Goal: Task Accomplishment & Management: Manage account settings

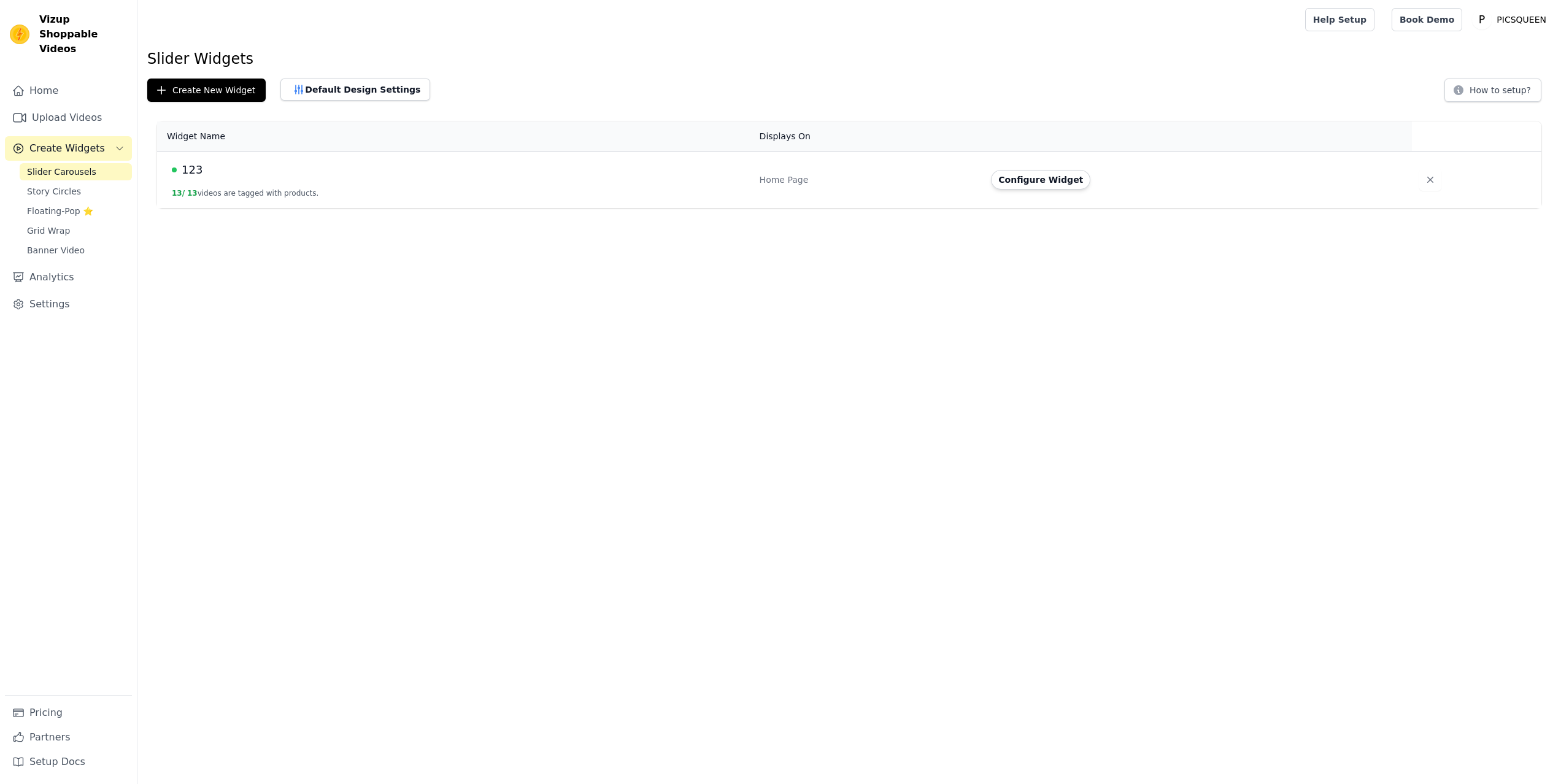
click at [67, 185] on span "Story Circles" at bounding box center [54, 192] width 54 height 12
click at [56, 205] on span "Floating-Pop ⭐" at bounding box center [60, 211] width 66 height 12
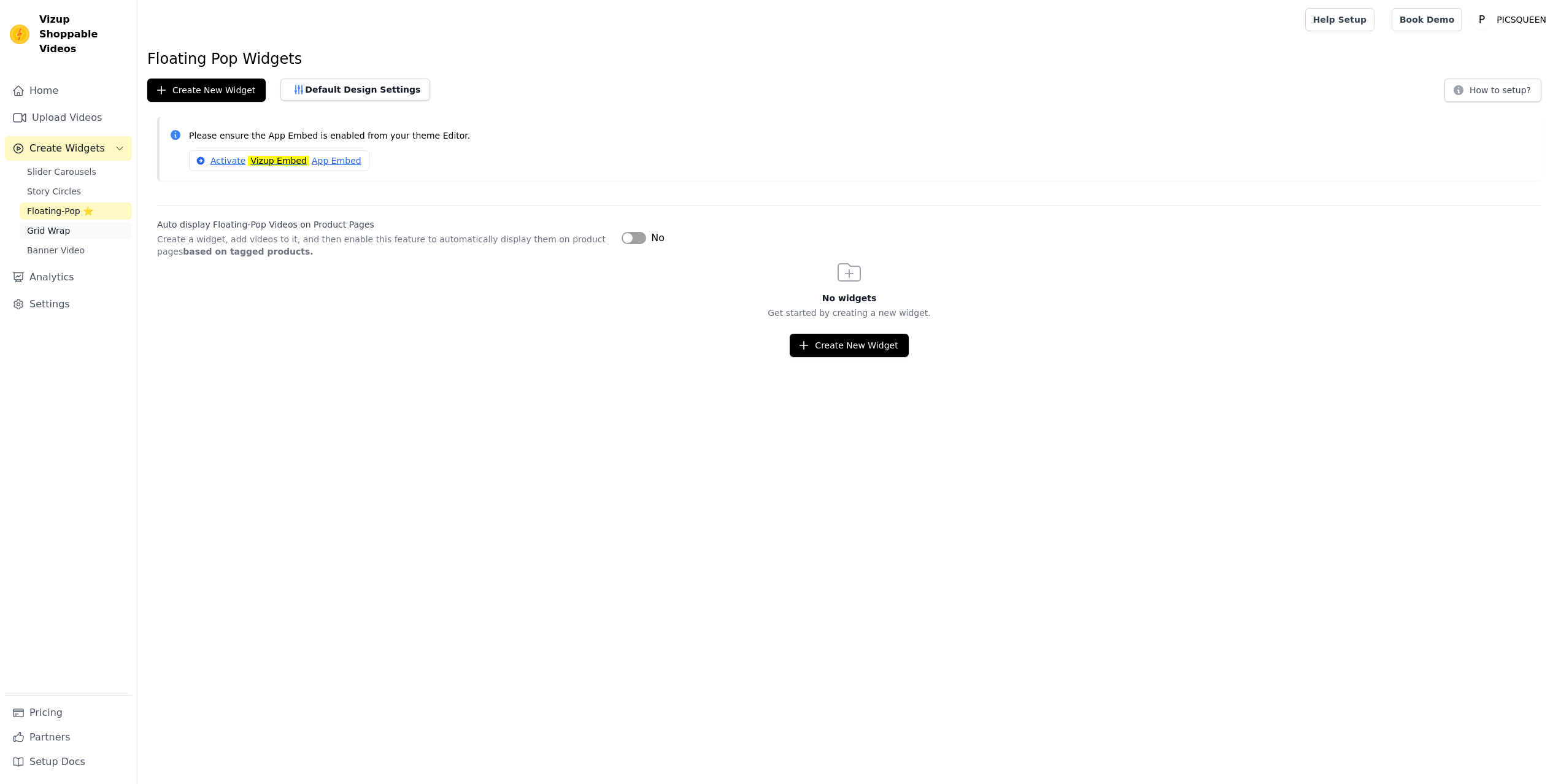
click at [56, 224] on span "Grid Wrap" at bounding box center [49, 230] width 43 height 12
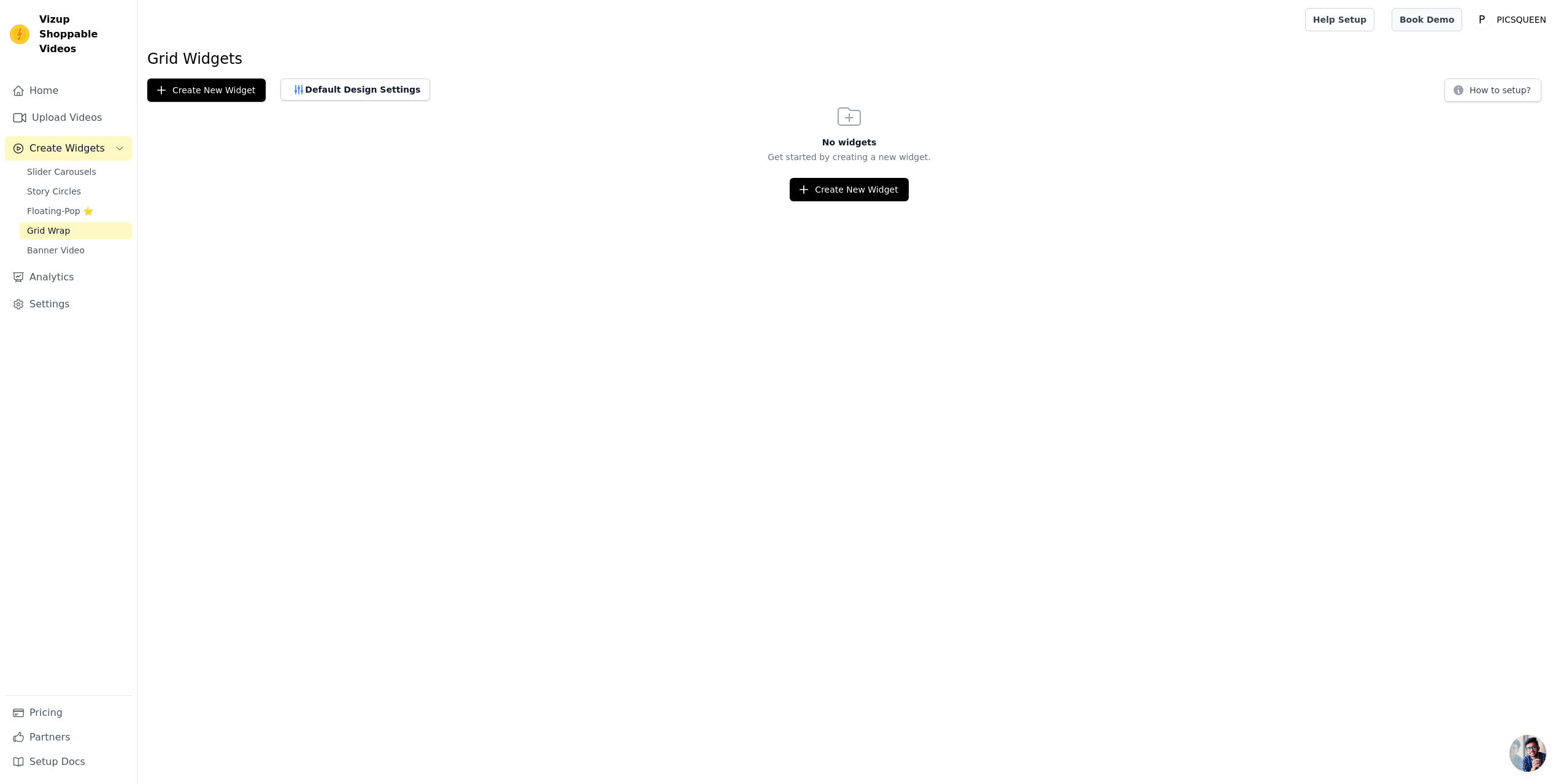
click at [1426, 12] on link "Book Demo" at bounding box center [1427, 20] width 70 height 23
click at [839, 191] on button "Create New Widget" at bounding box center [849, 190] width 119 height 23
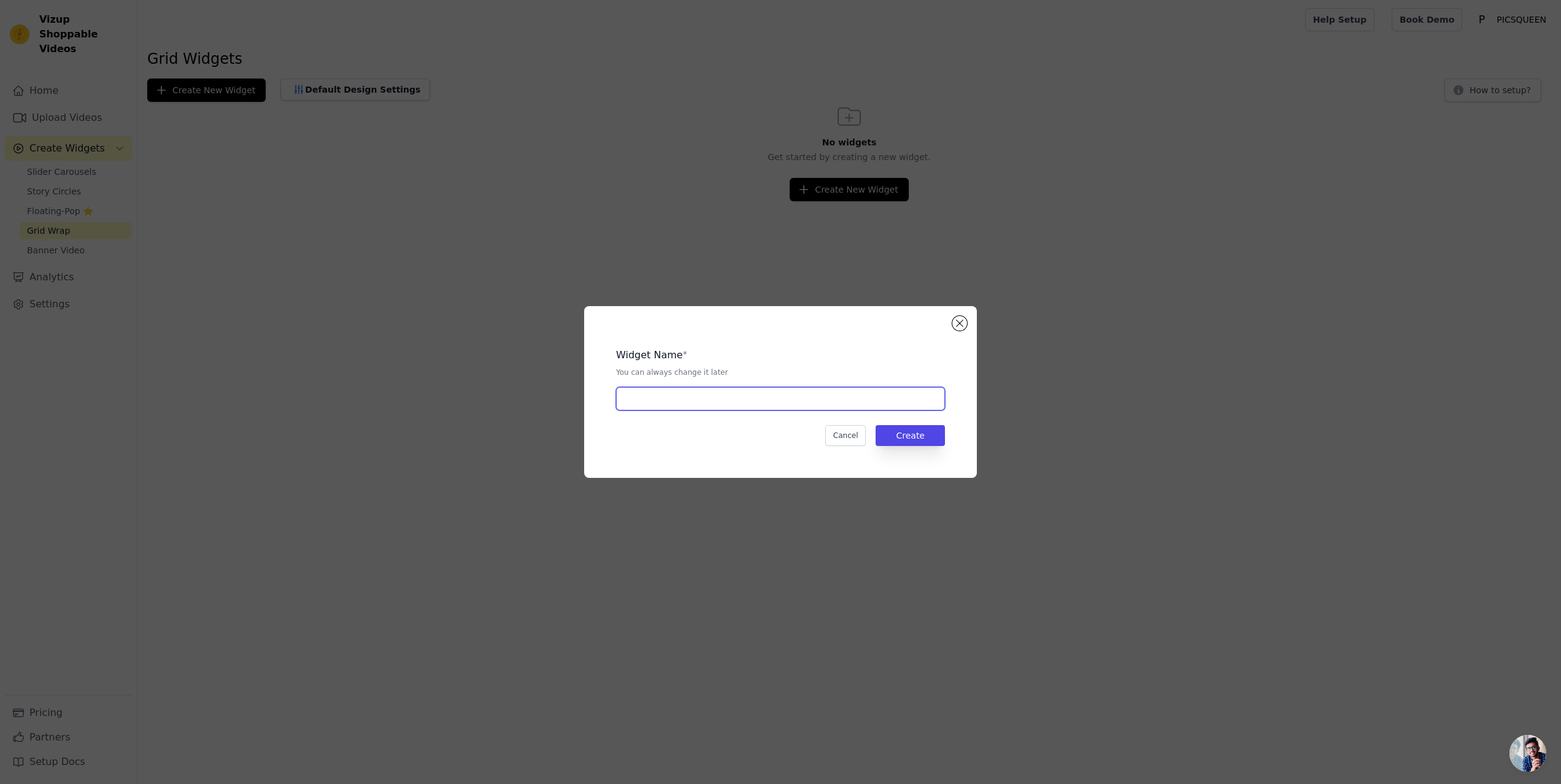
click at [750, 402] on input "text" at bounding box center [780, 399] width 329 height 23
type input "321"
click at [892, 431] on button "Create" at bounding box center [910, 436] width 69 height 21
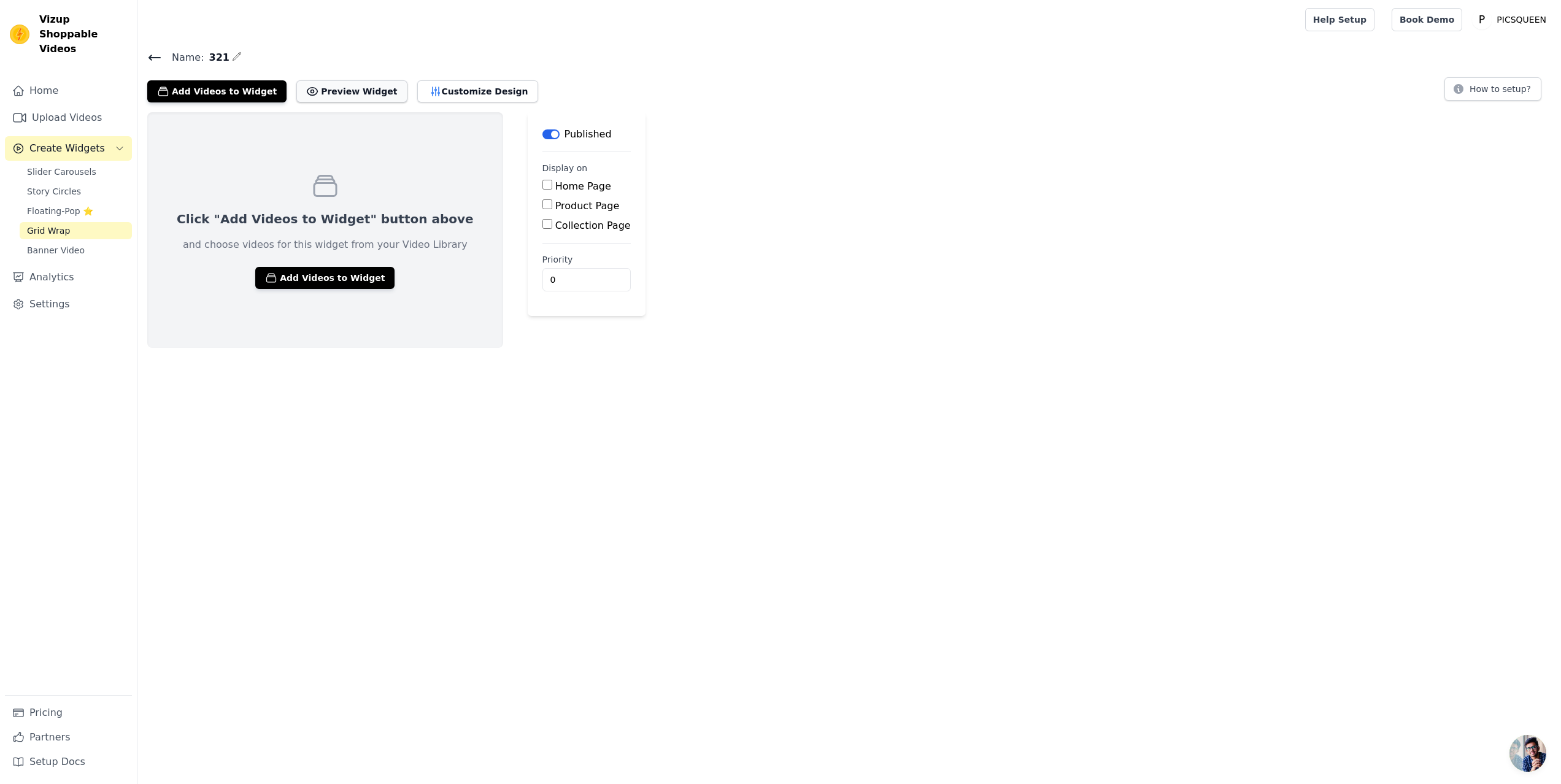
click at [328, 93] on button "Preview Widget" at bounding box center [352, 91] width 111 height 22
click at [442, 92] on button "Customize Design" at bounding box center [478, 91] width 121 height 22
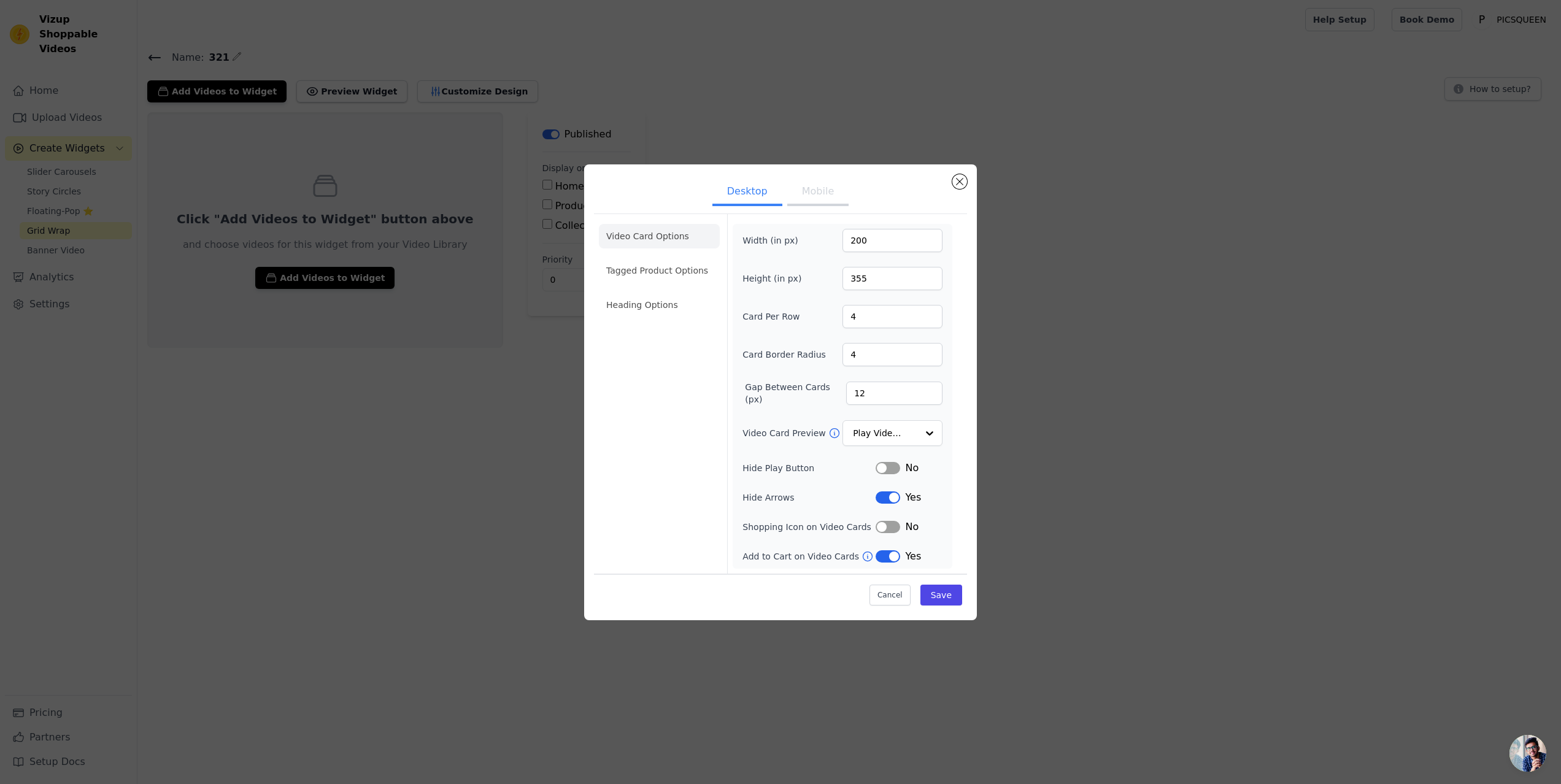
click at [823, 193] on button "Mobile" at bounding box center [818, 193] width 61 height 27
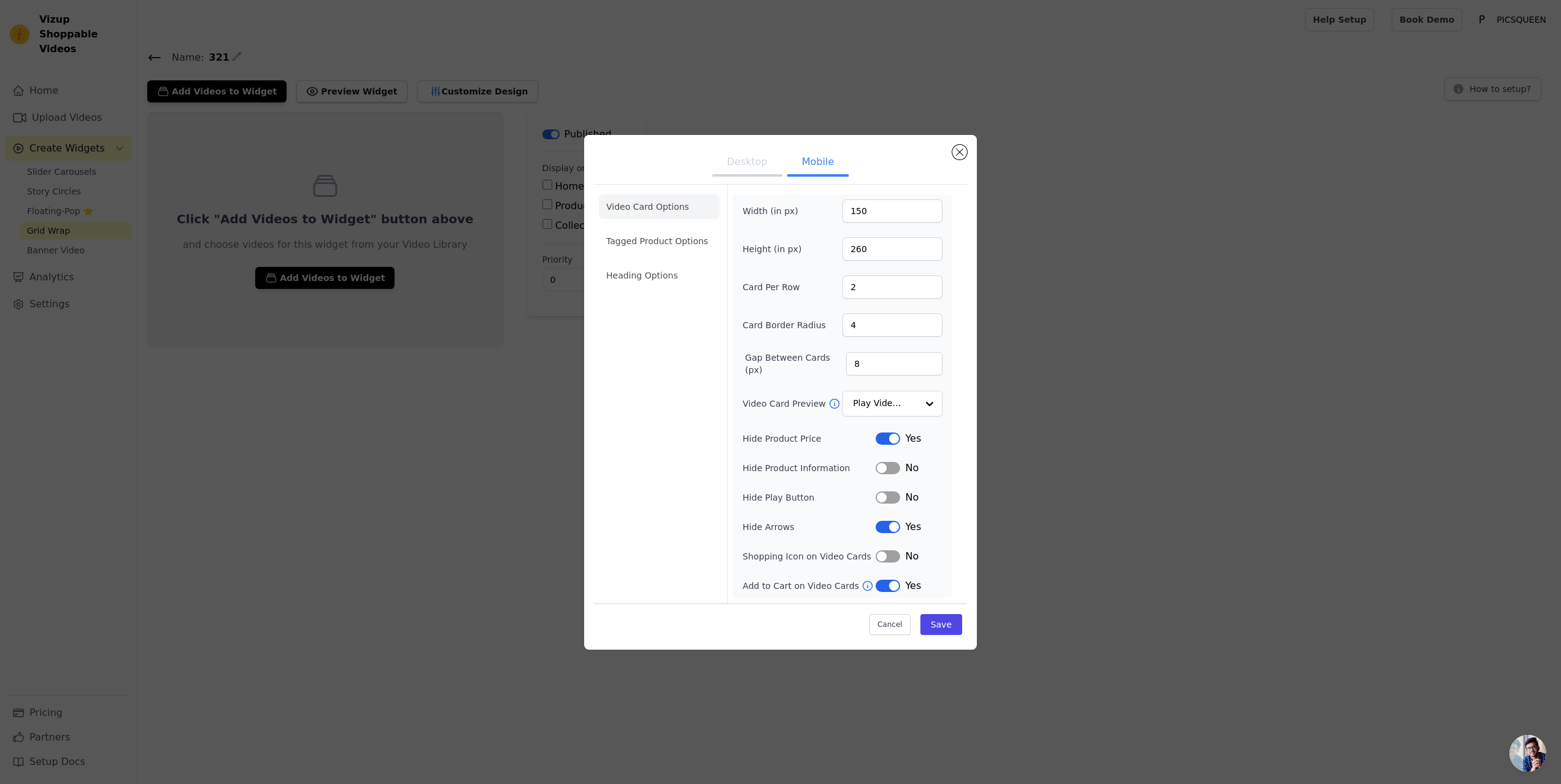
click at [742, 163] on button "Desktop" at bounding box center [747, 163] width 70 height 27
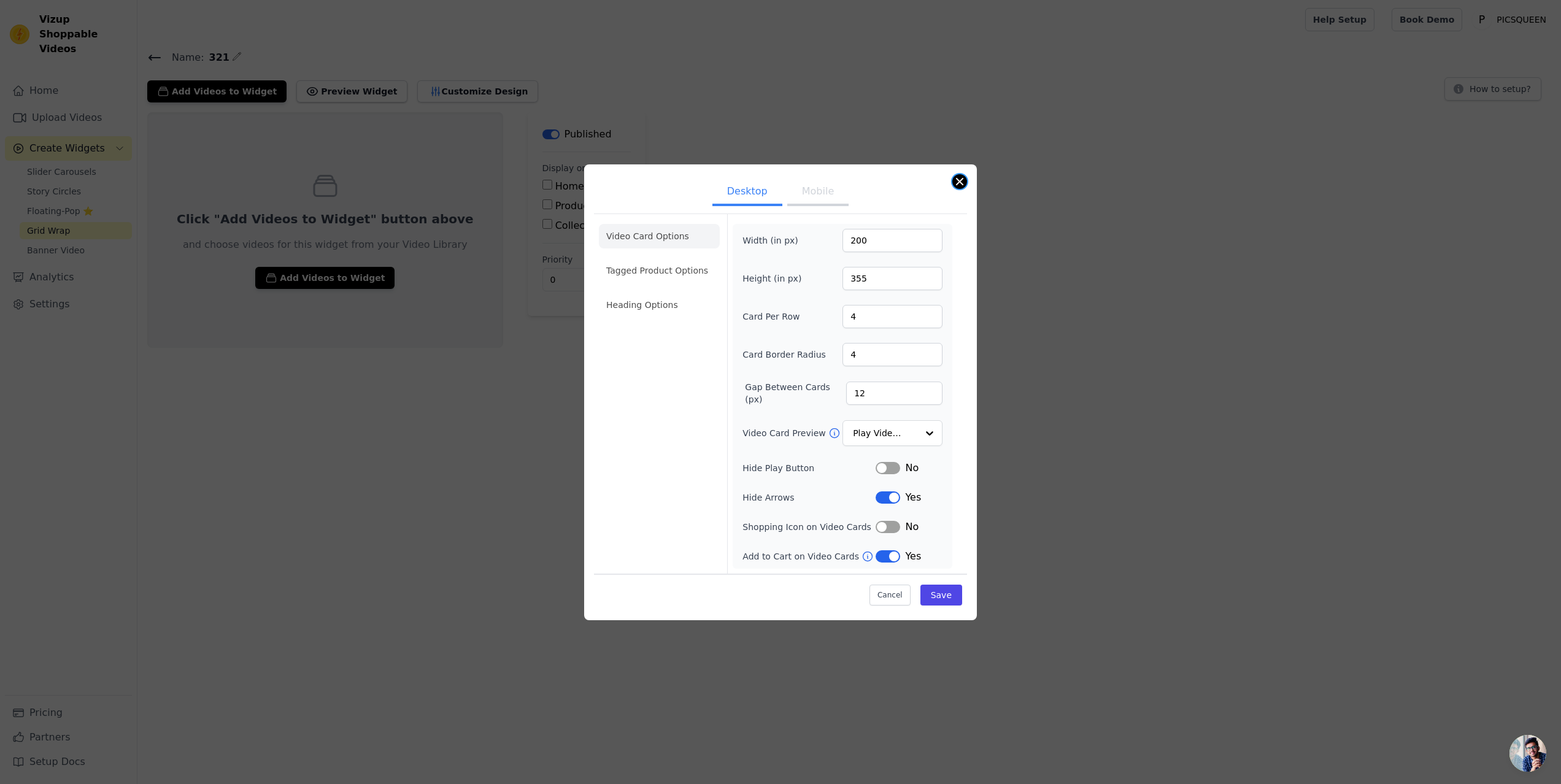
click at [958, 182] on button "Close modal" at bounding box center [960, 182] width 15 height 15
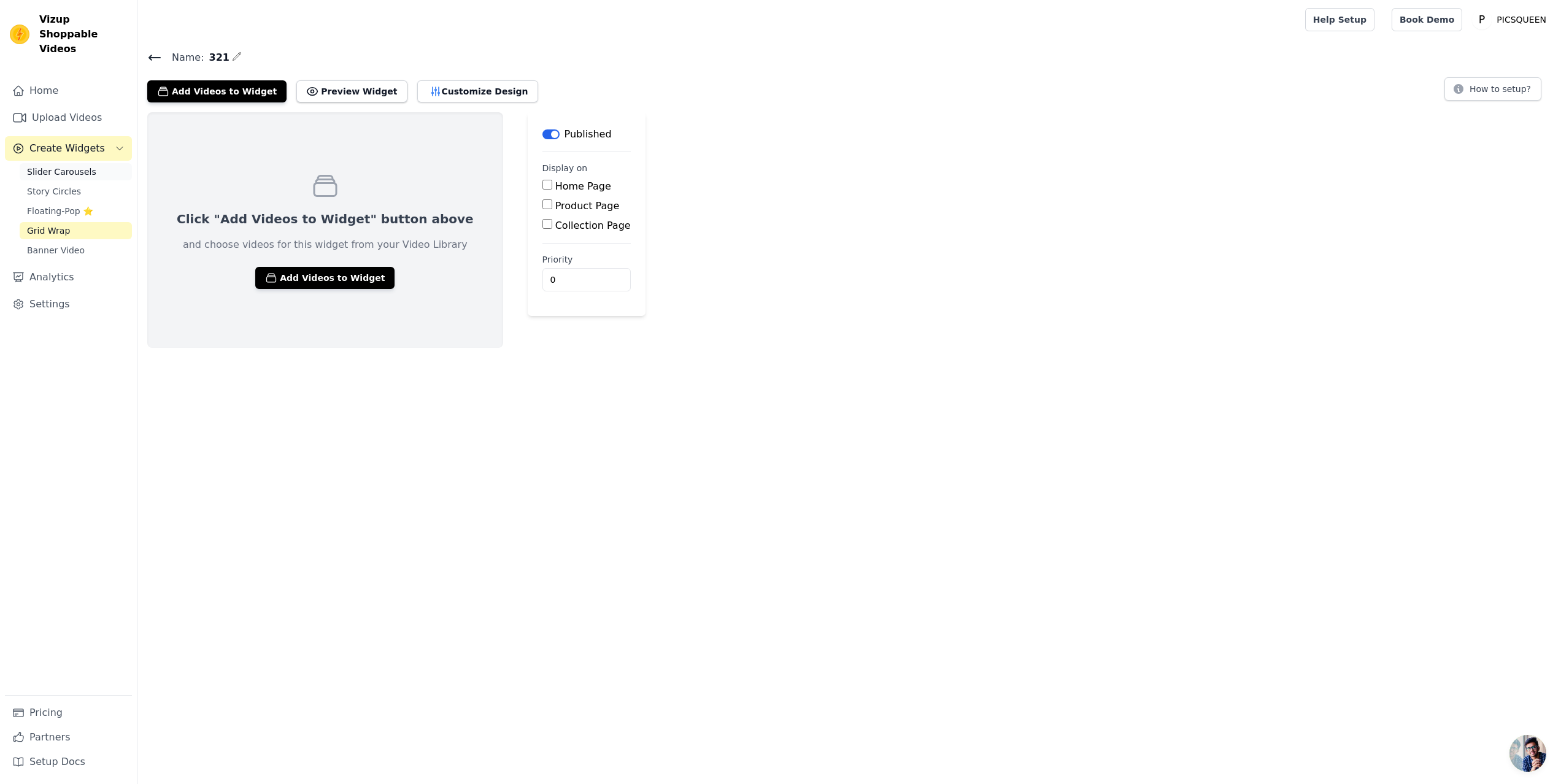
click at [76, 166] on span "Slider Carousels" at bounding box center [62, 172] width 69 height 12
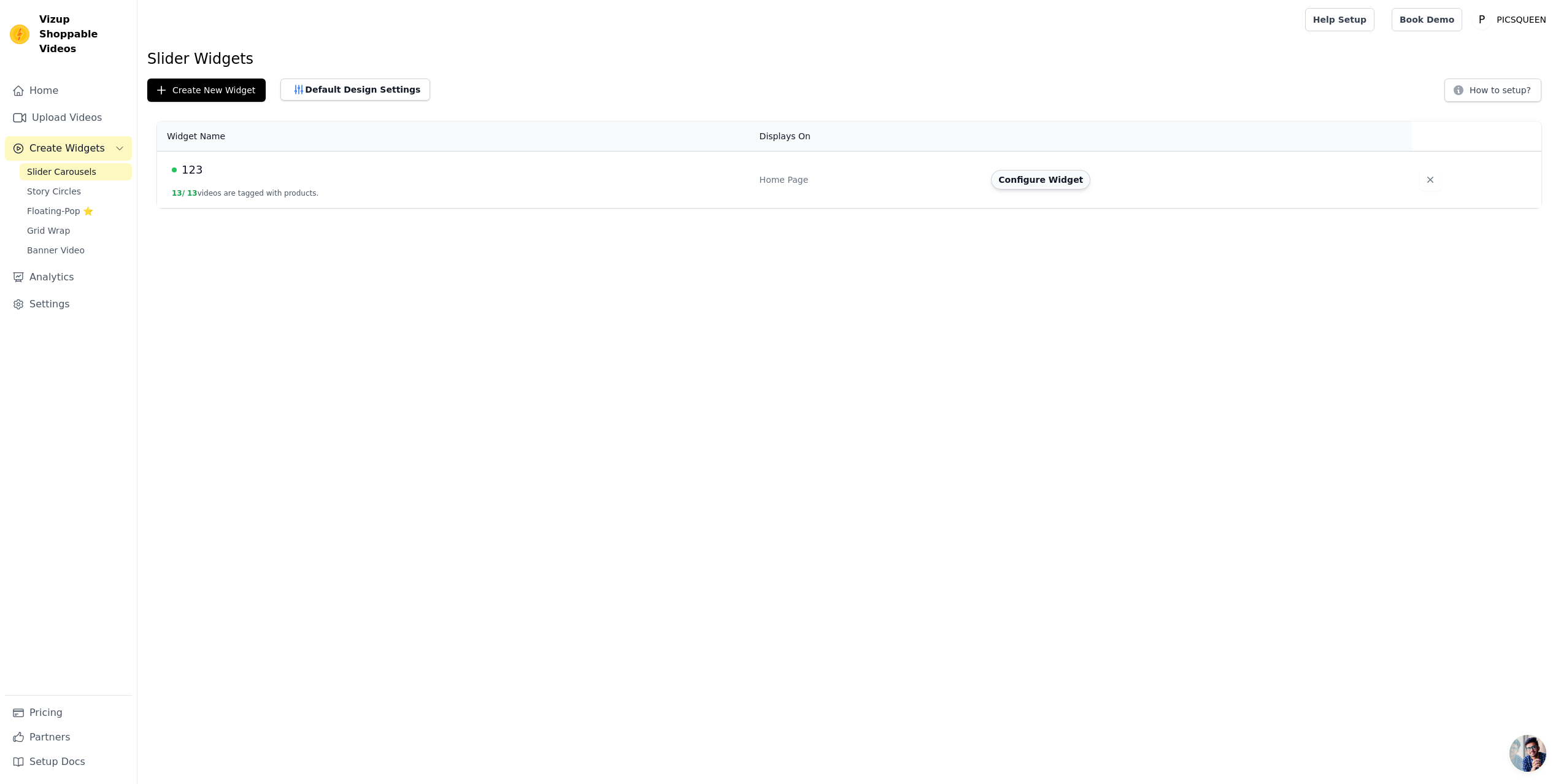
click at [1038, 179] on button "Configure Widget" at bounding box center [1041, 180] width 99 height 20
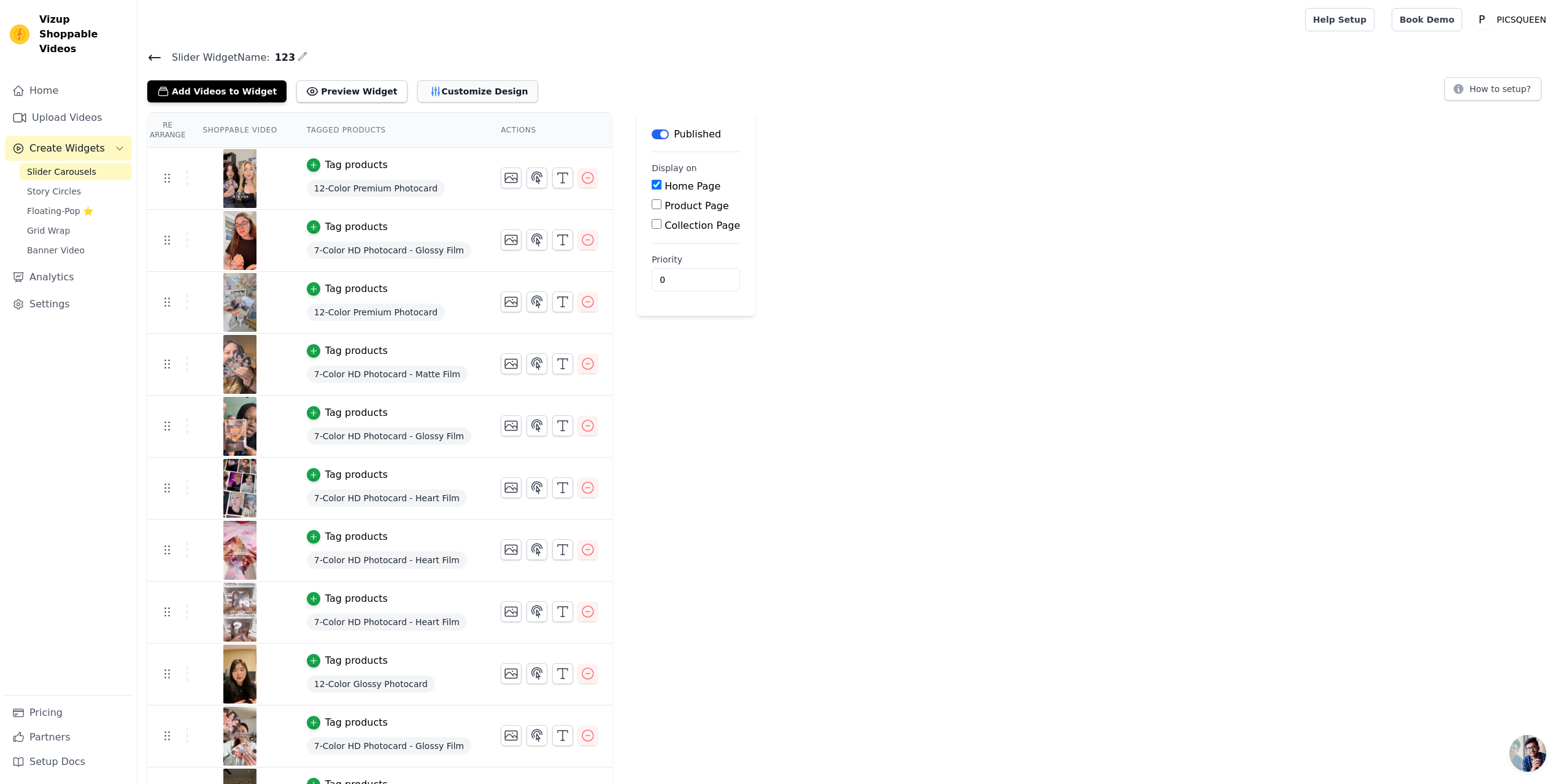
click at [448, 87] on button "Customize Design" at bounding box center [478, 91] width 121 height 22
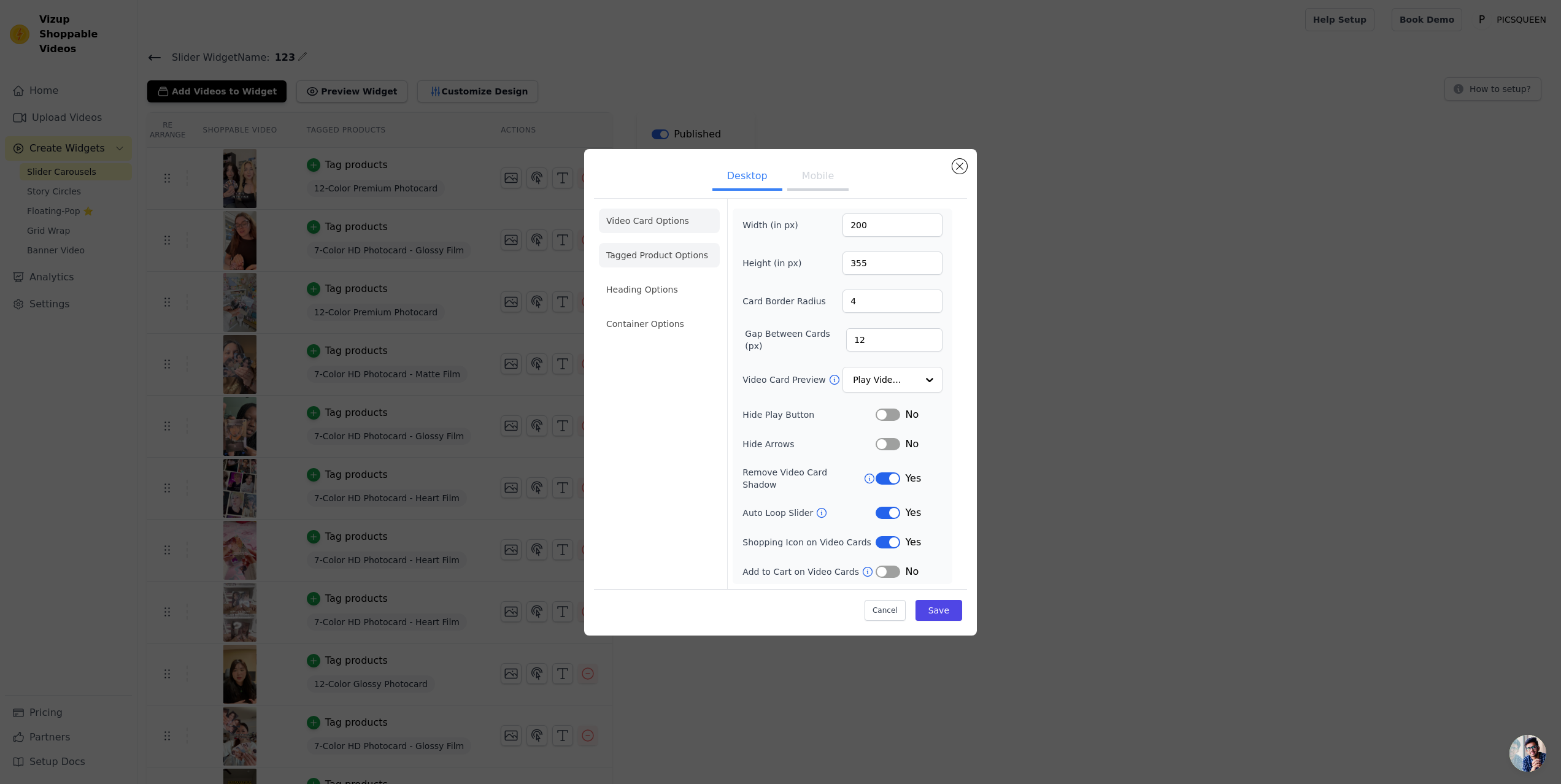
click at [669, 263] on li "Tagged Product Options" at bounding box center [659, 255] width 121 height 25
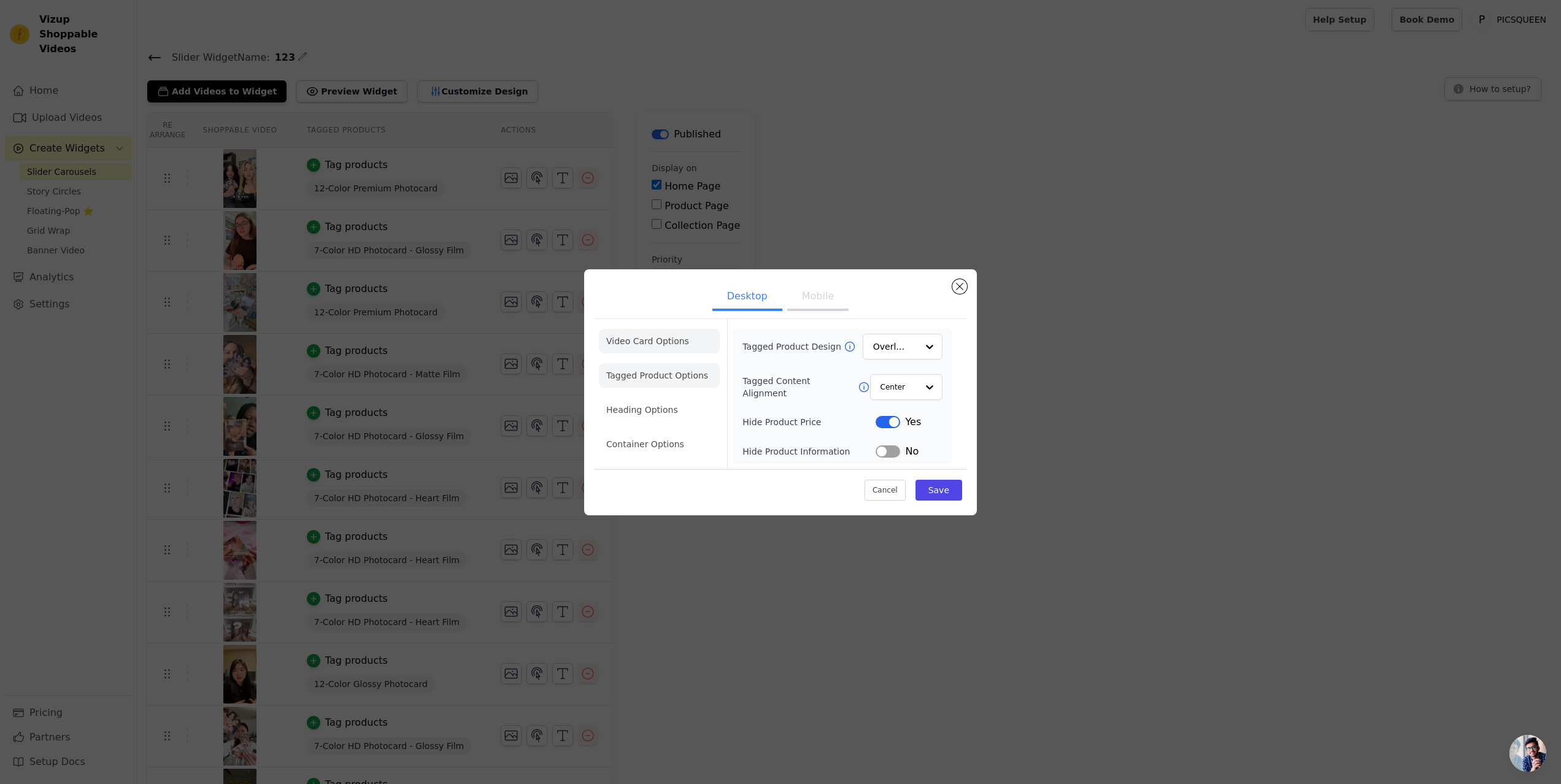
click at [656, 341] on li "Video Card Options" at bounding box center [659, 341] width 121 height 25
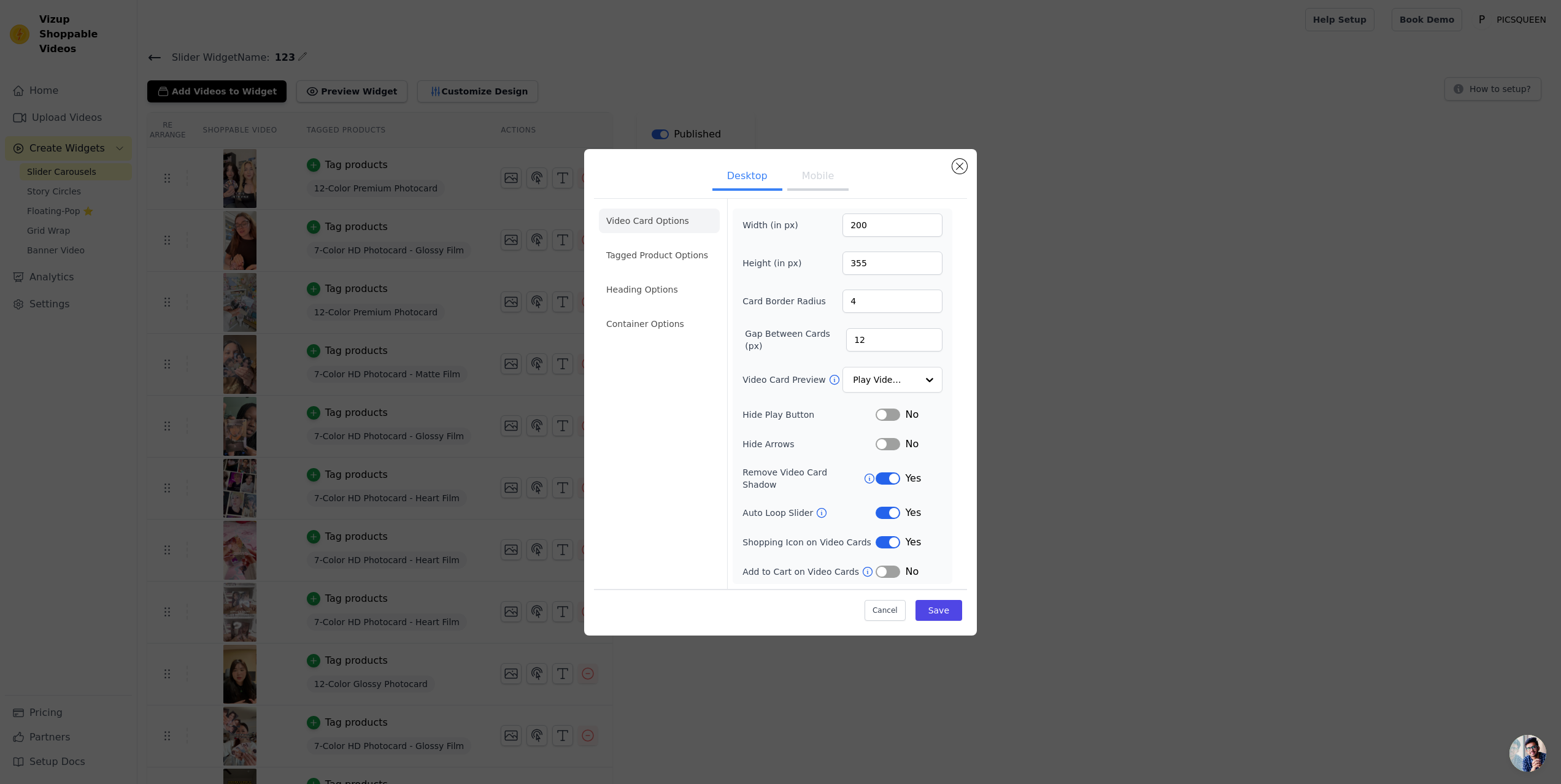
click at [820, 190] on button "Mobile" at bounding box center [818, 177] width 61 height 27
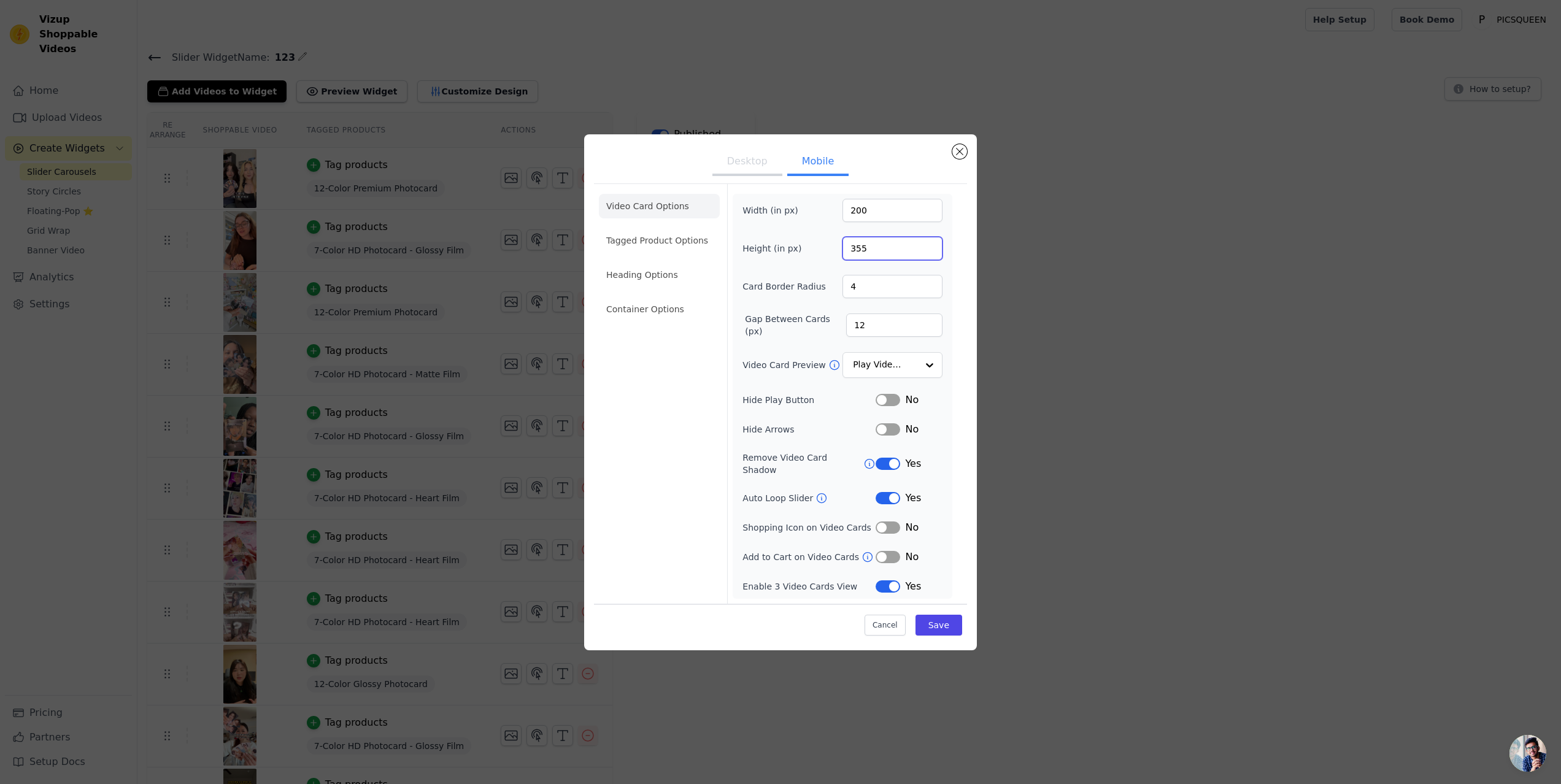
drag, startPoint x: 872, startPoint y: 255, endPoint x: 838, endPoint y: 251, distance: 34.2
click at [838, 251] on div "Height (in px) 355" at bounding box center [842, 248] width 200 height 23
type input "100"
drag, startPoint x: 869, startPoint y: 329, endPoint x: 840, endPoint y: 326, distance: 29.2
click at [840, 326] on div "Gap Between Cards (px) 12" at bounding box center [842, 325] width 200 height 25
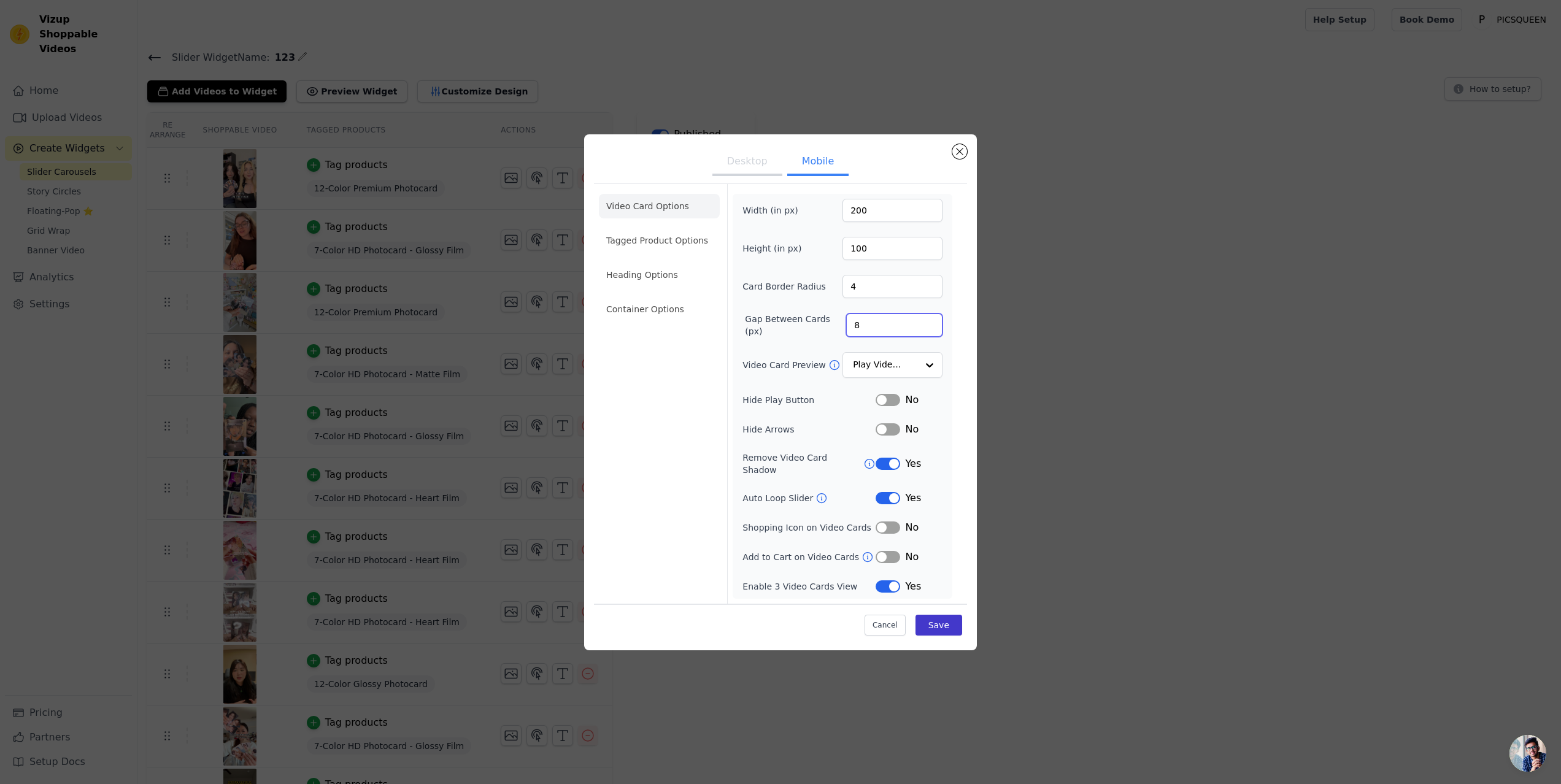
type input "8"
click at [950, 624] on button "Save" at bounding box center [939, 625] width 46 height 21
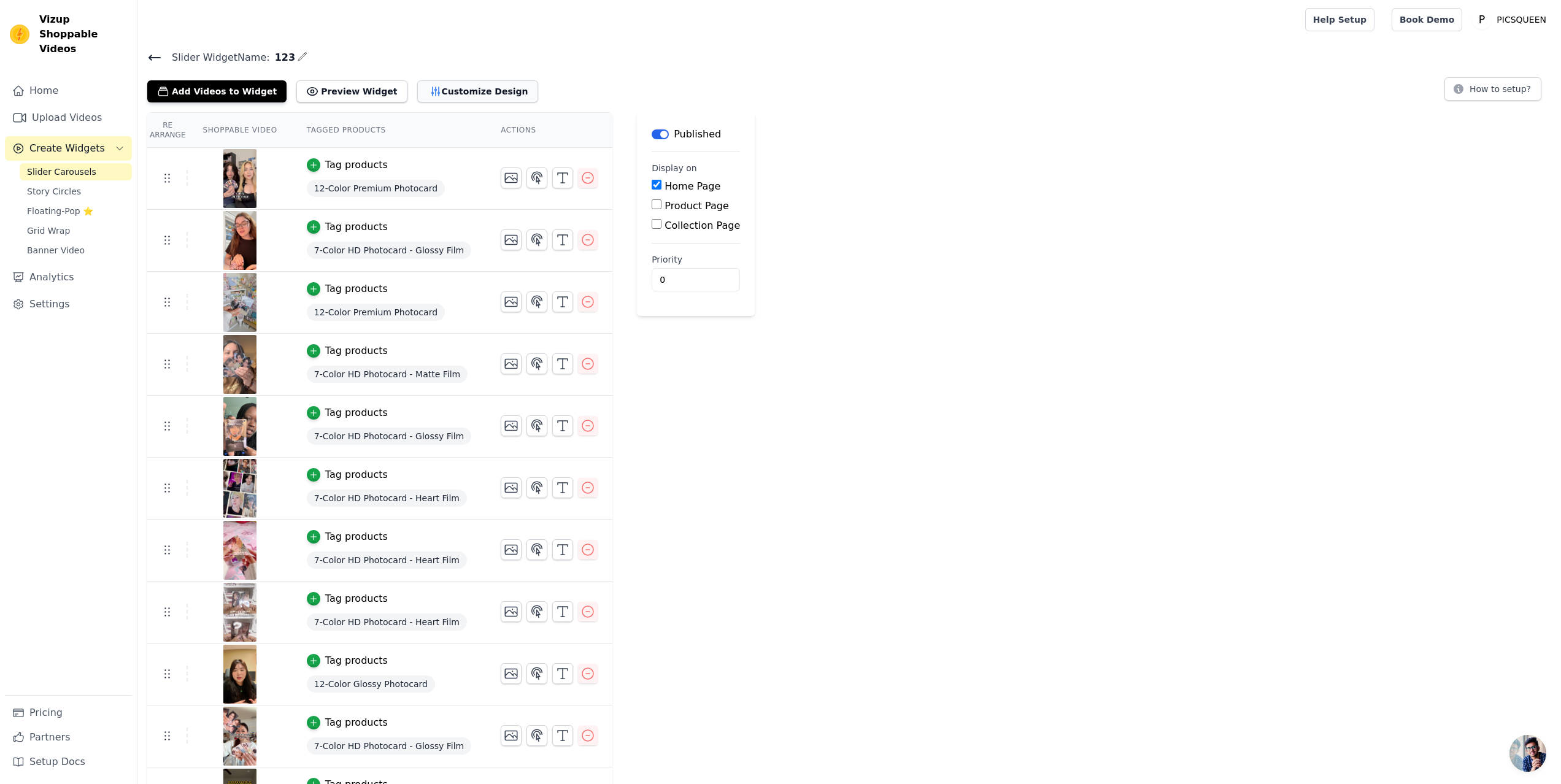
click at [465, 85] on button "Customize Design" at bounding box center [478, 91] width 121 height 22
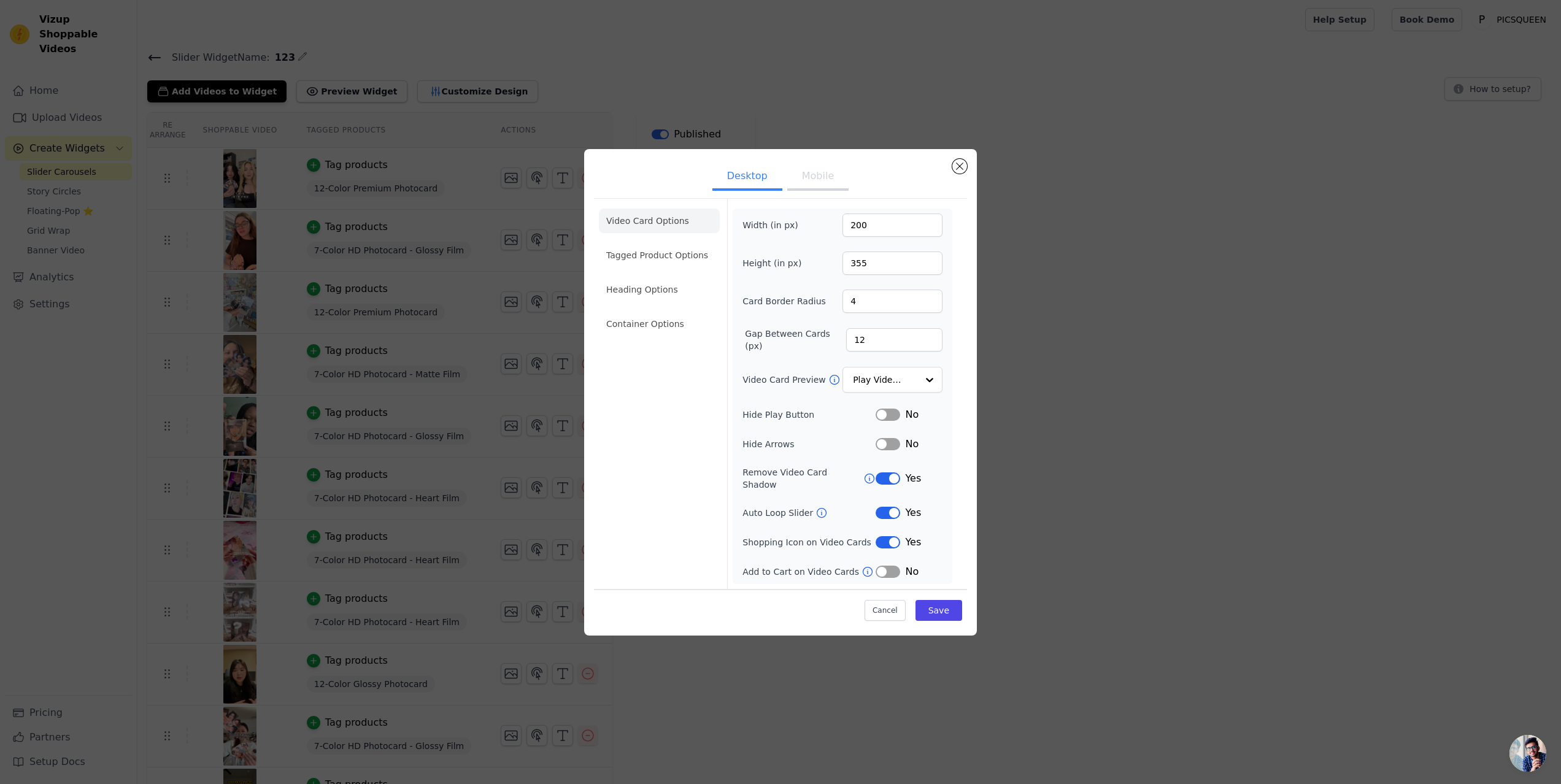
click at [822, 182] on button "Mobile" at bounding box center [818, 177] width 61 height 27
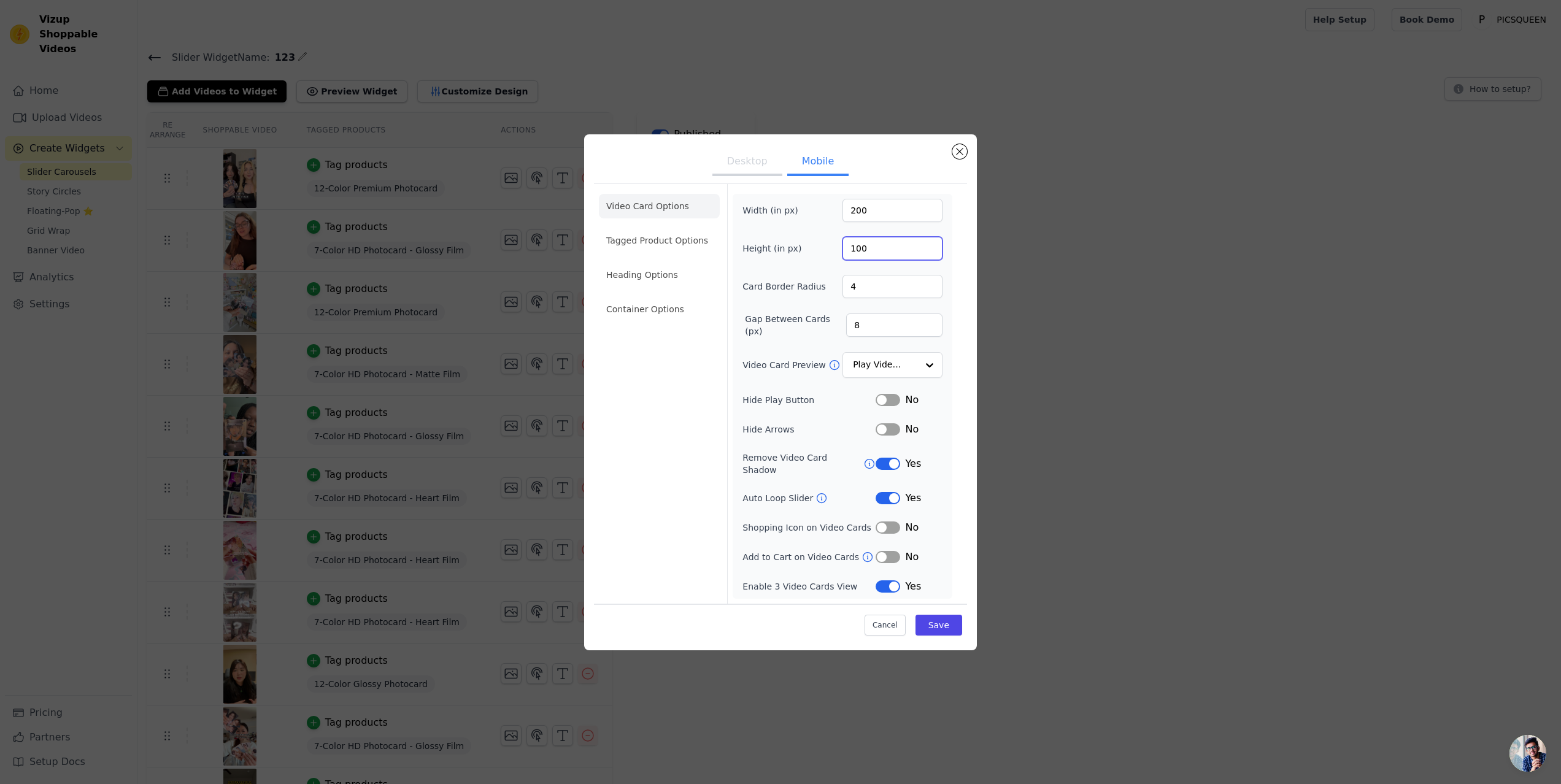
drag, startPoint x: 878, startPoint y: 258, endPoint x: 811, endPoint y: 242, distance: 68.9
click at [811, 242] on div "Height (in px) 100" at bounding box center [842, 248] width 200 height 23
type input "355"
click at [930, 288] on input "5" at bounding box center [892, 287] width 100 height 23
click at [930, 288] on input "6" at bounding box center [892, 287] width 100 height 23
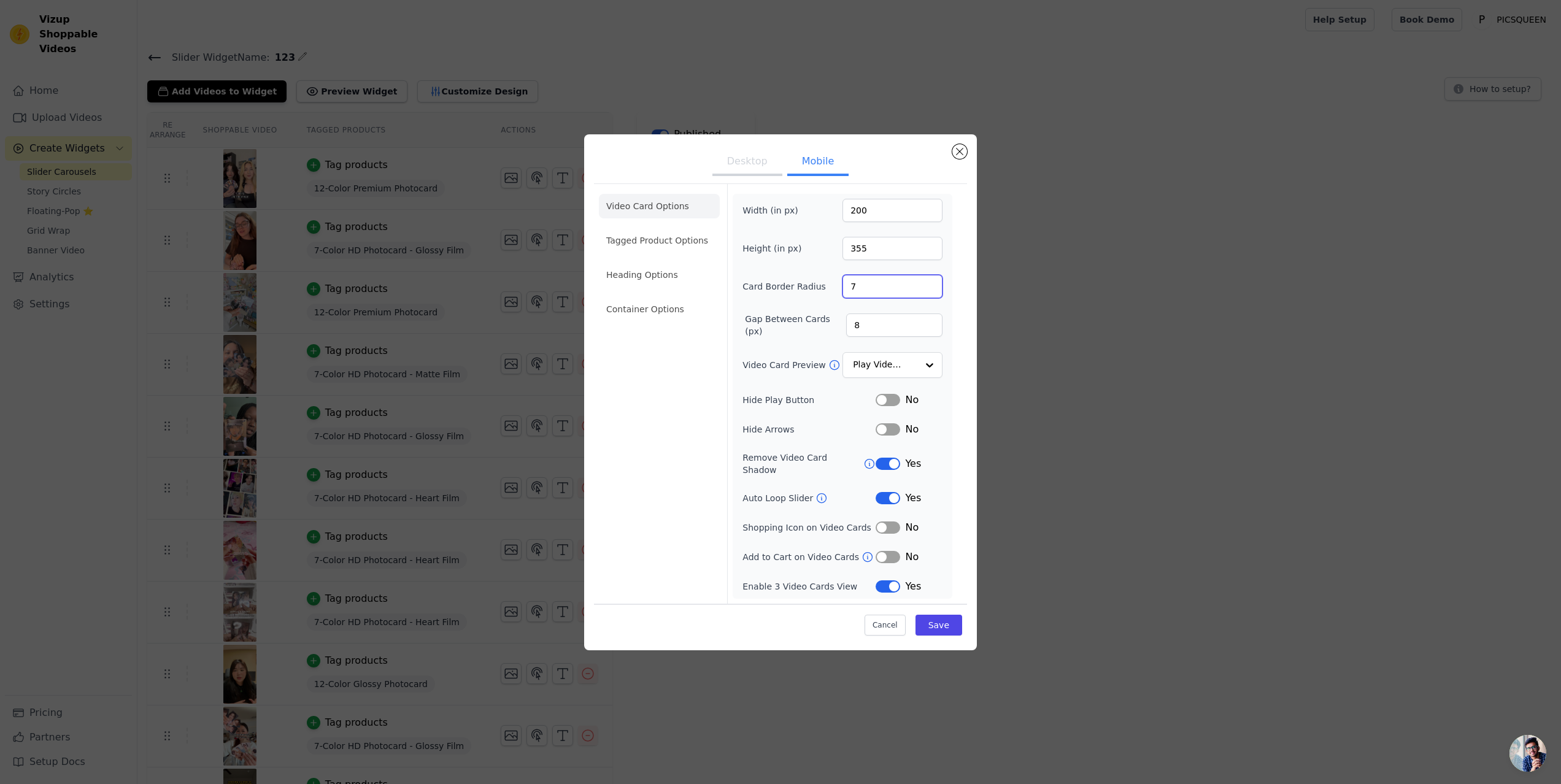
click at [930, 288] on input "7" at bounding box center [892, 287] width 100 height 23
click at [930, 288] on input "8" at bounding box center [892, 287] width 100 height 23
click at [930, 288] on input "9" at bounding box center [892, 287] width 100 height 23
click at [930, 288] on input "10" at bounding box center [892, 287] width 100 height 23
click at [930, 288] on input "11" at bounding box center [892, 287] width 100 height 23
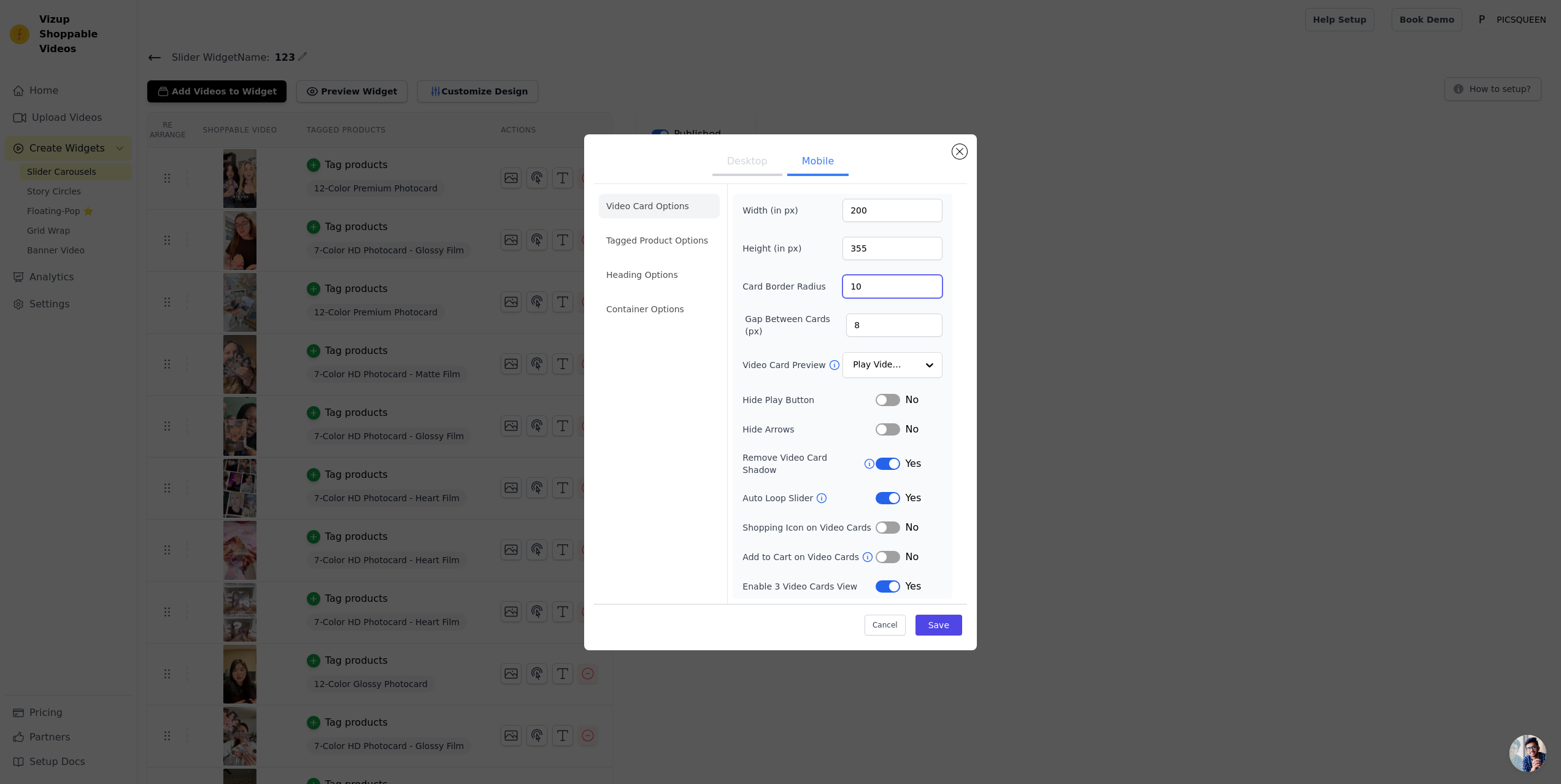
type input "10"
click at [931, 295] on input "10" at bounding box center [892, 287] width 100 height 23
click at [941, 618] on button "Save" at bounding box center [939, 625] width 46 height 21
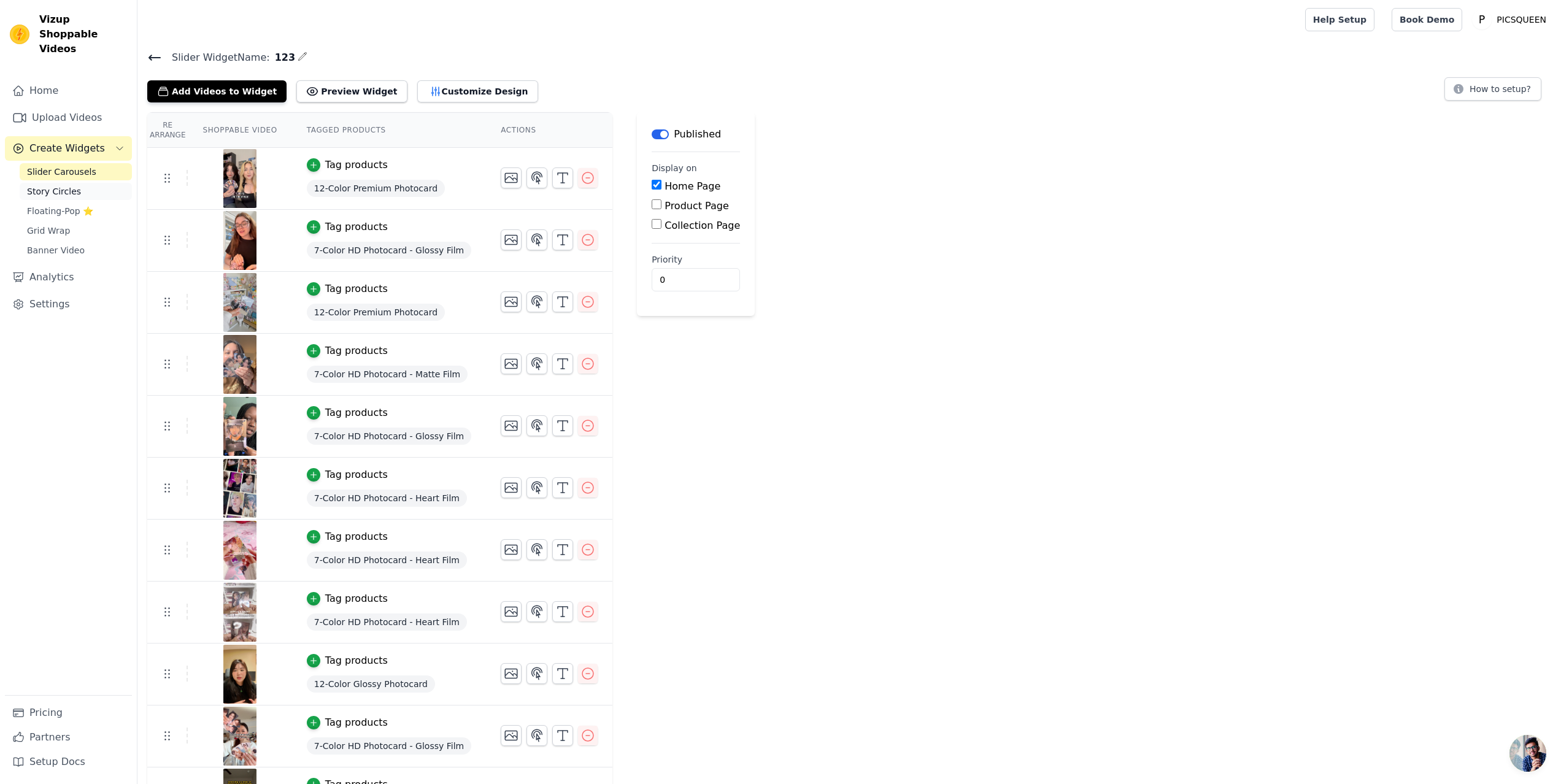
click at [70, 185] on span "Story Circles" at bounding box center [54, 192] width 54 height 12
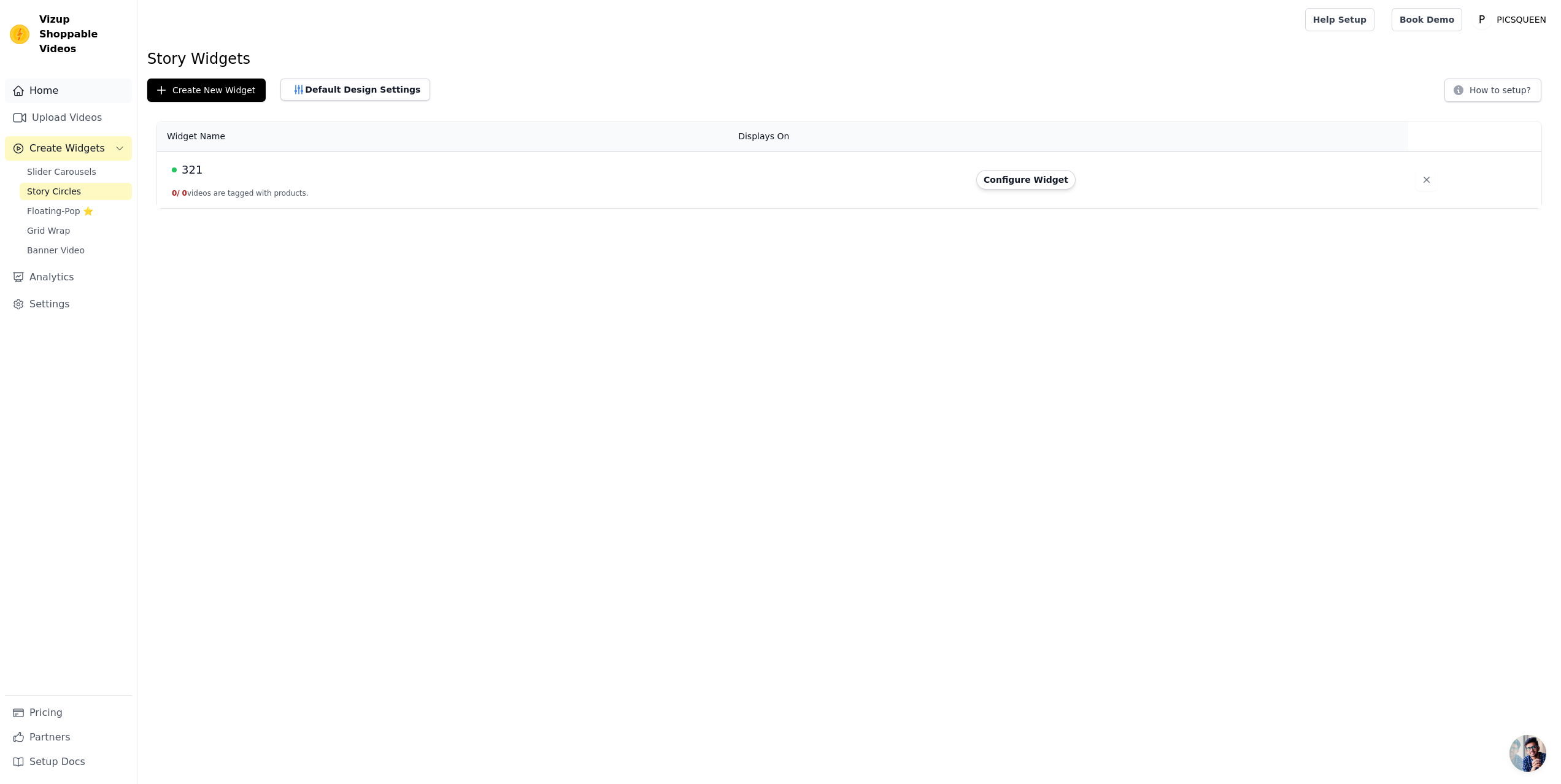
click at [41, 78] on link "Home" at bounding box center [69, 91] width 127 height 25
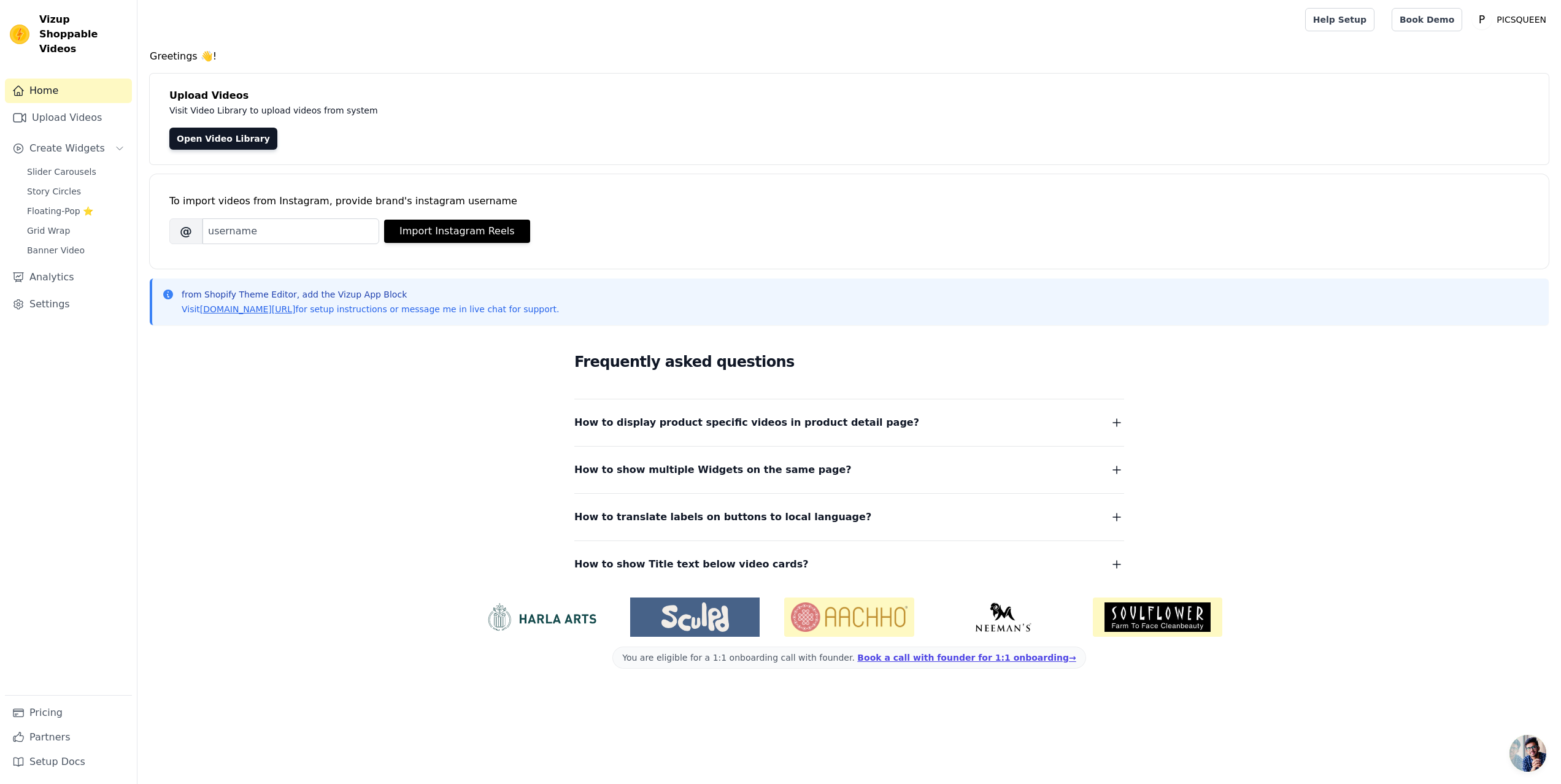
click at [557, 619] on img at bounding box center [541, 617] width 130 height 30
click at [56, 166] on span "Slider Carousels" at bounding box center [62, 172] width 69 height 12
click at [48, 166] on span "Slider Carousels" at bounding box center [62, 172] width 69 height 12
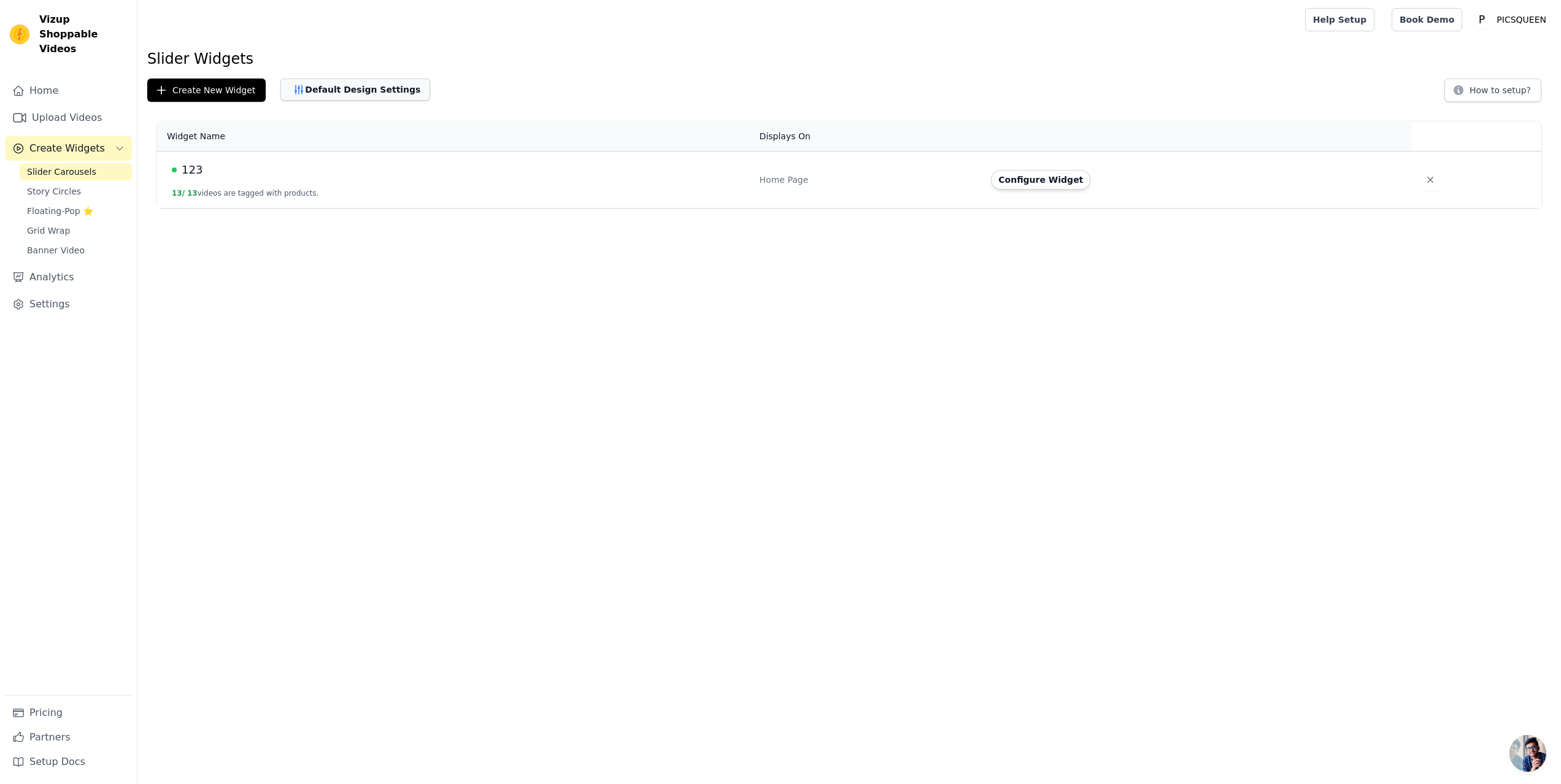
click at [353, 91] on button "Default Design Settings" at bounding box center [355, 90] width 150 height 22
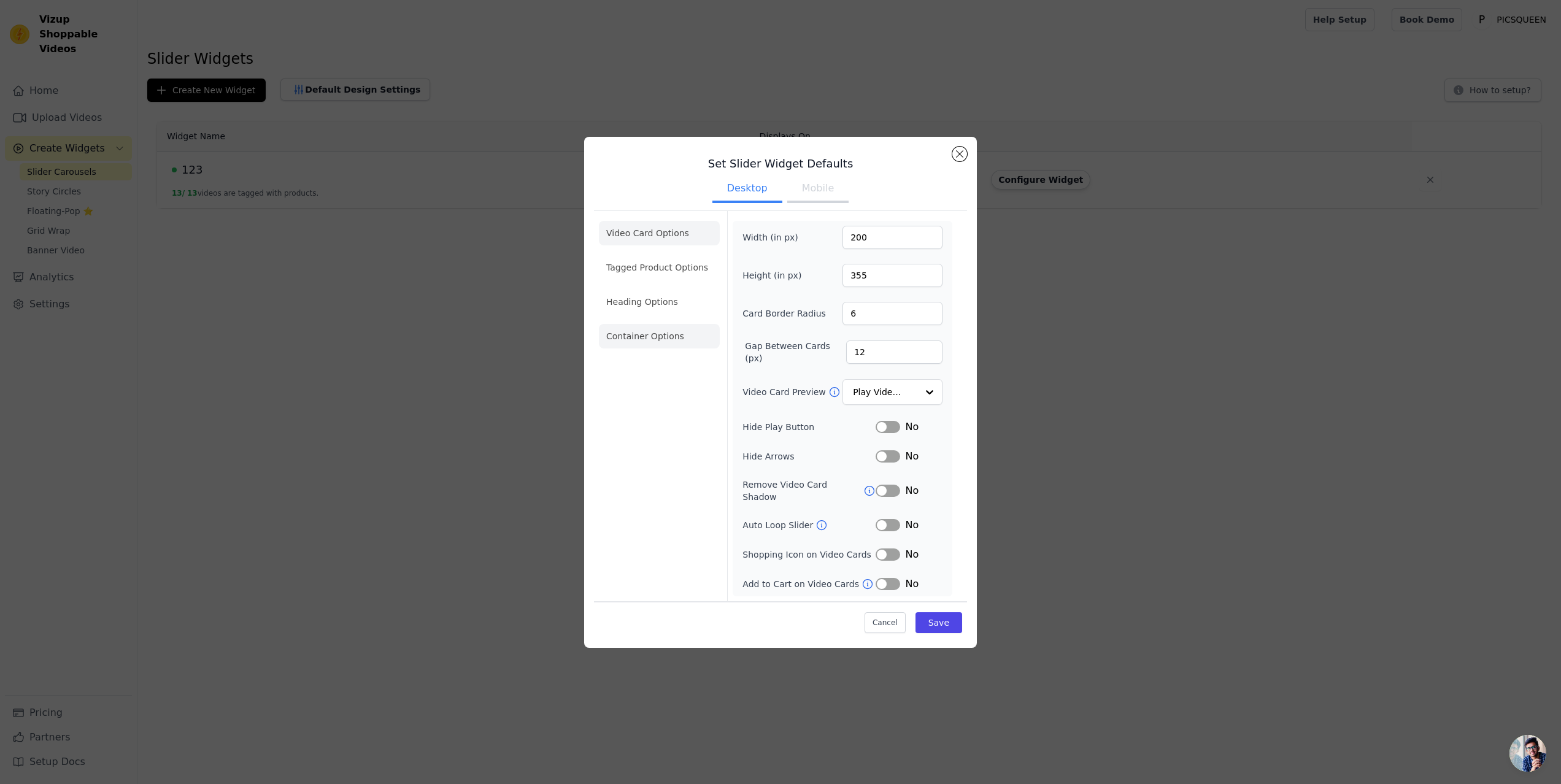
click at [649, 339] on li "Container Options" at bounding box center [659, 336] width 121 height 25
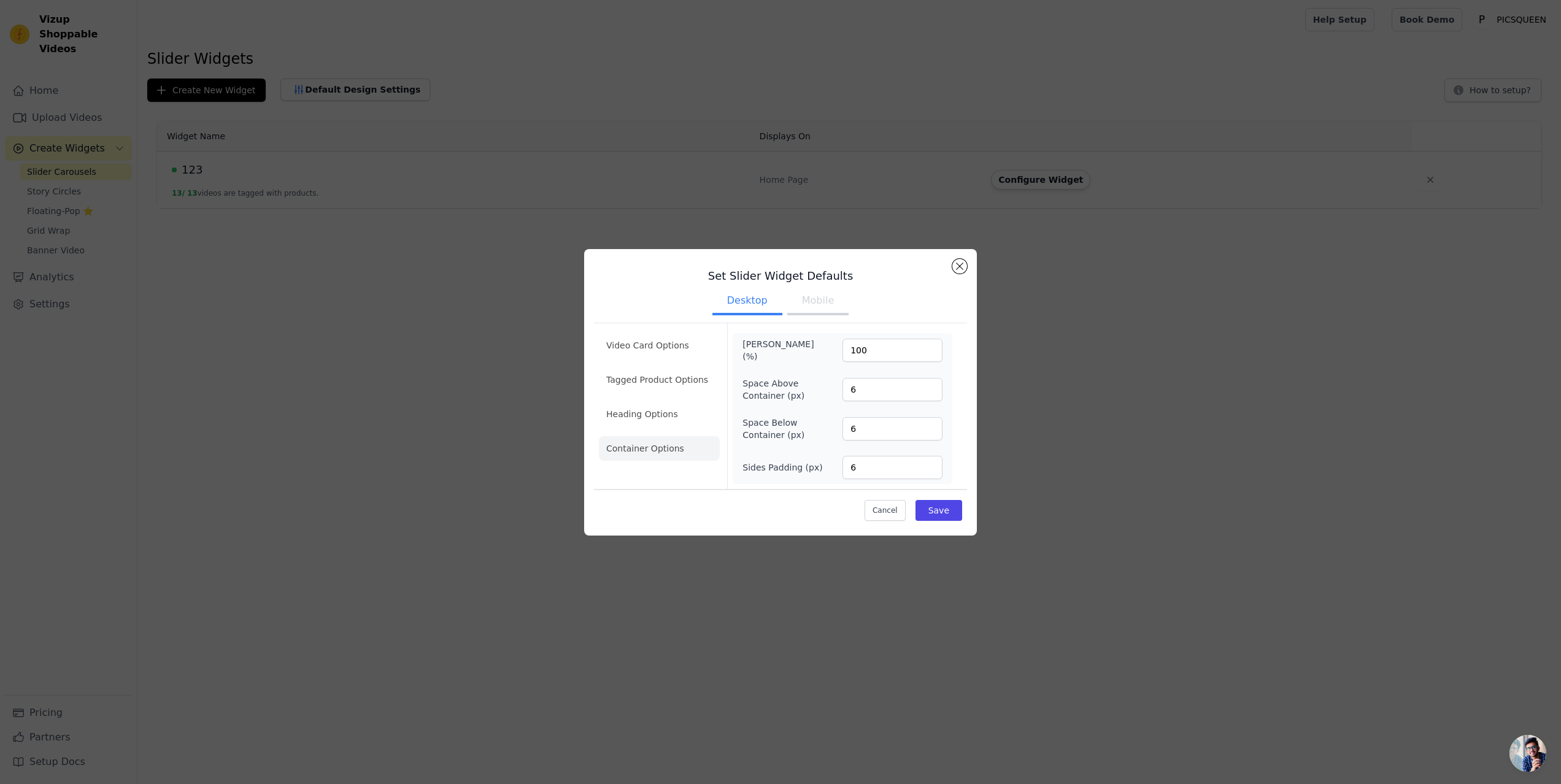
click at [817, 303] on button "Mobile" at bounding box center [818, 302] width 61 height 27
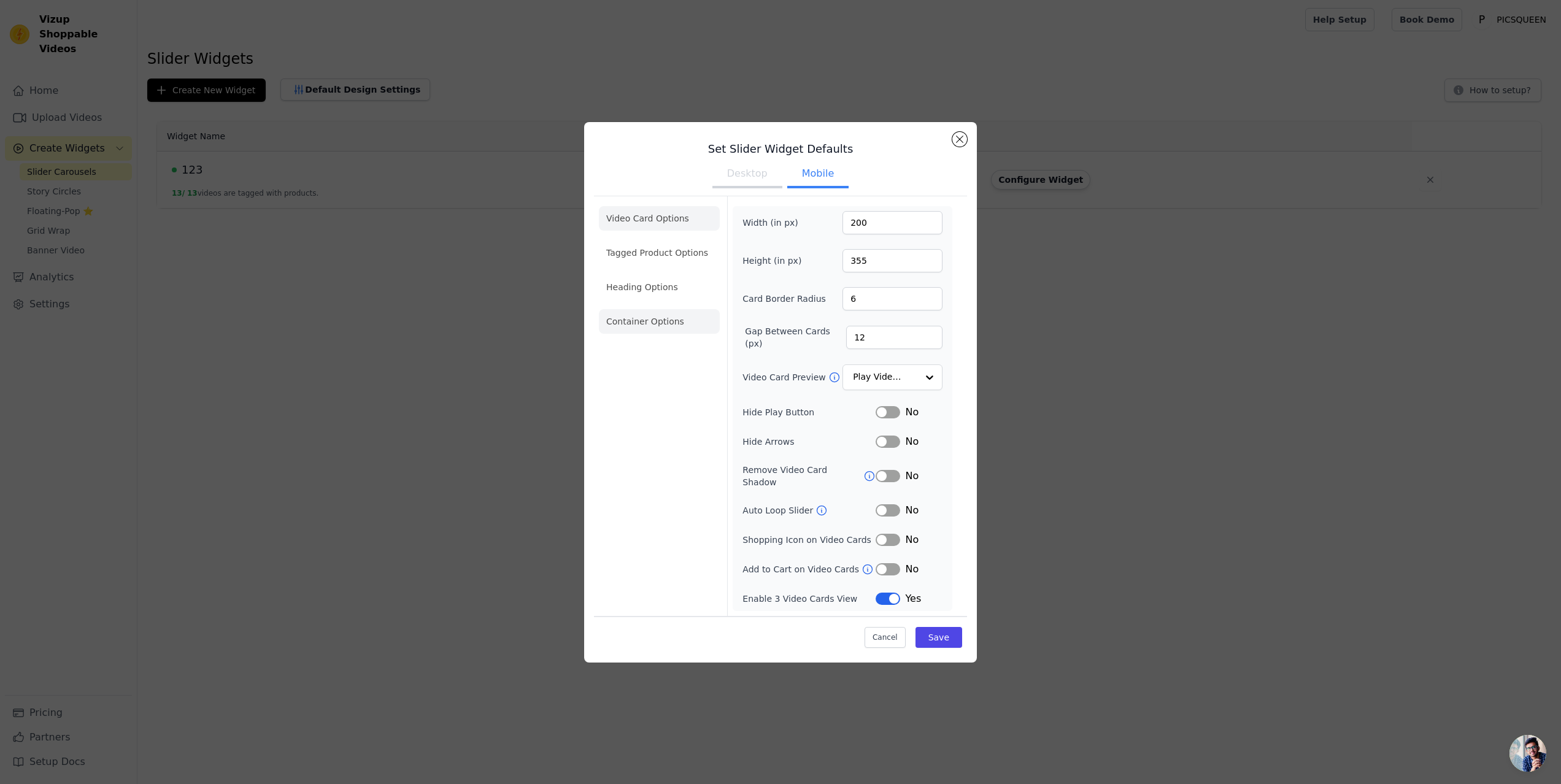
click at [644, 326] on li "Container Options" at bounding box center [659, 321] width 121 height 25
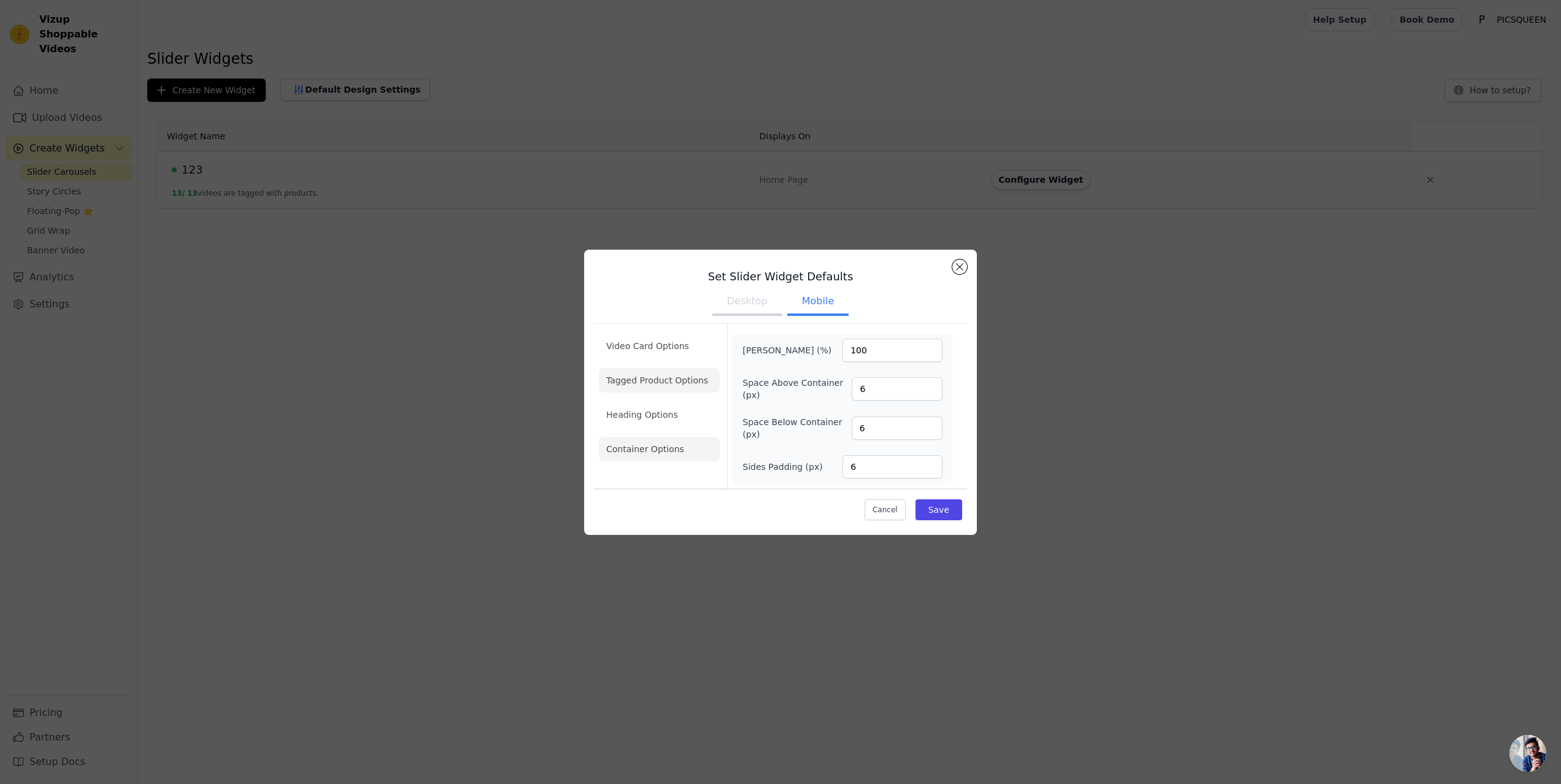
click at [642, 384] on li "Tagged Product Options" at bounding box center [659, 381] width 121 height 25
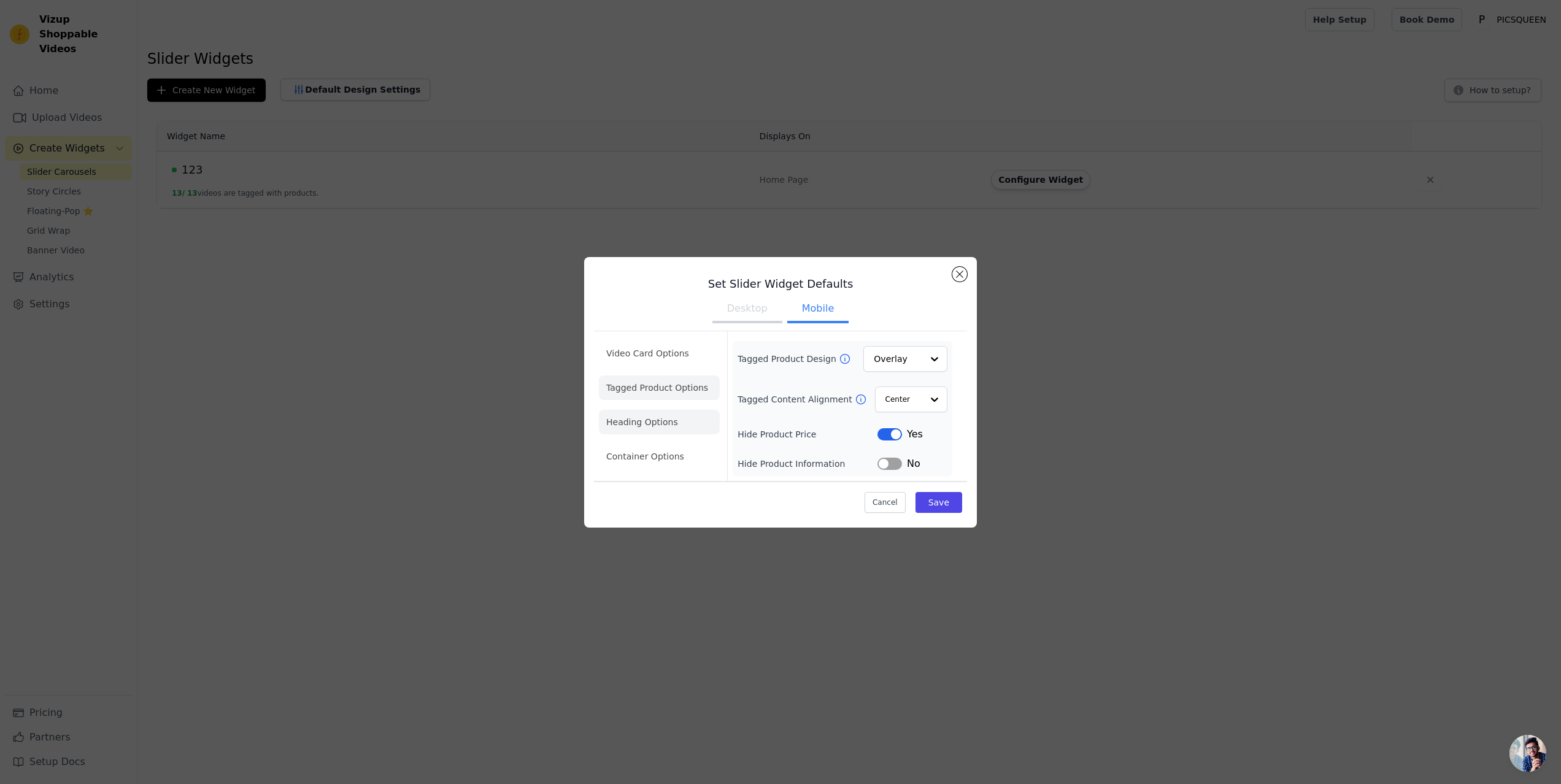
click at [644, 412] on li "Heading Options" at bounding box center [659, 422] width 121 height 25
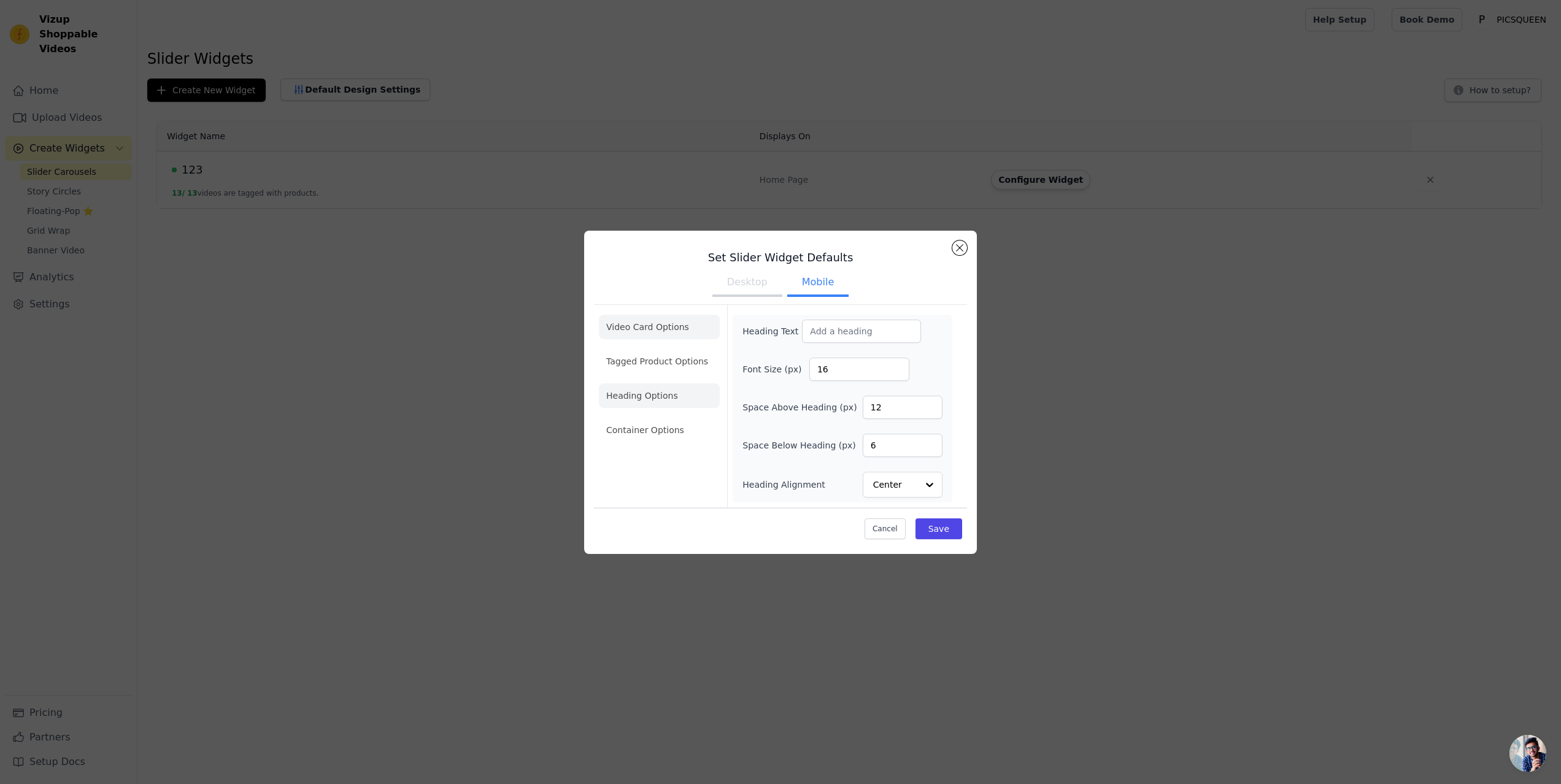
click at [649, 329] on li "Video Card Options" at bounding box center [659, 327] width 121 height 25
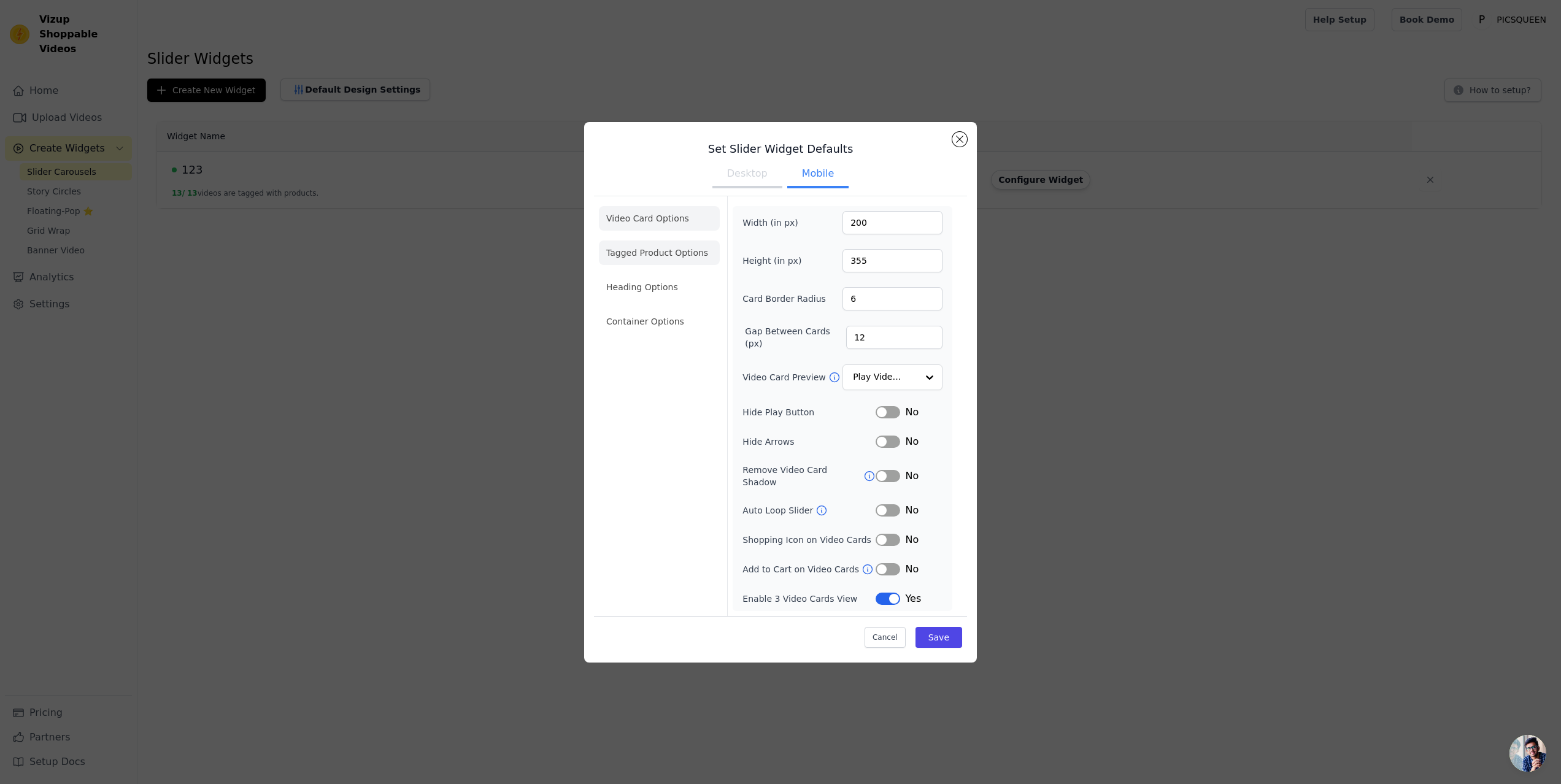
click at [629, 256] on li "Tagged Product Options" at bounding box center [659, 253] width 121 height 25
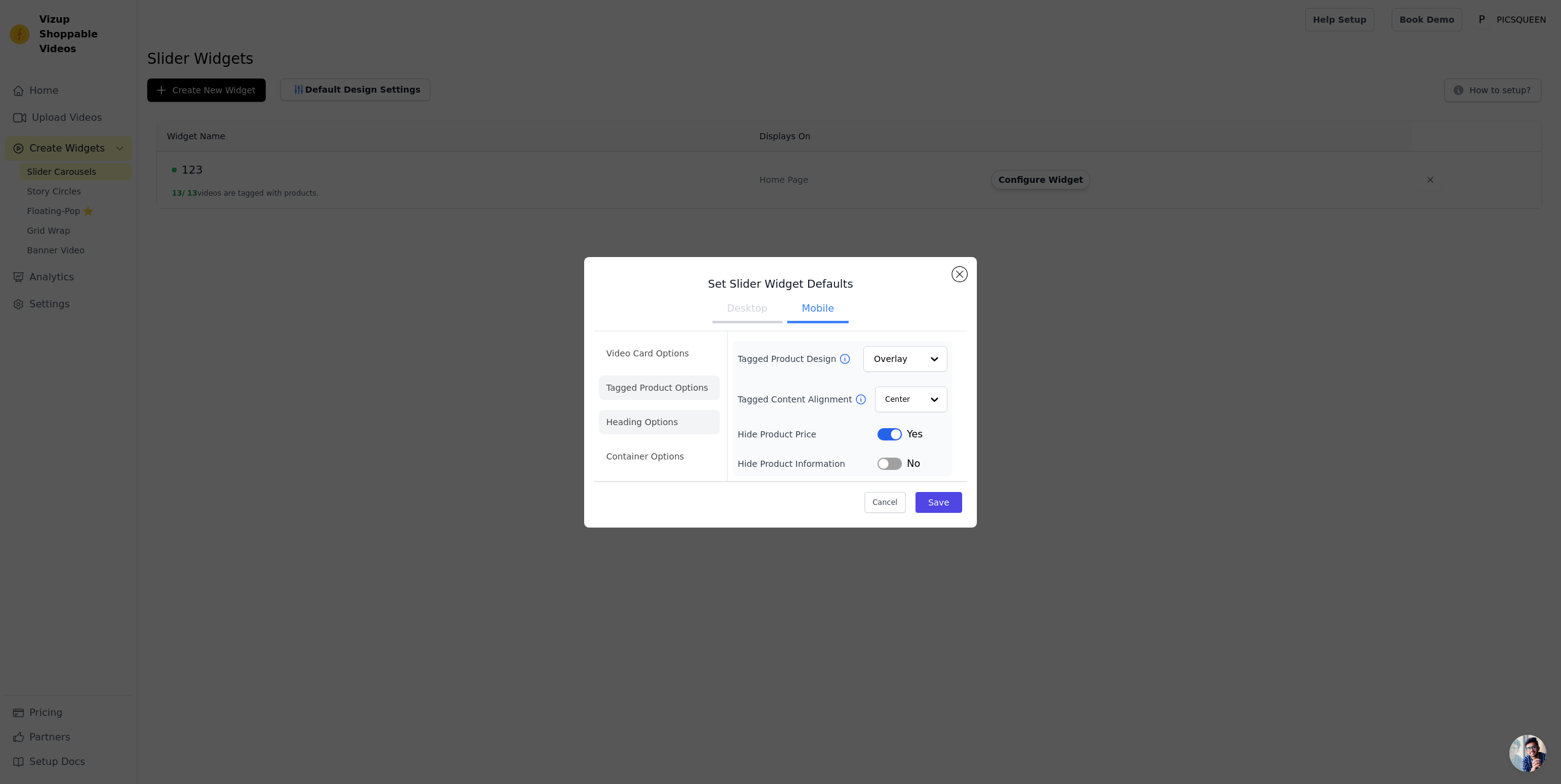
click at [647, 424] on li "Heading Options" at bounding box center [659, 422] width 121 height 25
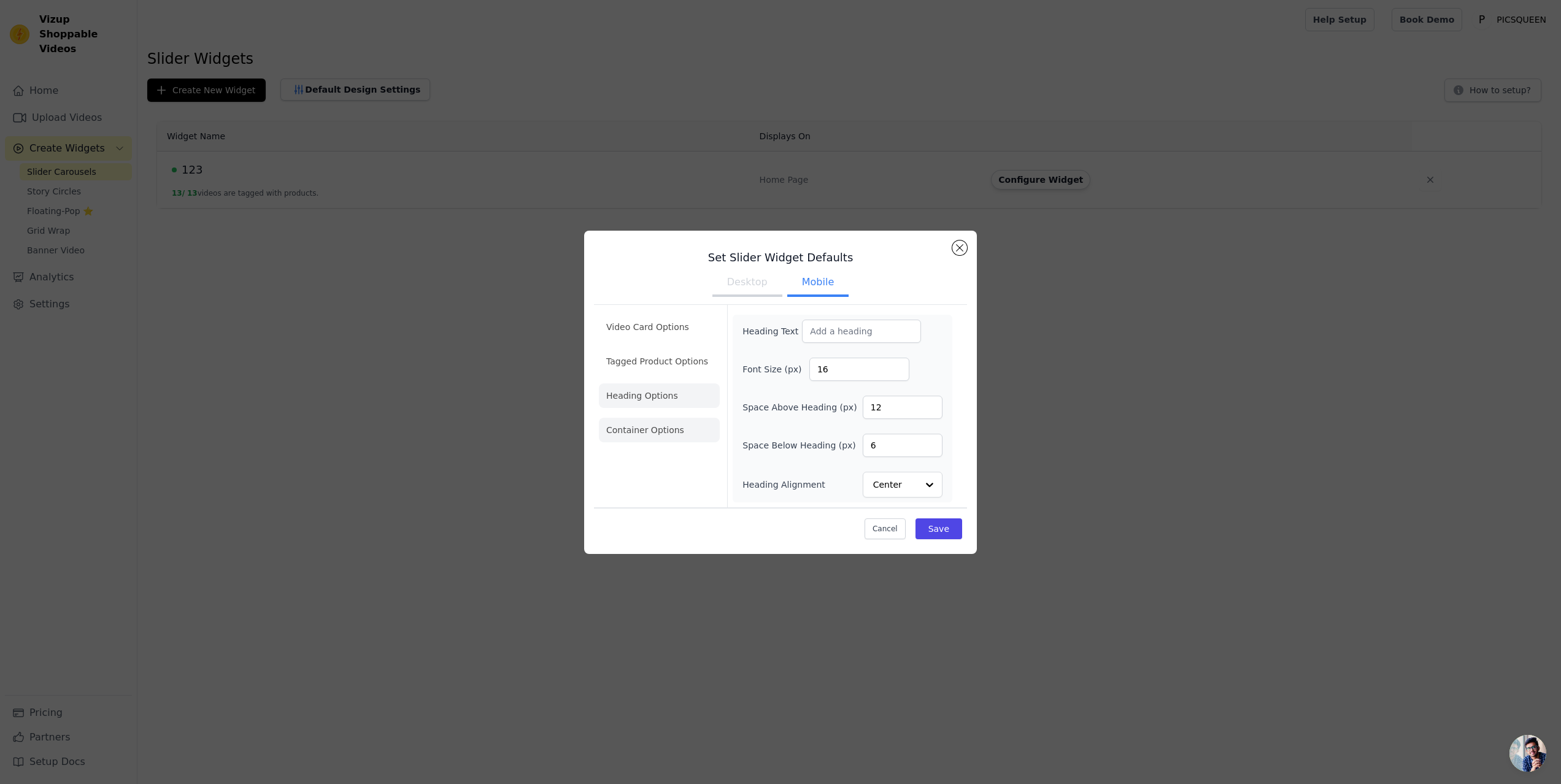
click at [647, 426] on li "Container Options" at bounding box center [659, 430] width 121 height 25
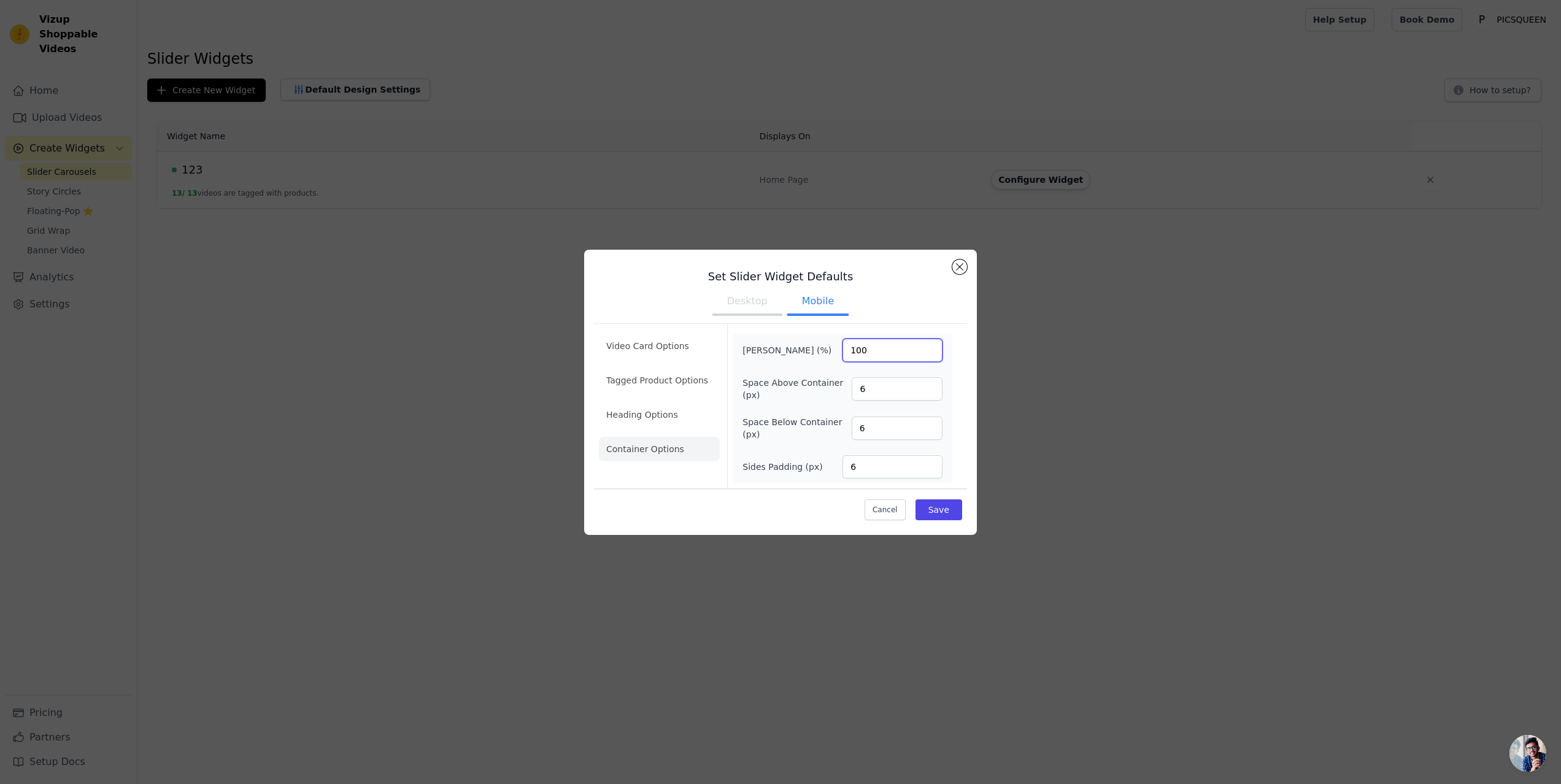
drag, startPoint x: 880, startPoint y: 351, endPoint x: 824, endPoint y: 345, distance: 56.3
click at [824, 345] on div "Max Width (%) 100" at bounding box center [842, 350] width 200 height 23
type input "50"
click at [931, 512] on button "Save" at bounding box center [939, 510] width 46 height 21
click at [876, 353] on input "50" at bounding box center [892, 350] width 100 height 23
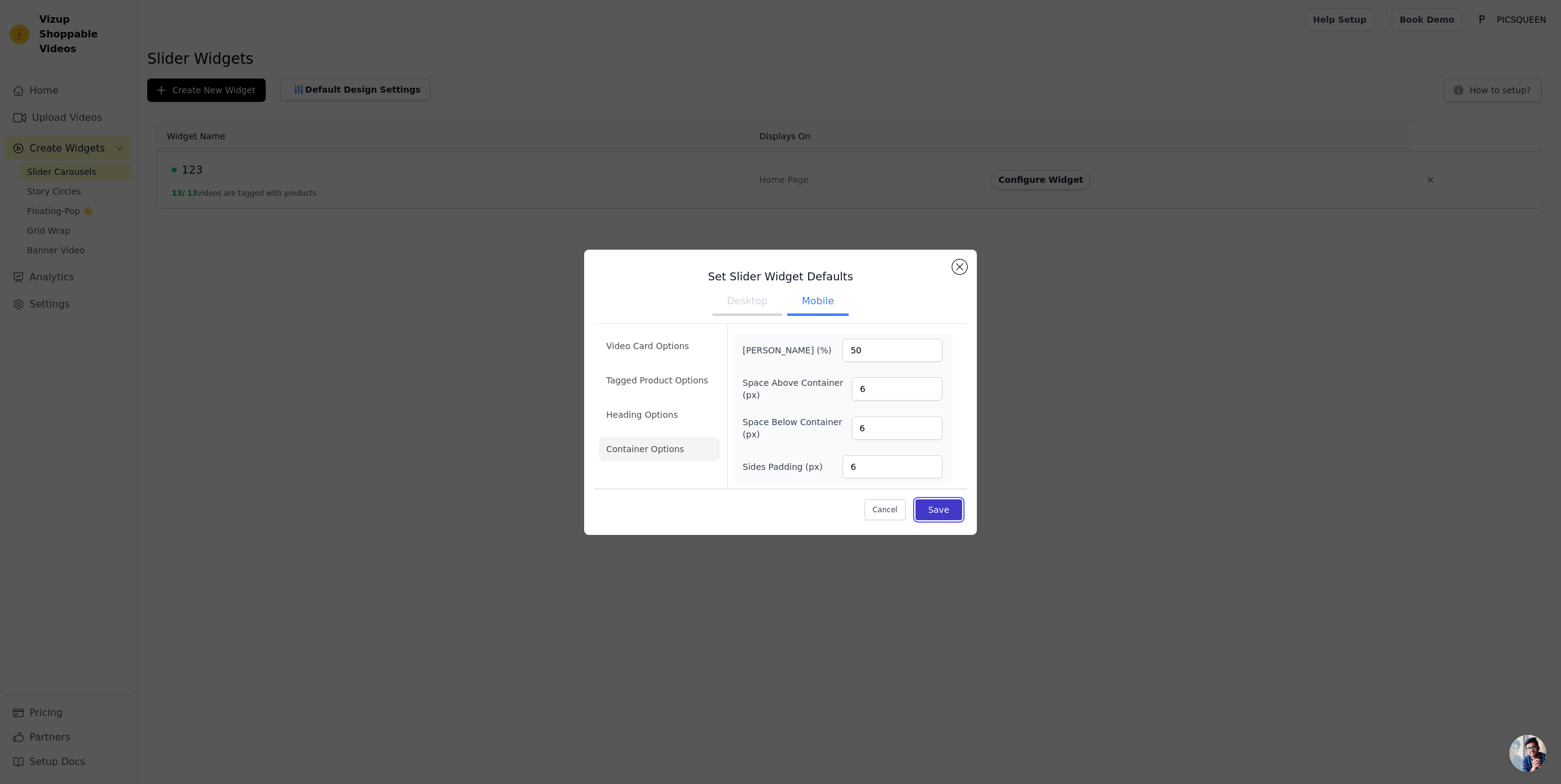
click at [934, 510] on button "Save" at bounding box center [939, 510] width 46 height 21
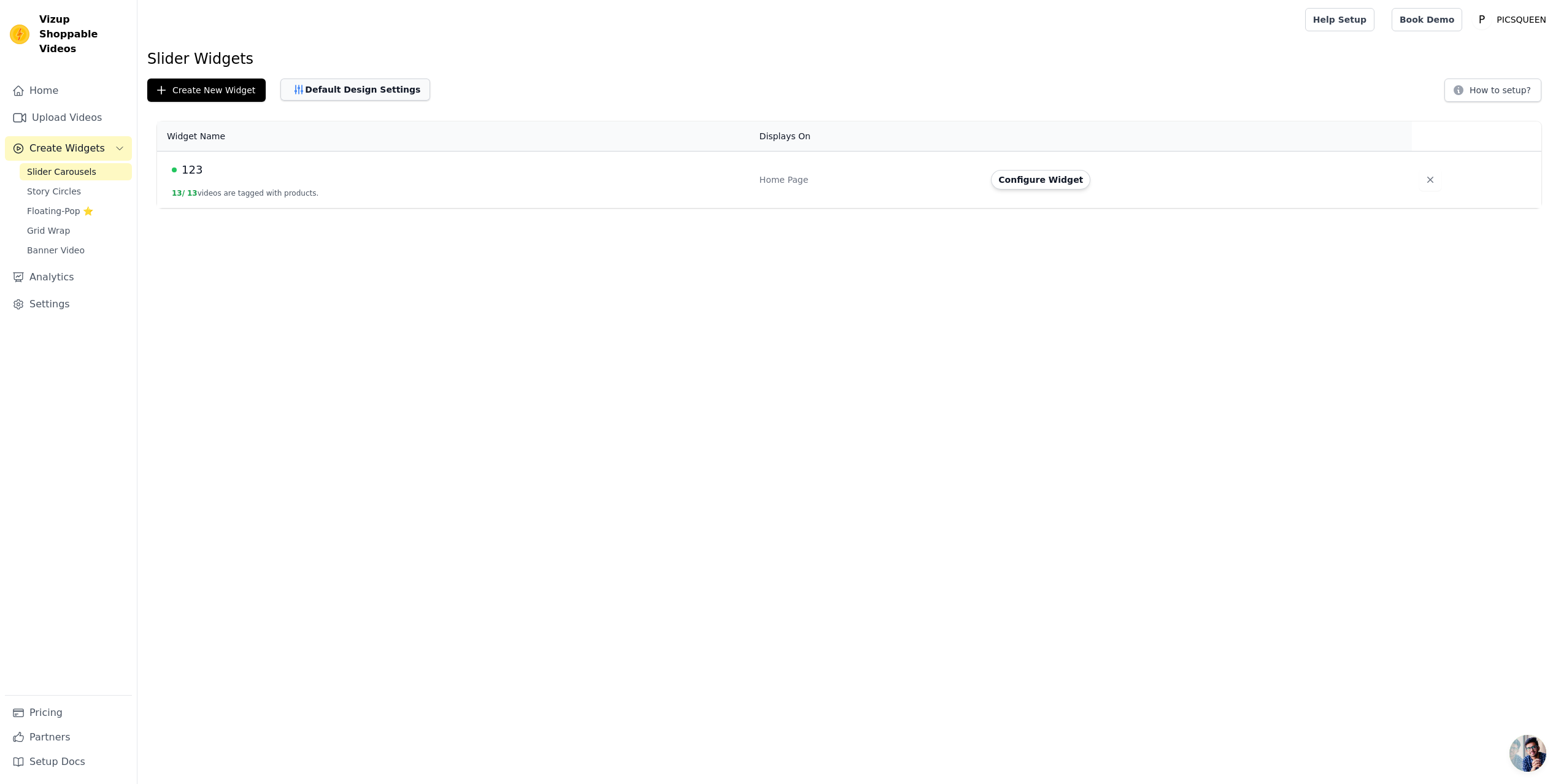
click at [389, 95] on button "Default Design Settings" at bounding box center [355, 90] width 150 height 22
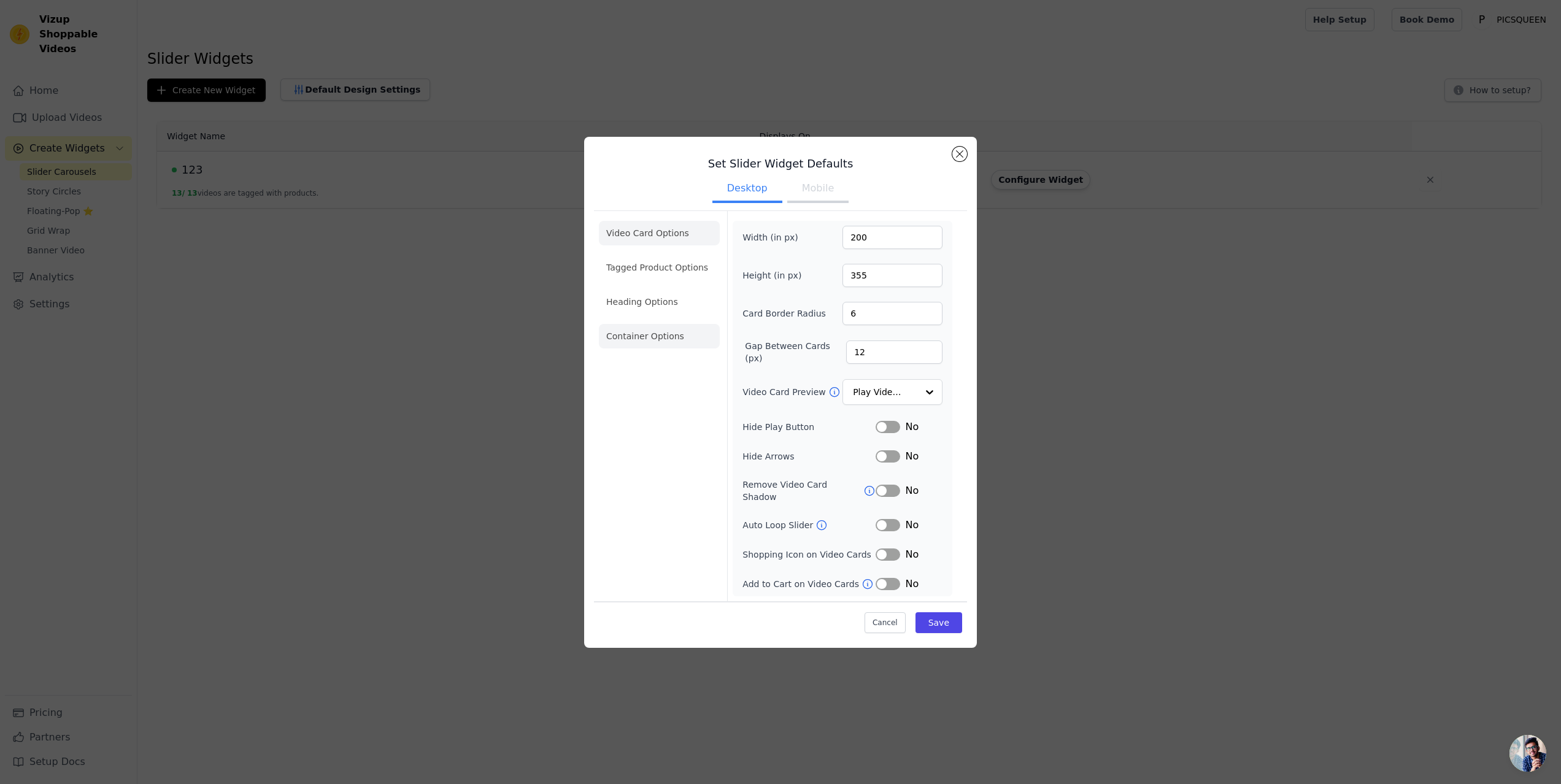
click at [662, 342] on li "Container Options" at bounding box center [659, 336] width 121 height 25
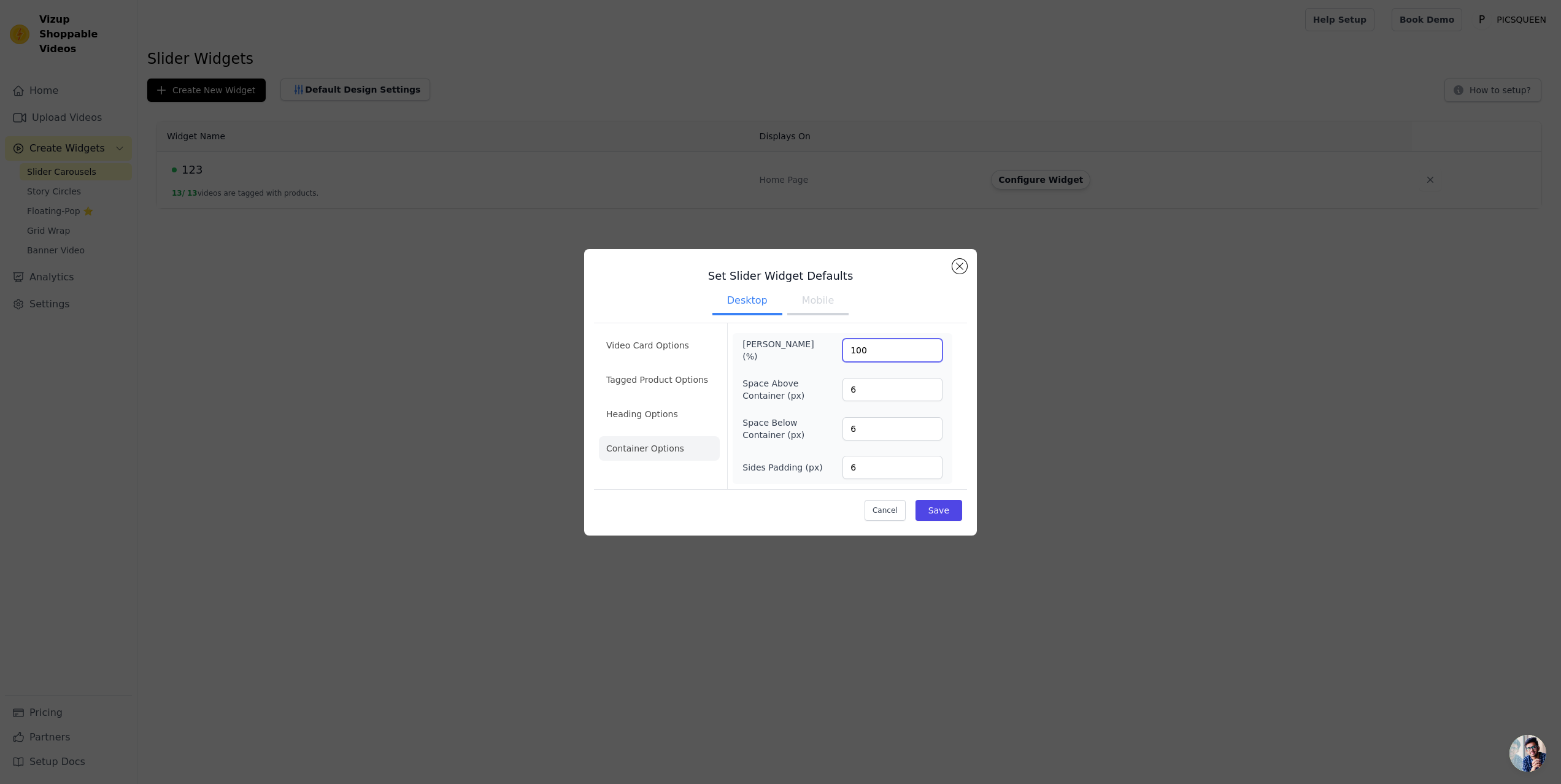
drag, startPoint x: 868, startPoint y: 348, endPoint x: 832, endPoint y: 345, distance: 36.1
click at [832, 345] on div "Max Width (%) 100" at bounding box center [842, 350] width 200 height 25
type input "50"
click at [945, 509] on button "Save" at bounding box center [939, 510] width 46 height 21
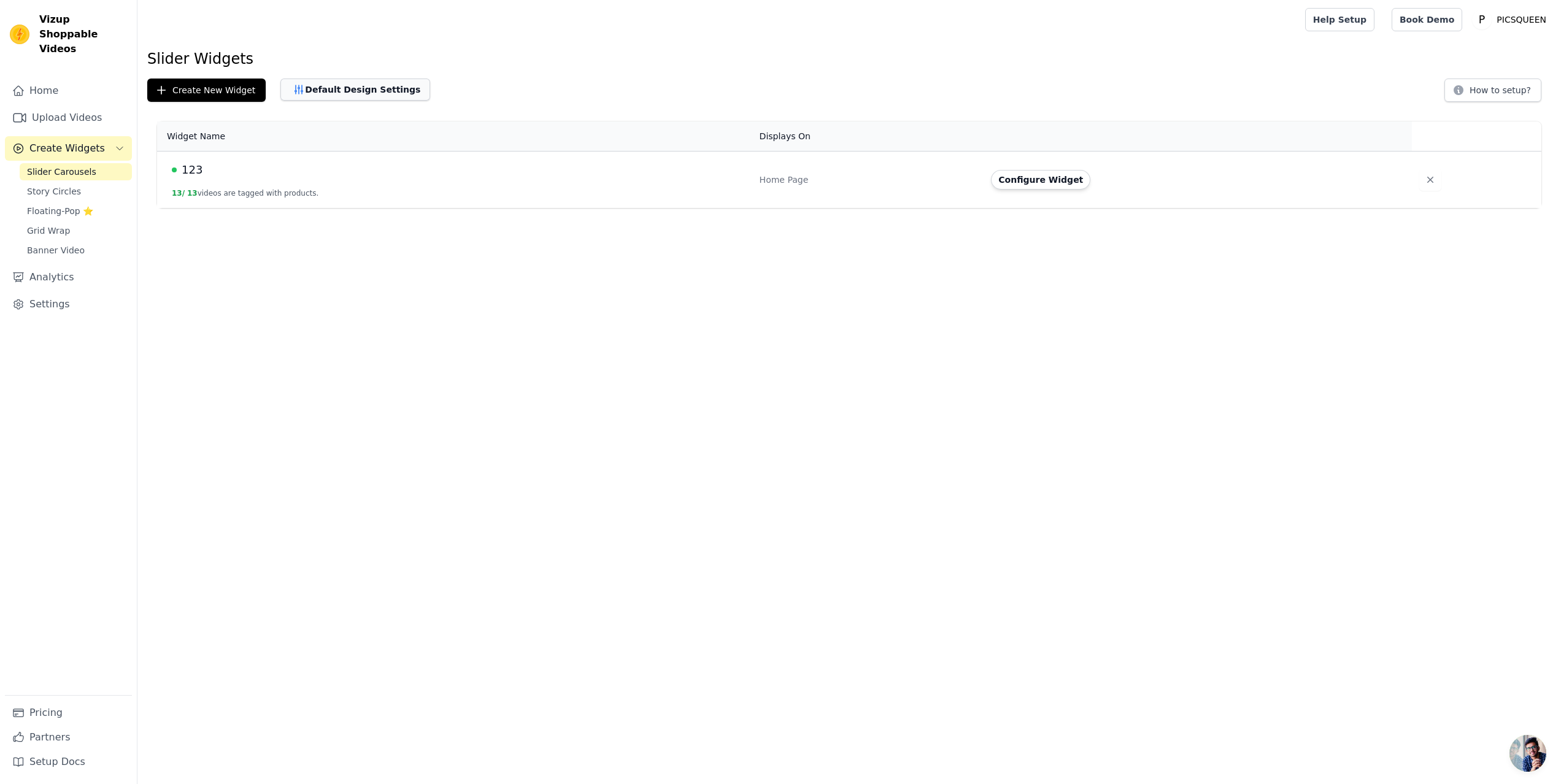
click at [388, 89] on button "Default Design Settings" at bounding box center [355, 90] width 150 height 22
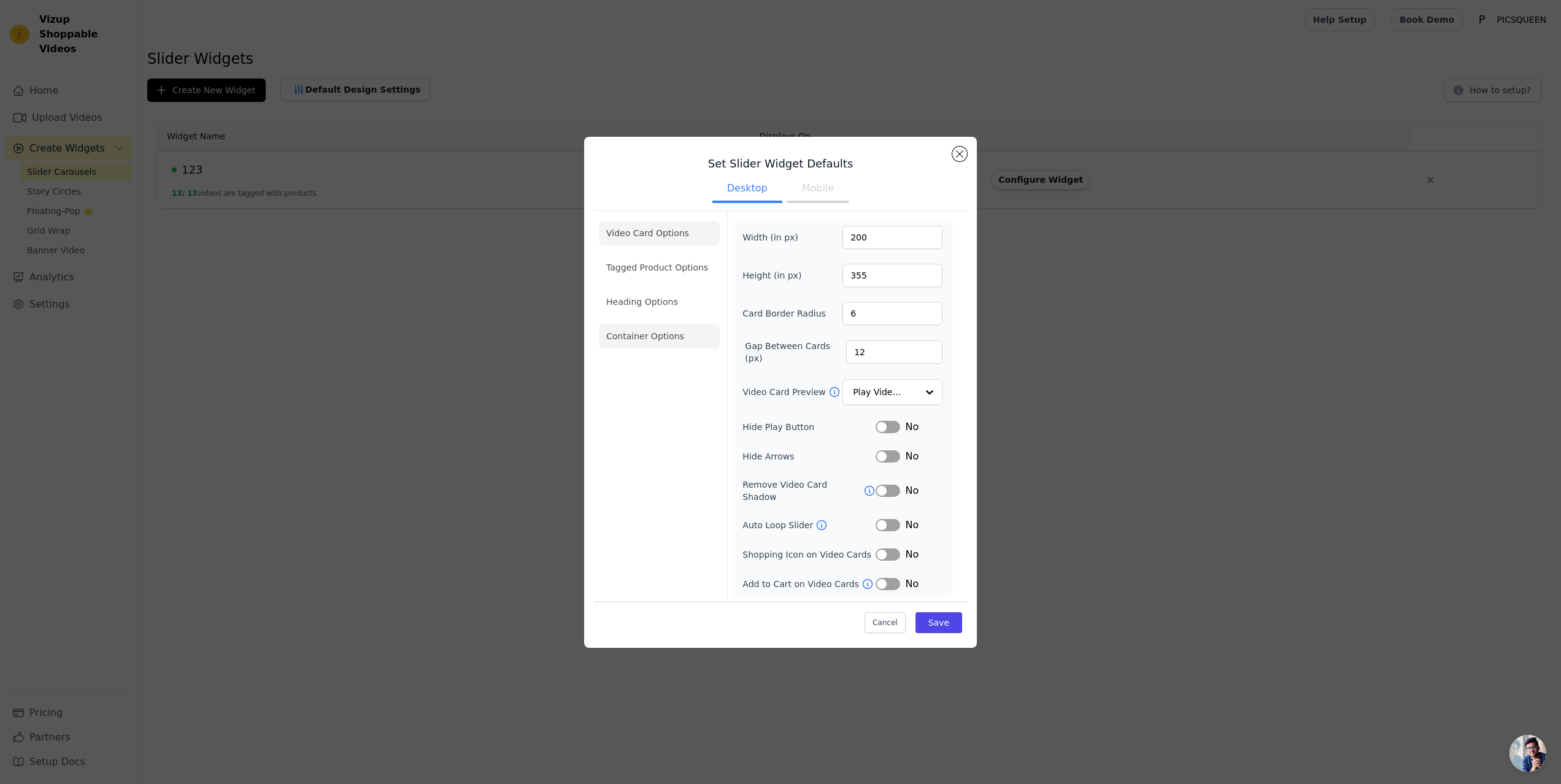
click at [669, 335] on li "Container Options" at bounding box center [659, 336] width 121 height 25
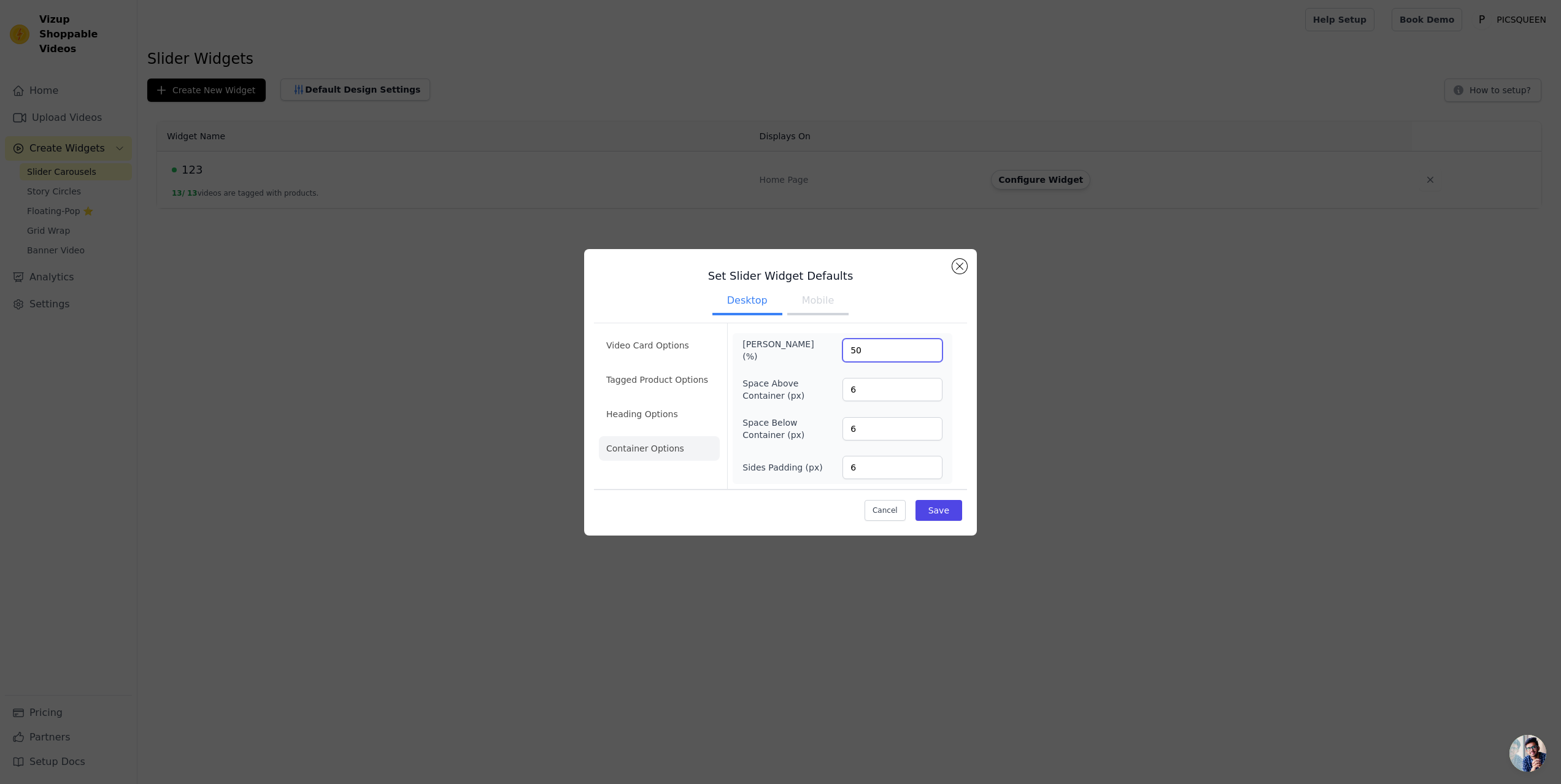
drag, startPoint x: 876, startPoint y: 350, endPoint x: 815, endPoint y: 350, distance: 61.0
click at [815, 350] on div "Max Width (%) 50" at bounding box center [842, 350] width 200 height 25
type input "100"
click at [808, 297] on button "Mobile" at bounding box center [818, 302] width 61 height 27
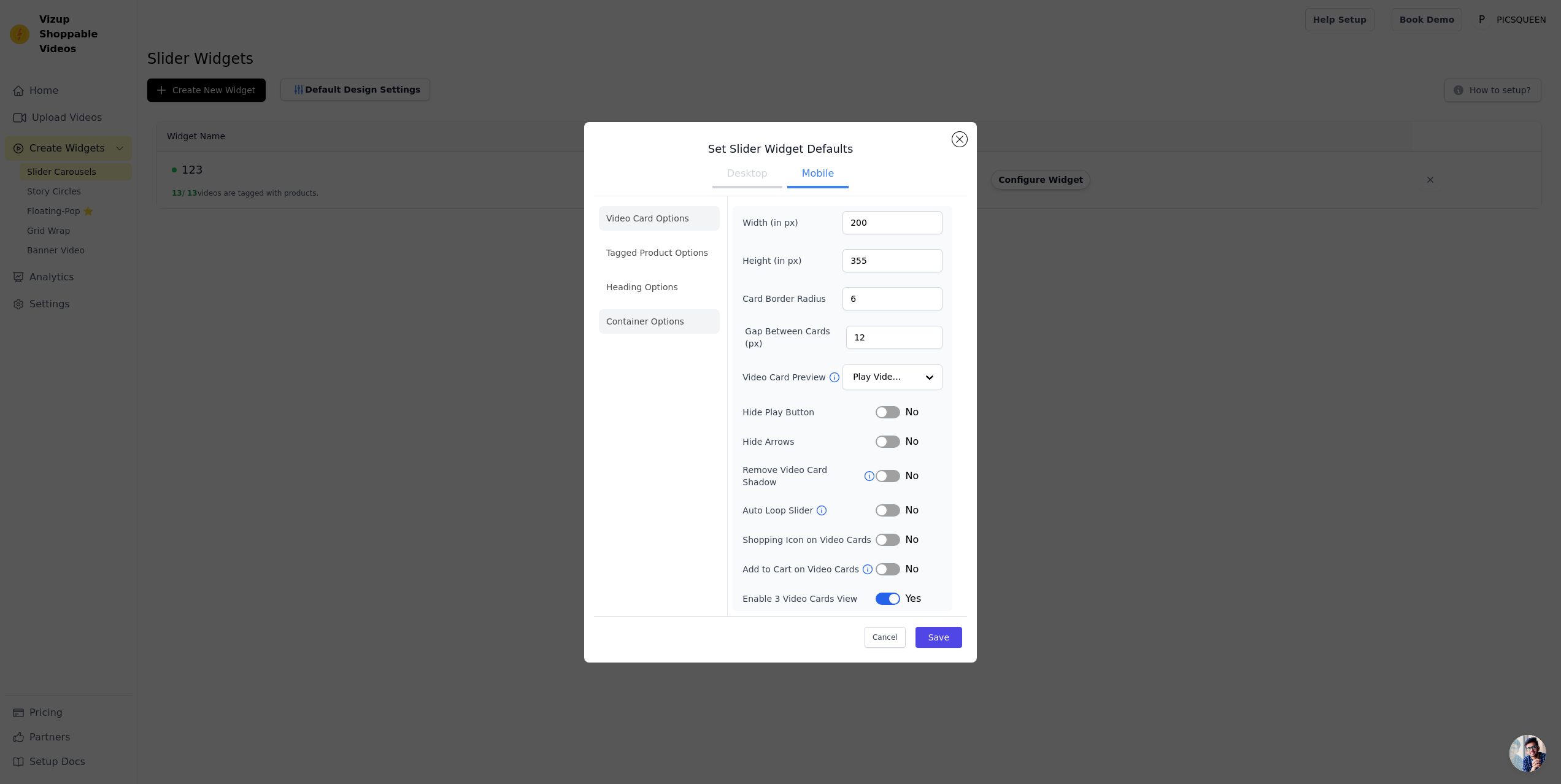
click at [659, 334] on li "Container Options" at bounding box center [659, 321] width 121 height 25
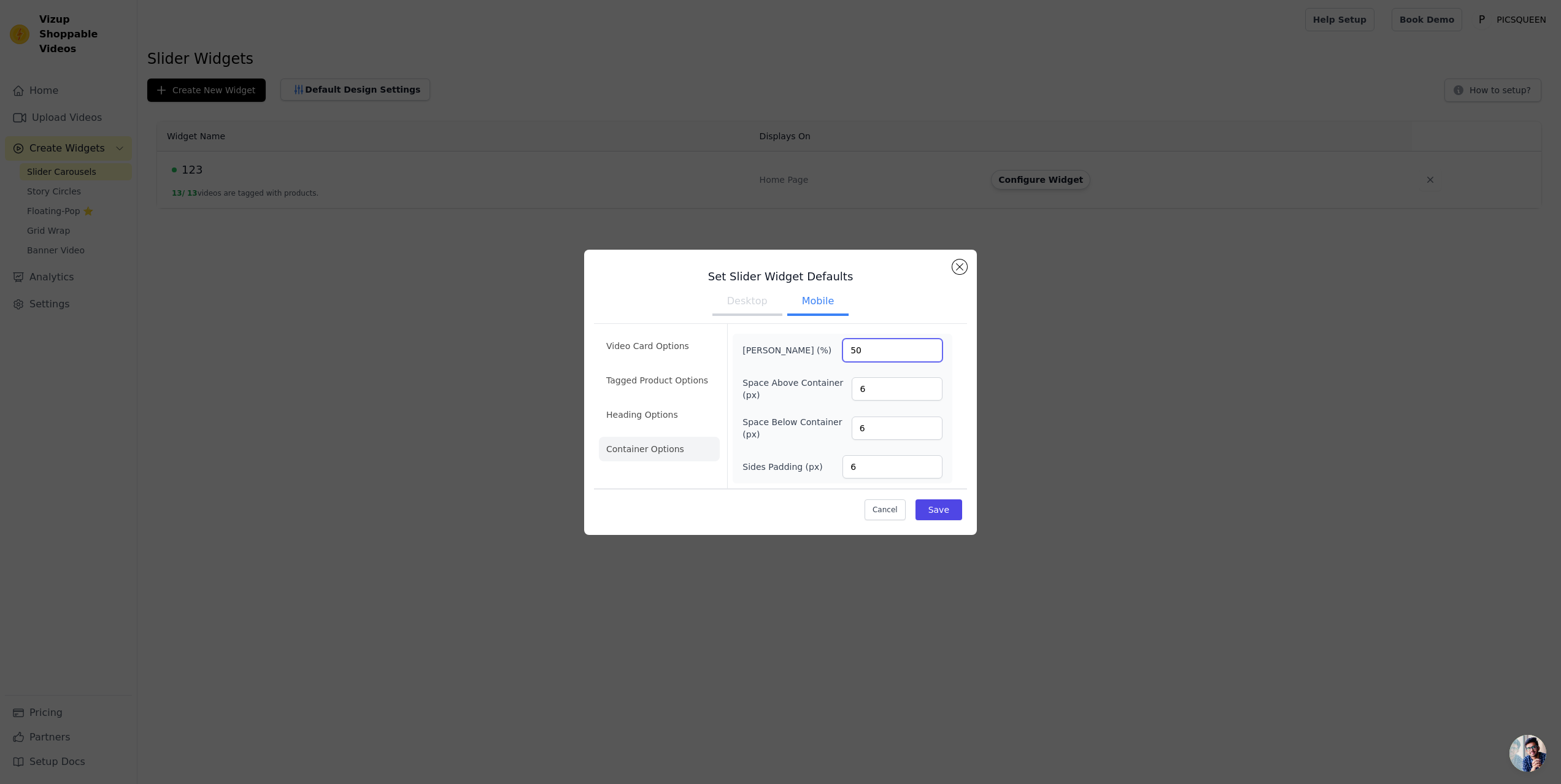
drag, startPoint x: 871, startPoint y: 354, endPoint x: 821, endPoint y: 350, distance: 50.2
click at [821, 350] on div "Max Width (%) 50" at bounding box center [842, 350] width 200 height 23
click at [937, 506] on button "Save" at bounding box center [939, 510] width 46 height 21
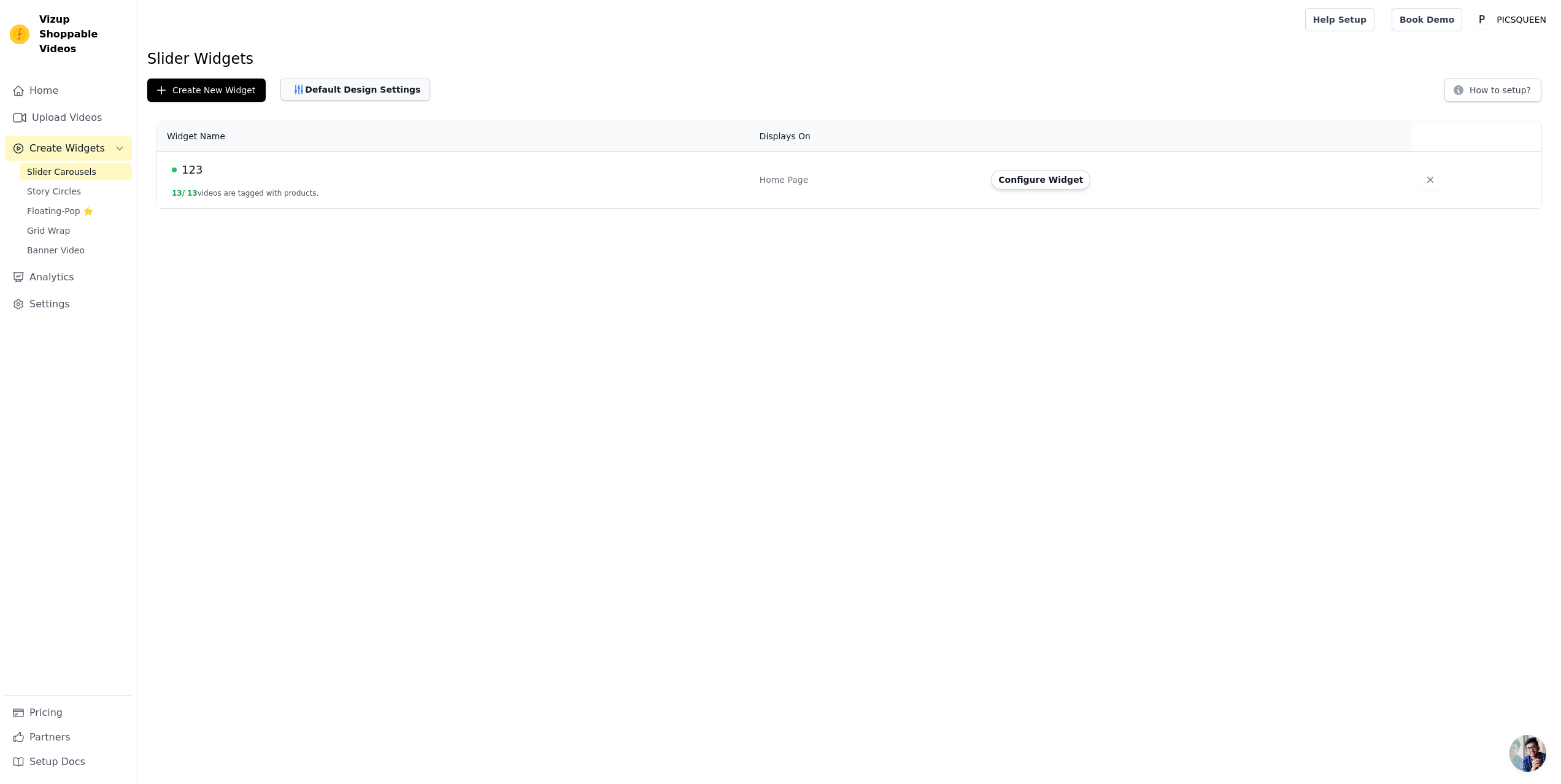
click at [319, 87] on button "Default Design Settings" at bounding box center [355, 90] width 150 height 22
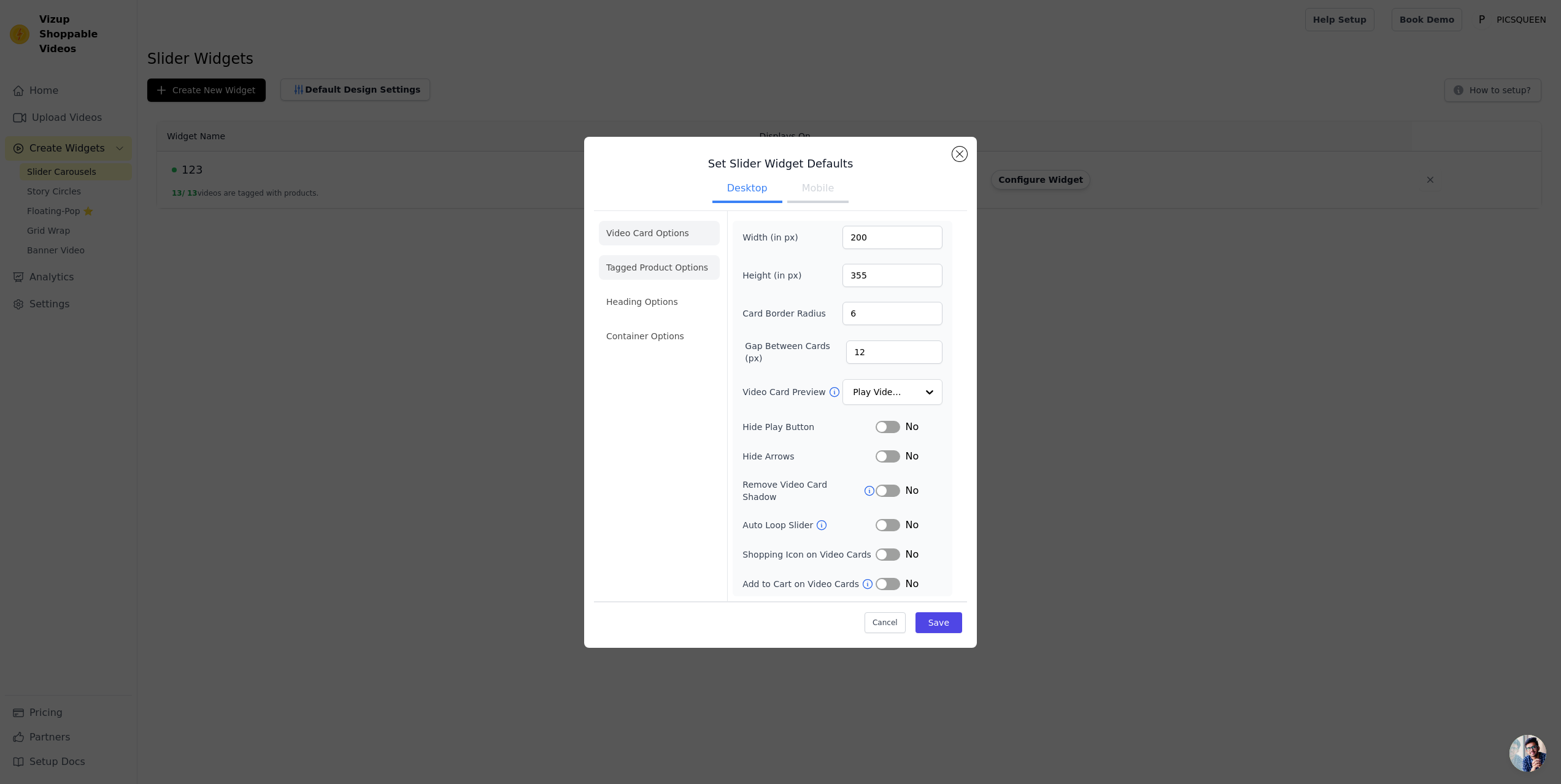
click at [667, 279] on li "Tagged Product Options" at bounding box center [659, 268] width 121 height 25
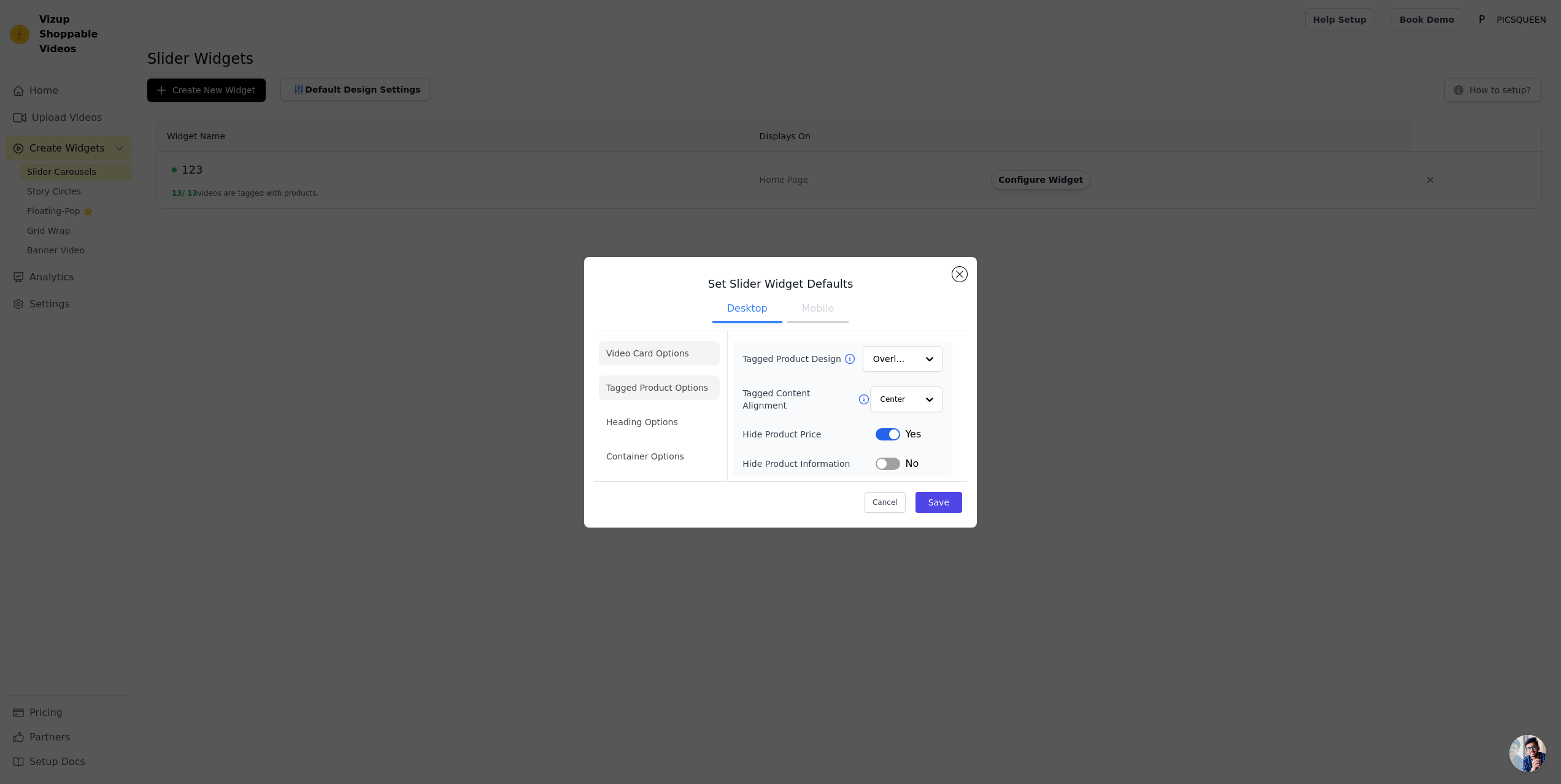
click at [654, 353] on li "Video Card Options" at bounding box center [659, 353] width 121 height 25
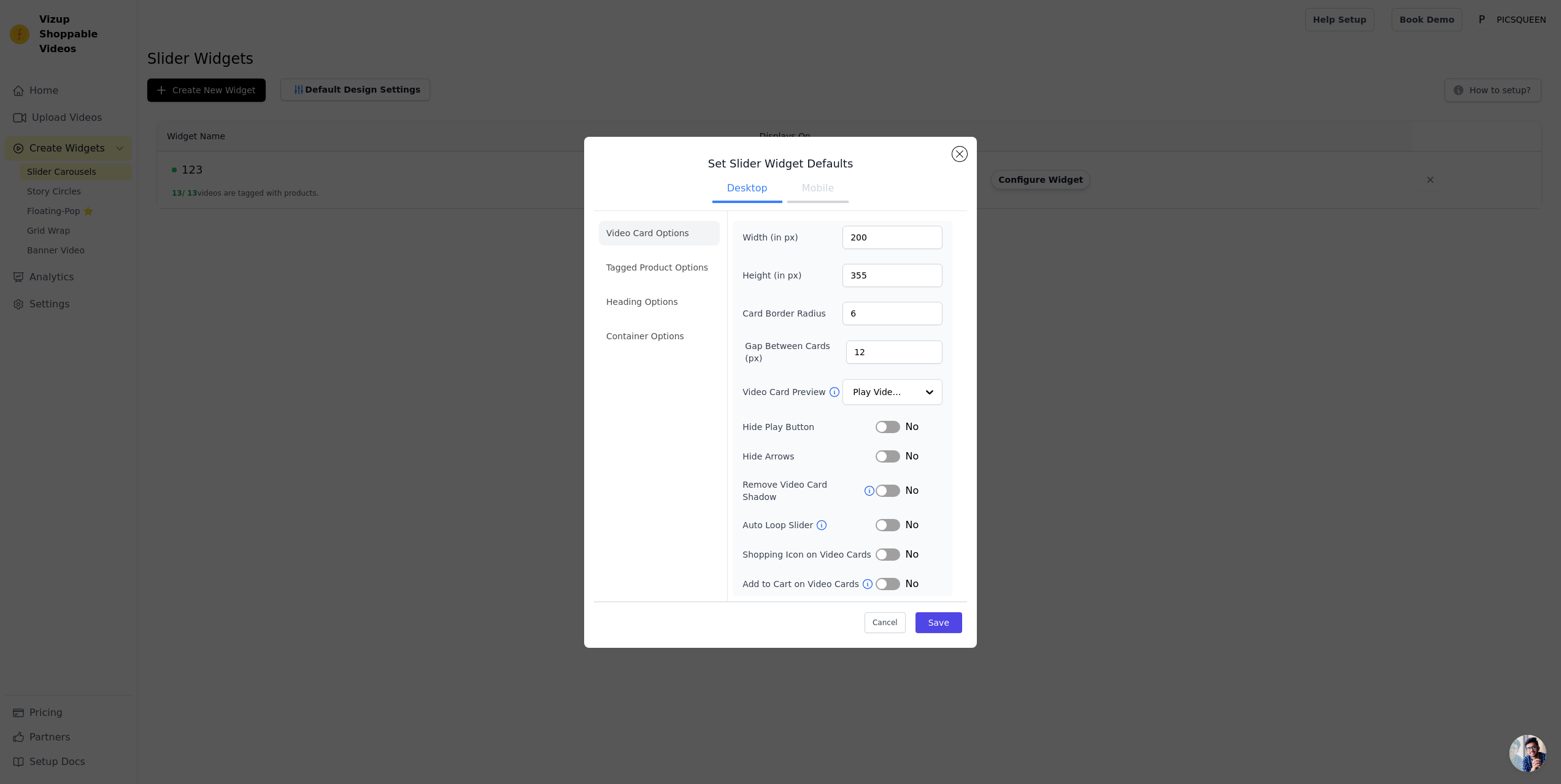
click at [818, 195] on button "Mobile" at bounding box center [818, 190] width 61 height 27
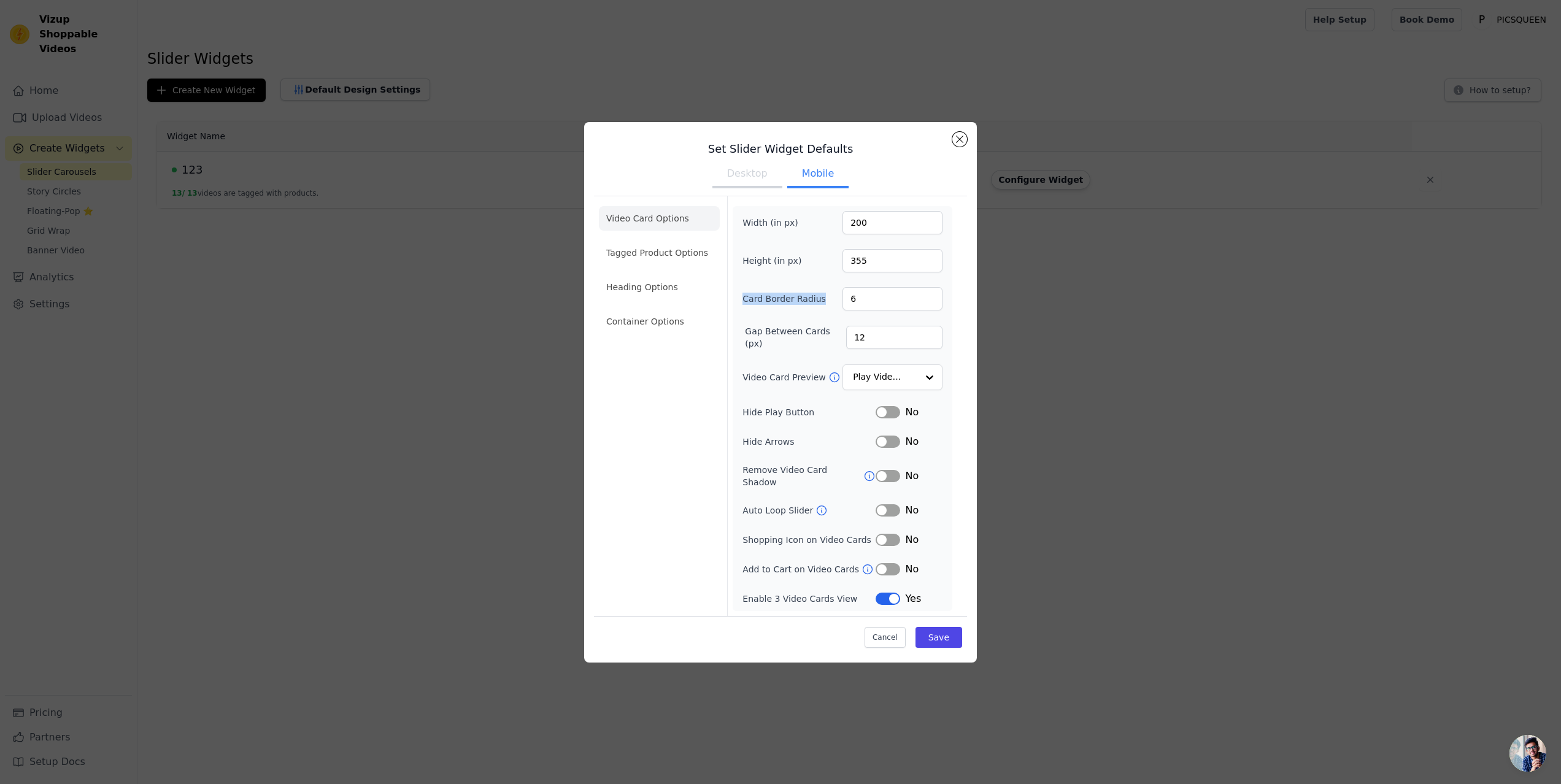
drag, startPoint x: 742, startPoint y: 302, endPoint x: 821, endPoint y: 308, distance: 79.2
click at [821, 308] on div "Width (in px) 200 Height (in px) 355 Card Border Radius 6 Gap Between Cards (px…" at bounding box center [842, 408] width 219 height 405
copy label "Card Border Radius"
drag, startPoint x: 745, startPoint y: 335, endPoint x: 824, endPoint y: 334, distance: 79.0
click at [824, 334] on label "Gap Between Cards (px)" at bounding box center [795, 337] width 101 height 25
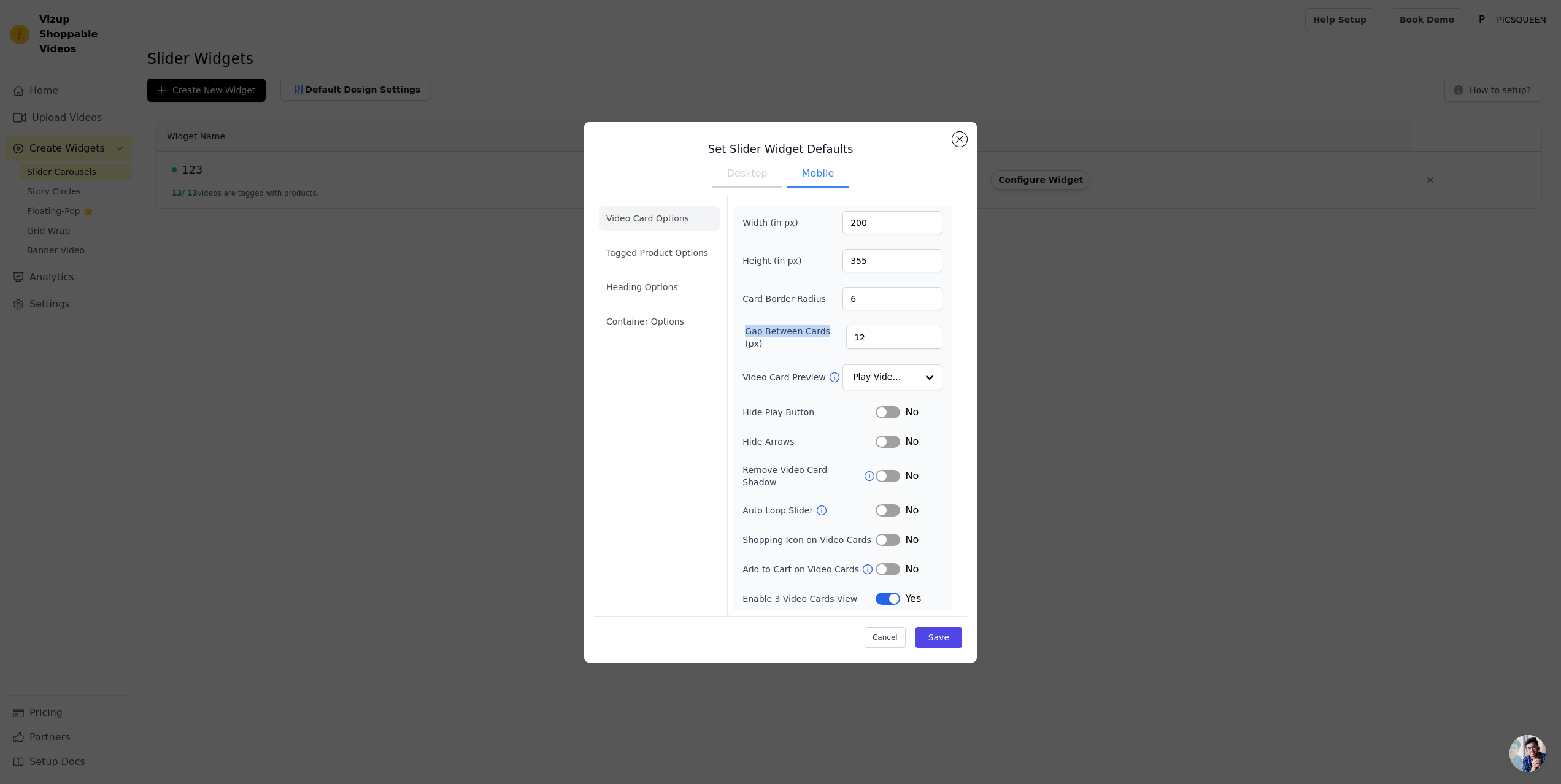
copy label "Gap Between Cards"
drag, startPoint x: 879, startPoint y: 226, endPoint x: 826, endPoint y: 224, distance: 53.0
click at [826, 224] on div "Width (in px) 200" at bounding box center [842, 223] width 200 height 23
type input "100"
click at [950, 630] on button "Save" at bounding box center [939, 638] width 46 height 21
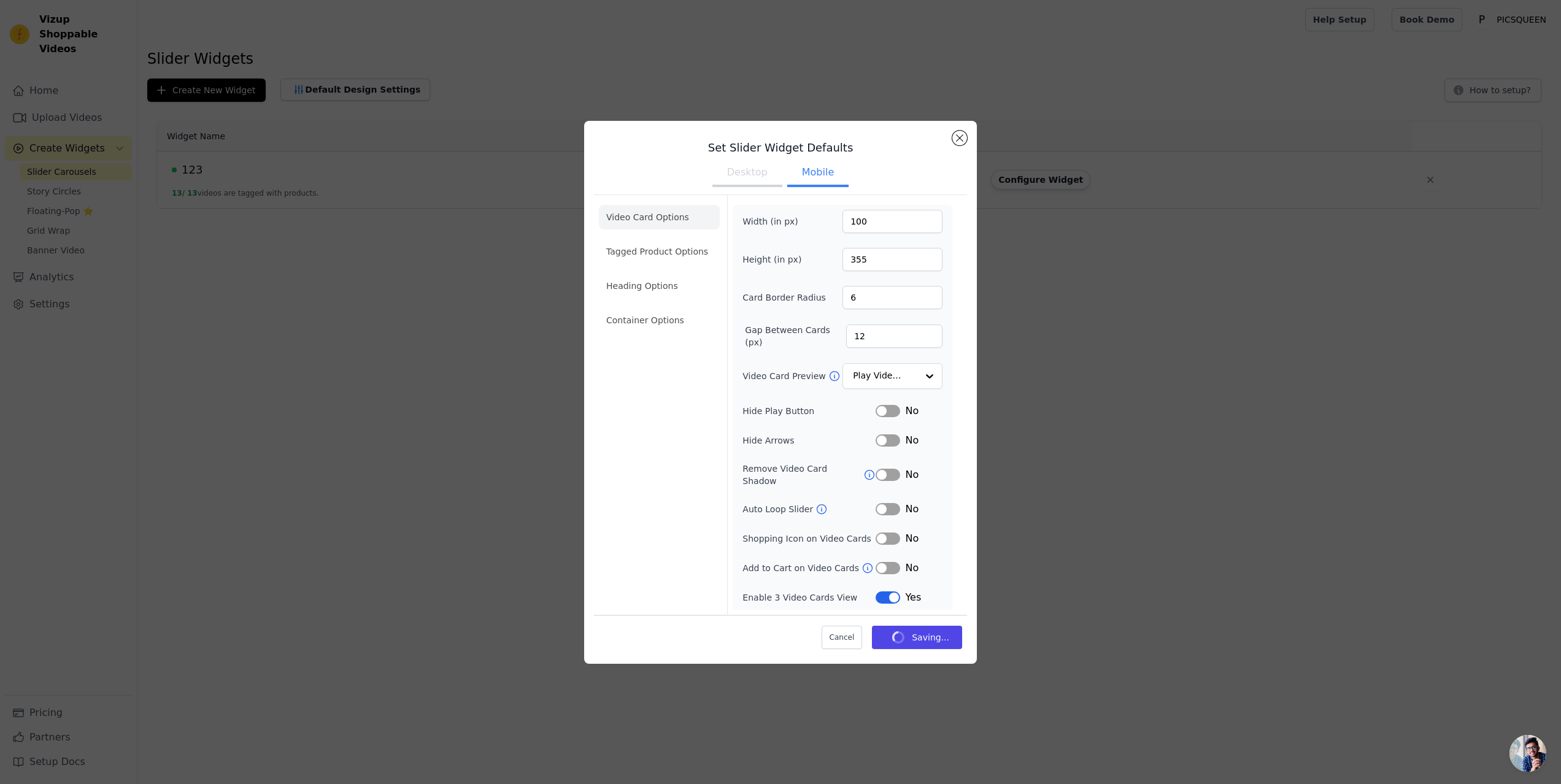
click at [732, 179] on button "Desktop" at bounding box center [747, 174] width 70 height 27
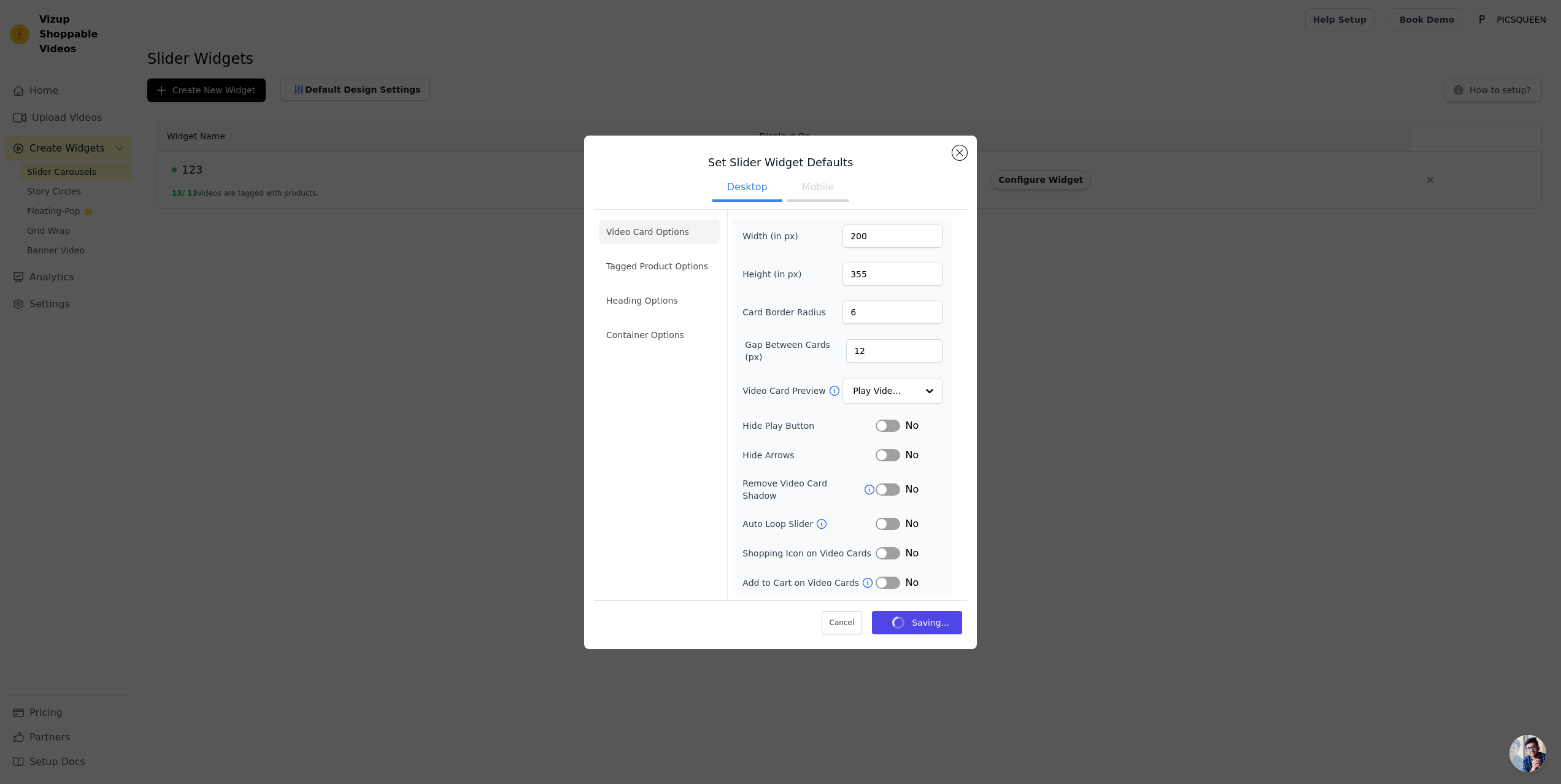
click at [828, 193] on button "Mobile" at bounding box center [818, 188] width 61 height 27
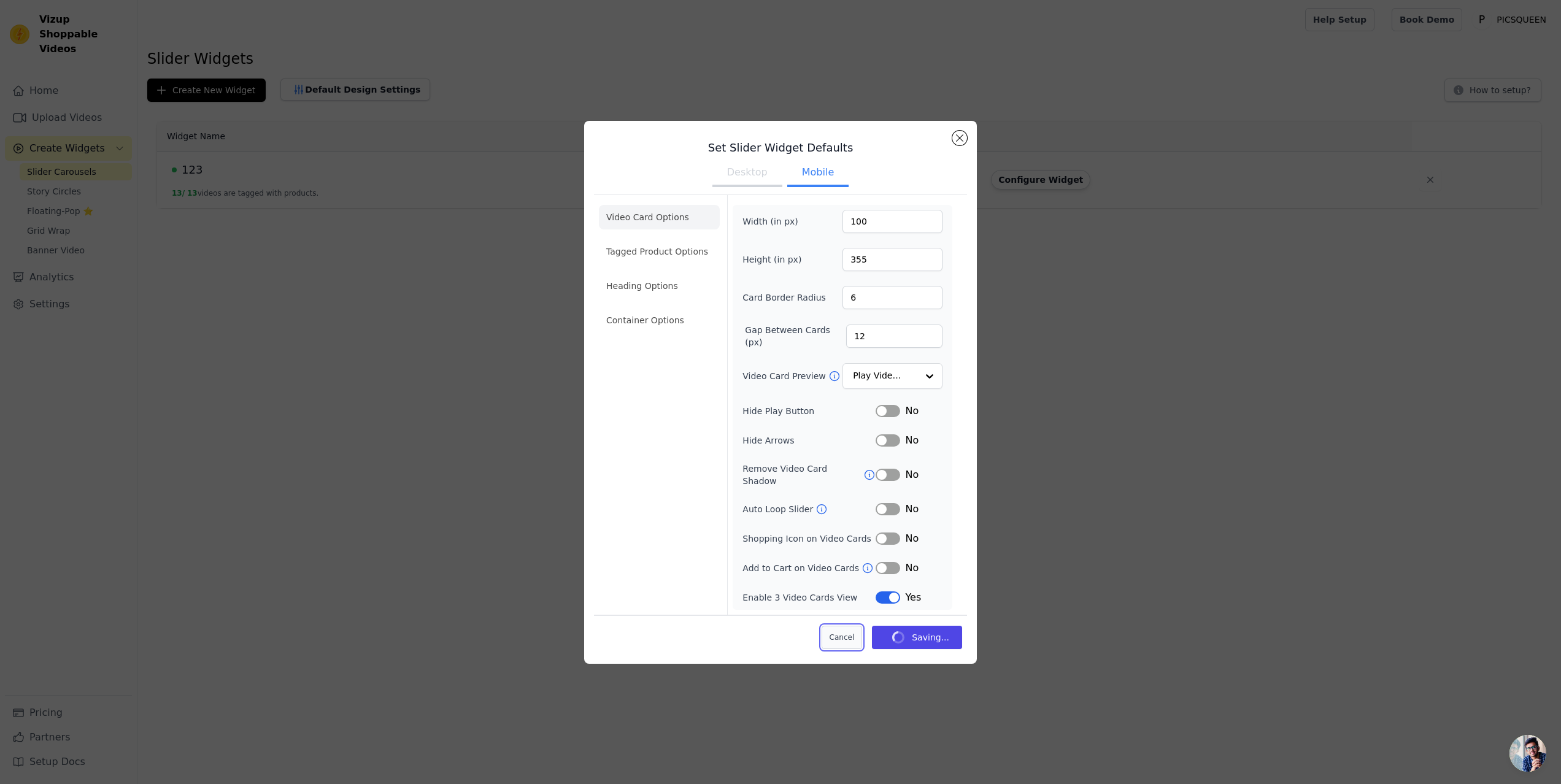
click at [842, 633] on button "Cancel" at bounding box center [842, 638] width 41 height 23
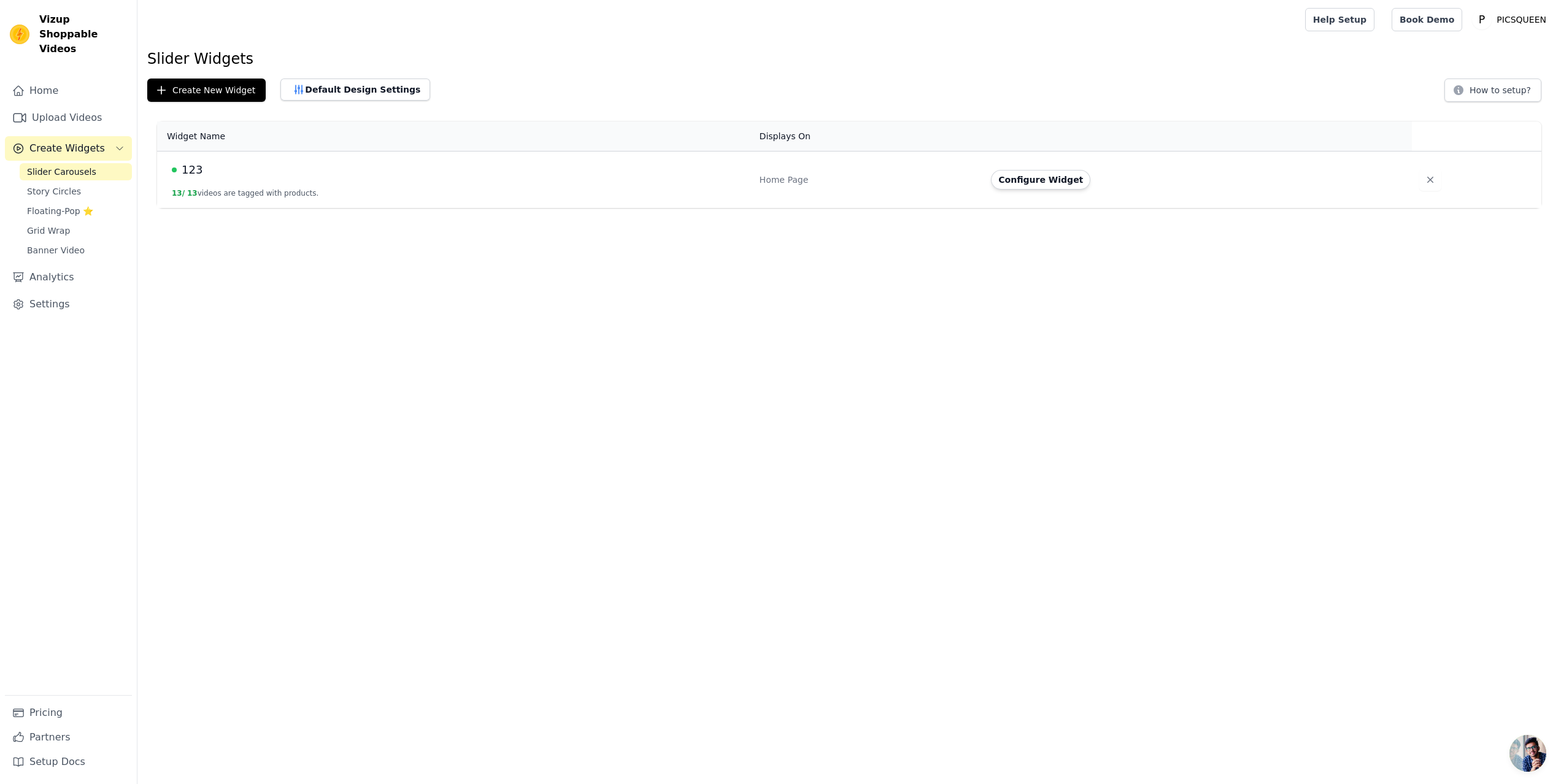
click at [316, 179] on td "123 13 / 13 videos are tagged with products." at bounding box center [454, 180] width 595 height 57
click at [354, 92] on button "Default Design Settings" at bounding box center [355, 90] width 150 height 22
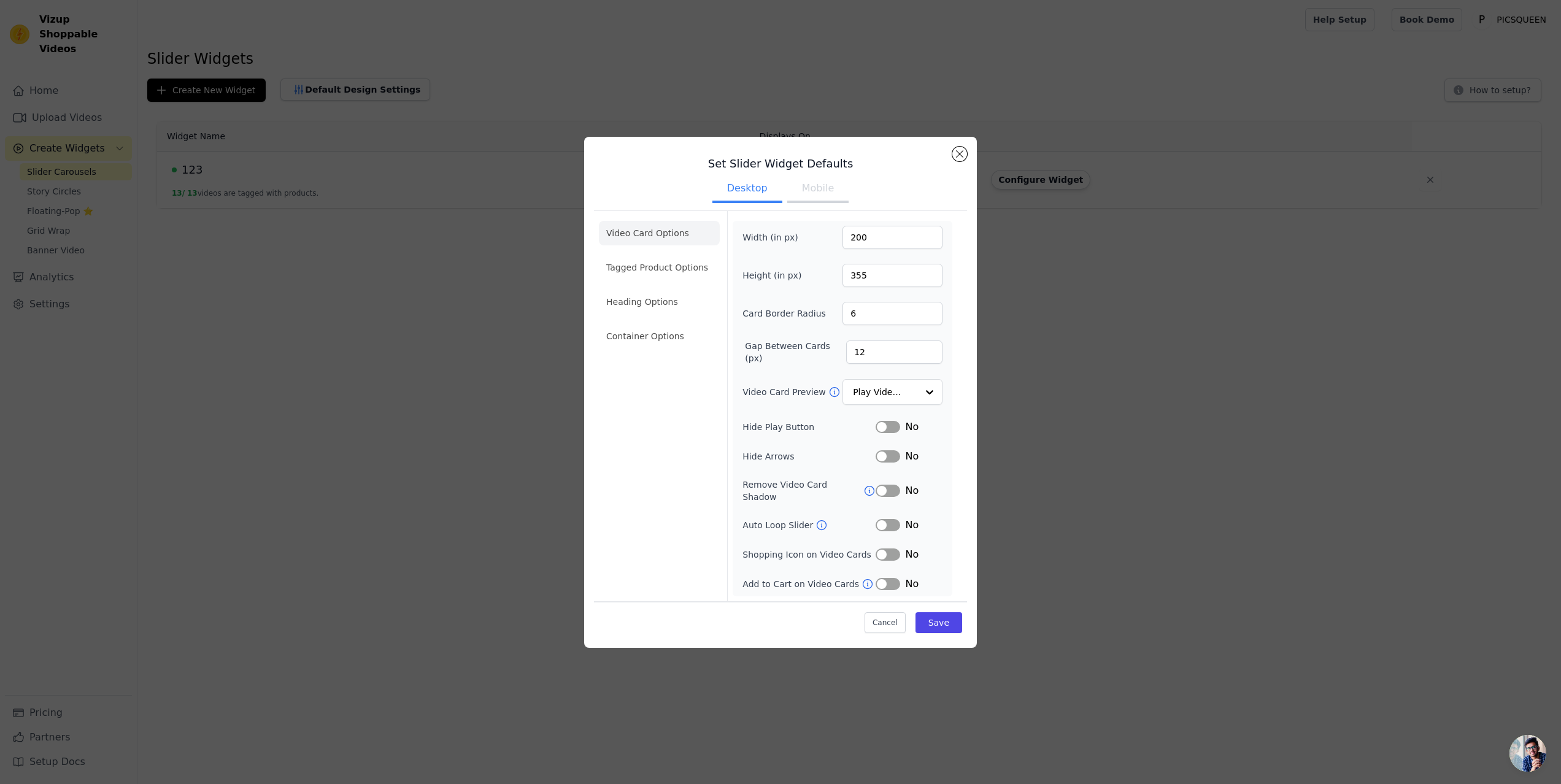
click at [811, 194] on button "Mobile" at bounding box center [818, 190] width 61 height 27
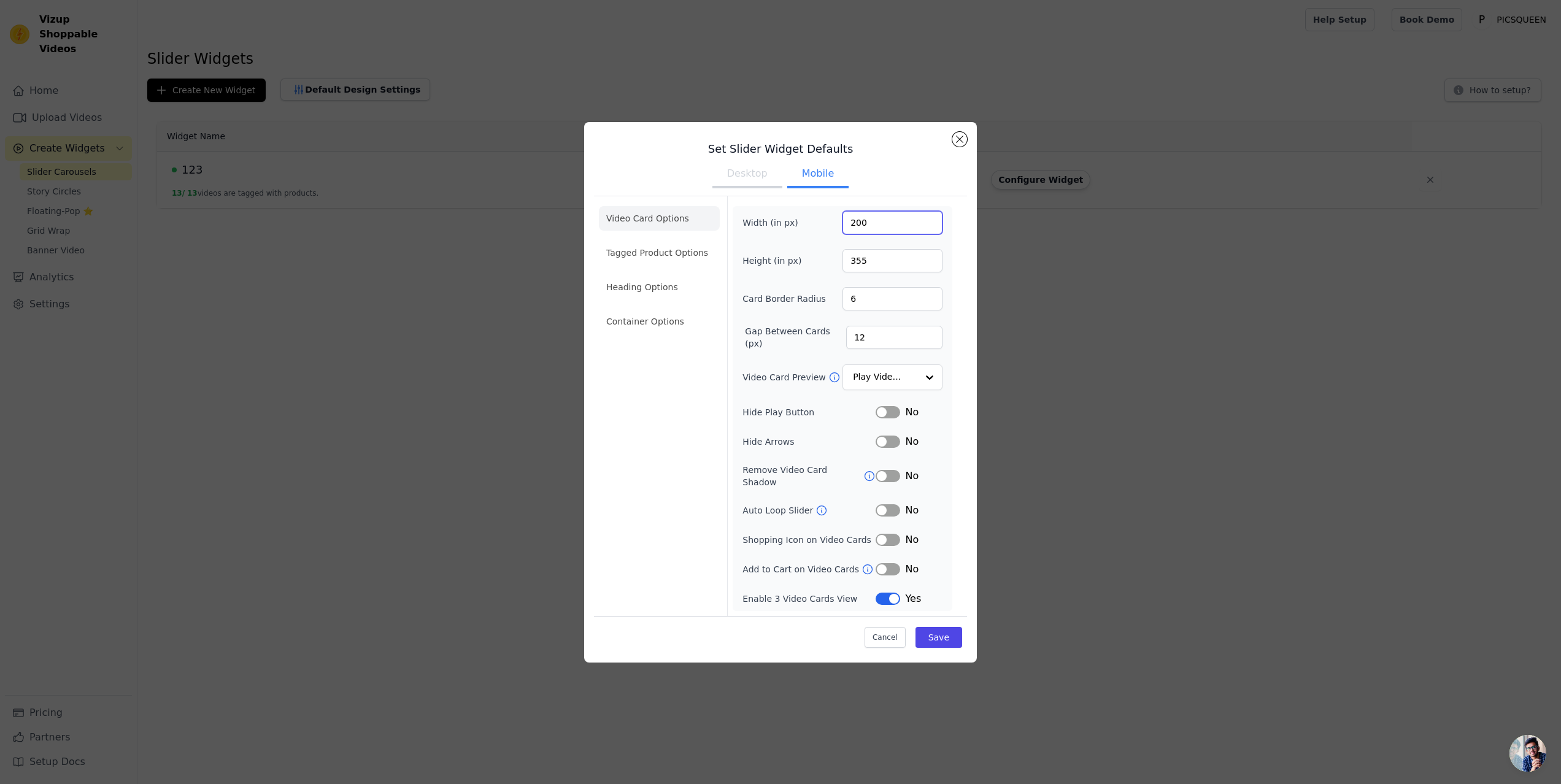
drag, startPoint x: 873, startPoint y: 231, endPoint x: 826, endPoint y: 222, distance: 47.9
click at [826, 222] on div "Width (in px) 200" at bounding box center [842, 223] width 200 height 23
type input "100"
click at [954, 637] on button "Save" at bounding box center [939, 638] width 46 height 21
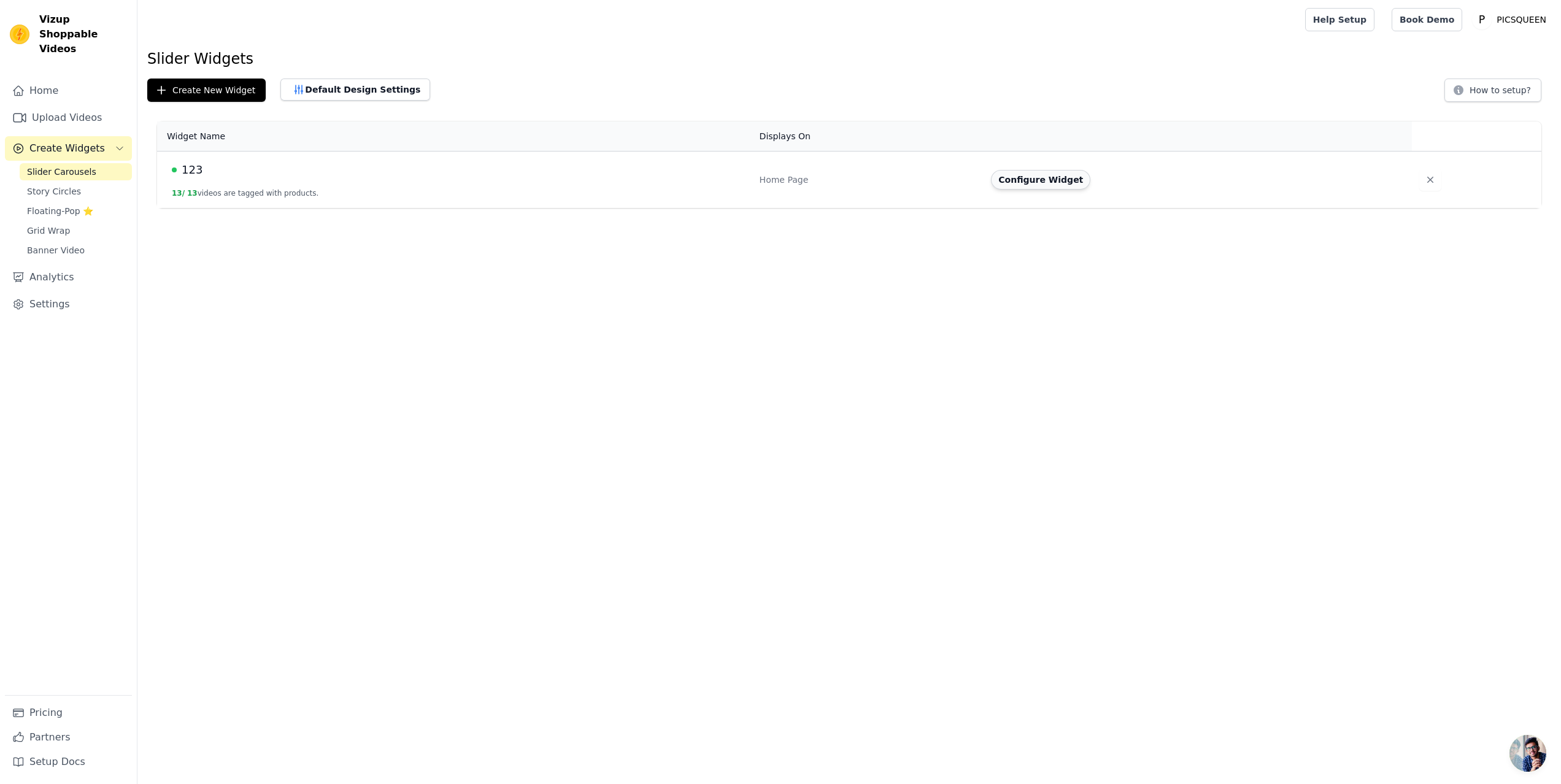
click at [1054, 180] on button "Configure Widget" at bounding box center [1041, 180] width 99 height 20
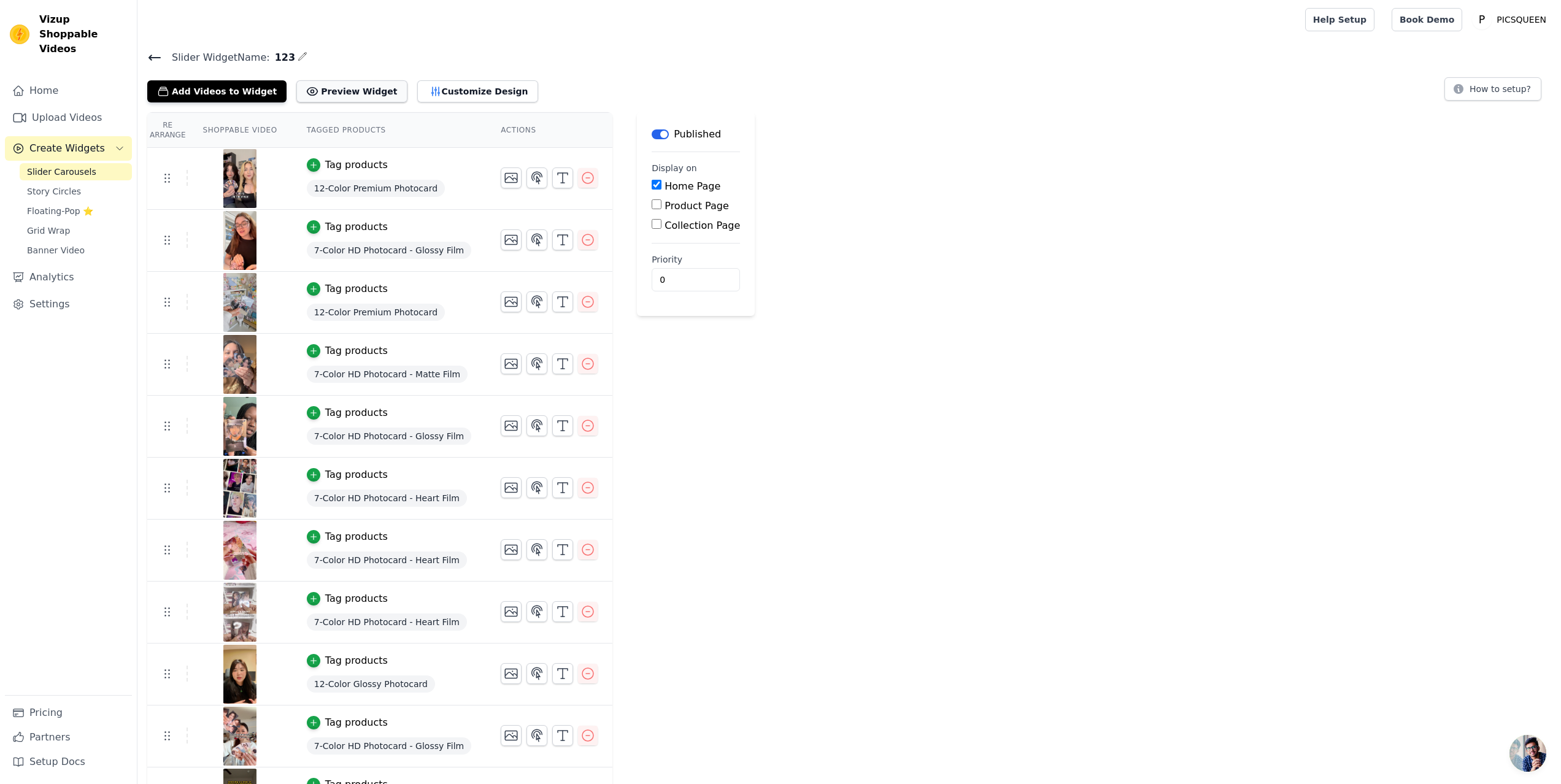
click at [337, 93] on button "Preview Widget" at bounding box center [352, 91] width 111 height 22
click at [449, 87] on button "Customize Design" at bounding box center [478, 91] width 121 height 22
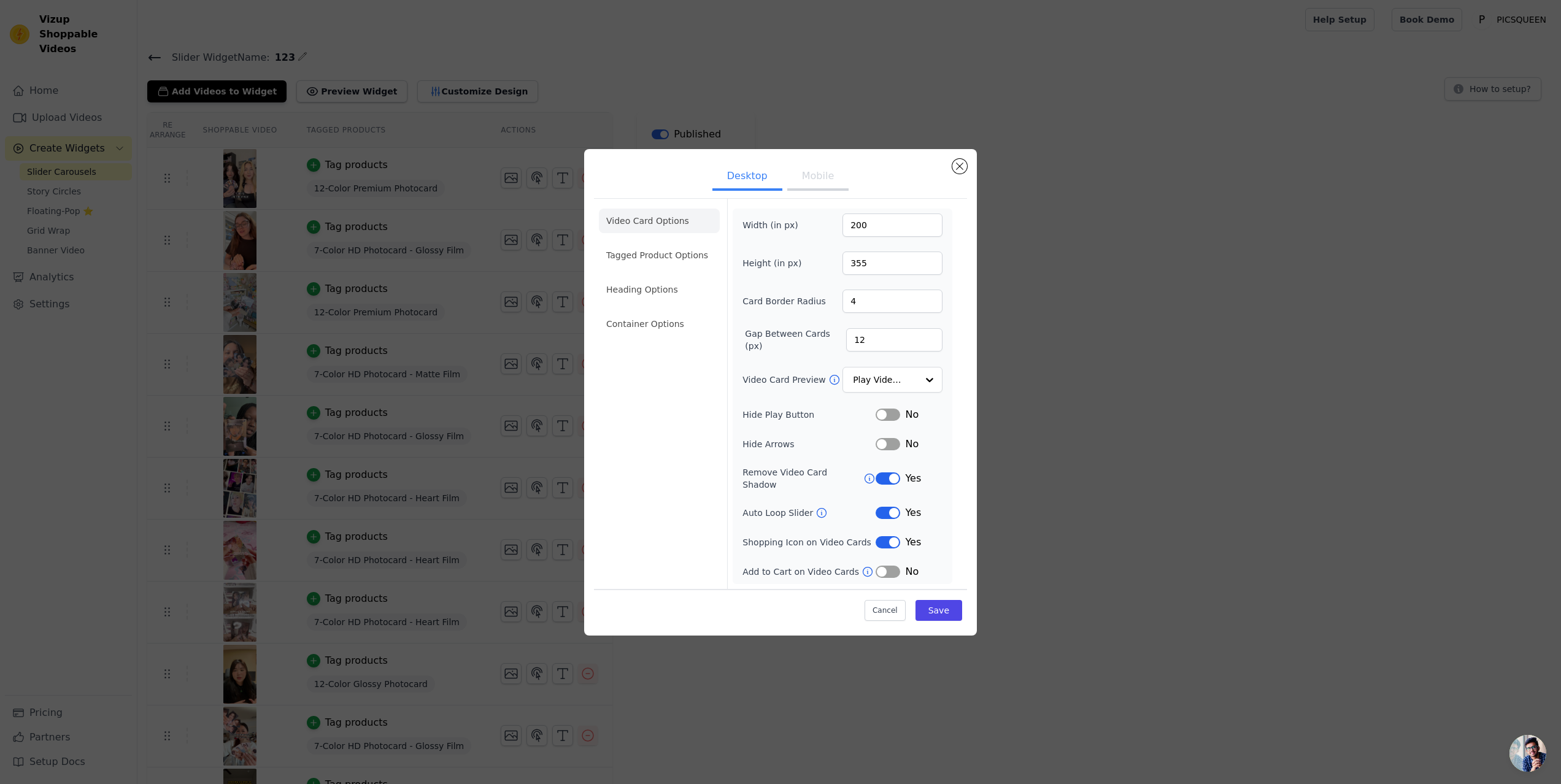
click at [805, 183] on button "Mobile" at bounding box center [818, 177] width 61 height 27
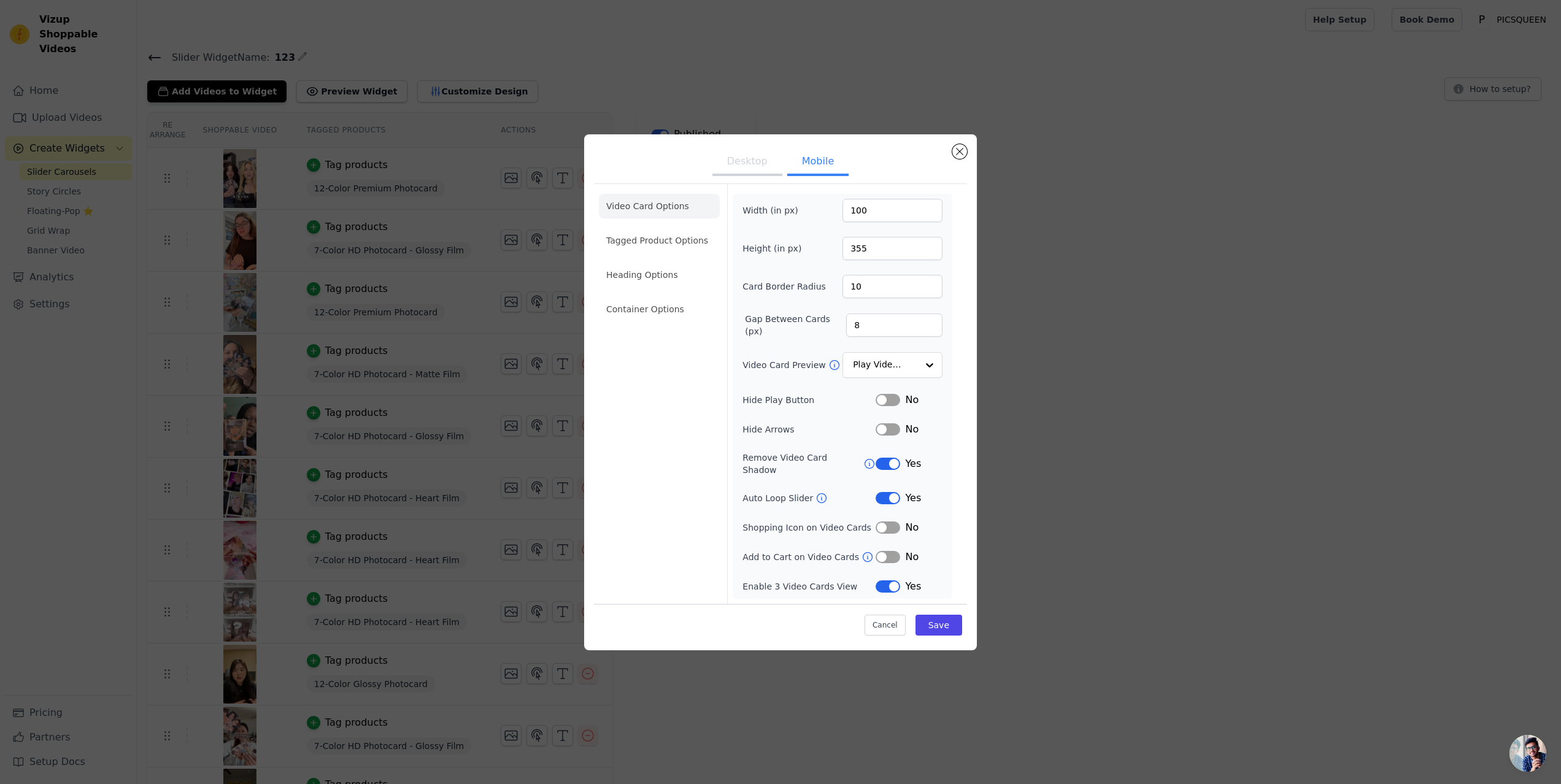
click at [760, 174] on button "Desktop" at bounding box center [747, 162] width 70 height 27
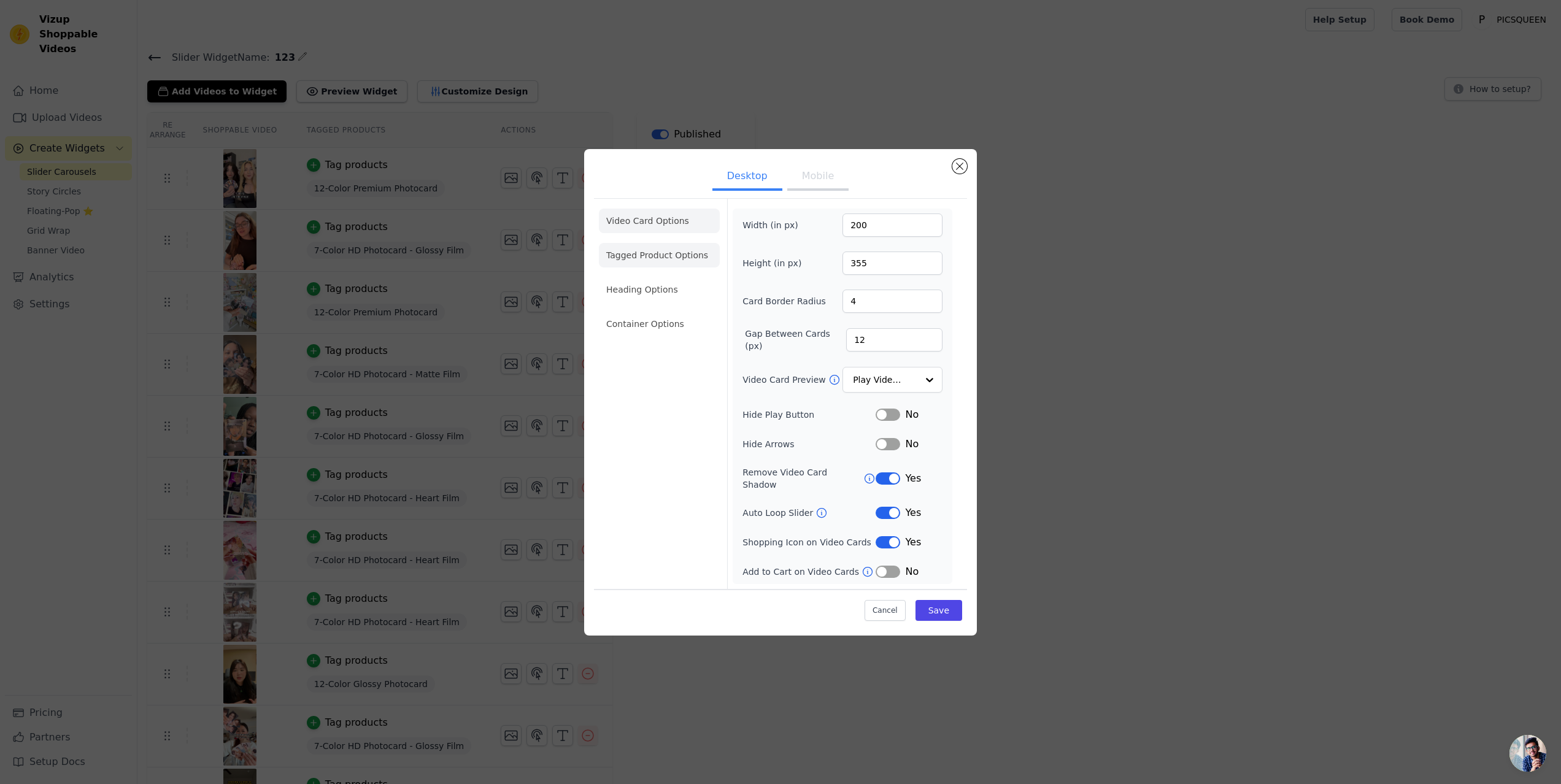
click at [655, 259] on li "Tagged Product Options" at bounding box center [659, 255] width 121 height 25
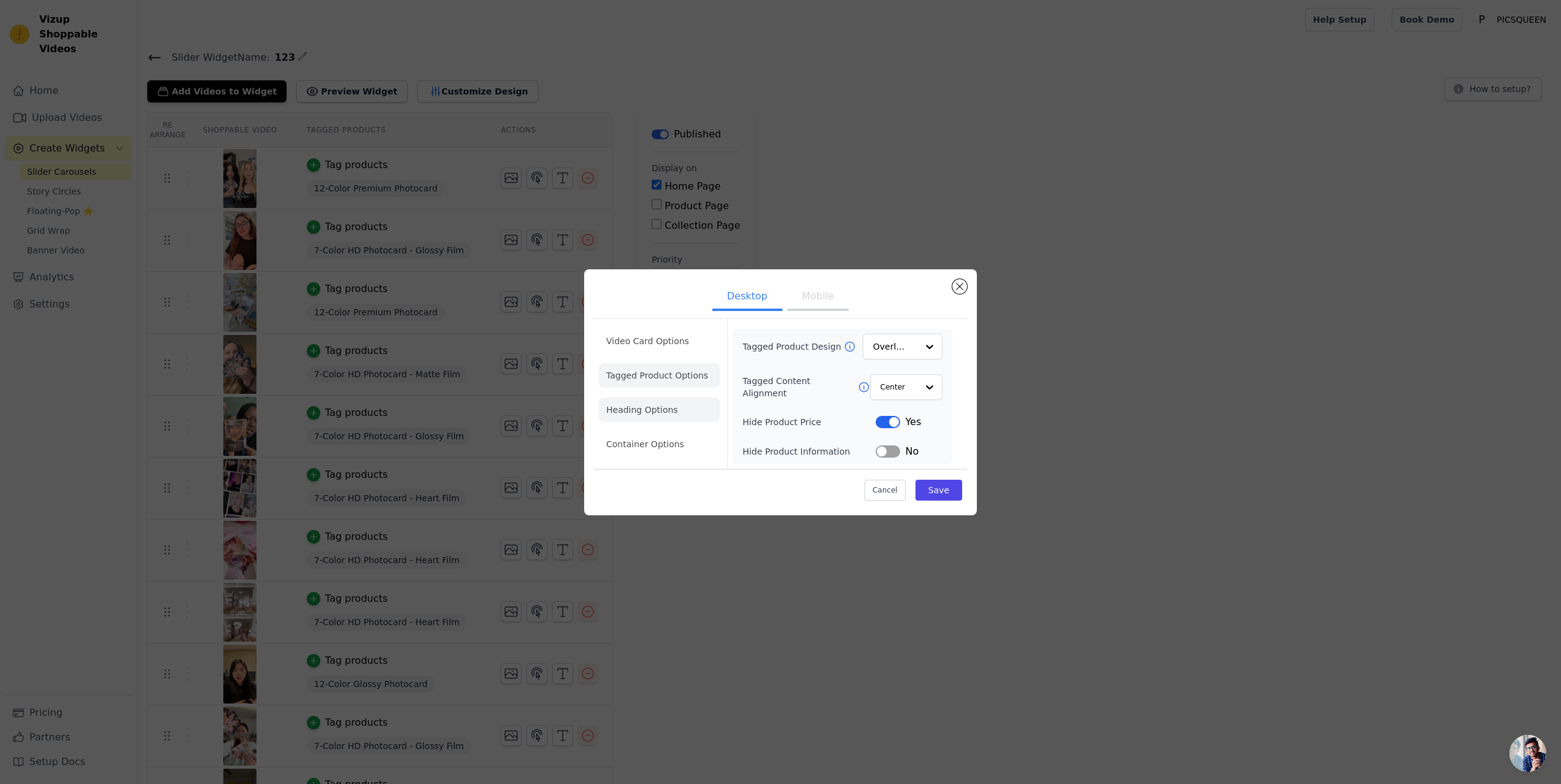
click at [633, 410] on li "Heading Options" at bounding box center [659, 410] width 121 height 25
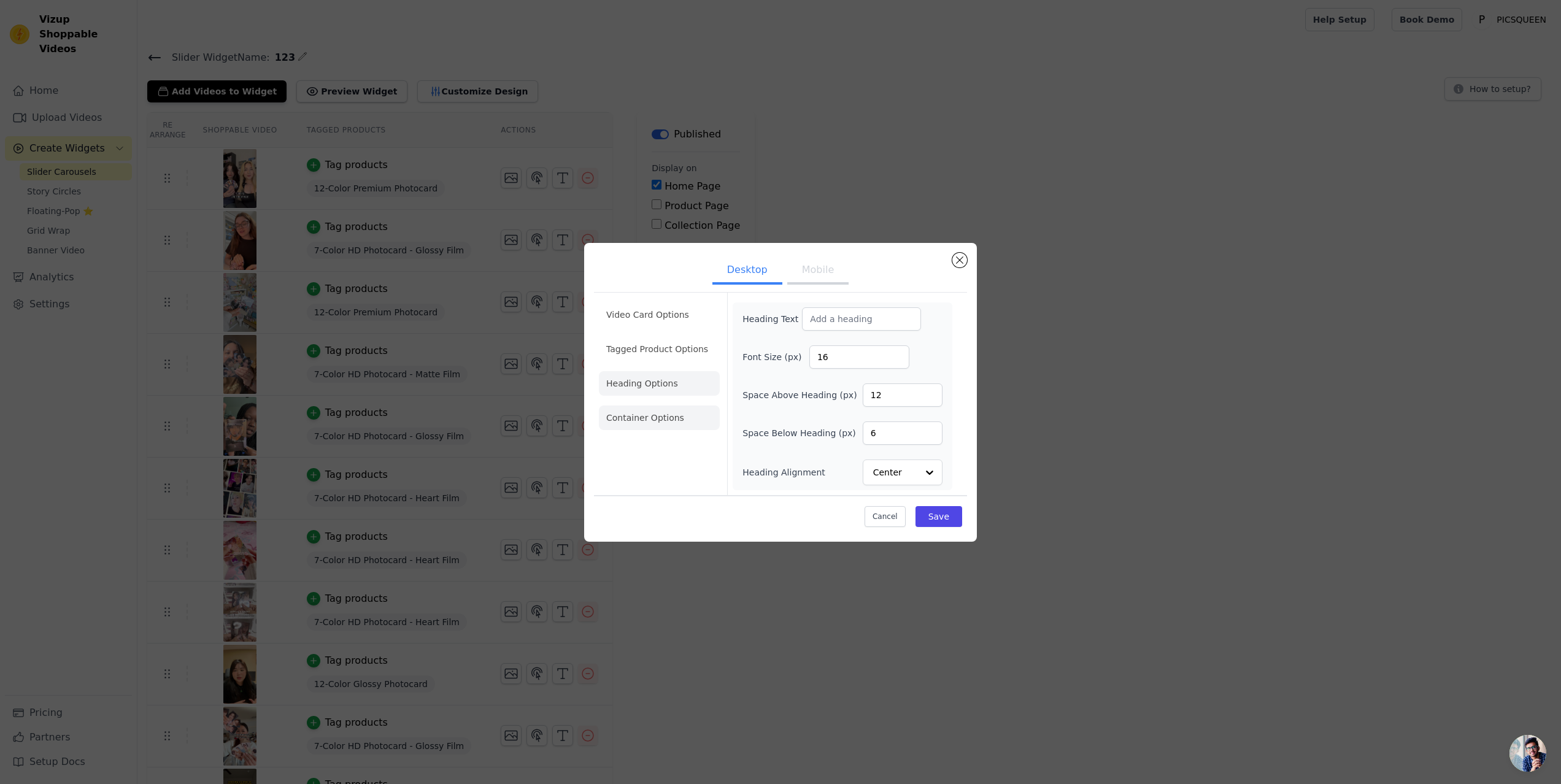
click at [646, 418] on li "Container Options" at bounding box center [659, 418] width 121 height 25
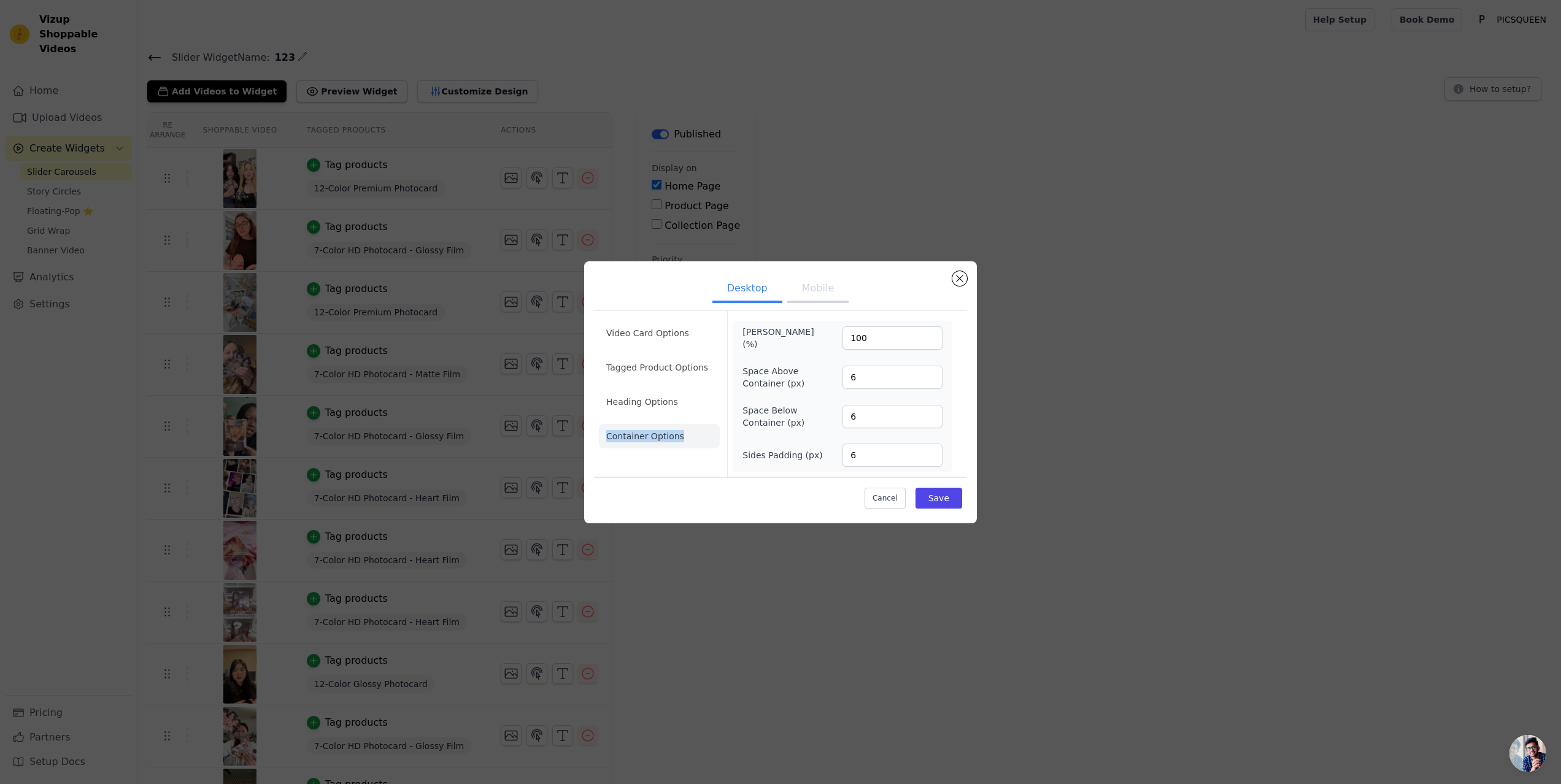
drag, startPoint x: 613, startPoint y: 436, endPoint x: 683, endPoint y: 438, distance: 70.0
click at [683, 438] on li "Container Options" at bounding box center [659, 436] width 121 height 25
copy li "Container Options"
drag, startPoint x: 745, startPoint y: 337, endPoint x: 790, endPoint y: 340, distance: 45.1
click at [790, 340] on label "Max Width (%)" at bounding box center [776, 338] width 67 height 25
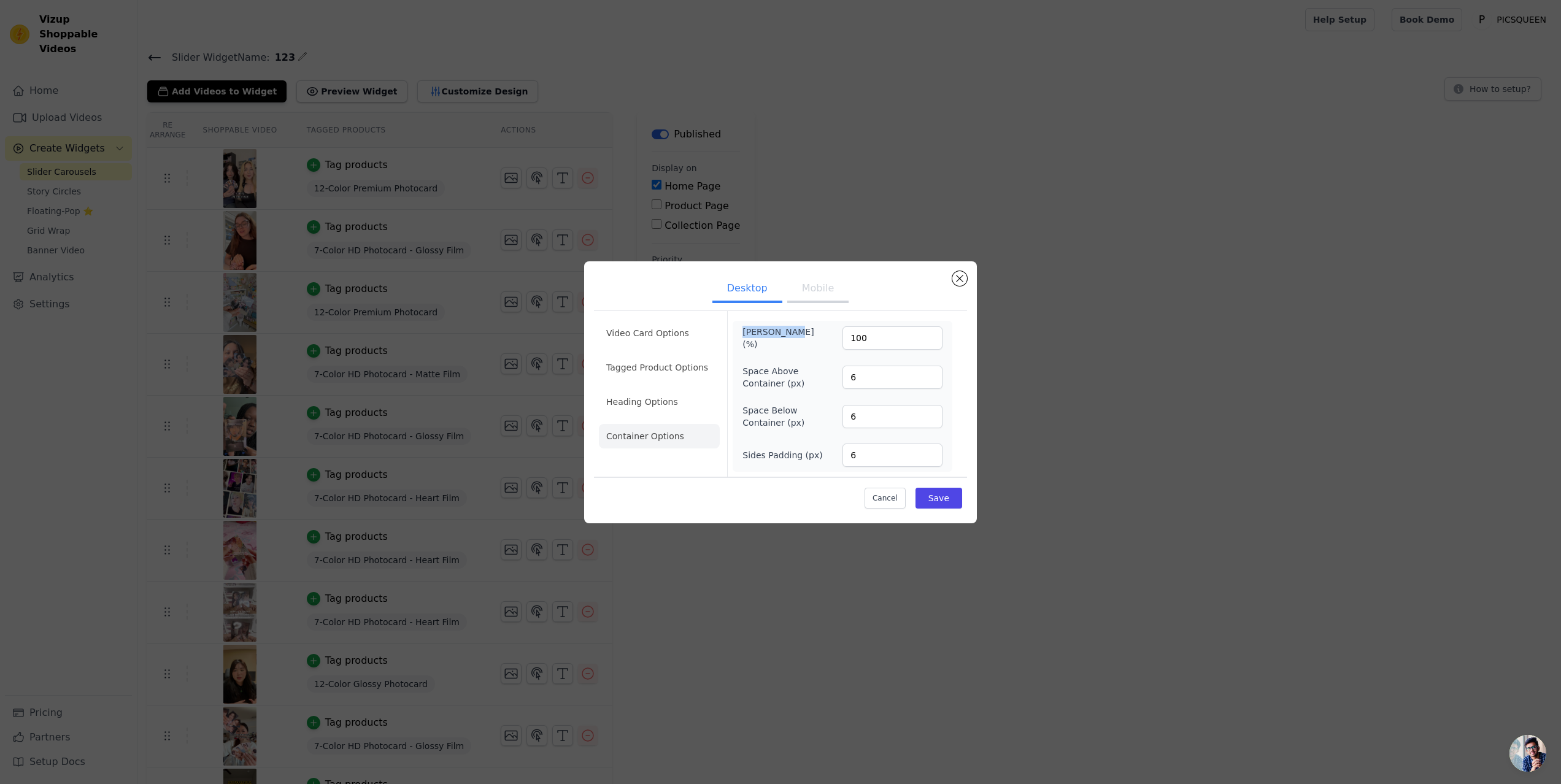
click at [808, 290] on button "Mobile" at bounding box center [818, 290] width 61 height 27
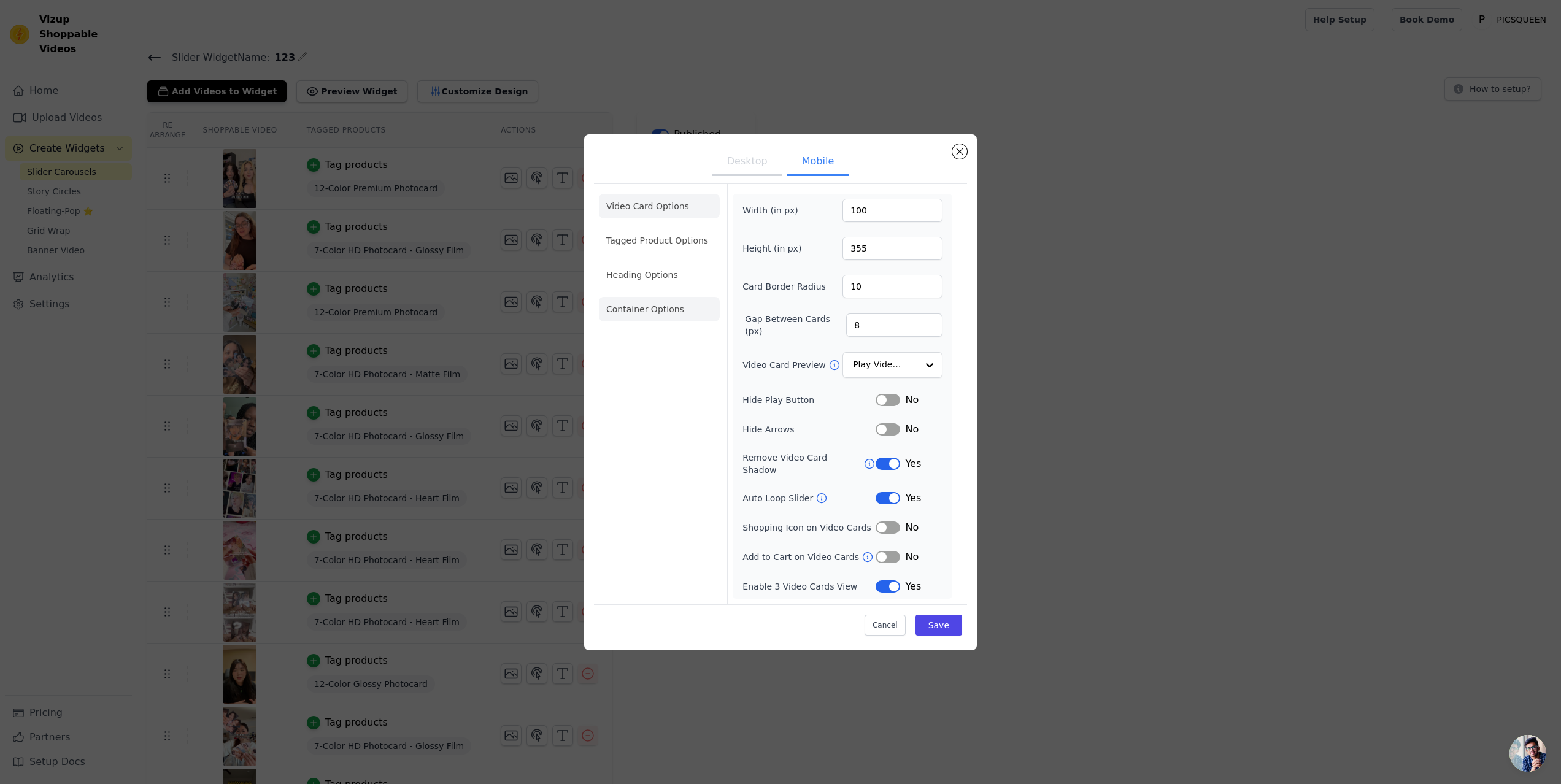
click at [646, 313] on li "Container Options" at bounding box center [659, 310] width 121 height 25
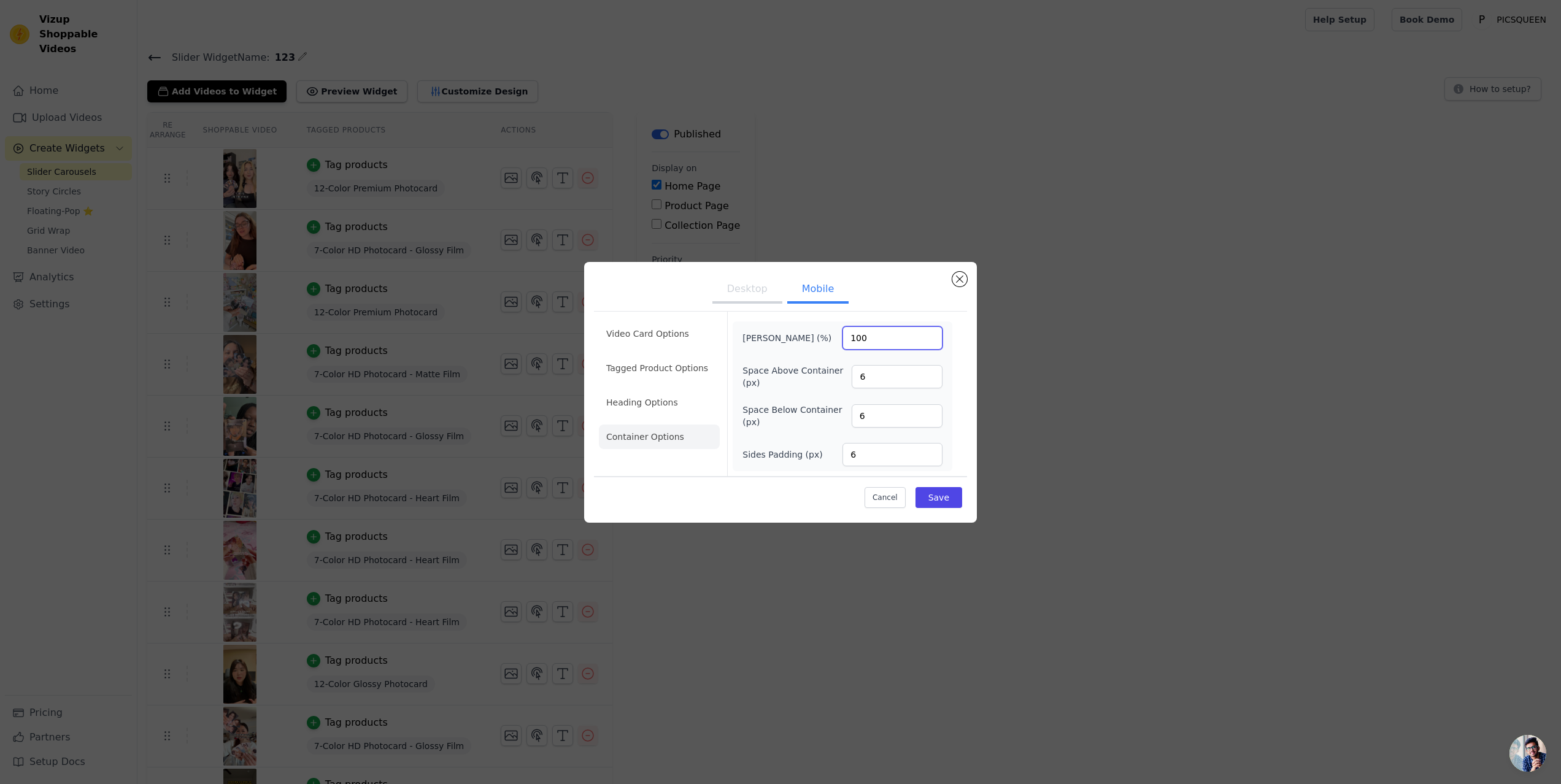
drag, startPoint x: 835, startPoint y: 338, endPoint x: 824, endPoint y: 336, distance: 11.2
click at [824, 336] on div "Max Width (%) 100" at bounding box center [842, 338] width 200 height 23
type input "50"
drag, startPoint x: 742, startPoint y: 368, endPoint x: 837, endPoint y: 374, distance: 95.2
click at [837, 374] on div "Max Width (%) 50 Space Above Container (px) 6 Space Below Container (px) 6 Side…" at bounding box center [842, 396] width 219 height 150
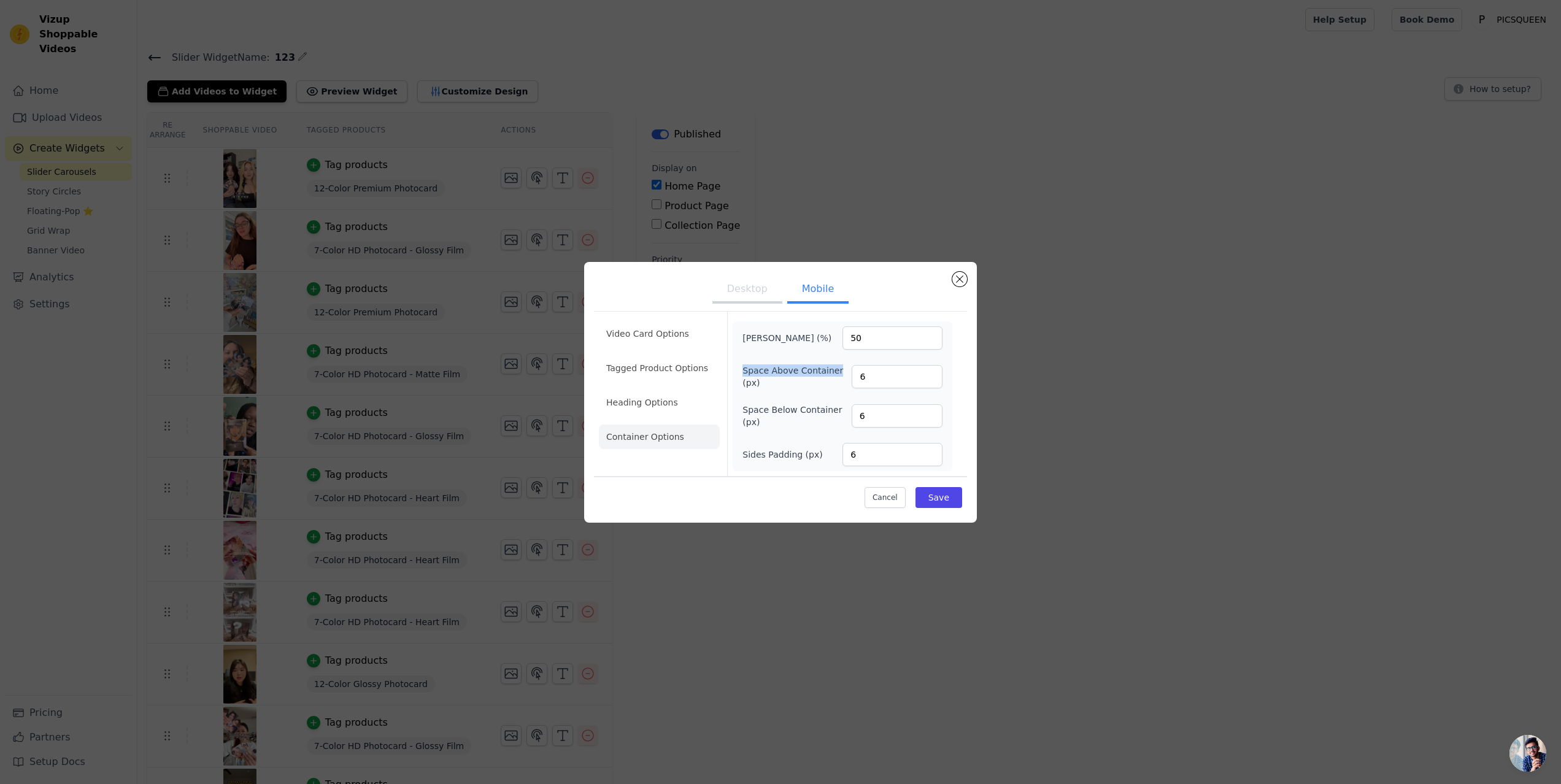
copy label "Space Above Container"
click at [951, 497] on button "Save" at bounding box center [939, 497] width 46 height 21
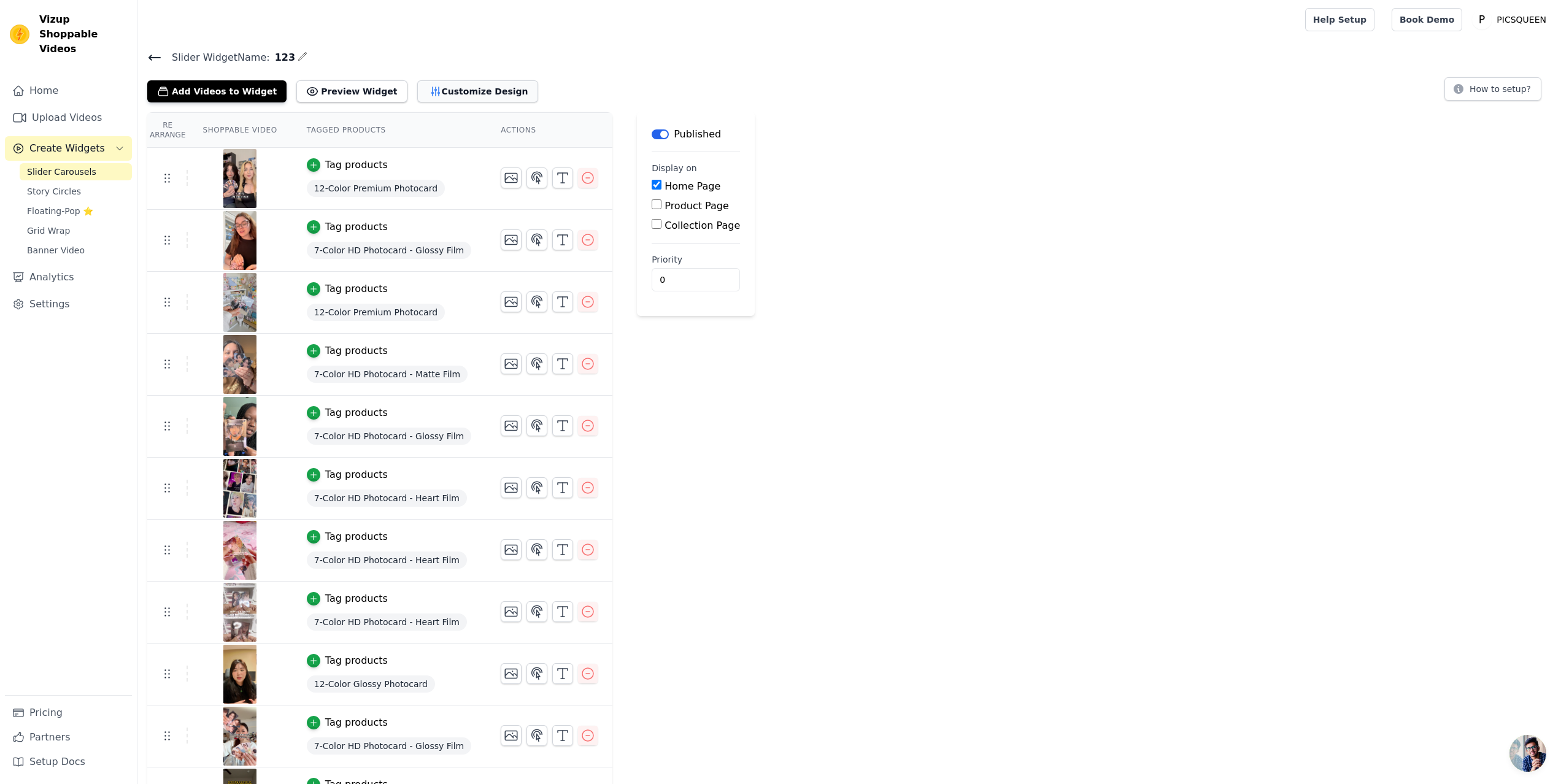
click at [442, 88] on button "Customize Design" at bounding box center [478, 91] width 121 height 22
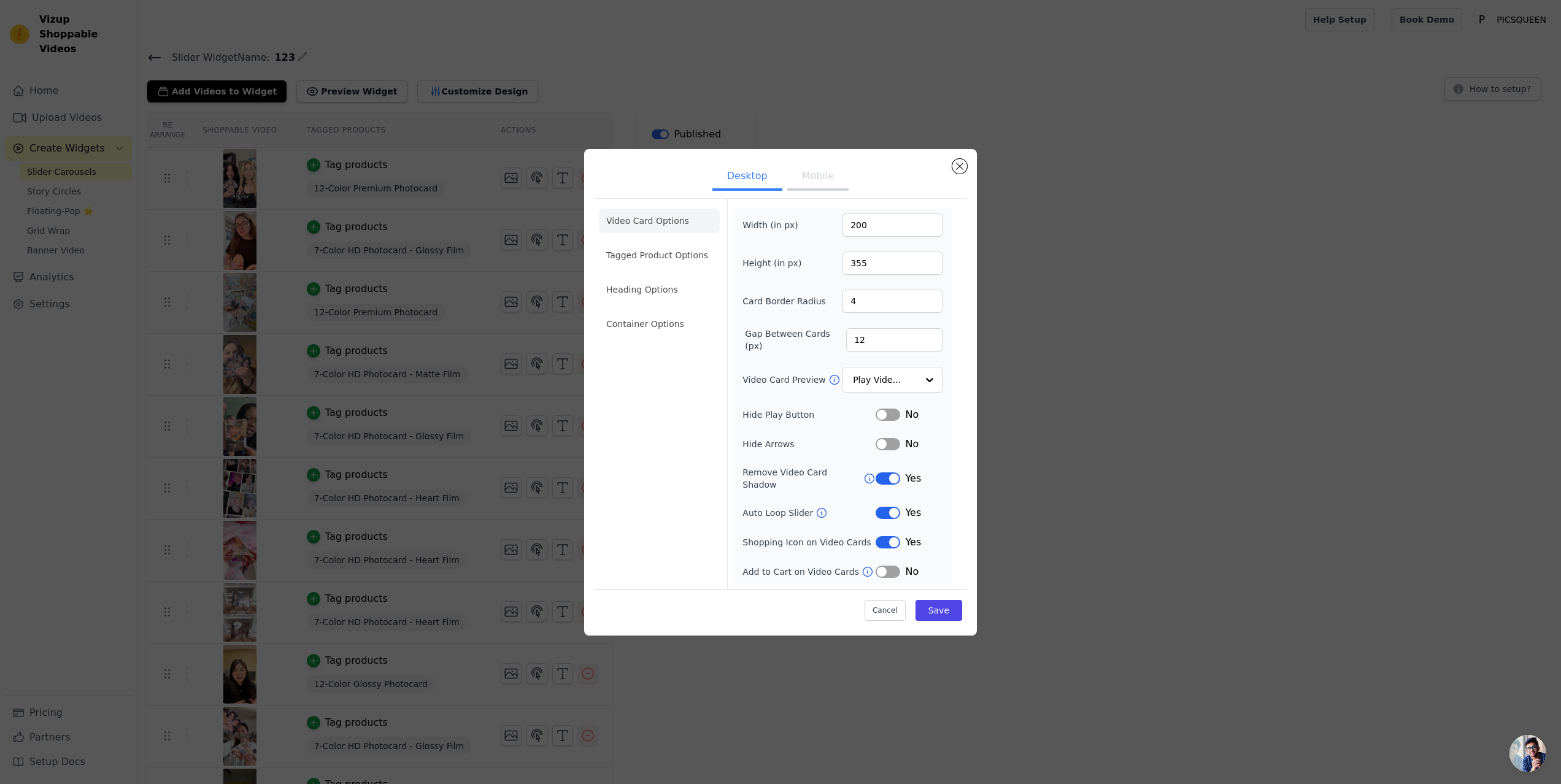
click at [811, 180] on button "Mobile" at bounding box center [818, 177] width 61 height 27
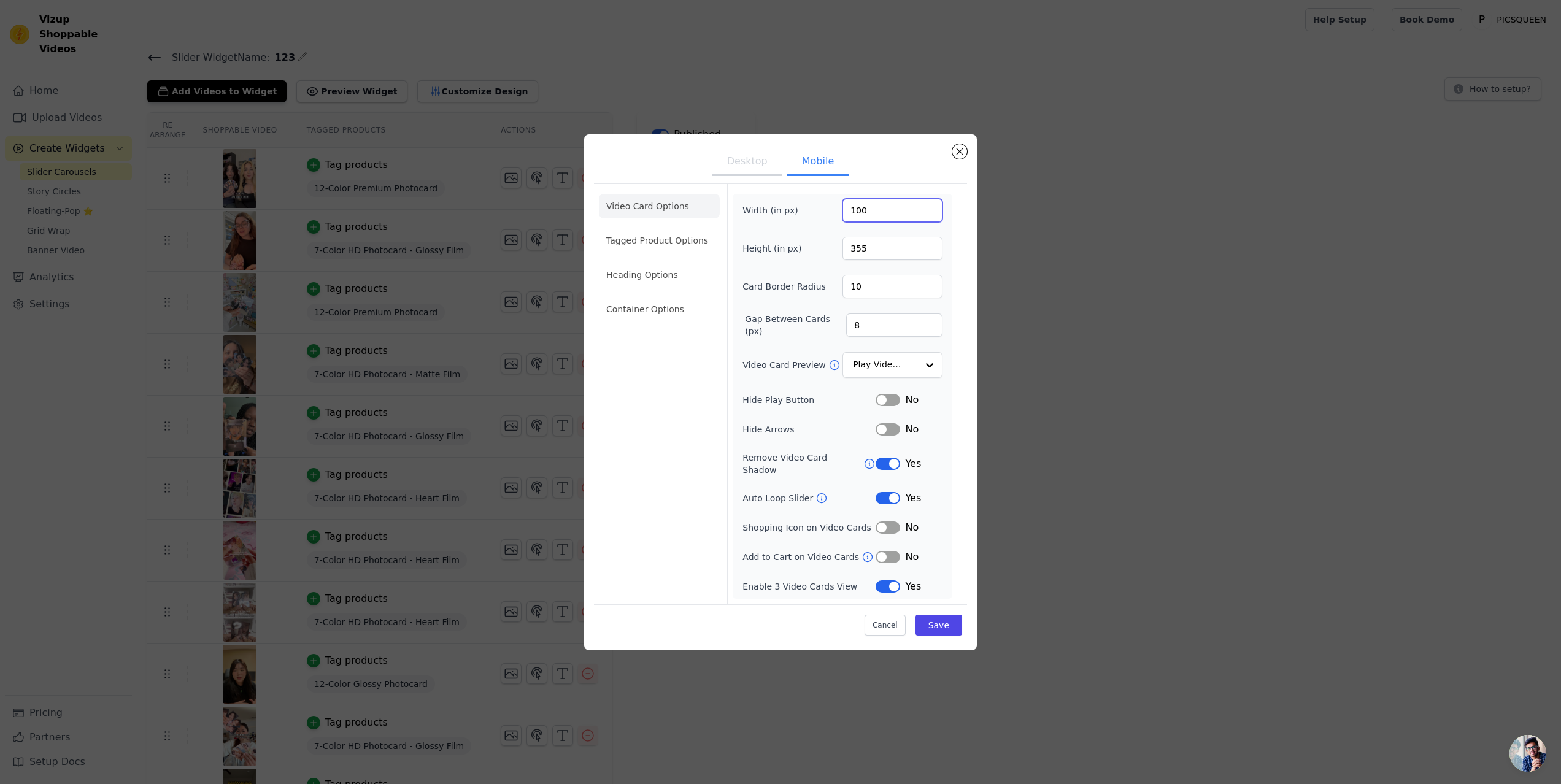
drag, startPoint x: 887, startPoint y: 219, endPoint x: 802, endPoint y: 207, distance: 85.8
click at [802, 207] on div "Width (in px) 100" at bounding box center [842, 211] width 200 height 23
type input "200"
click at [944, 617] on button "Save" at bounding box center [939, 625] width 46 height 21
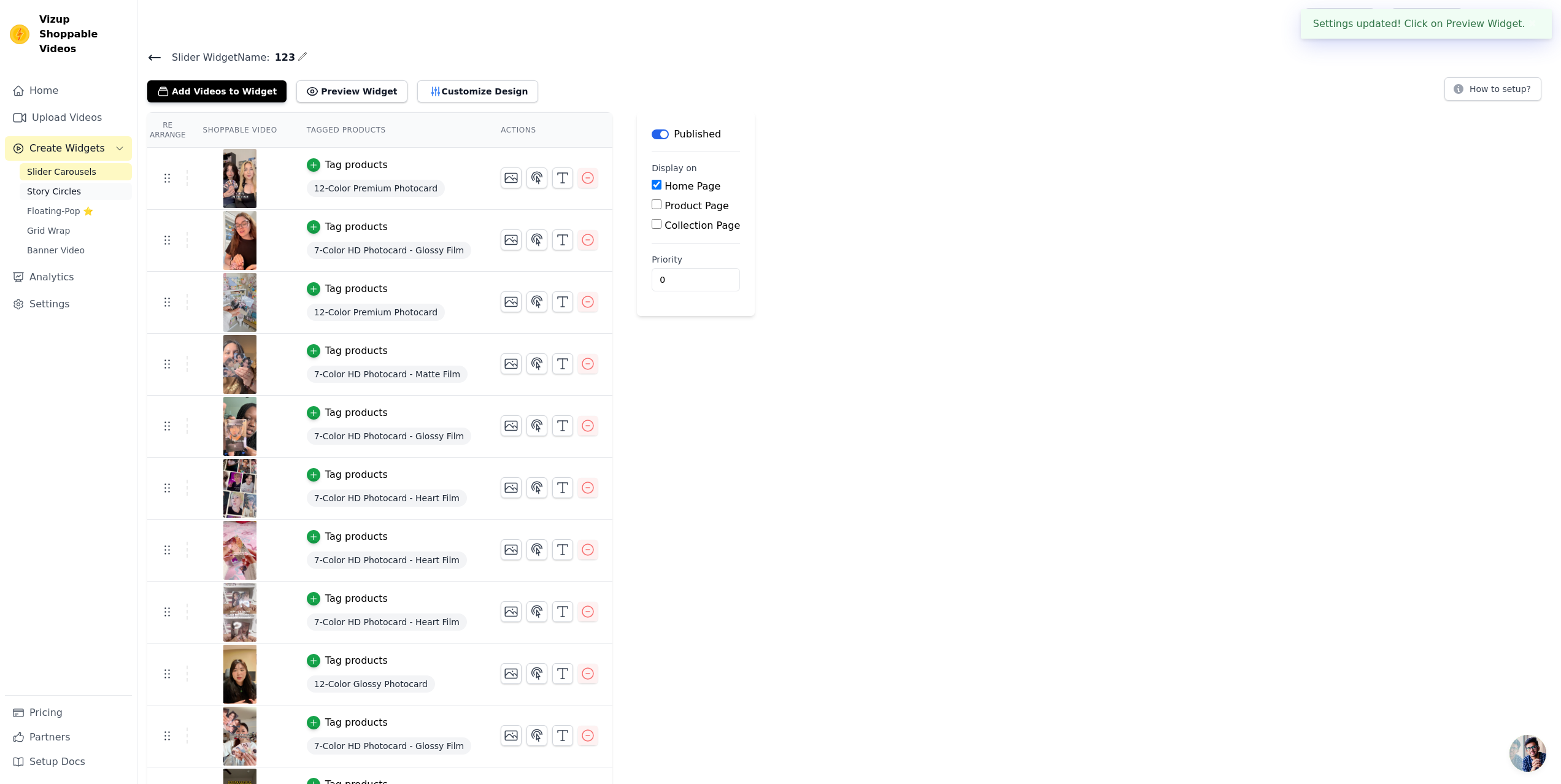
click at [72, 185] on span "Story Circles" at bounding box center [54, 192] width 54 height 12
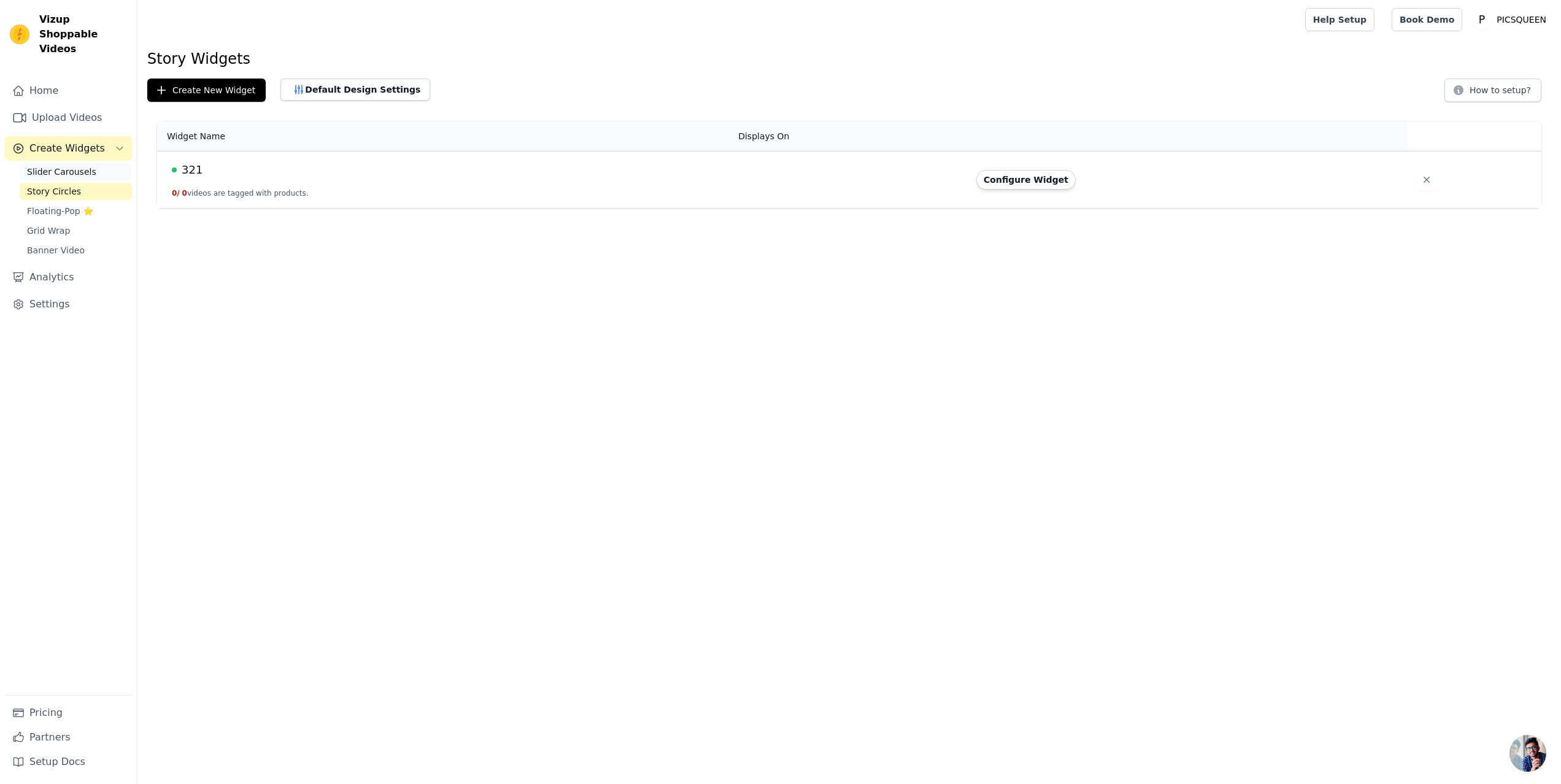
click at [49, 166] on span "Slider Carousels" at bounding box center [62, 172] width 69 height 12
click at [365, 82] on button "Default Design Settings" at bounding box center [355, 90] width 150 height 22
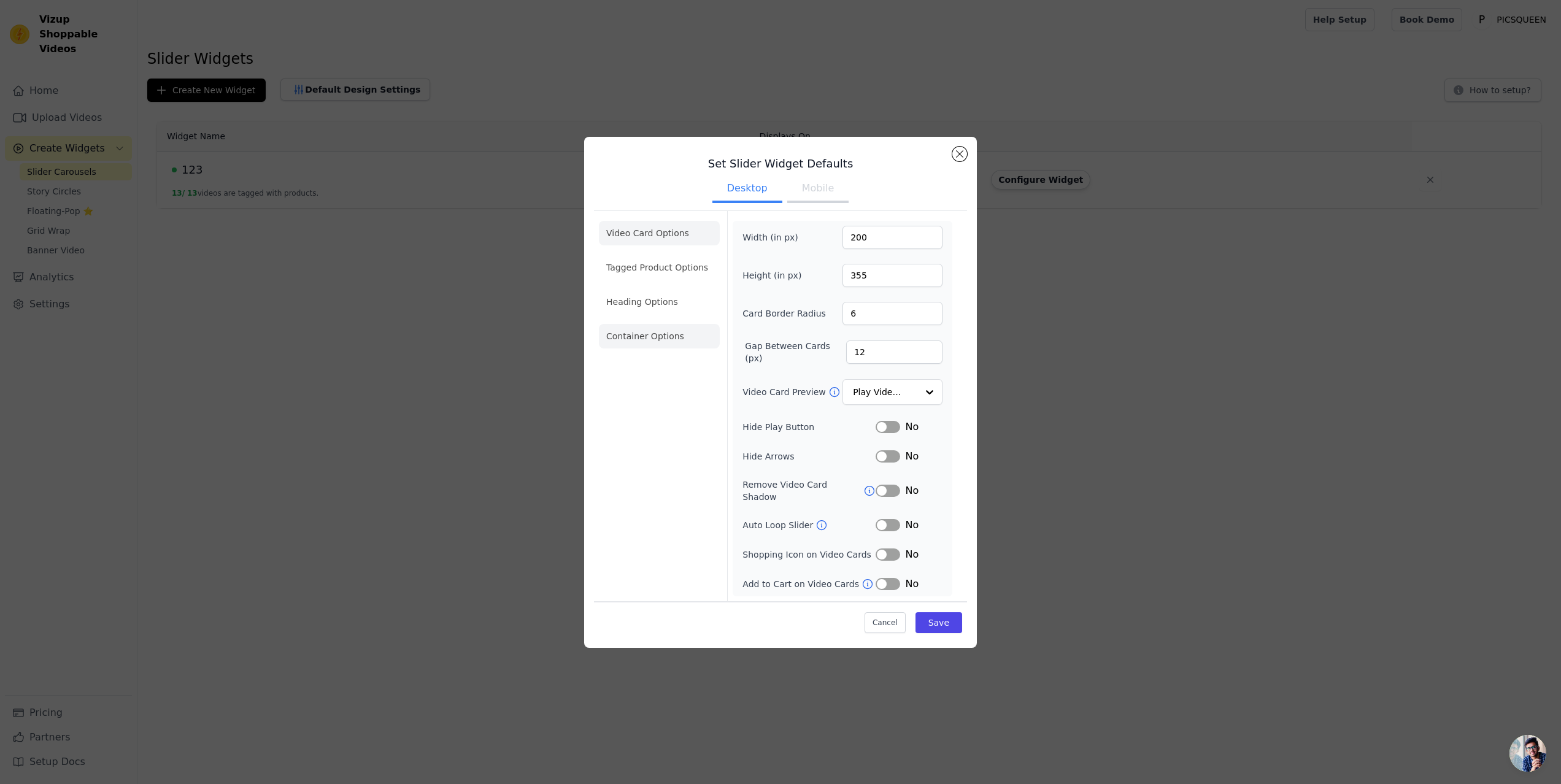
click at [651, 346] on li "Container Options" at bounding box center [659, 336] width 121 height 25
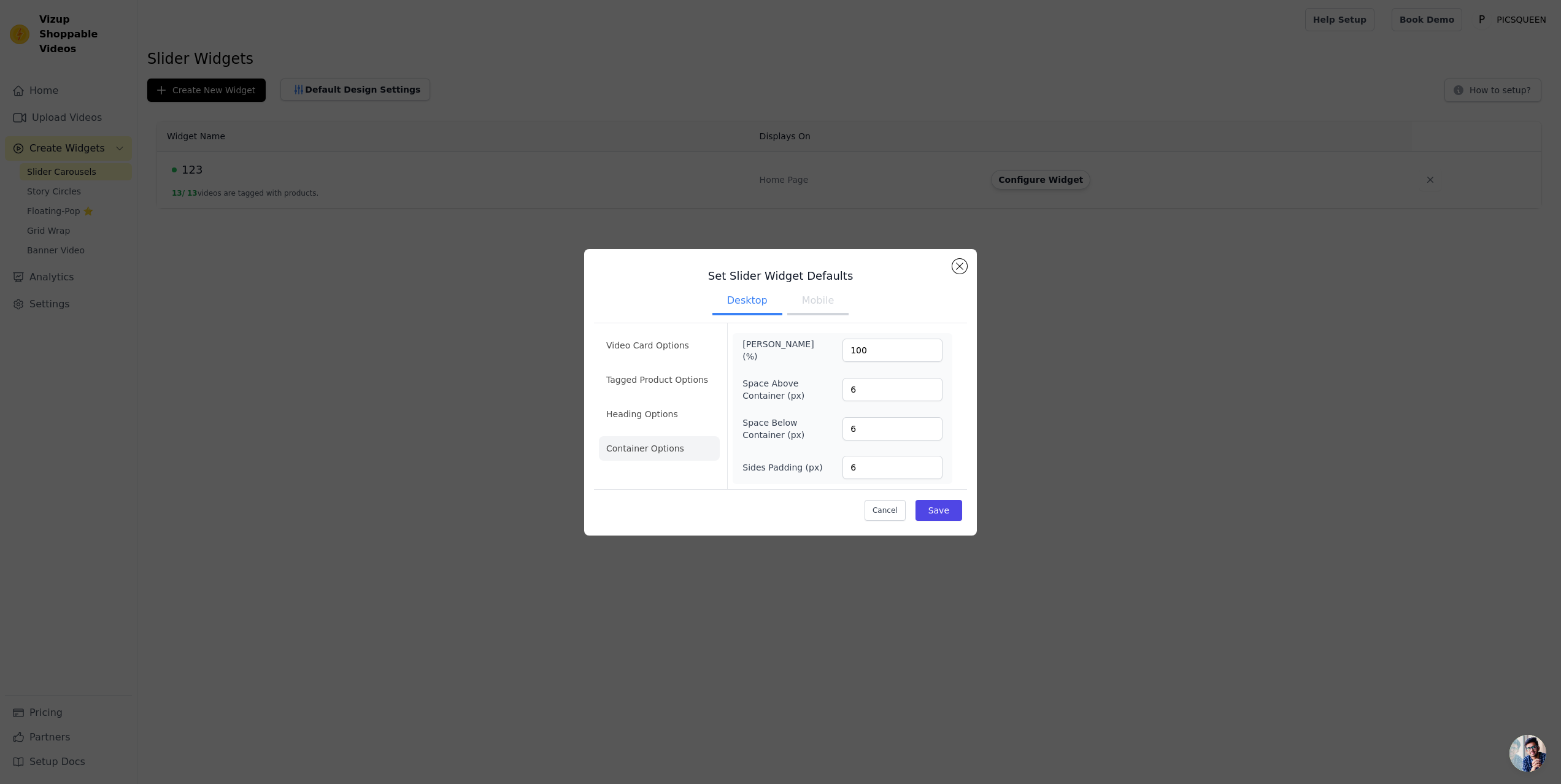
click at [827, 306] on button "Mobile" at bounding box center [818, 302] width 61 height 27
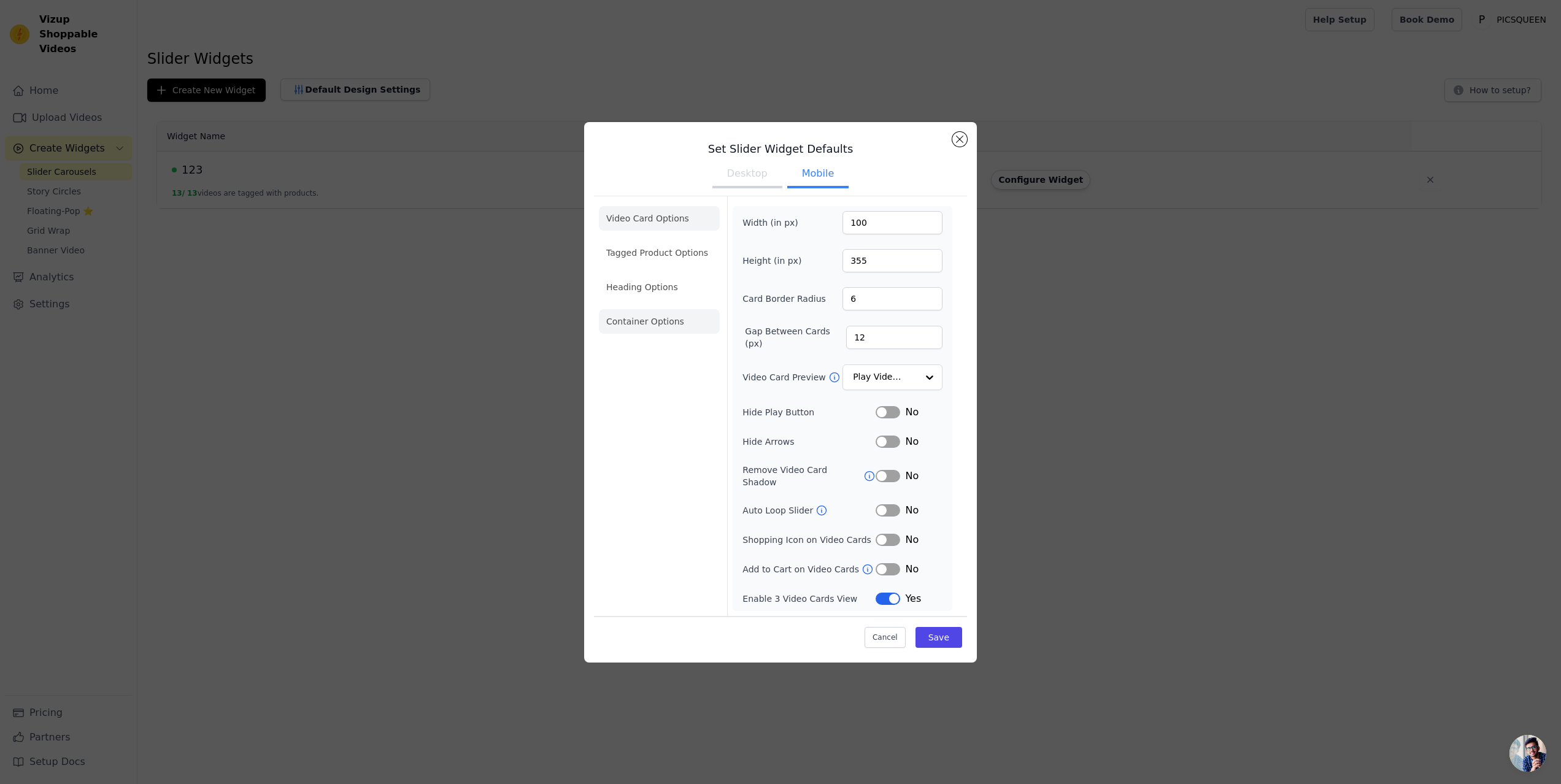
click at [669, 324] on li "Container Options" at bounding box center [659, 321] width 121 height 25
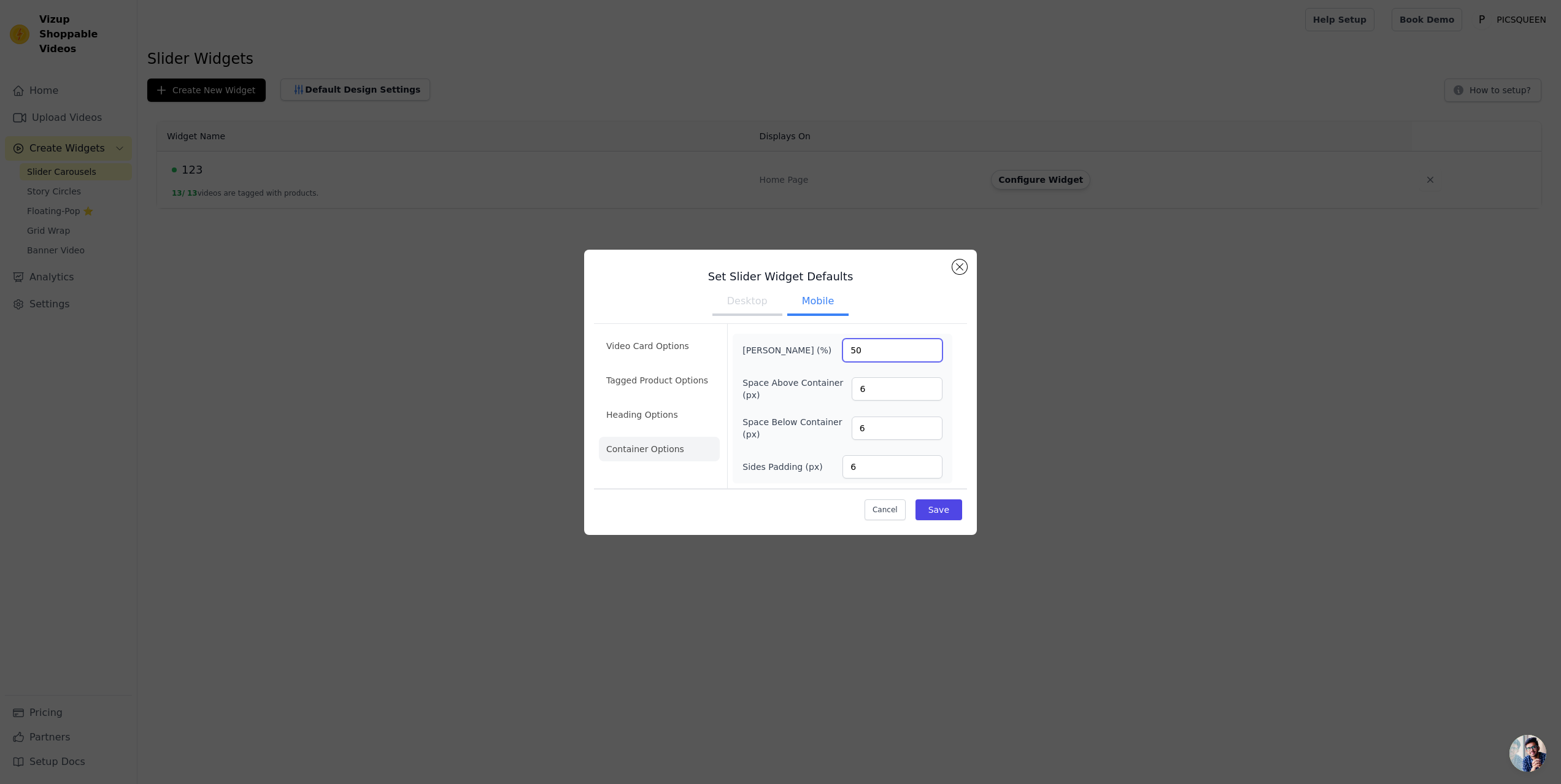
drag, startPoint x: 872, startPoint y: 351, endPoint x: 829, endPoint y: 350, distance: 43.0
click at [829, 350] on div "Max Width (%) 50" at bounding box center [842, 350] width 200 height 23
type input "100"
click at [938, 520] on button "Save" at bounding box center [939, 510] width 46 height 21
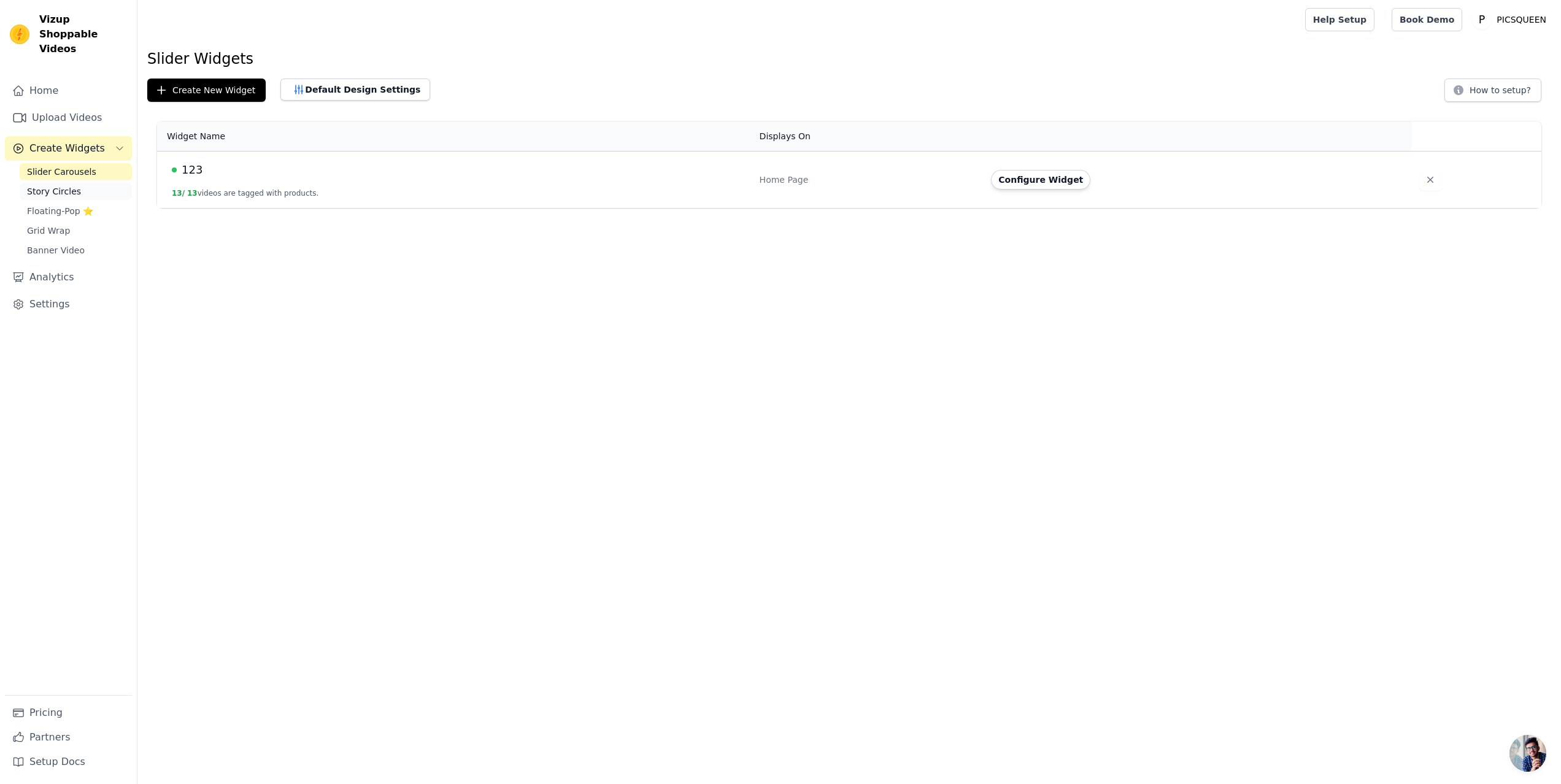
click at [64, 183] on link "Story Circles" at bounding box center [76, 192] width 112 height 17
click at [15, 29] on img at bounding box center [20, 35] width 20 height 20
drag, startPoint x: 40, startPoint y: 19, endPoint x: 93, endPoint y: 43, distance: 58.2
click at [93, 43] on div "Vizup Shoppable Videos Home Upload Videos Create Widgets Slider Carousels Story…" at bounding box center [69, 392] width 137 height 784
copy span "Vizup Shoppable Videos"
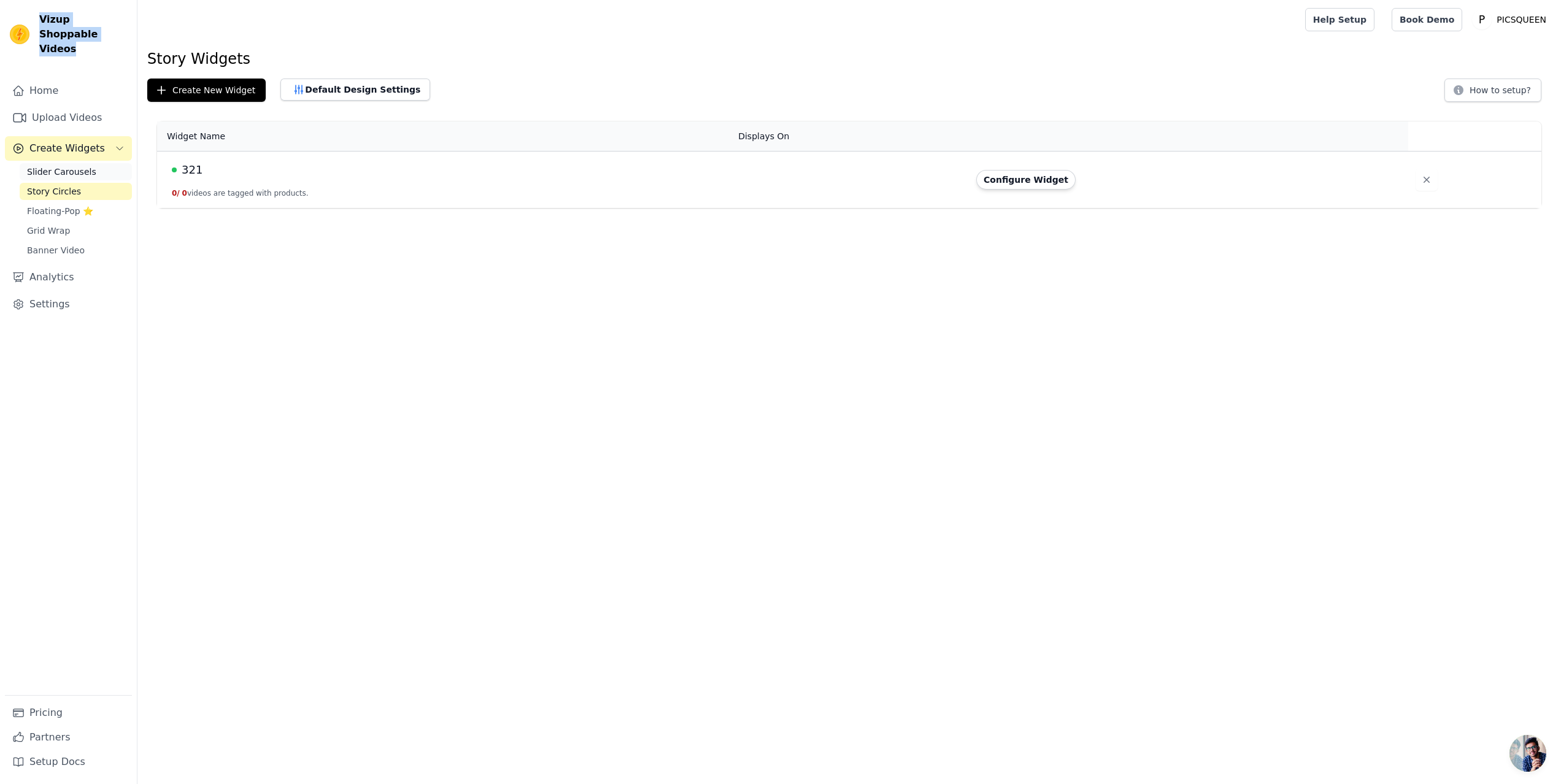
click at [71, 166] on span "Slider Carousels" at bounding box center [62, 172] width 69 height 12
click at [345, 91] on button "Default Design Settings" at bounding box center [355, 90] width 150 height 22
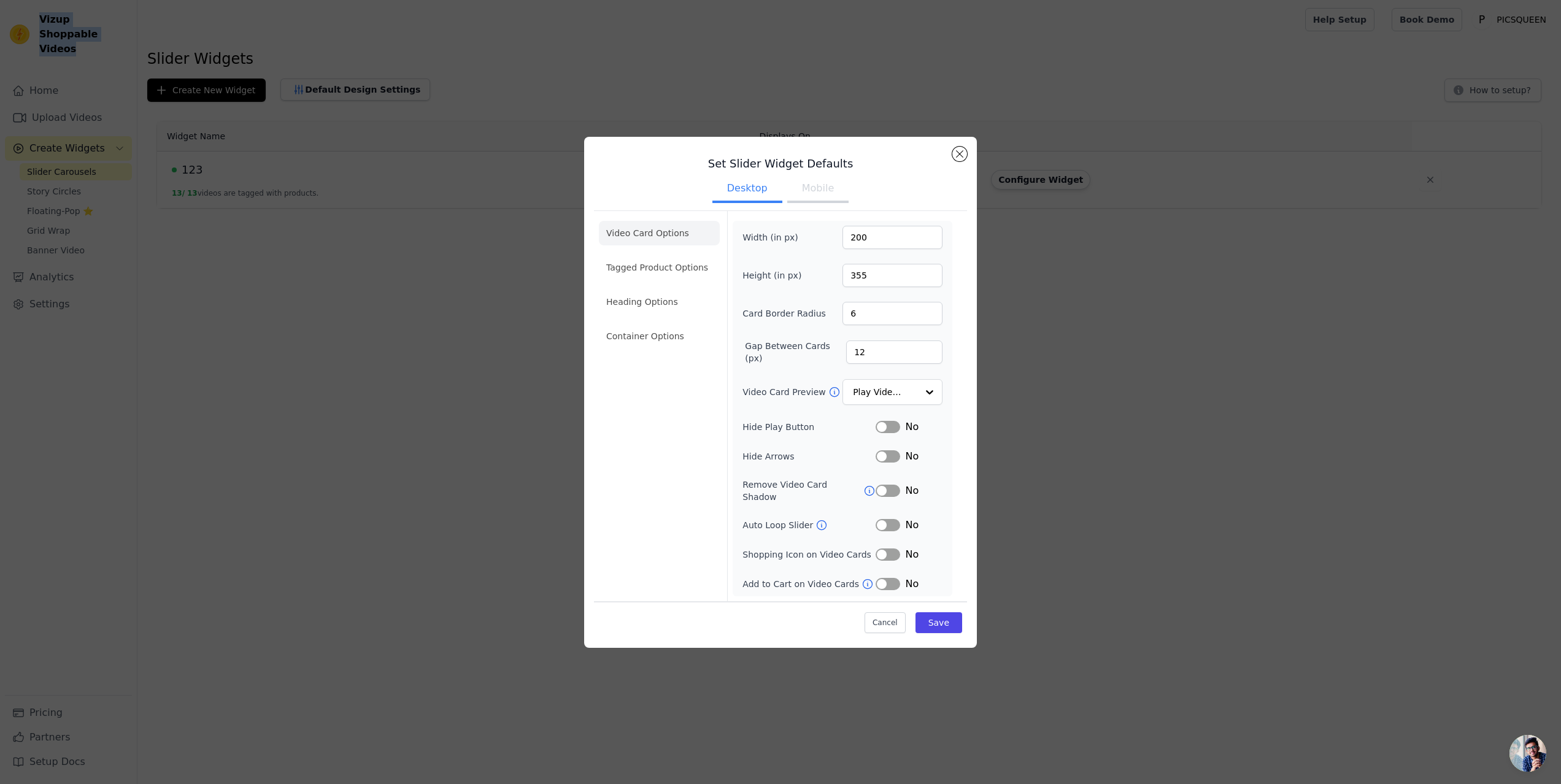
click at [818, 195] on button "Mobile" at bounding box center [818, 190] width 61 height 27
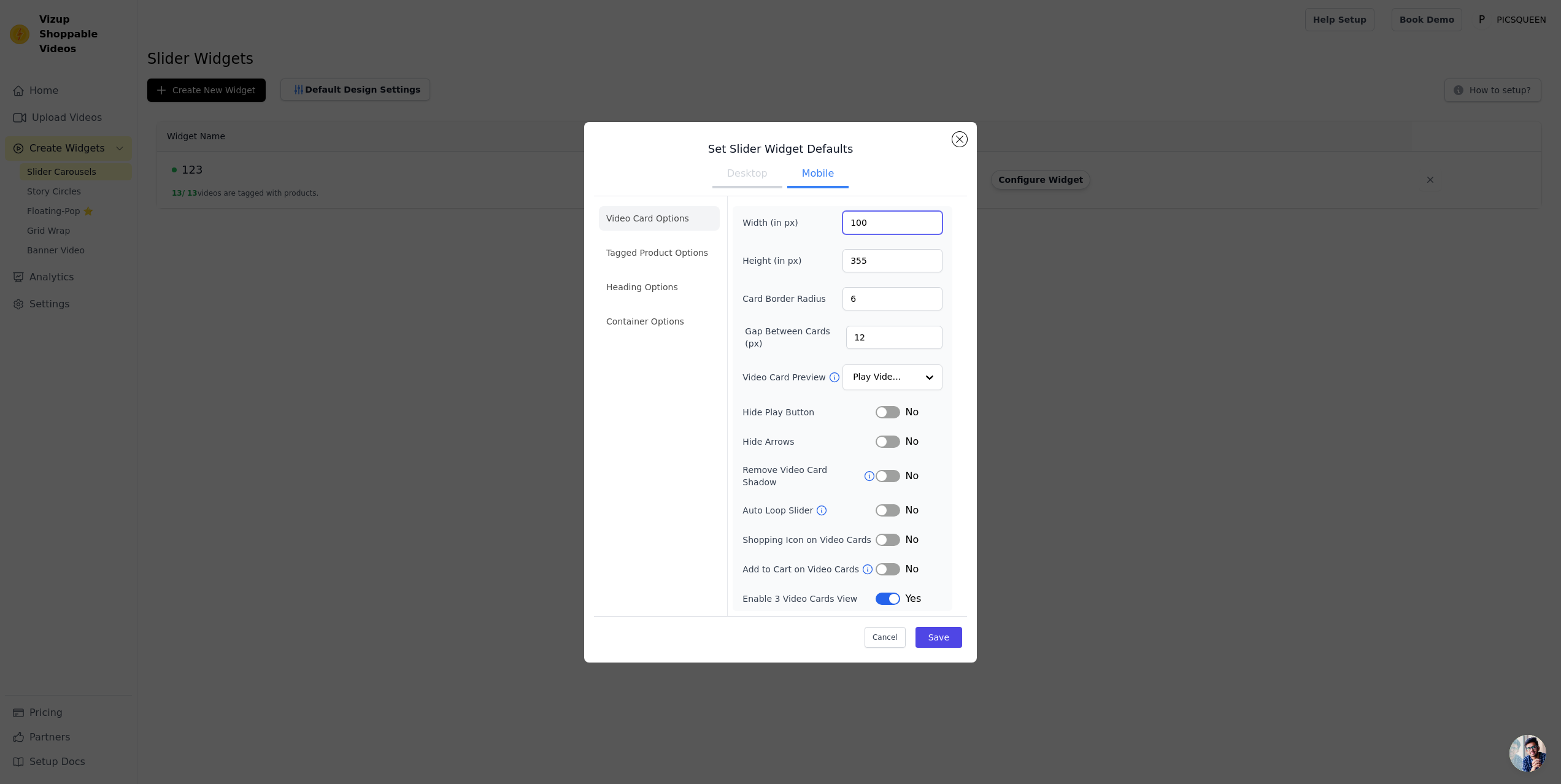
drag, startPoint x: 878, startPoint y: 224, endPoint x: 815, endPoint y: 222, distance: 63.0
click at [815, 222] on div "Width (in px) 100" at bounding box center [842, 223] width 200 height 23
drag, startPoint x: 862, startPoint y: 226, endPoint x: 837, endPoint y: 230, distance: 25.3
click at [837, 230] on div "Width (in px) 90" at bounding box center [842, 223] width 200 height 23
type input "200"
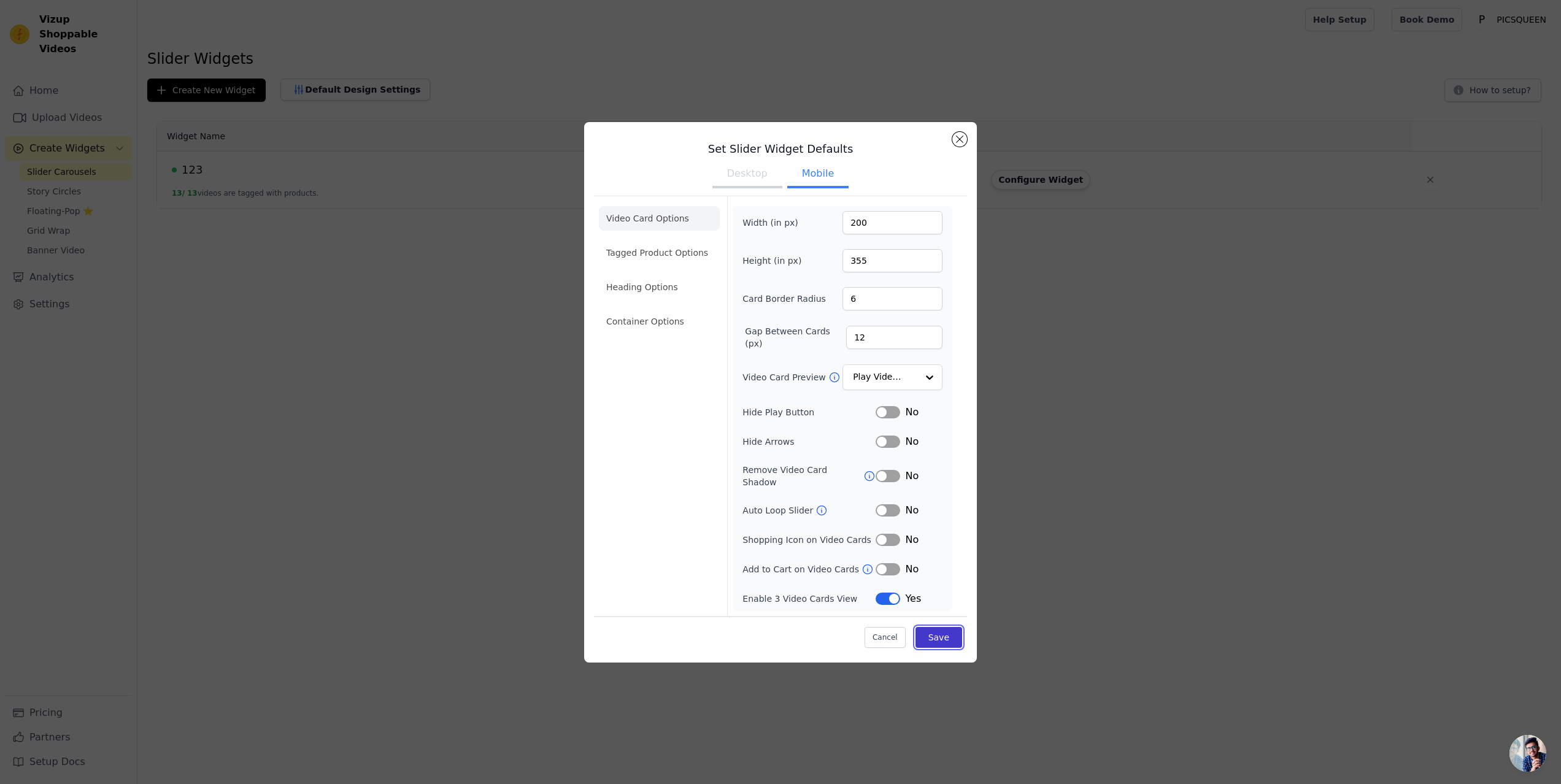
click at [939, 631] on button "Save" at bounding box center [939, 638] width 46 height 21
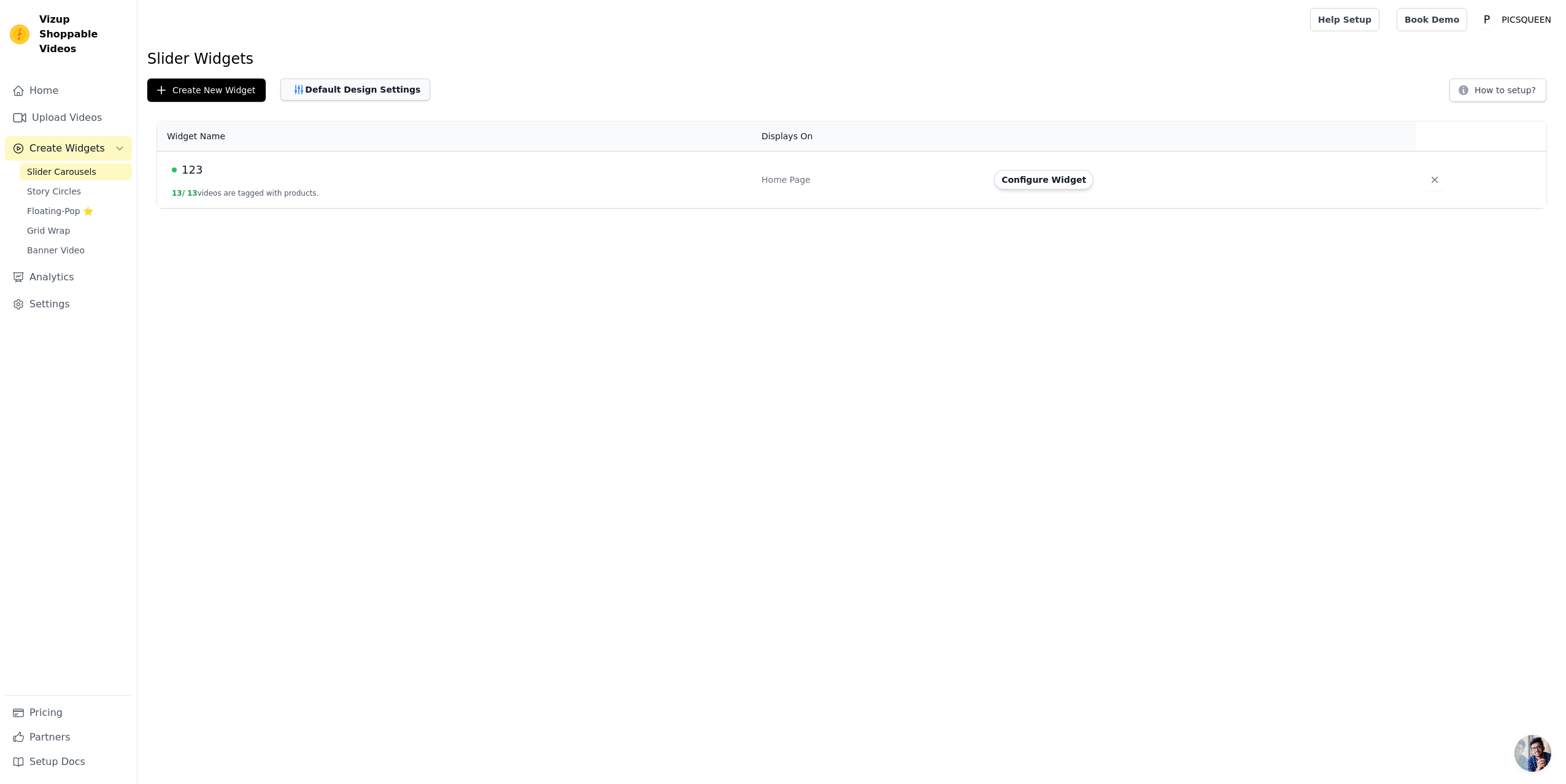
click at [333, 88] on button "Default Design Settings" at bounding box center [355, 90] width 150 height 22
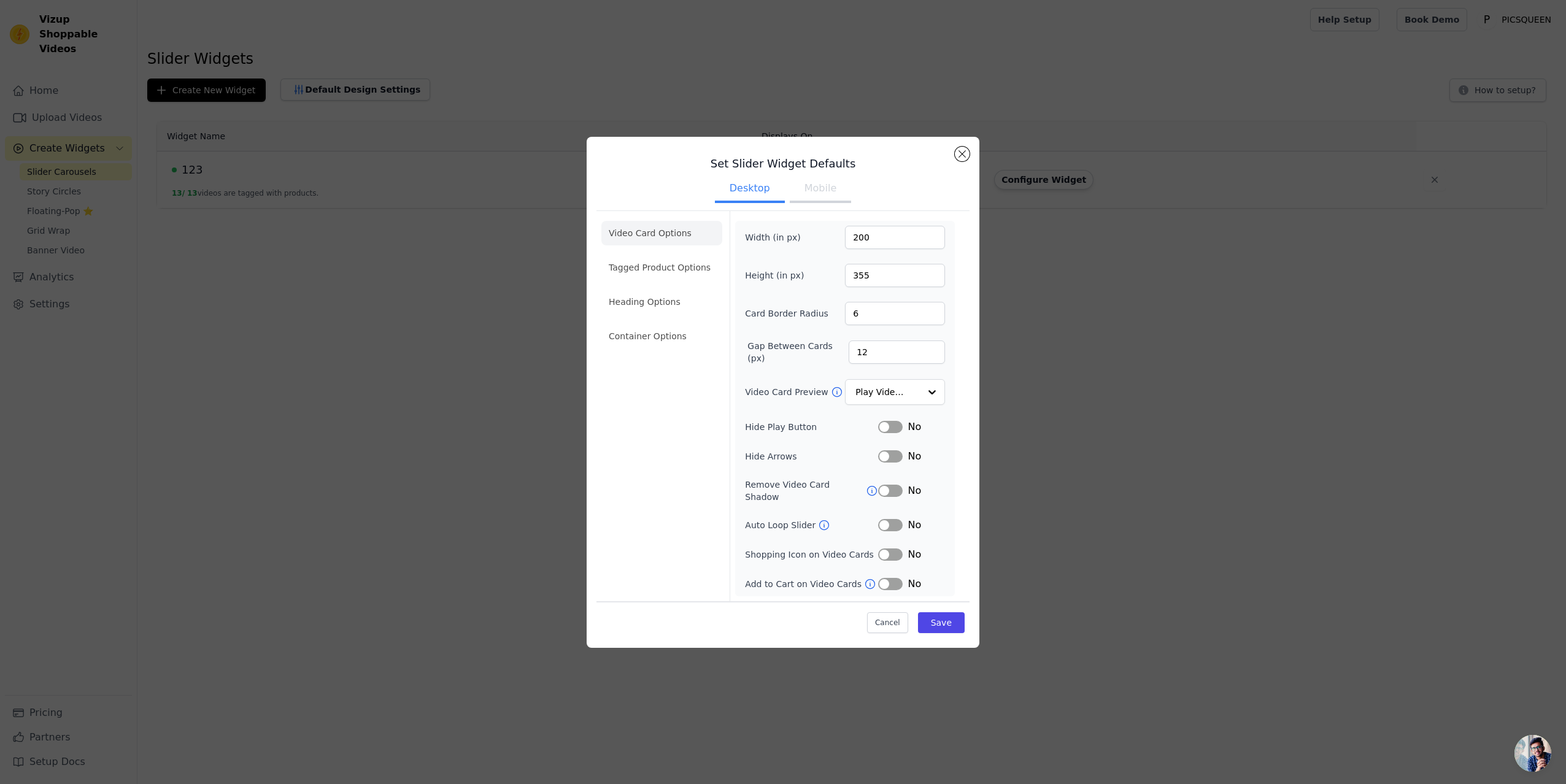
click at [820, 193] on button "Mobile" at bounding box center [820, 190] width 61 height 27
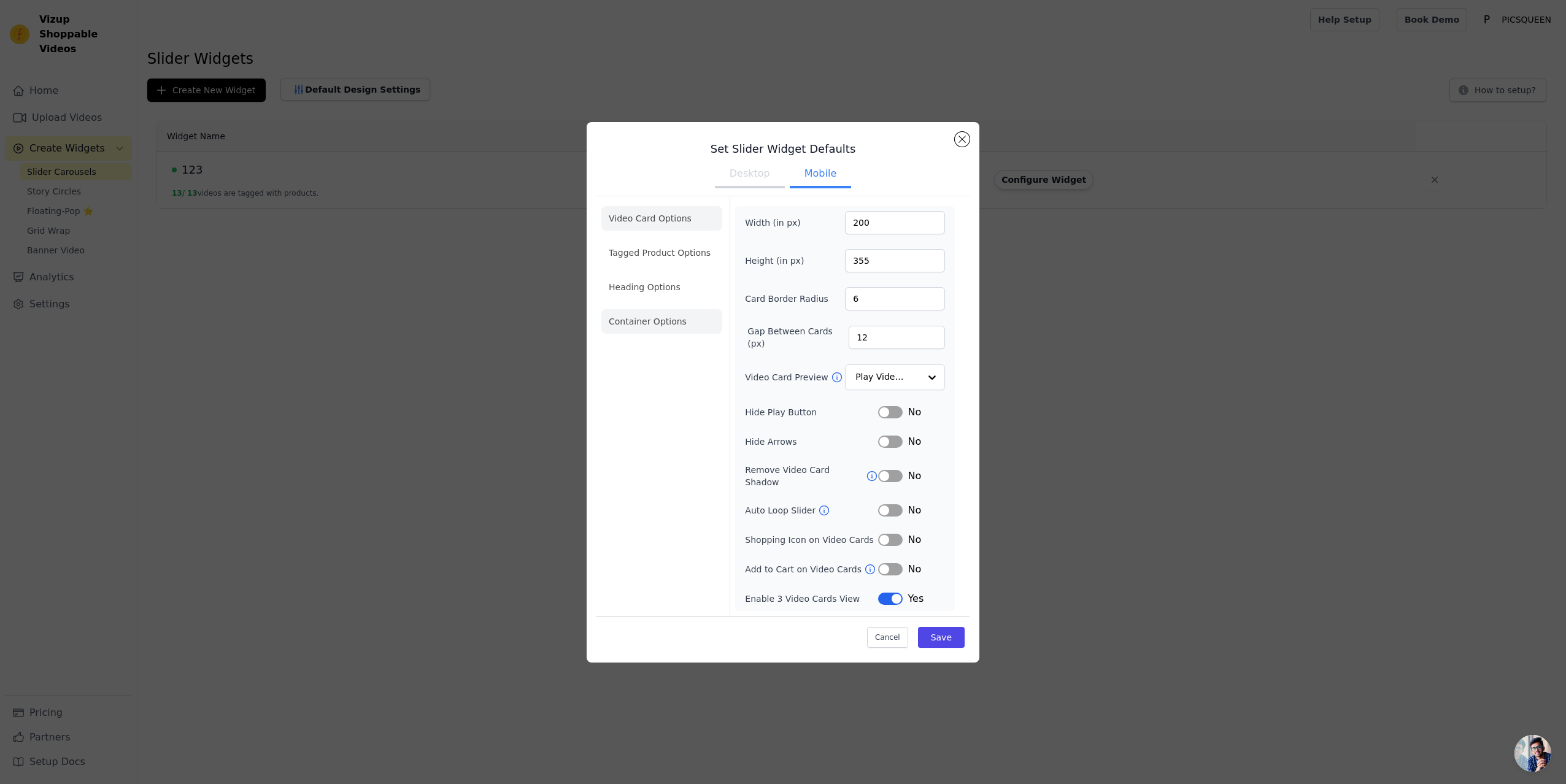
click at [656, 322] on li "Container Options" at bounding box center [662, 321] width 121 height 25
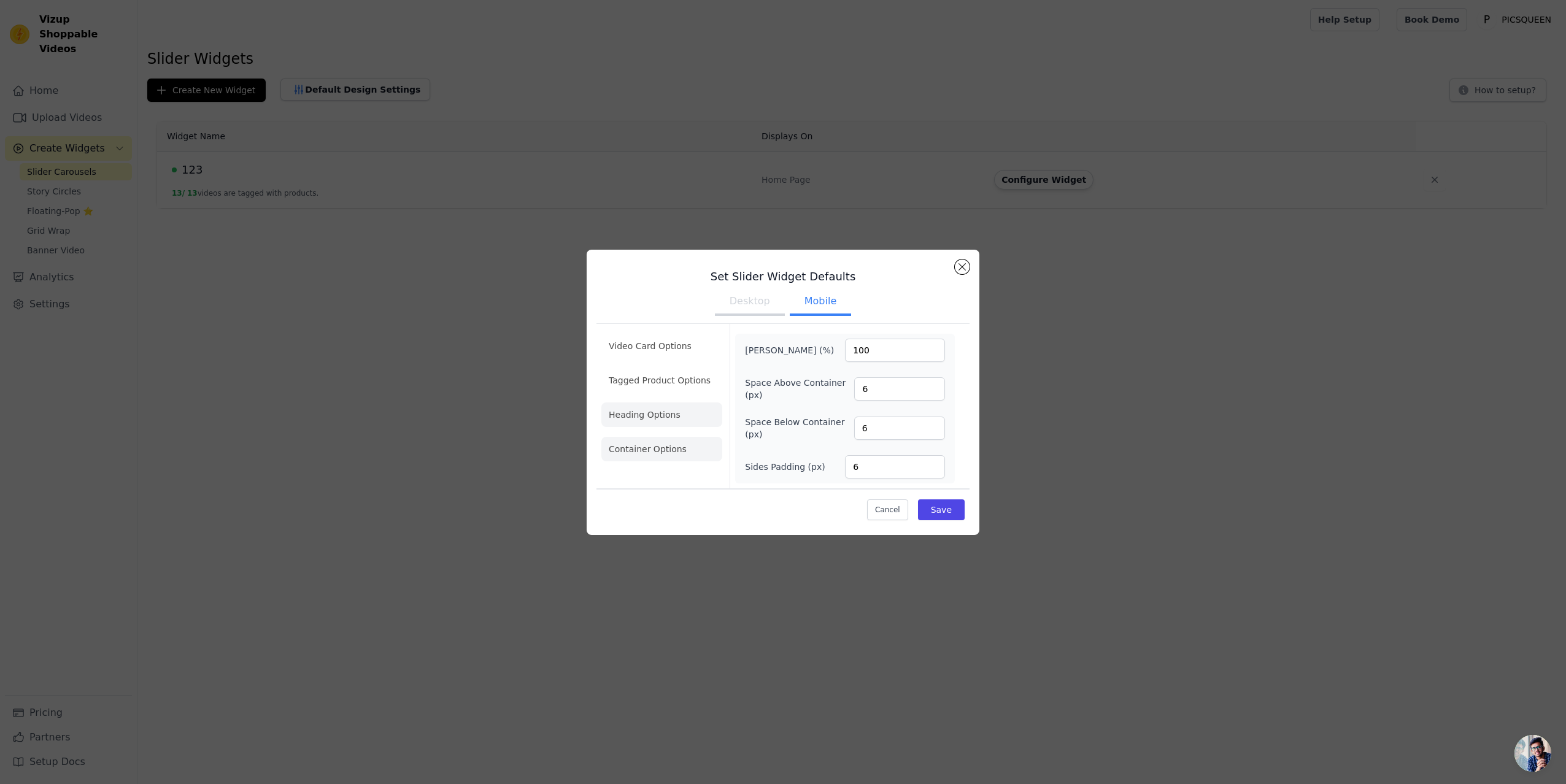
click at [645, 418] on li "Heading Options" at bounding box center [662, 415] width 121 height 25
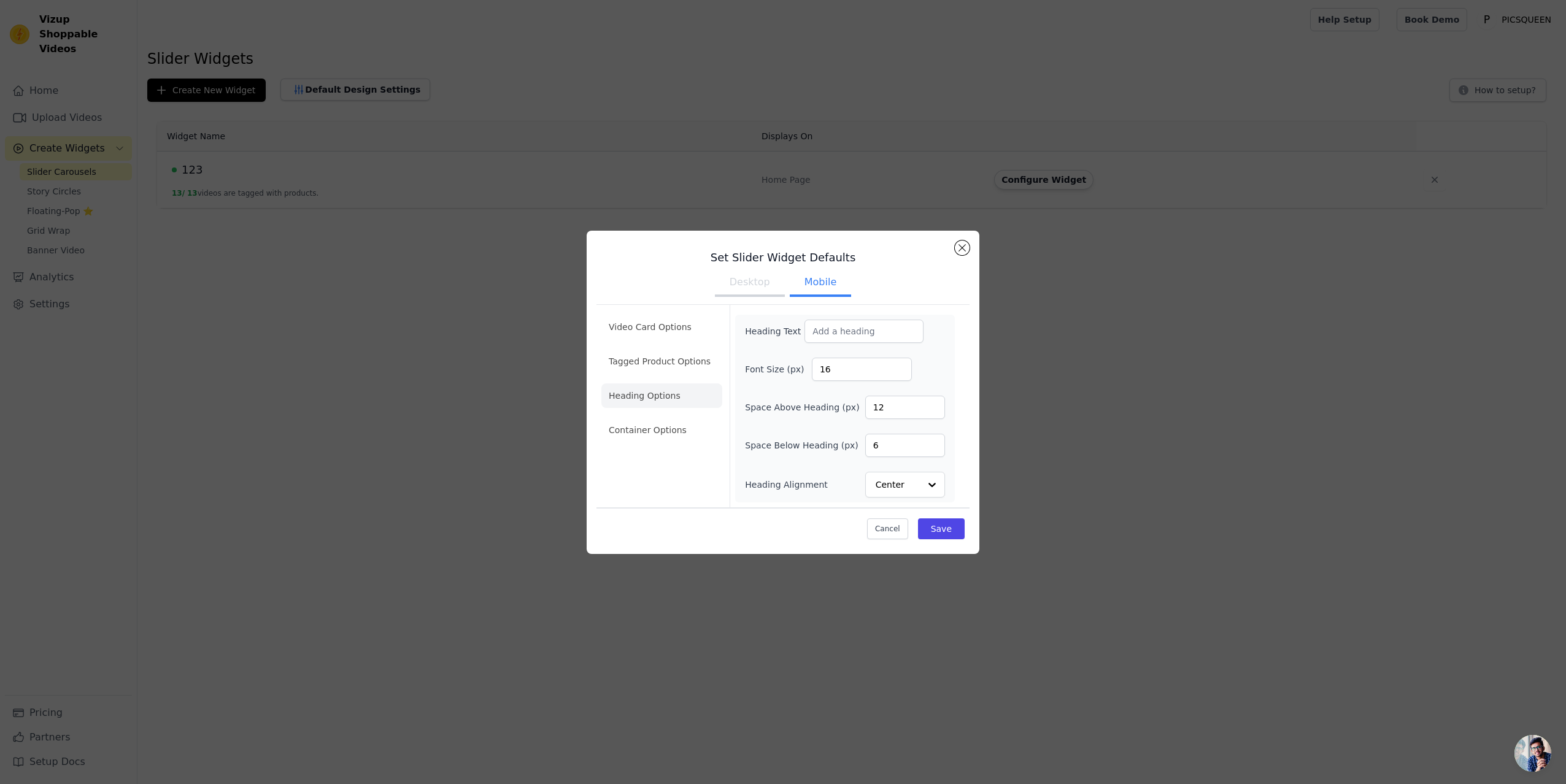
click at [665, 374] on ul "Video Card Options Tagged Product Options Heading Options Container Options" at bounding box center [662, 378] width 121 height 137
click at [664, 366] on li "Tagged Product Options" at bounding box center [662, 361] width 121 height 25
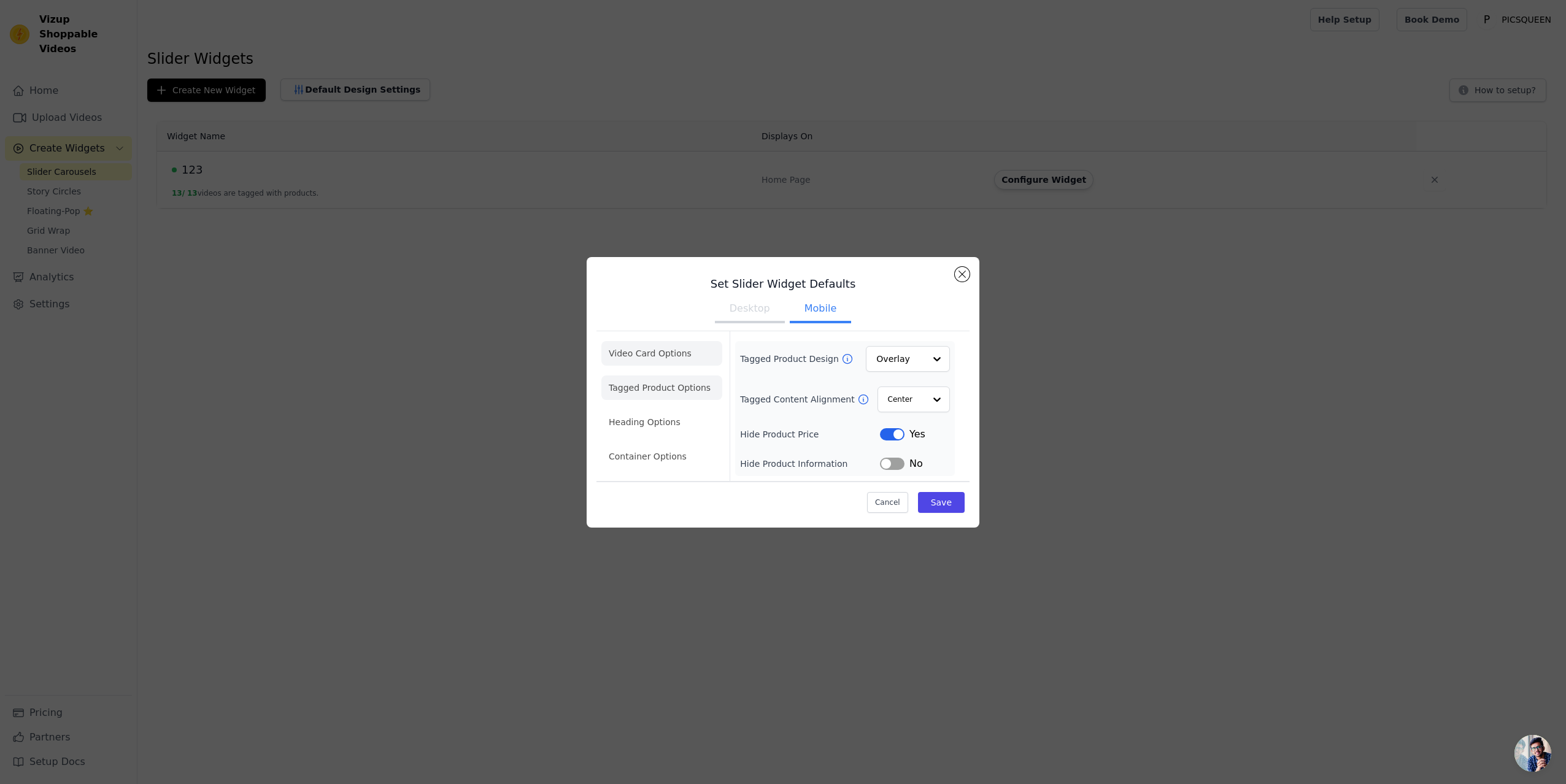
click at [659, 347] on li "Video Card Options" at bounding box center [662, 353] width 121 height 25
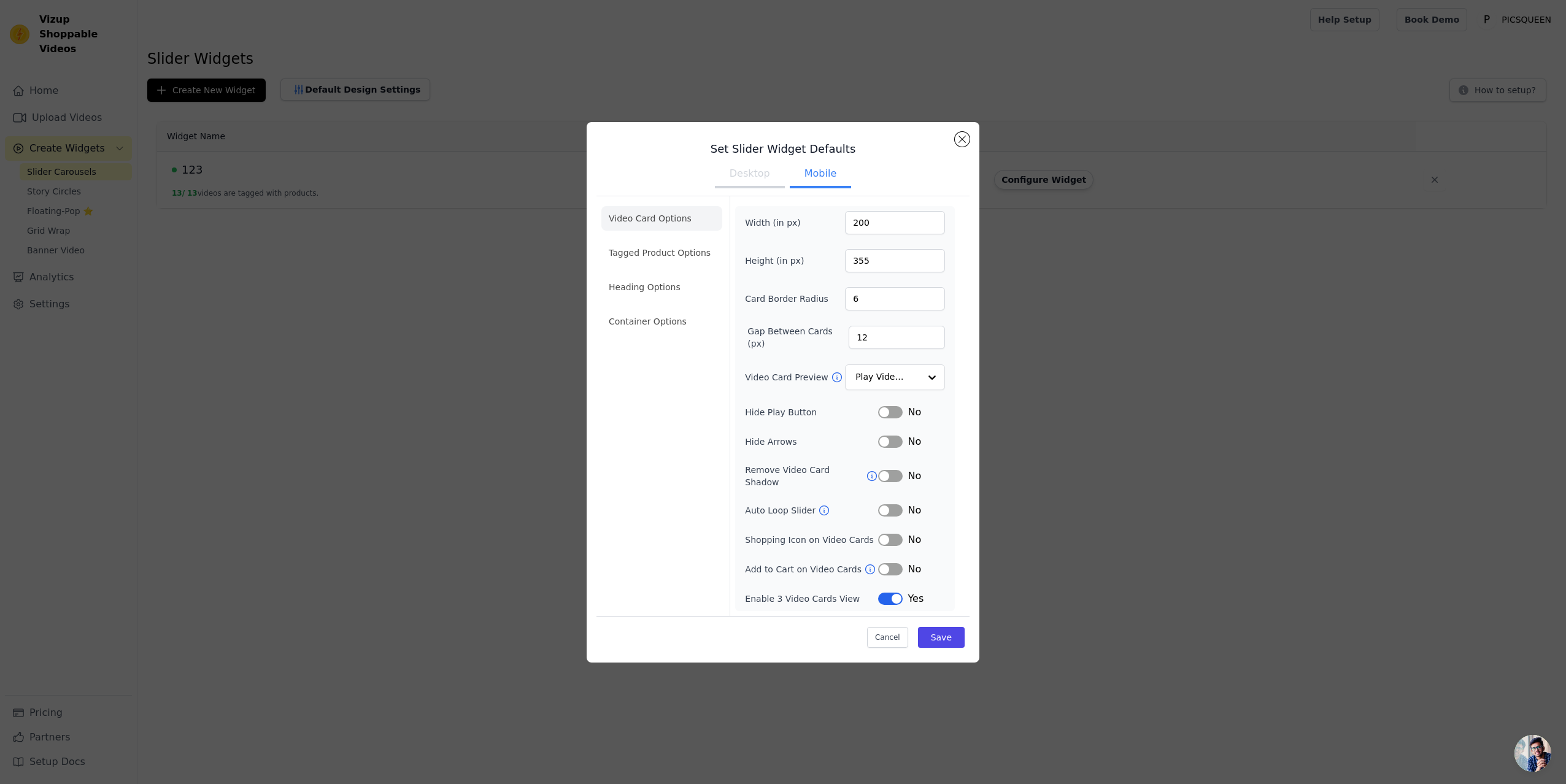
click at [755, 180] on button "Desktop" at bounding box center [750, 175] width 70 height 27
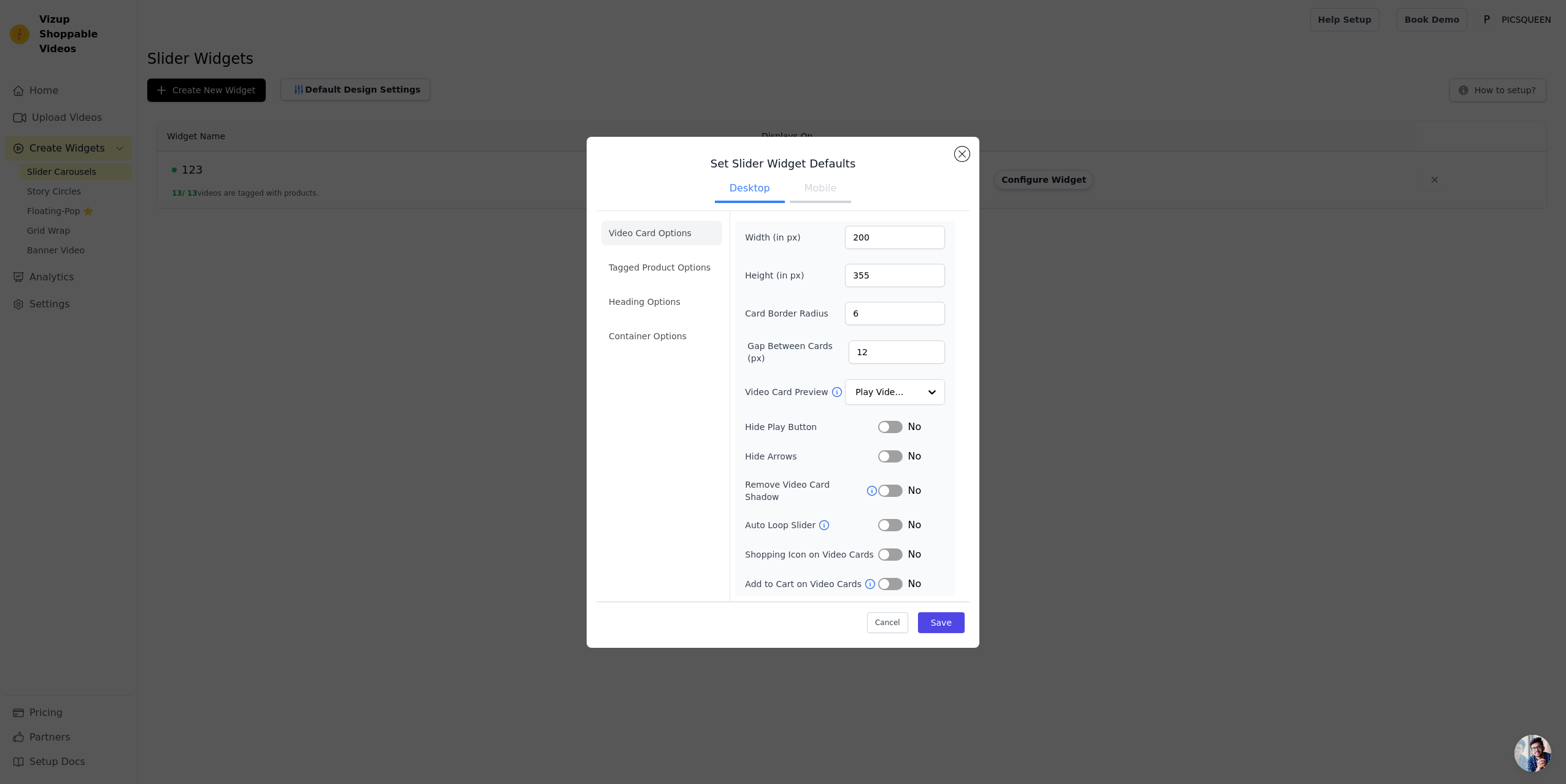
click at [819, 193] on button "Mobile" at bounding box center [820, 190] width 61 height 27
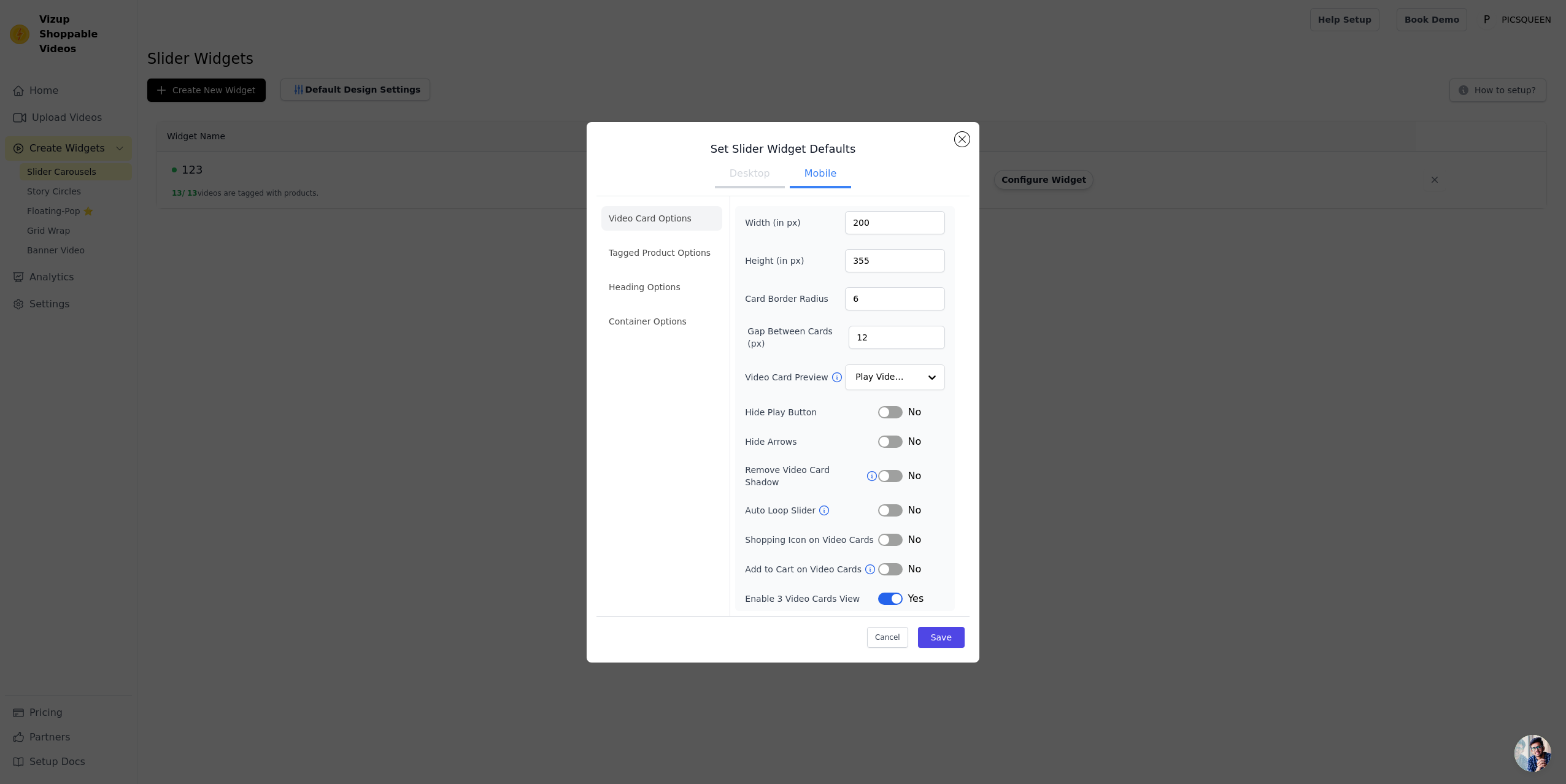
click at [653, 291] on li "Heading Options" at bounding box center [662, 287] width 121 height 25
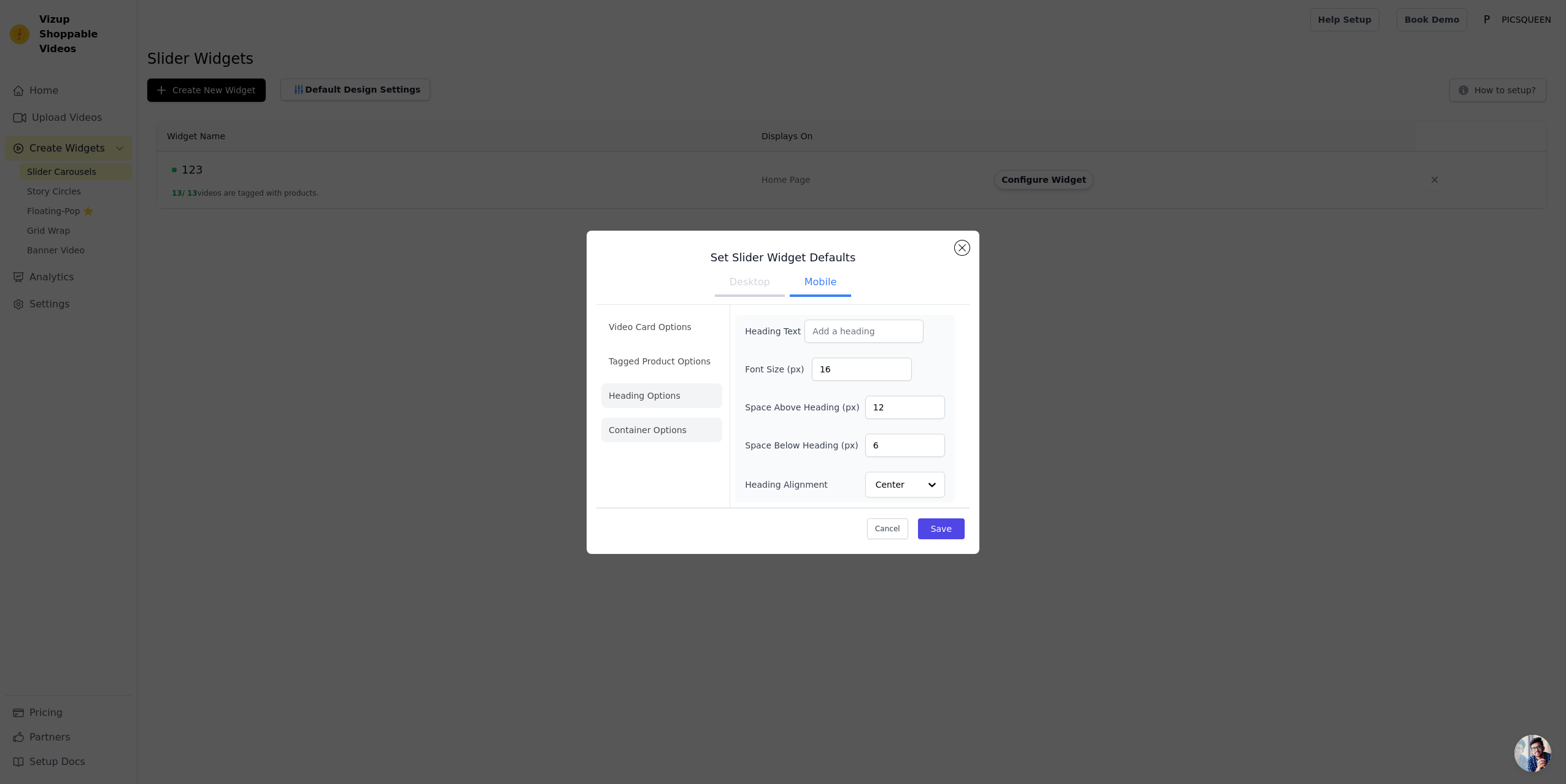
click at [661, 427] on li "Container Options" at bounding box center [662, 430] width 121 height 25
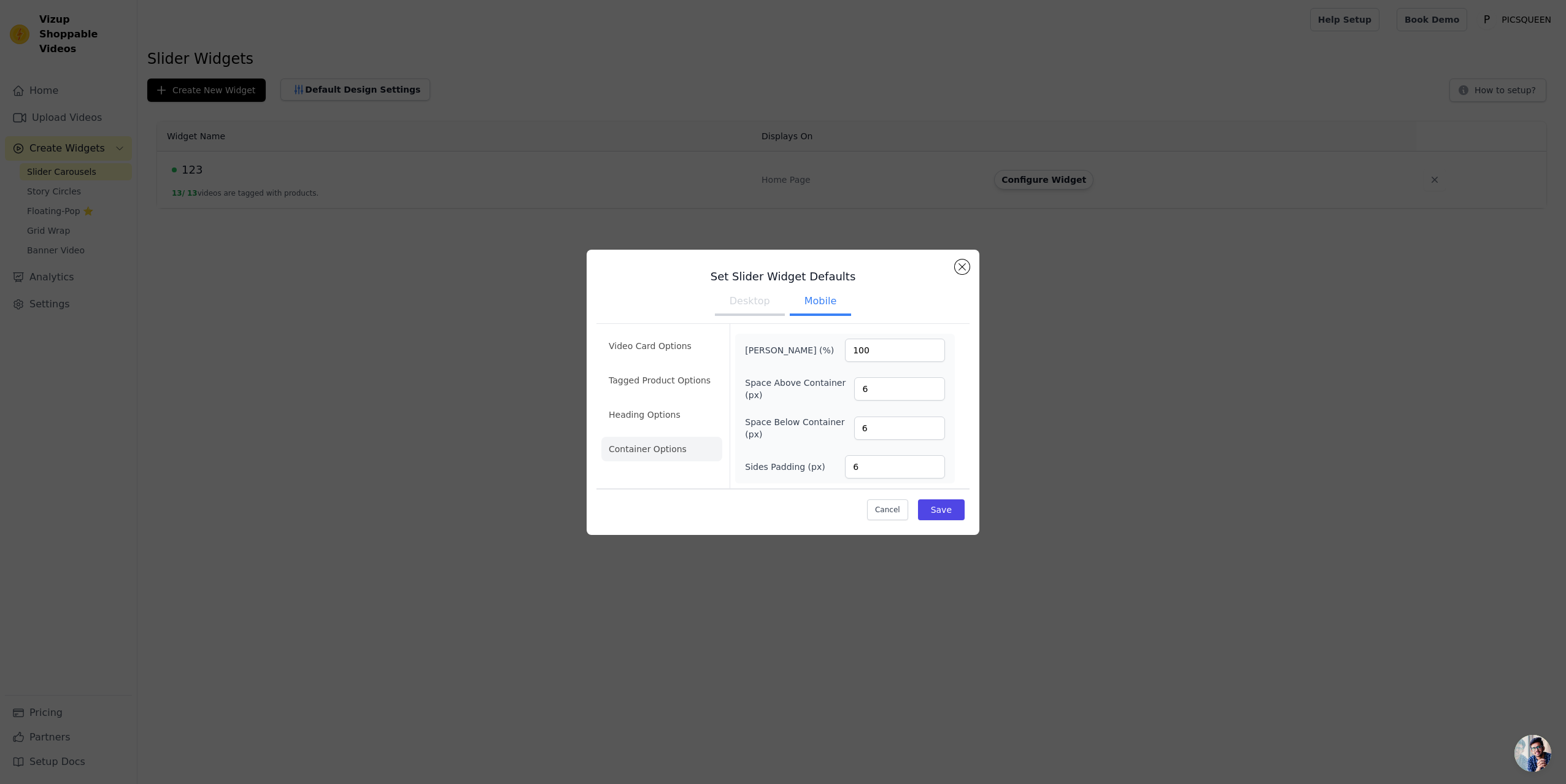
click at [755, 298] on button "Desktop" at bounding box center [750, 303] width 70 height 27
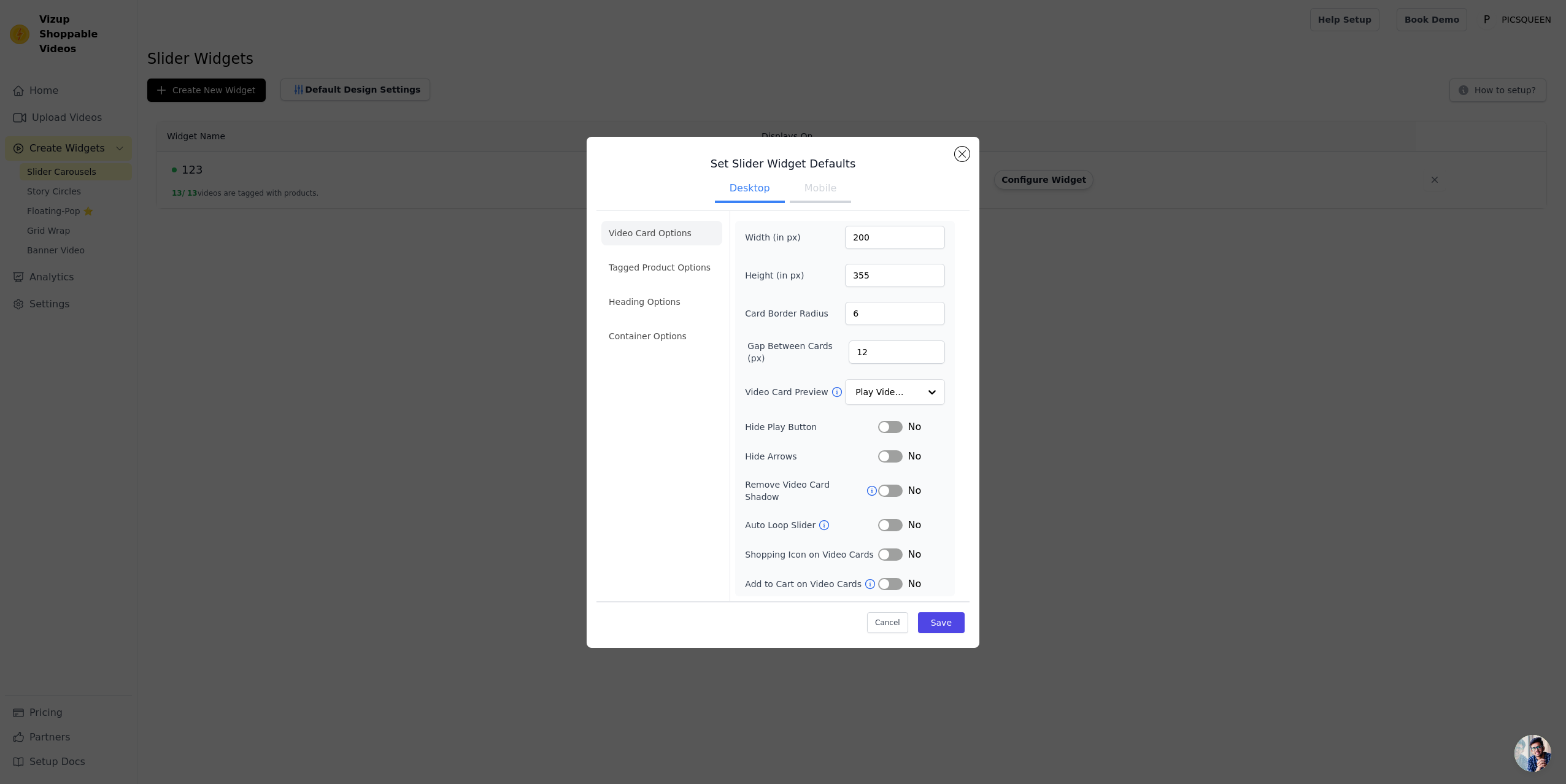
click at [824, 197] on button "Mobile" at bounding box center [820, 190] width 61 height 27
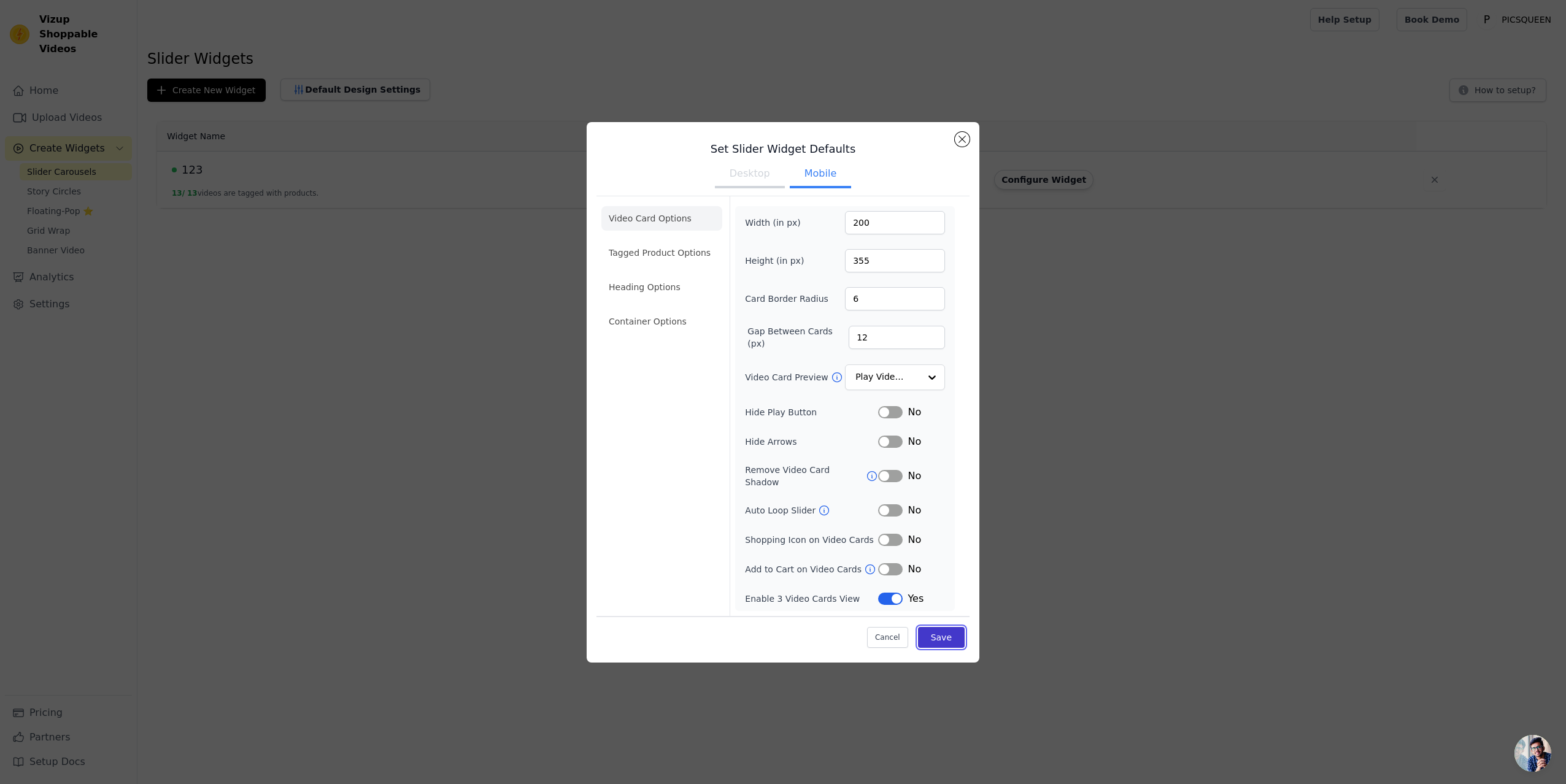
click at [945, 634] on button "Save" at bounding box center [941, 638] width 46 height 21
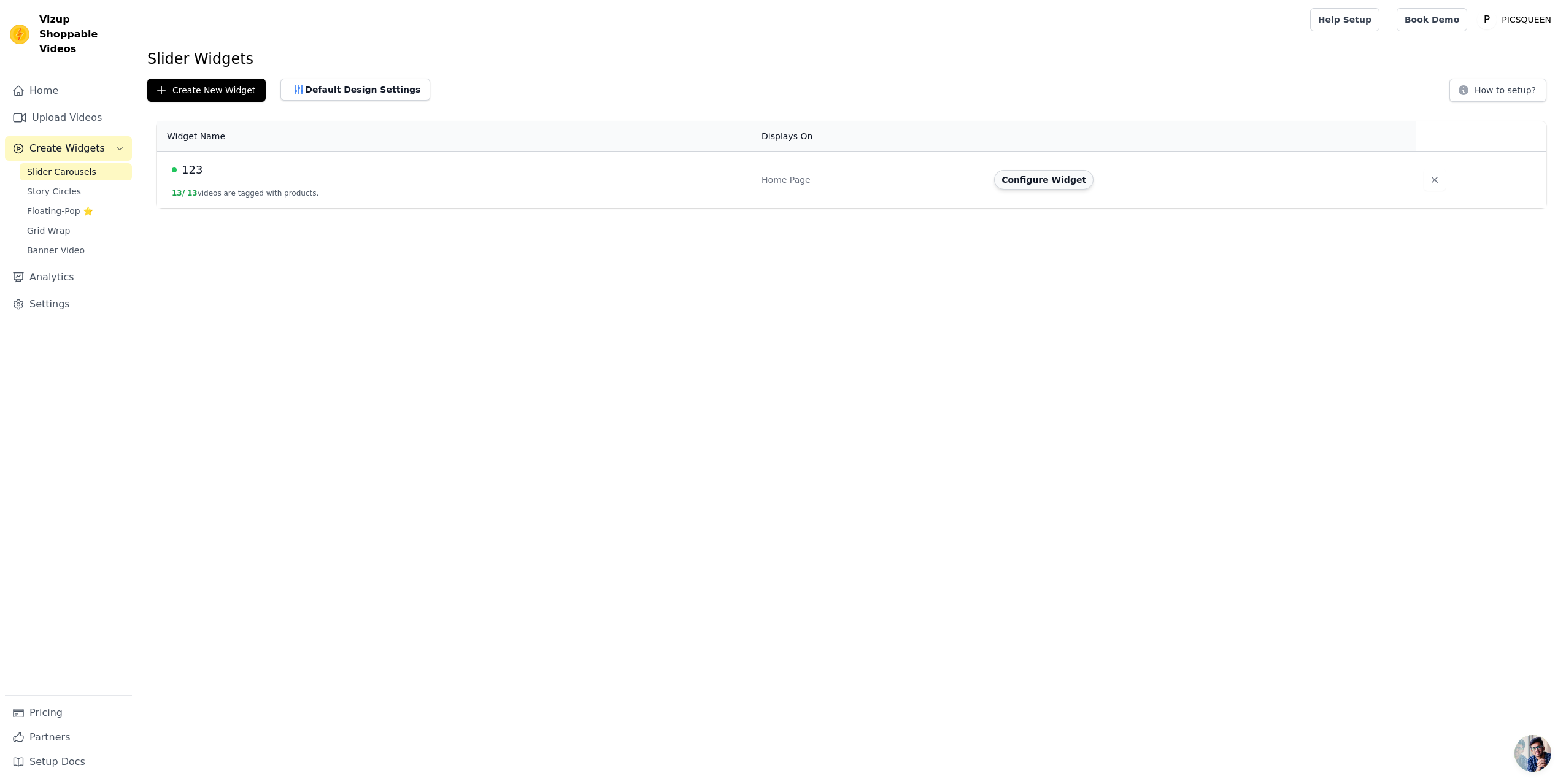
click at [1050, 184] on button "Configure Widget" at bounding box center [1044, 180] width 99 height 20
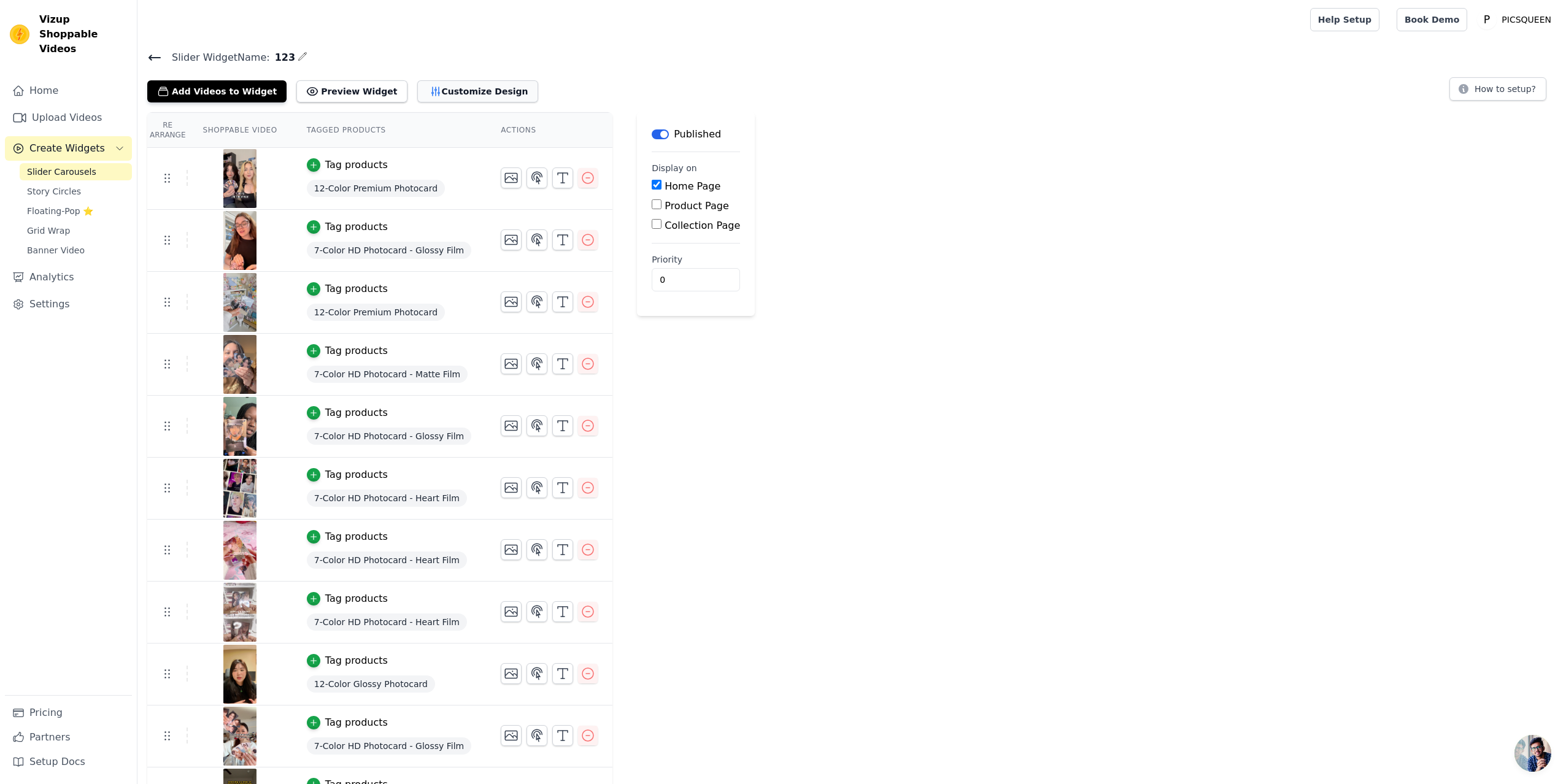
click at [444, 92] on button "Customize Design" at bounding box center [478, 91] width 121 height 22
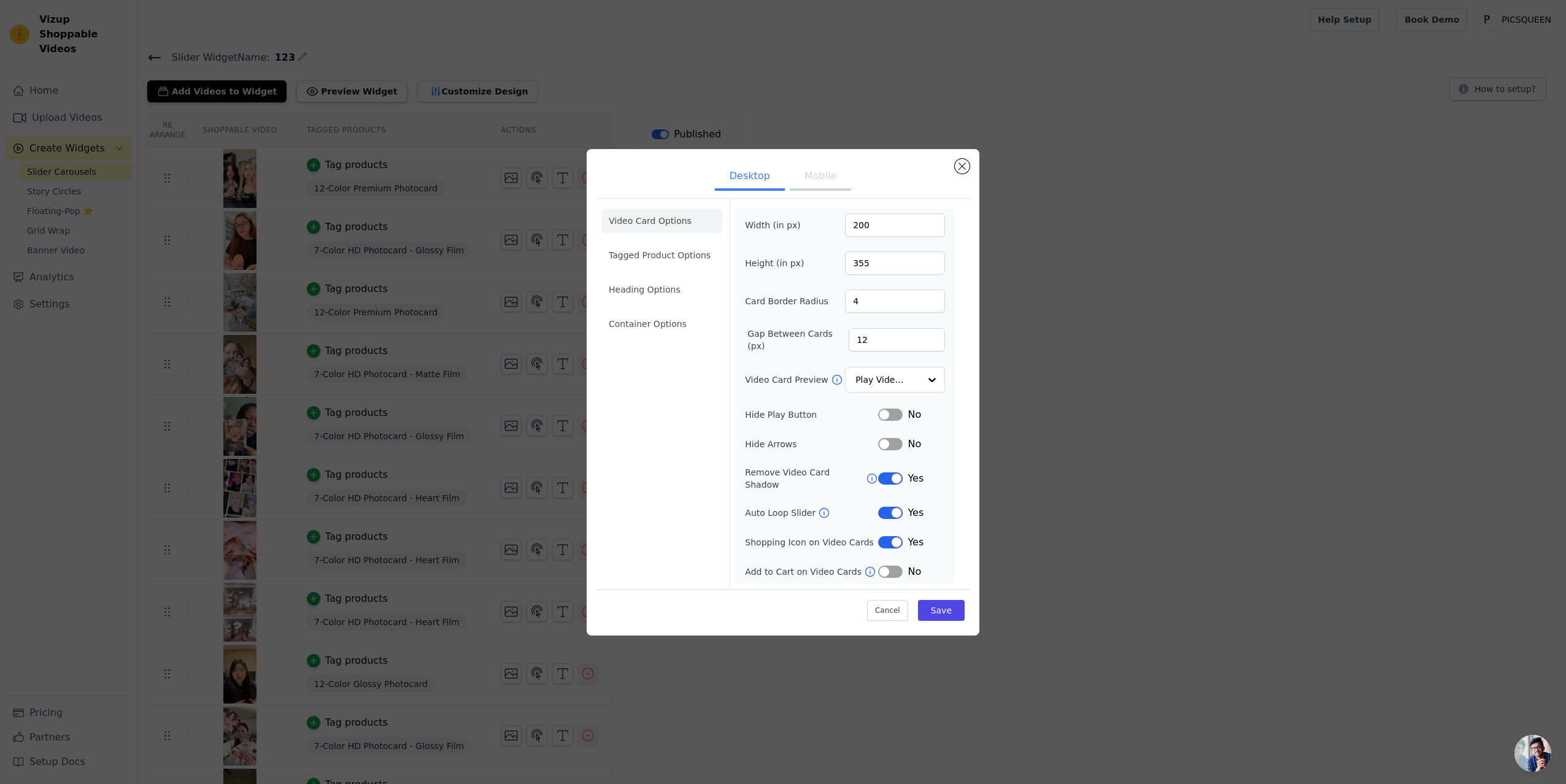
click at [825, 180] on button "Mobile" at bounding box center [820, 177] width 61 height 27
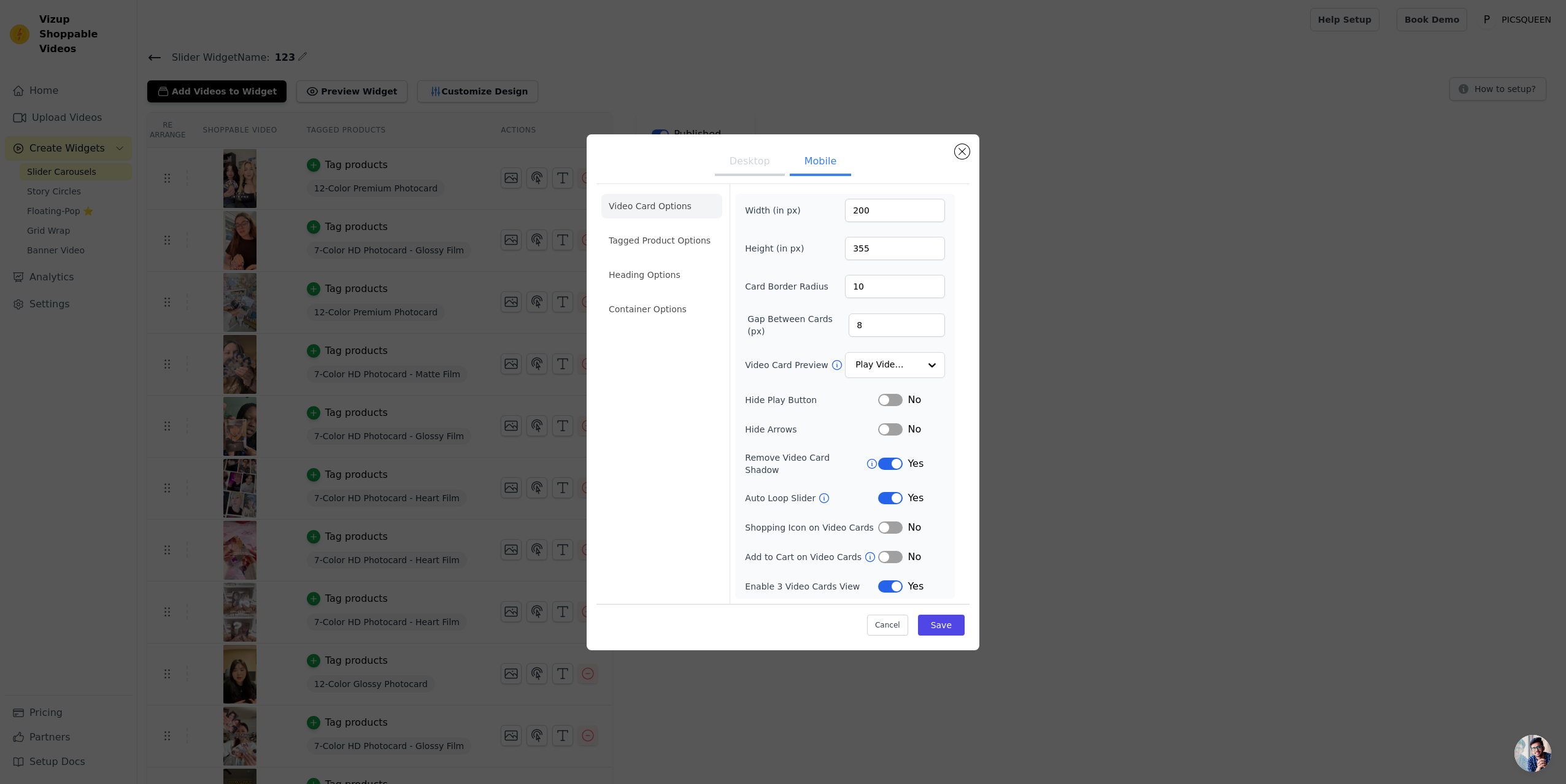
click at [744, 174] on button "Desktop" at bounding box center [750, 162] width 70 height 27
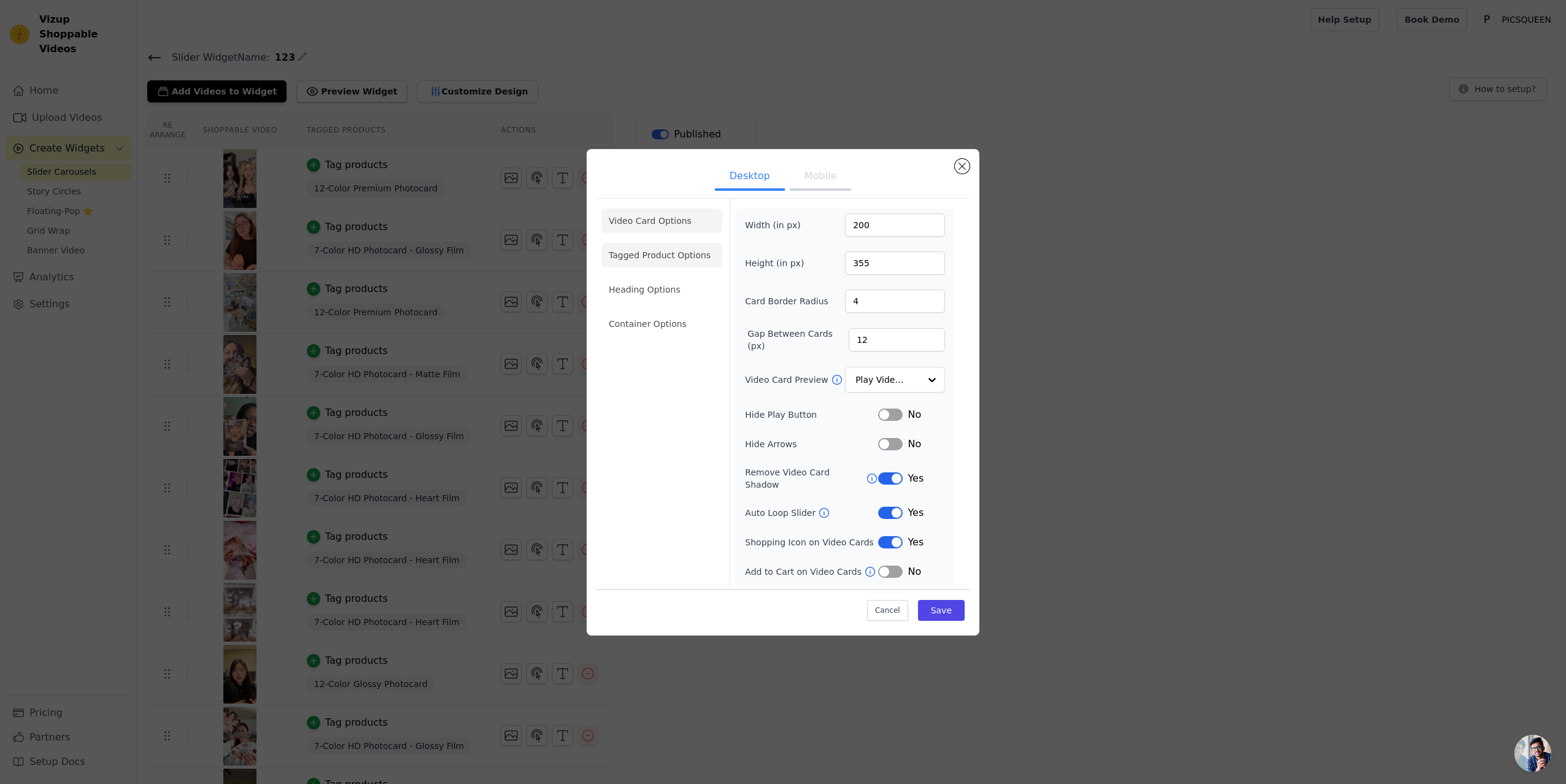
click at [677, 257] on li "Tagged Product Options" at bounding box center [662, 255] width 121 height 25
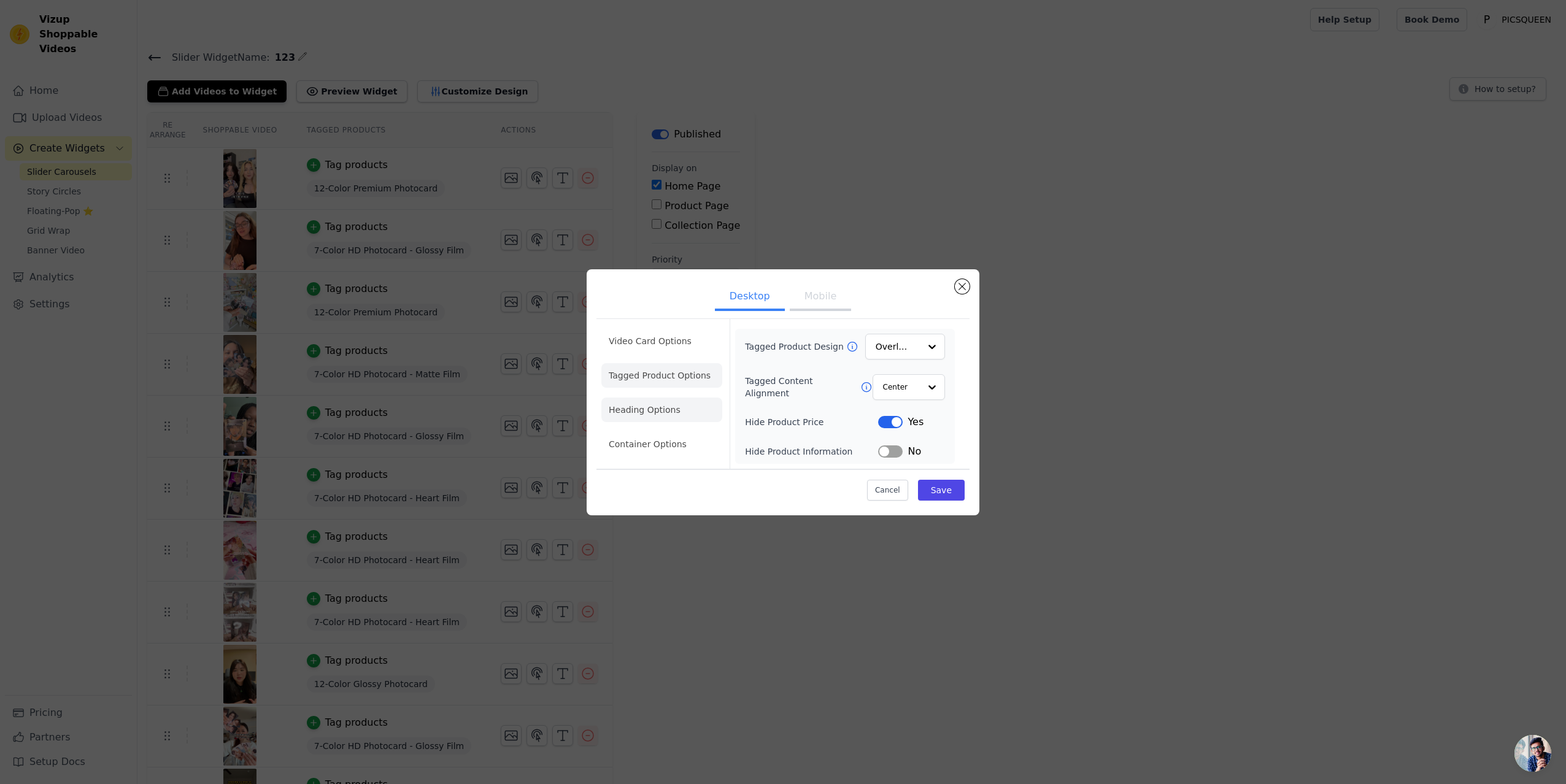
click at [657, 402] on li "Heading Options" at bounding box center [662, 410] width 121 height 25
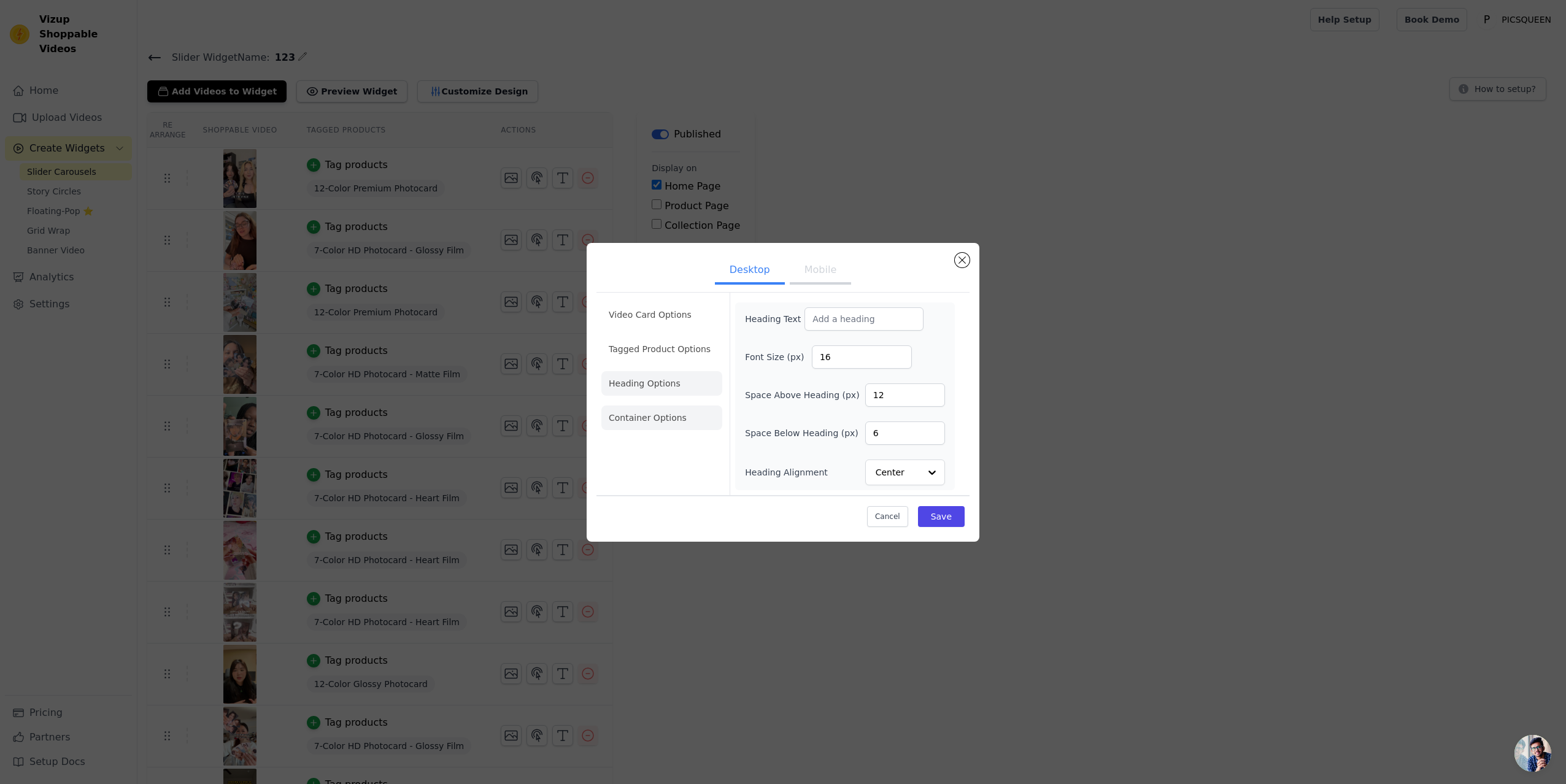
click at [659, 424] on li "Container Options" at bounding box center [662, 418] width 121 height 25
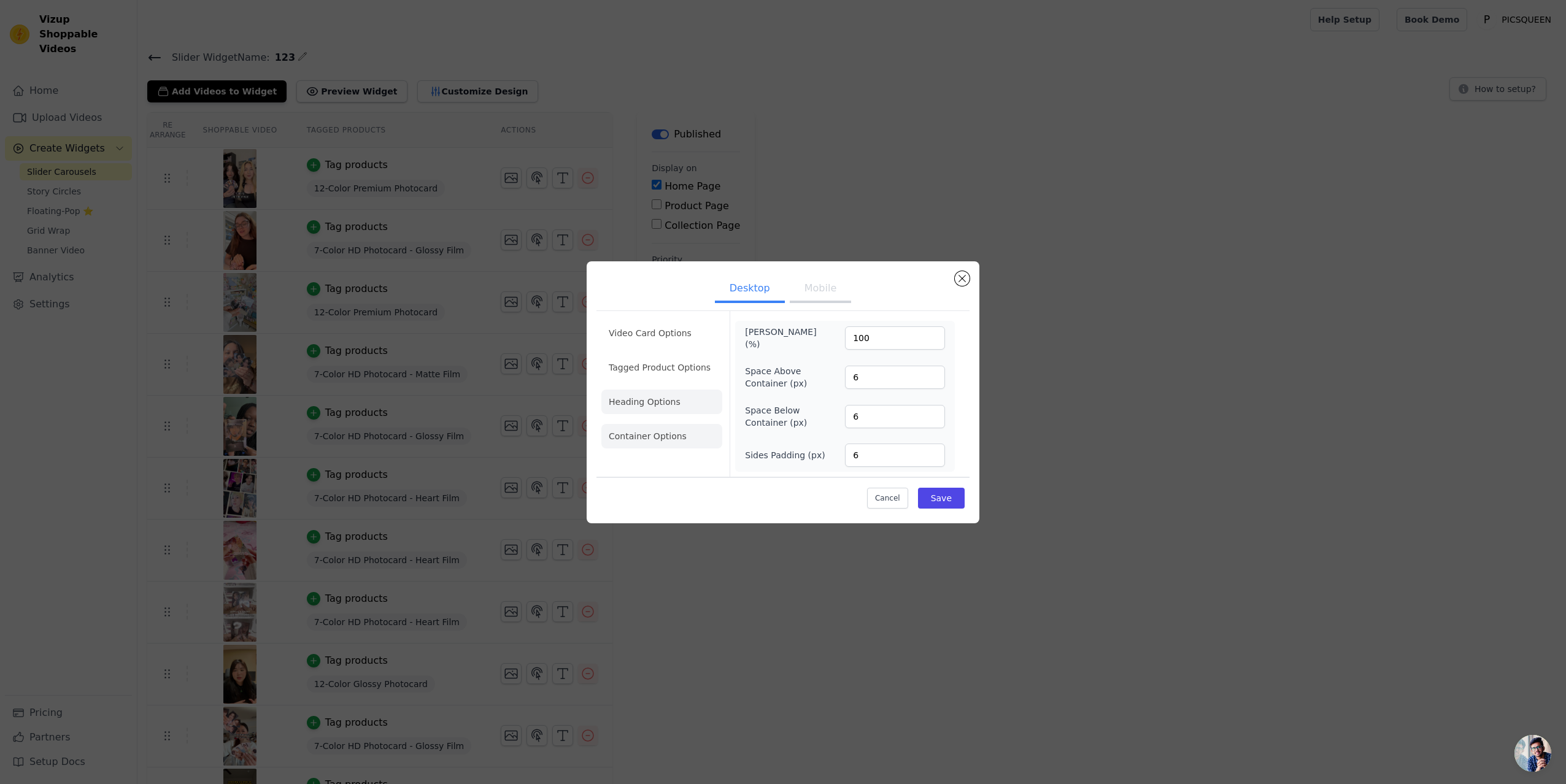
click at [651, 407] on li "Heading Options" at bounding box center [662, 402] width 121 height 25
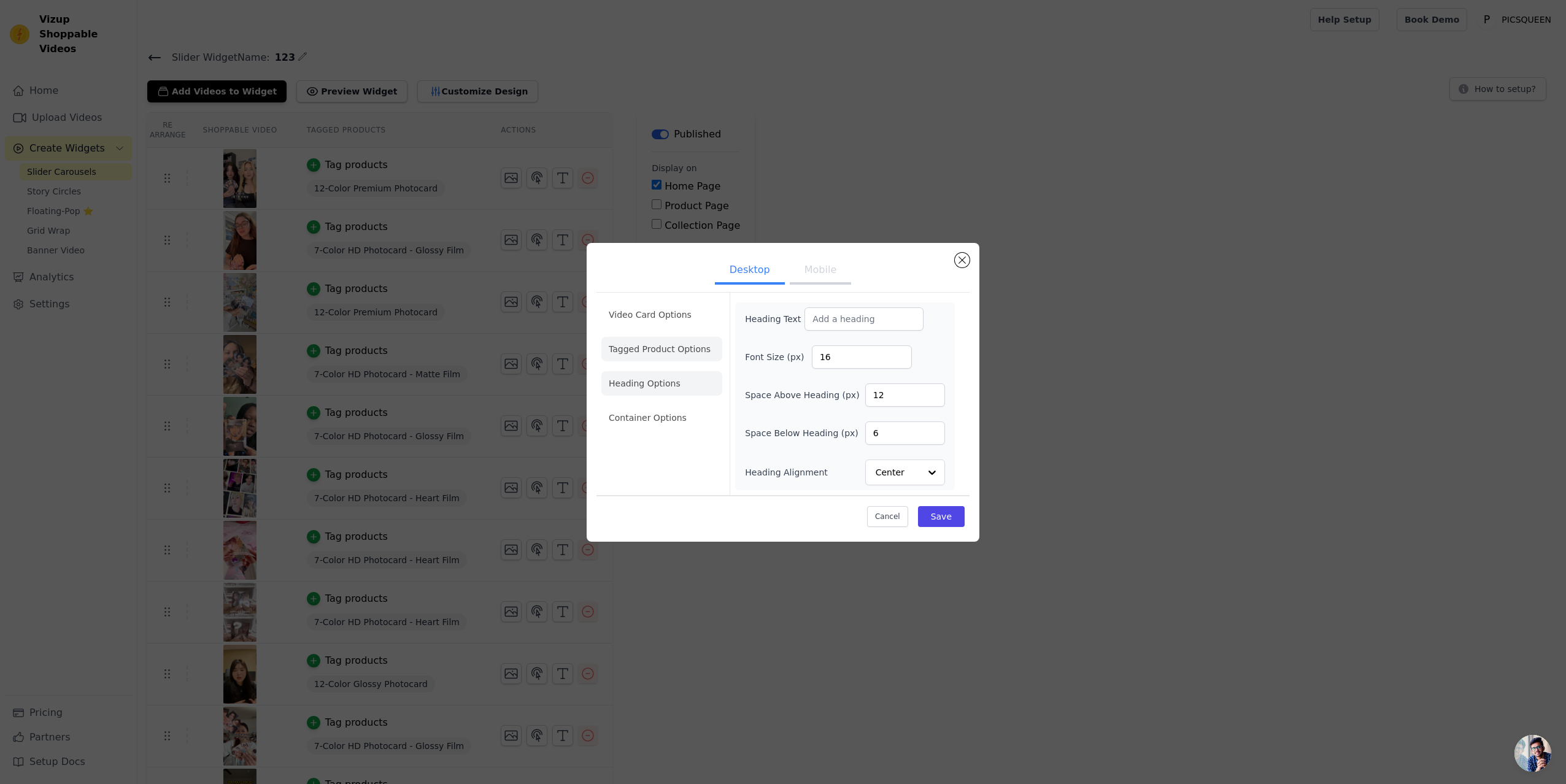
click at [648, 345] on li "Tagged Product Options" at bounding box center [662, 349] width 121 height 25
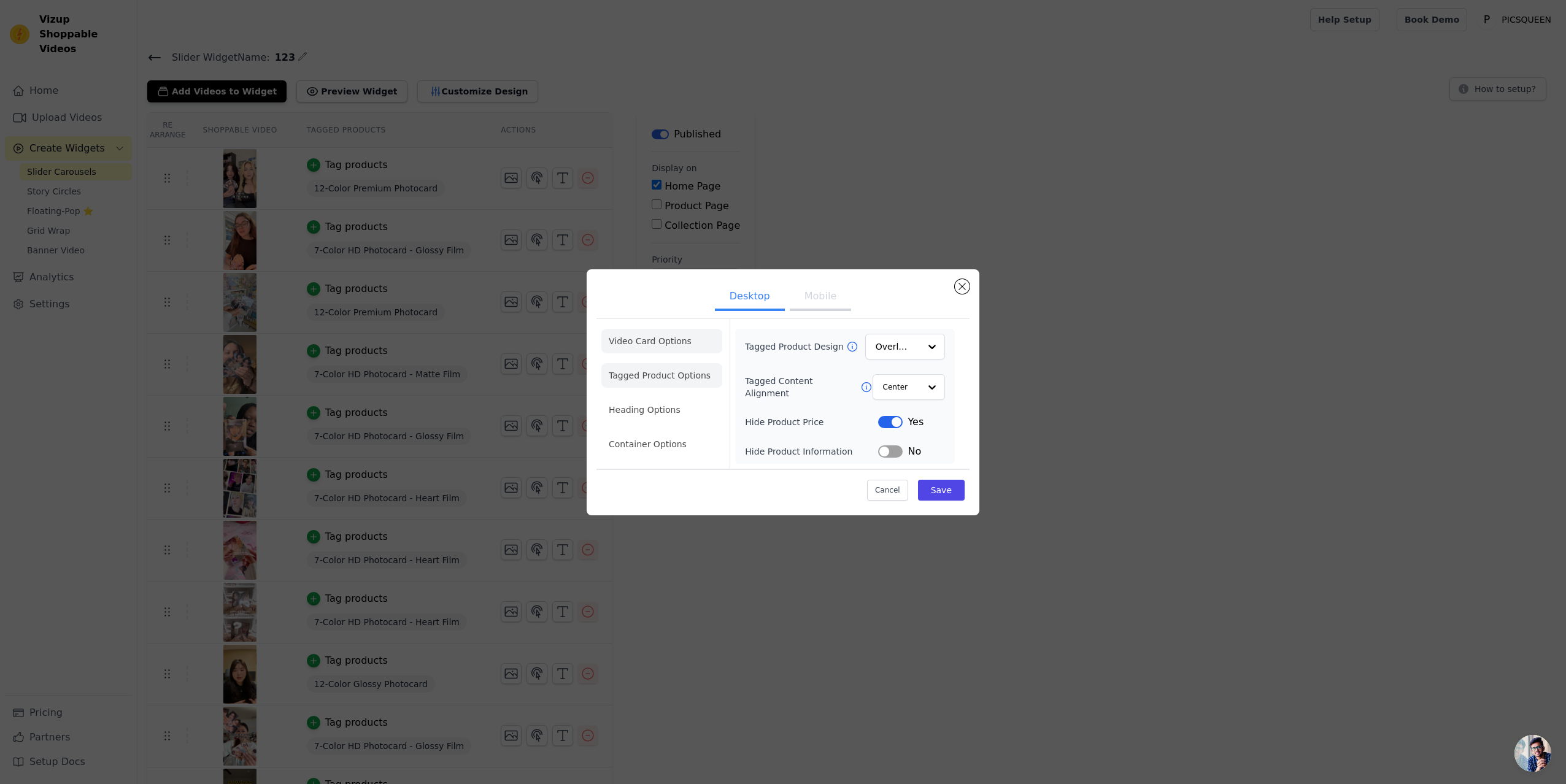
click at [647, 345] on li "Video Card Options" at bounding box center [662, 341] width 121 height 25
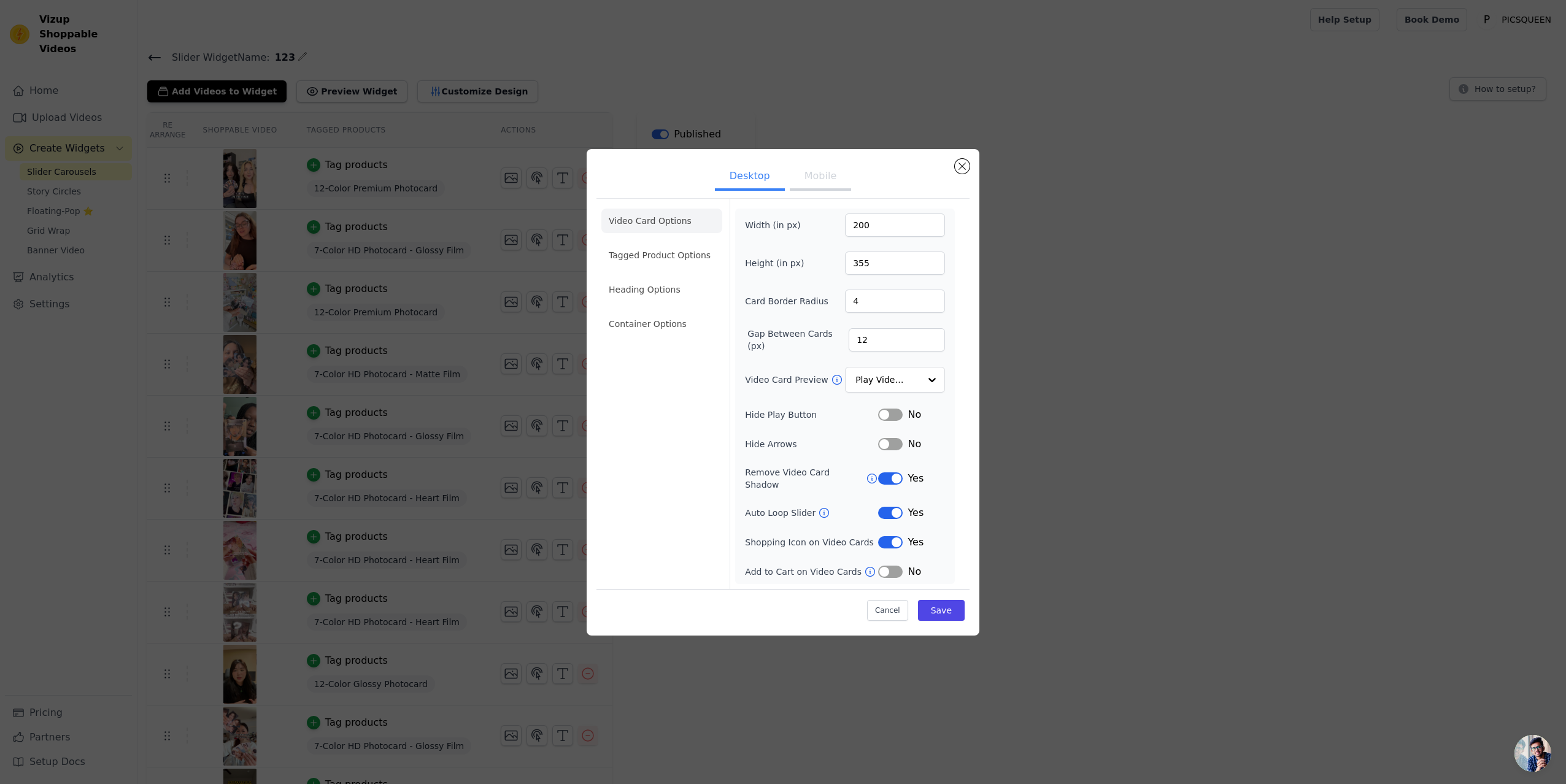
click at [831, 180] on button "Mobile" at bounding box center [820, 177] width 61 height 27
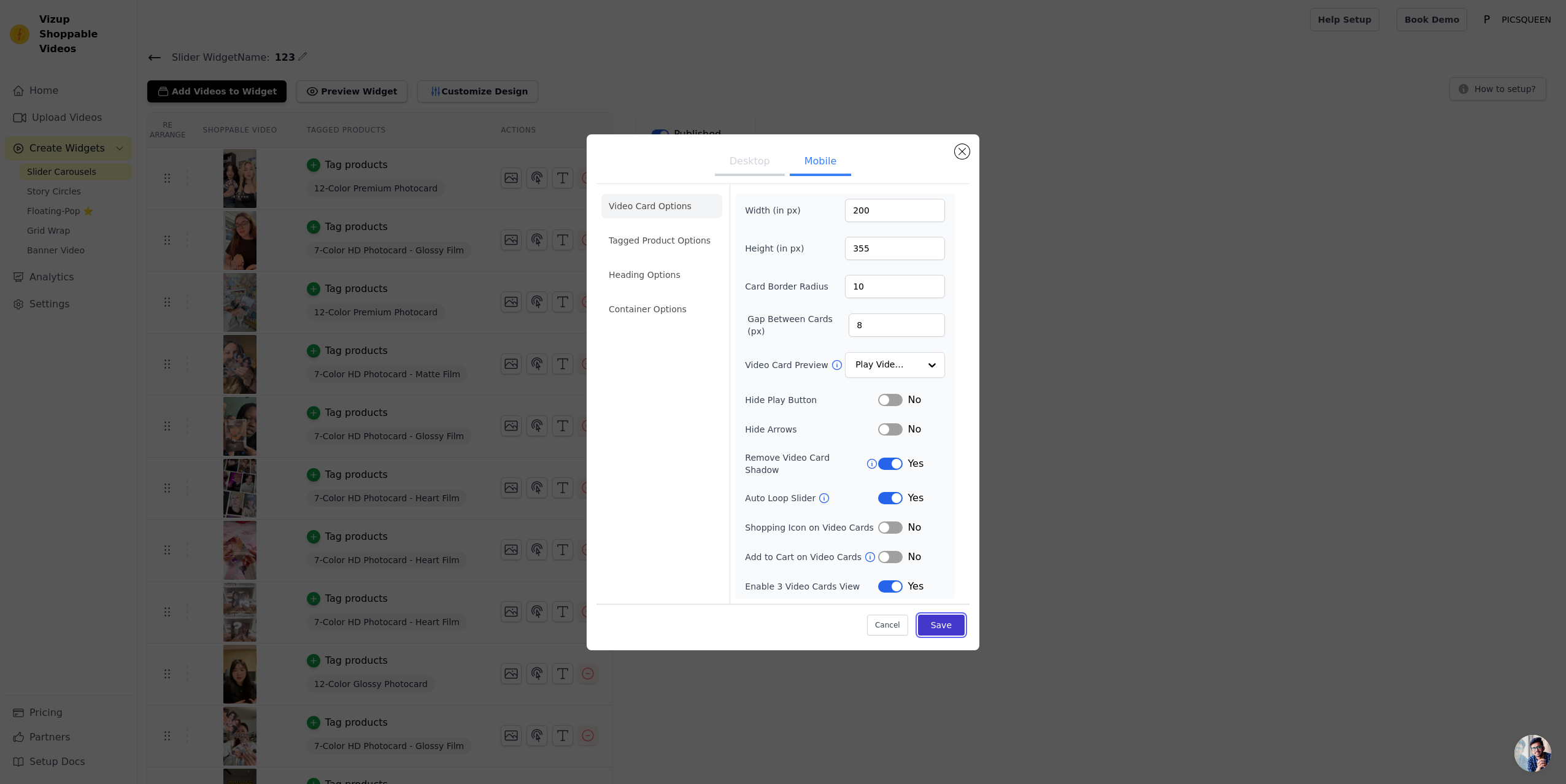
click at [953, 622] on button "Save" at bounding box center [941, 625] width 46 height 21
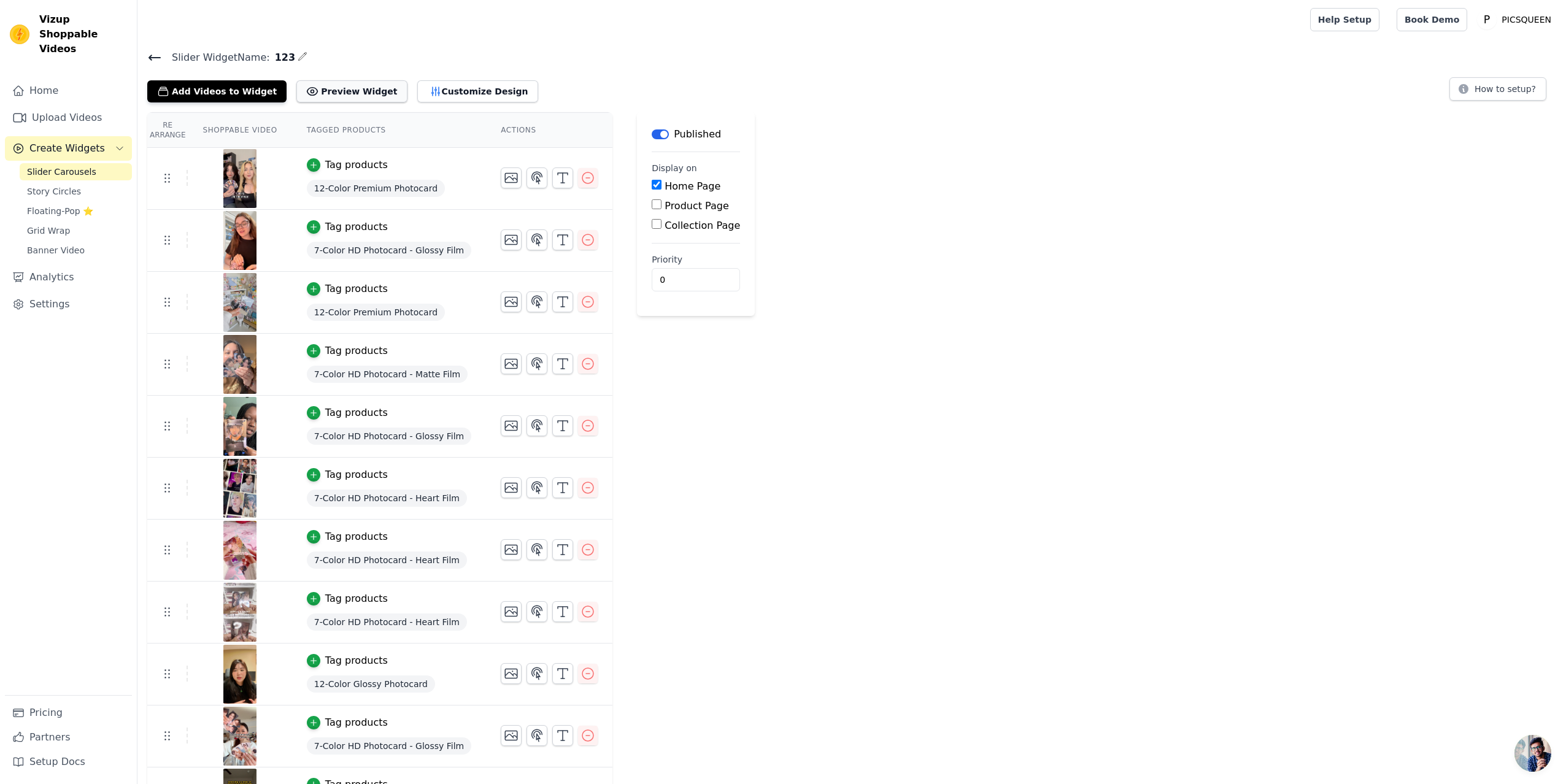
click at [332, 96] on button "Preview Widget" at bounding box center [352, 91] width 111 height 22
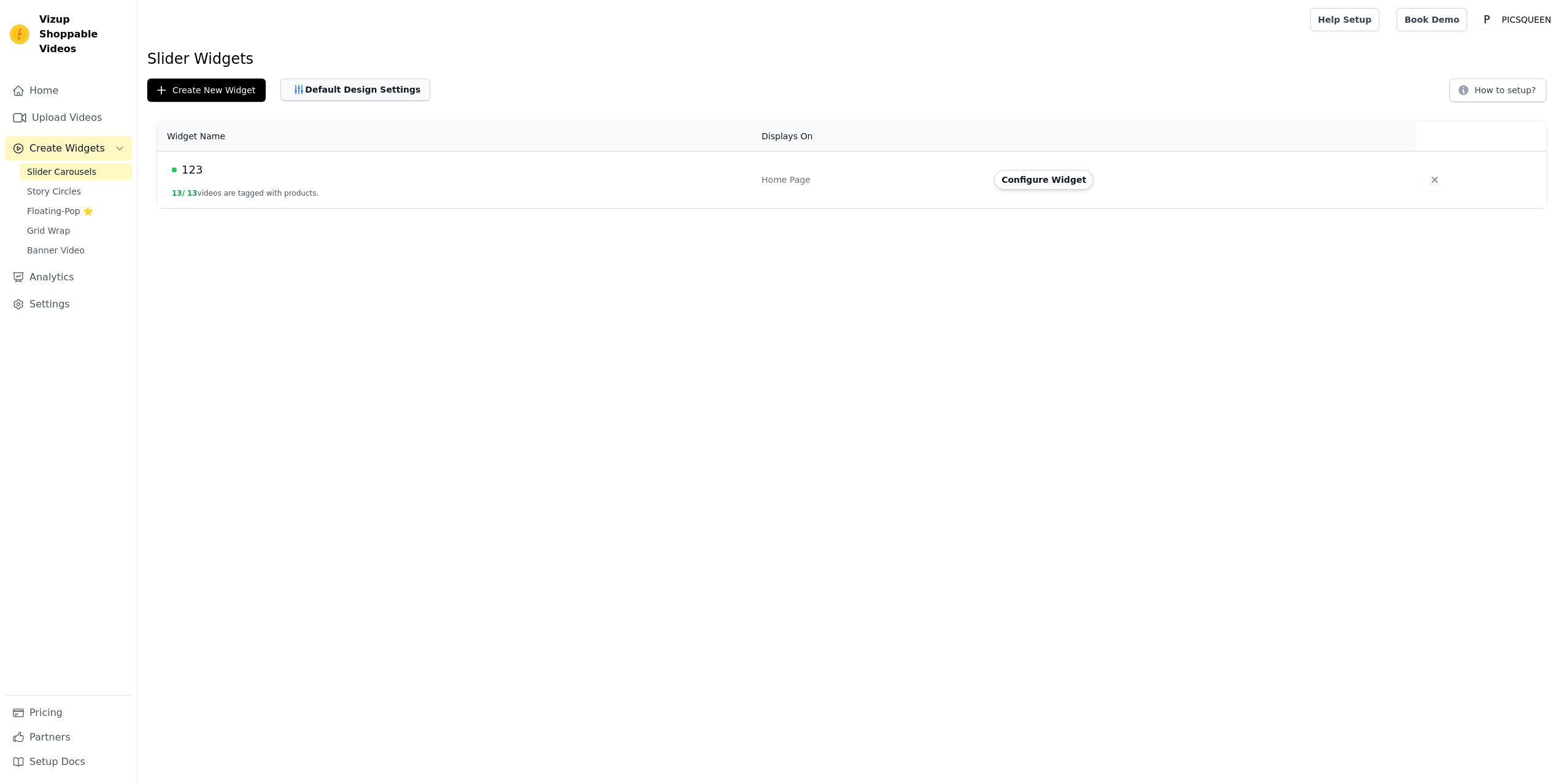
click at [320, 93] on button "Default Design Settings" at bounding box center [355, 90] width 150 height 22
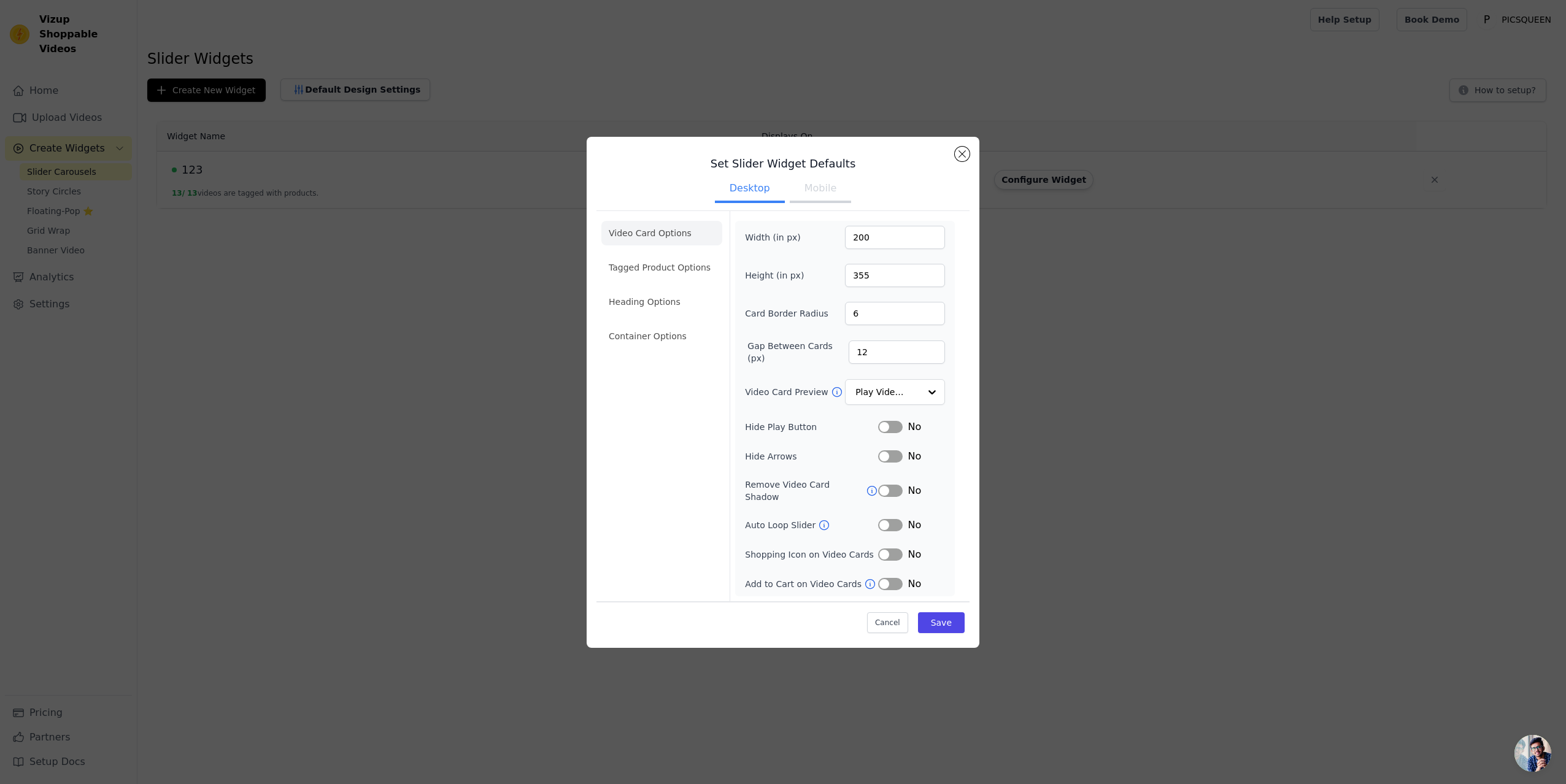
click at [832, 194] on button "Mobile" at bounding box center [820, 190] width 61 height 27
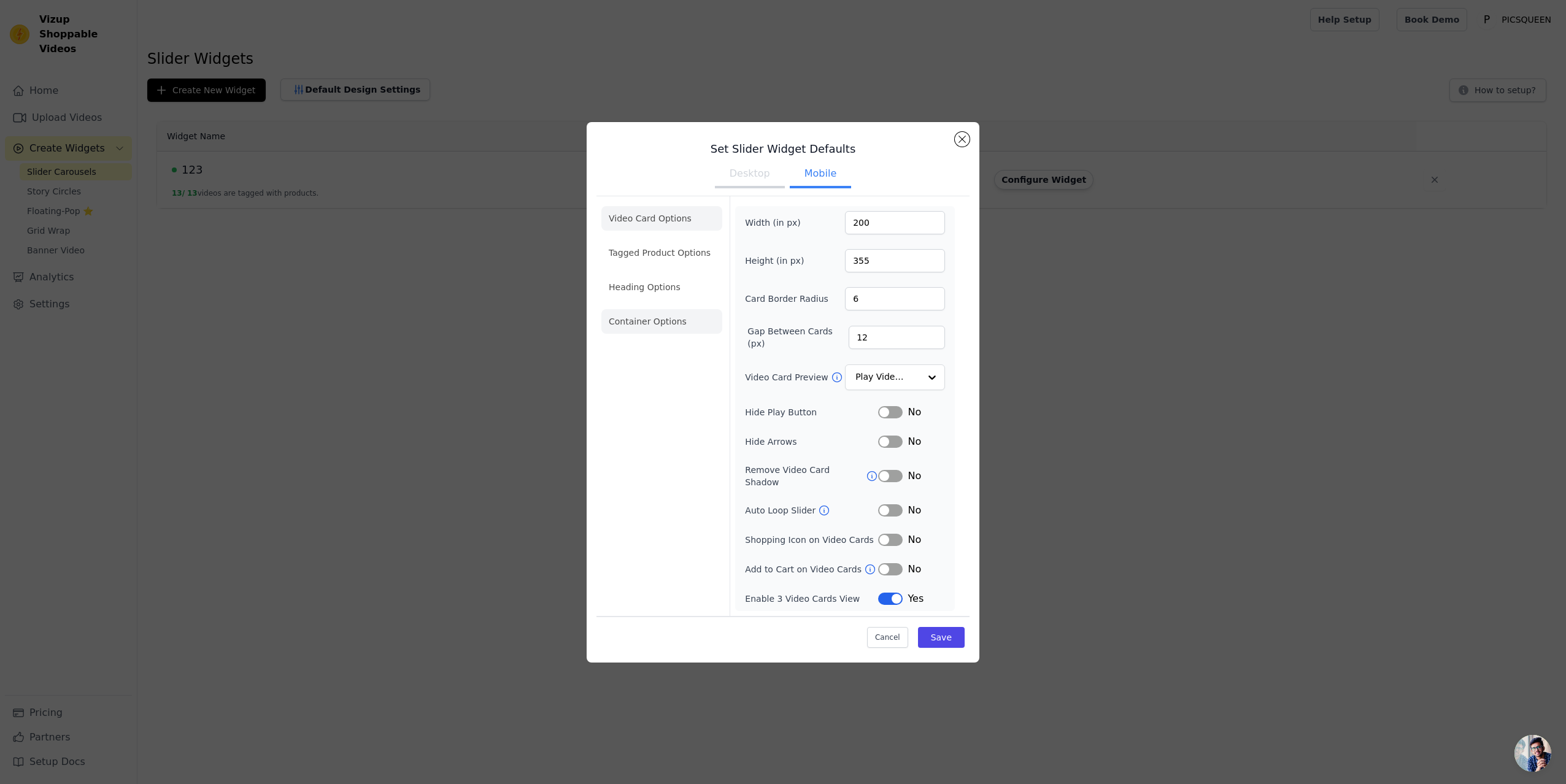
click at [663, 322] on li "Container Options" at bounding box center [662, 321] width 121 height 25
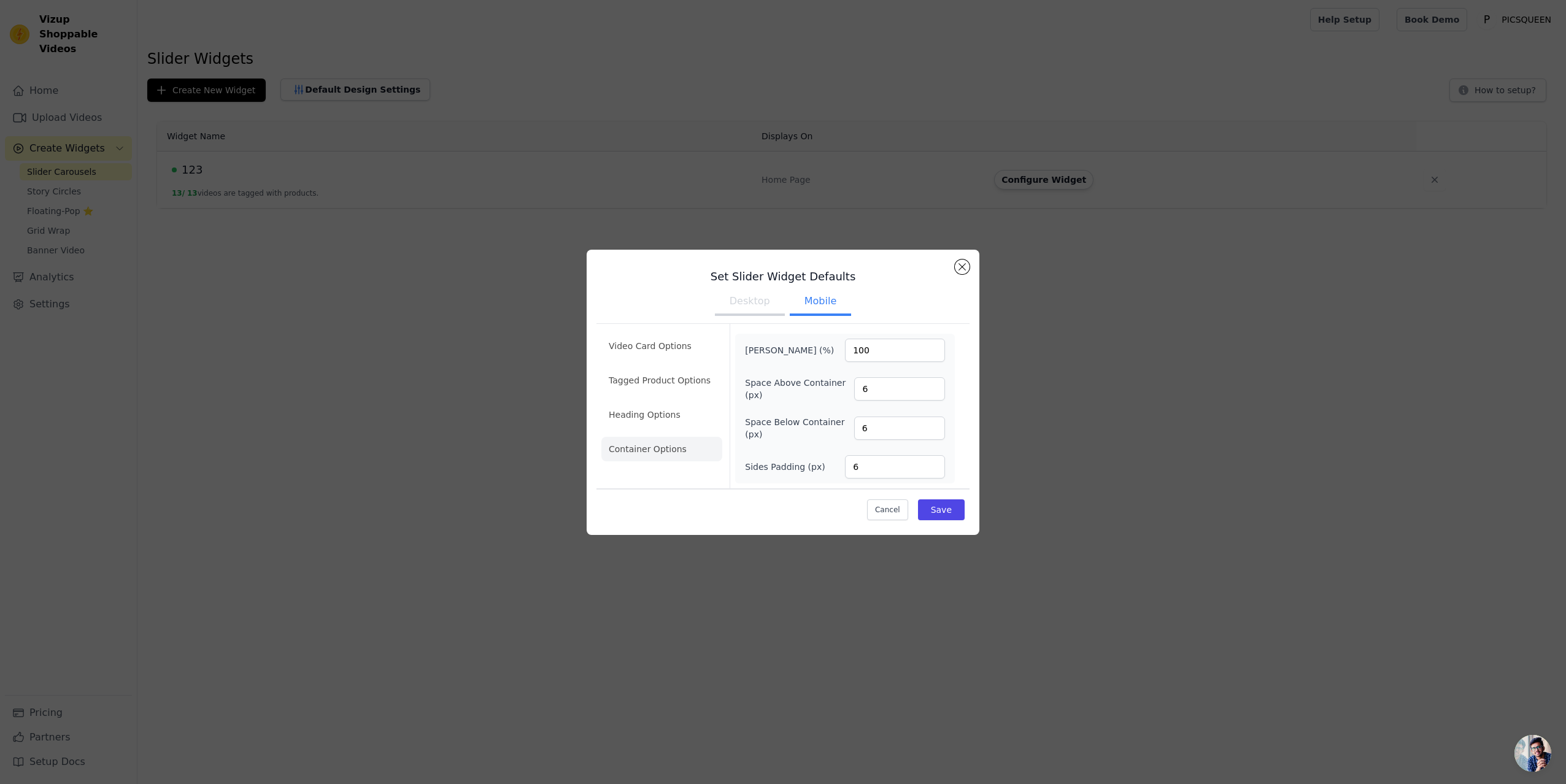
click at [819, 306] on button "Mobile" at bounding box center [820, 303] width 61 height 27
click at [763, 305] on button "Desktop" at bounding box center [750, 303] width 70 height 27
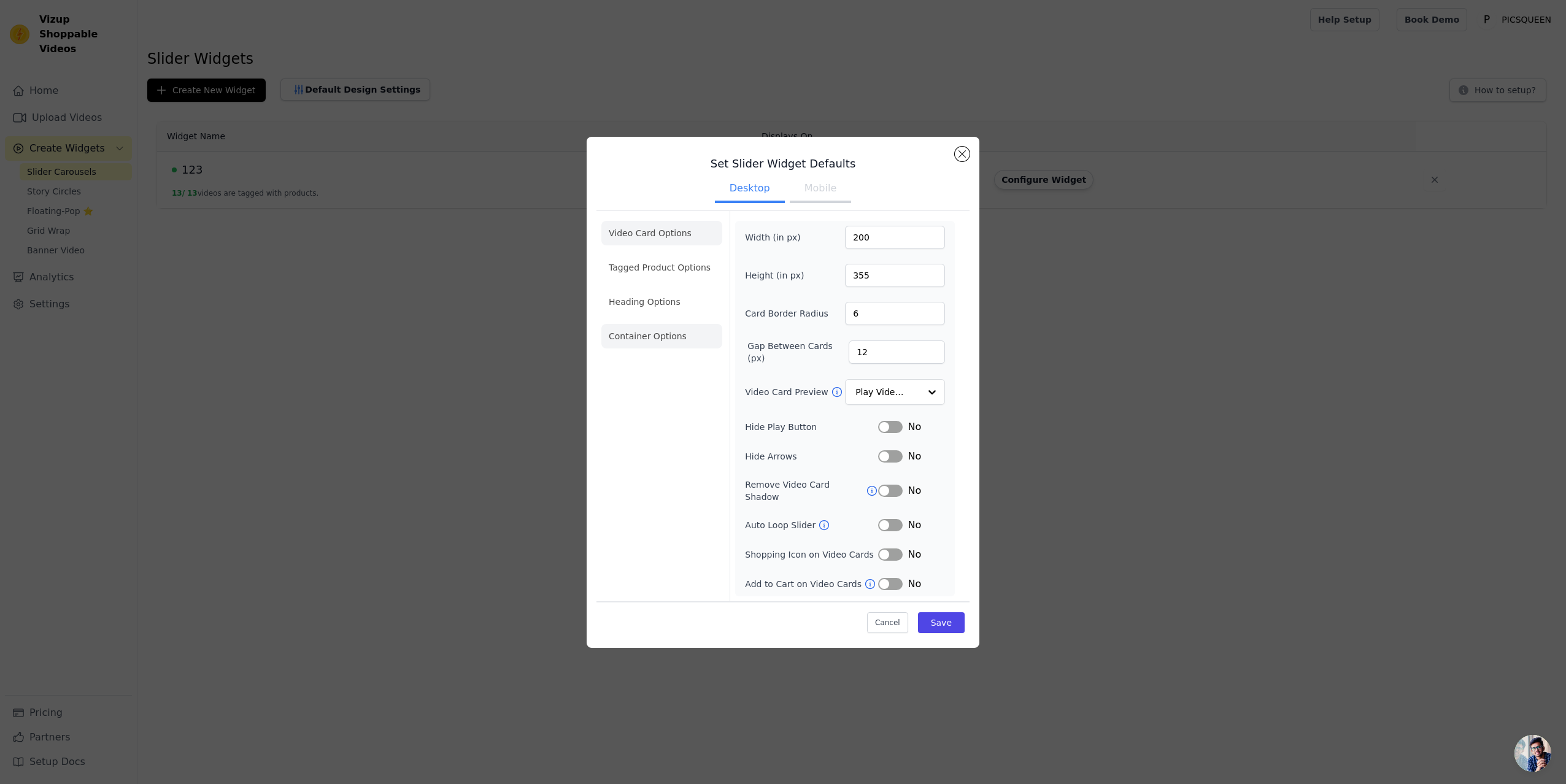
click at [667, 345] on li "Container Options" at bounding box center [662, 336] width 121 height 25
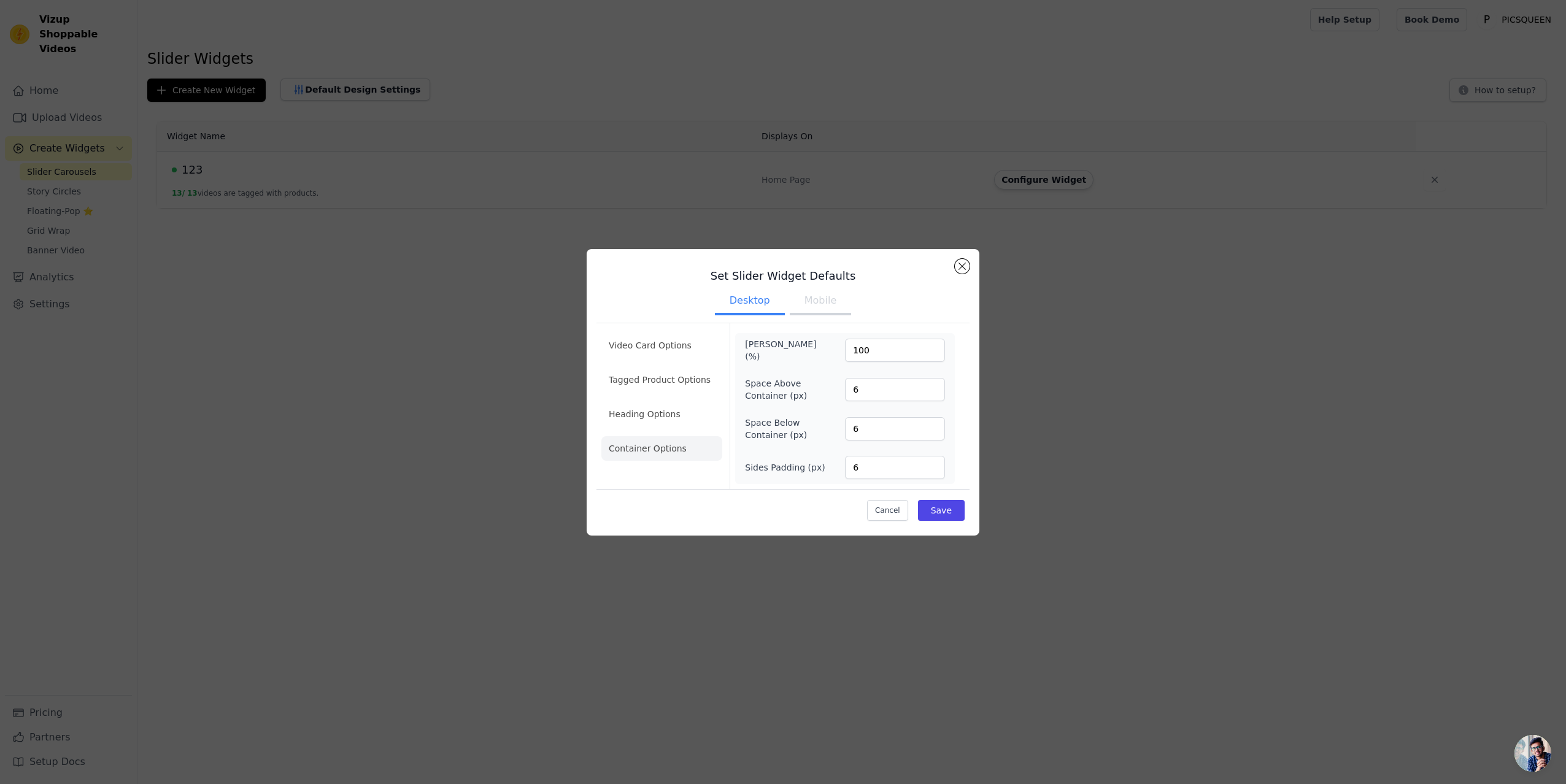
click at [829, 301] on button "Mobile" at bounding box center [820, 302] width 61 height 27
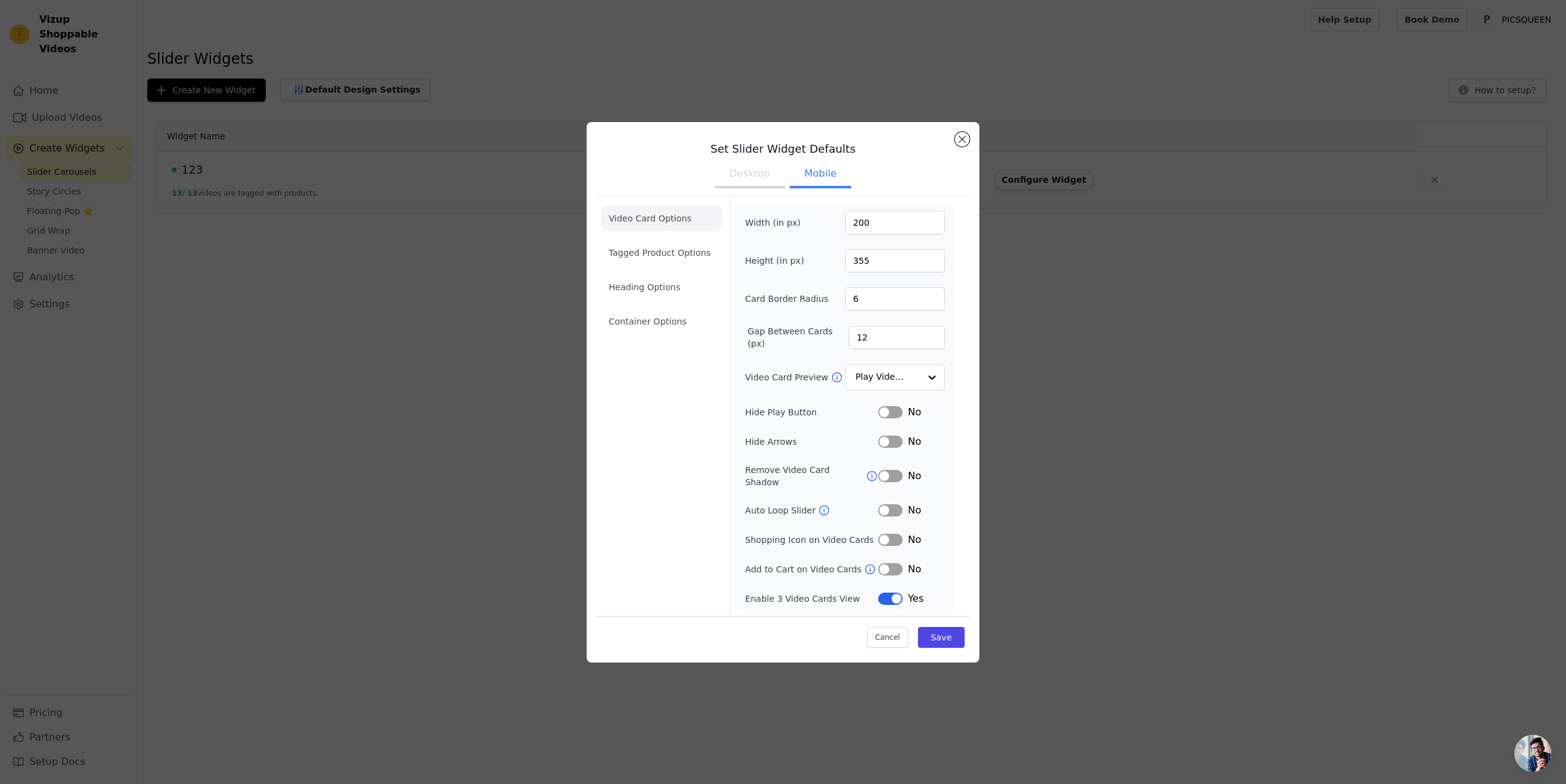
click at [687, 317] on li "Container Options" at bounding box center [662, 321] width 121 height 25
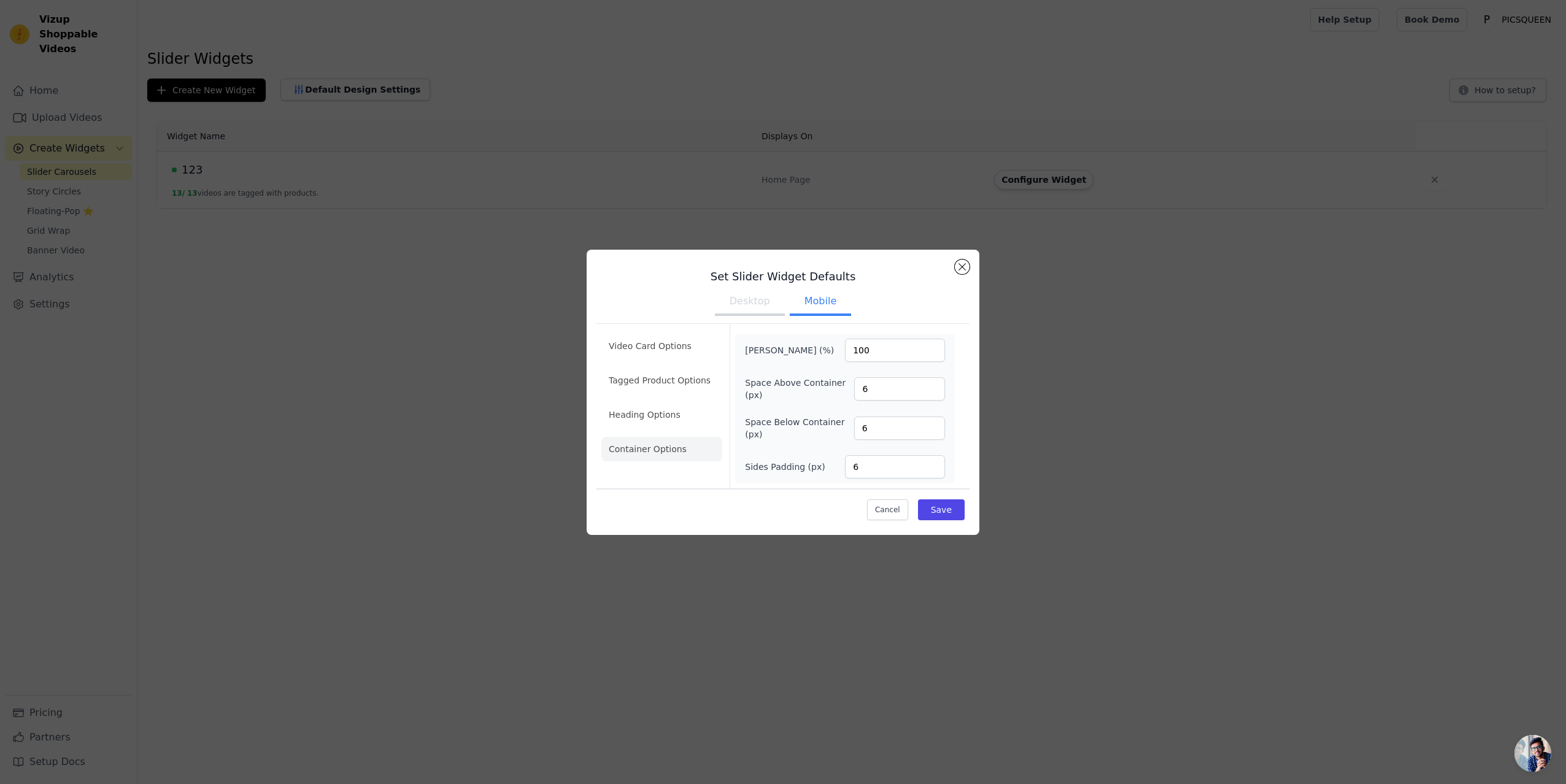
click at [725, 300] on button "Desktop" at bounding box center [750, 303] width 70 height 27
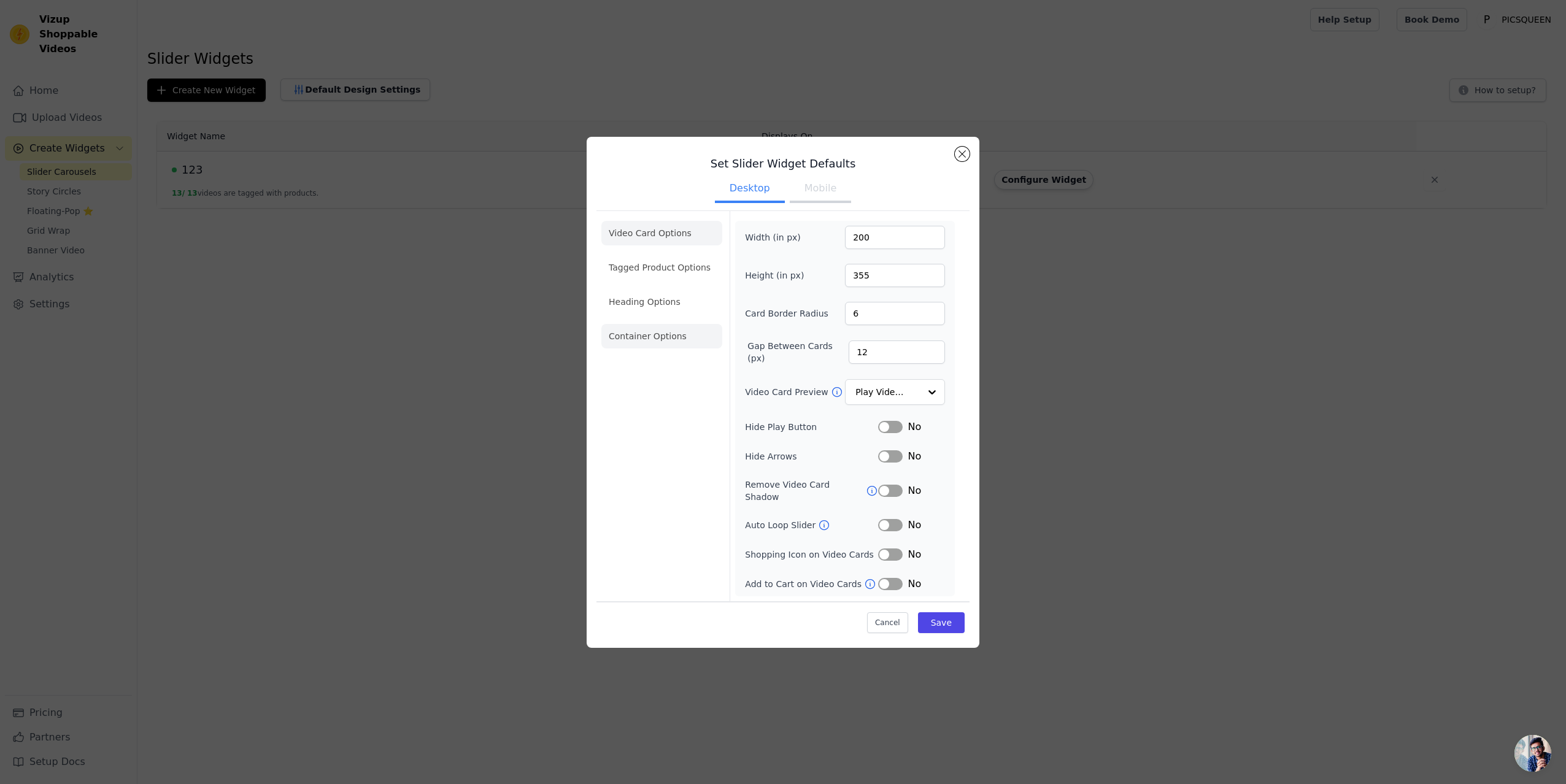
click at [655, 345] on li "Container Options" at bounding box center [662, 336] width 121 height 25
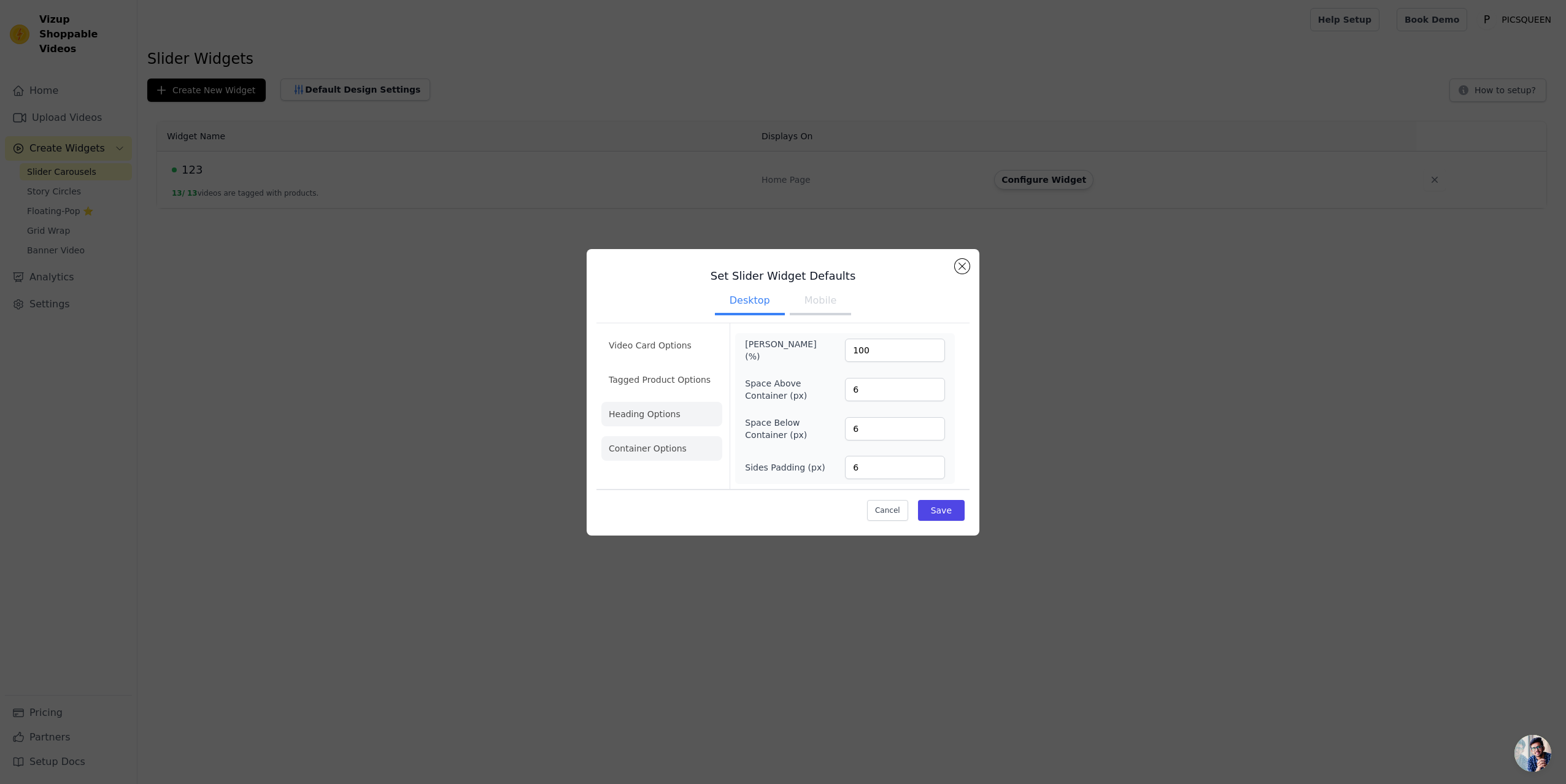
click at [654, 408] on li "Heading Options" at bounding box center [662, 414] width 121 height 25
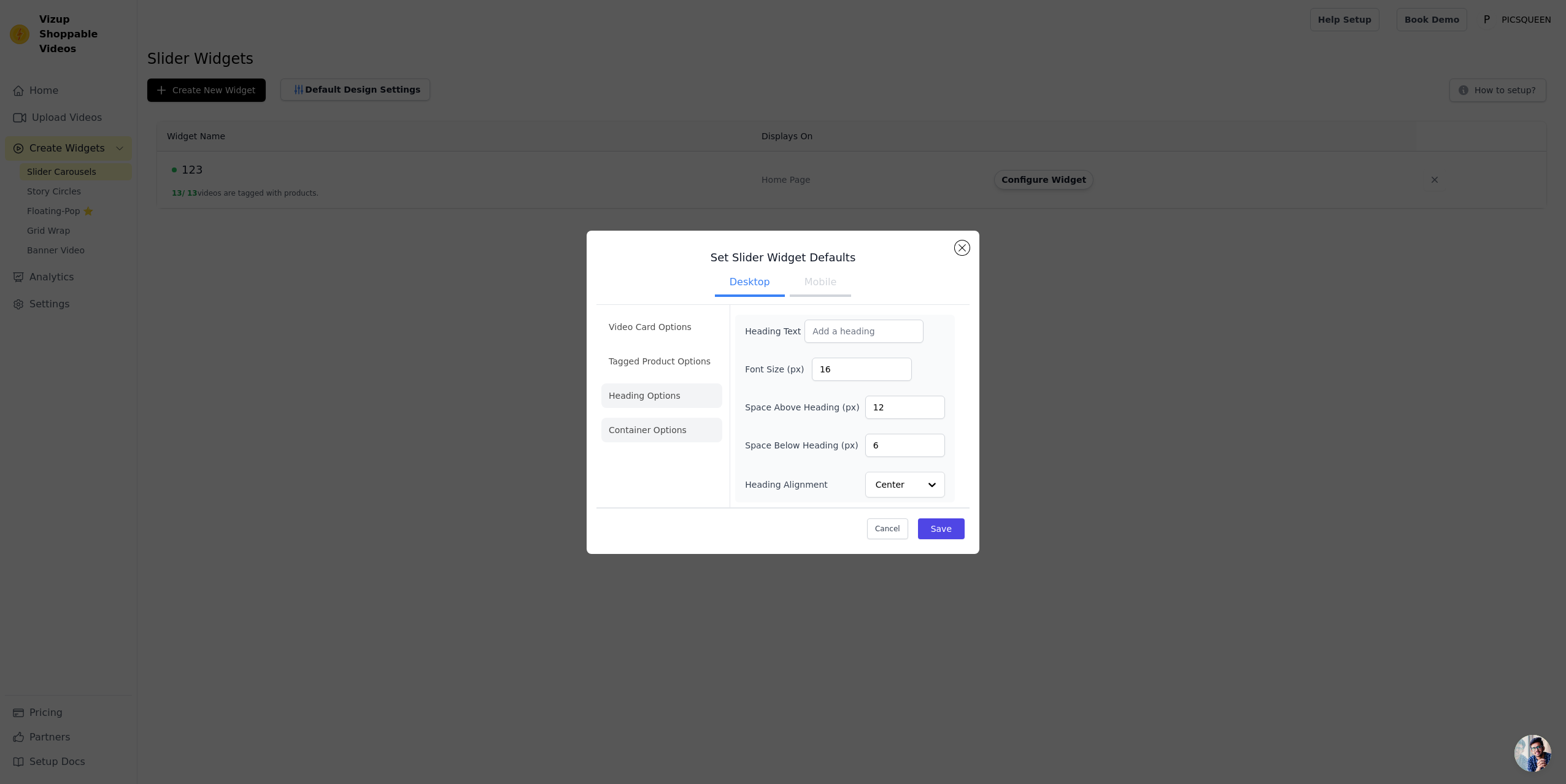
click at [655, 419] on li "Container Options" at bounding box center [662, 430] width 121 height 25
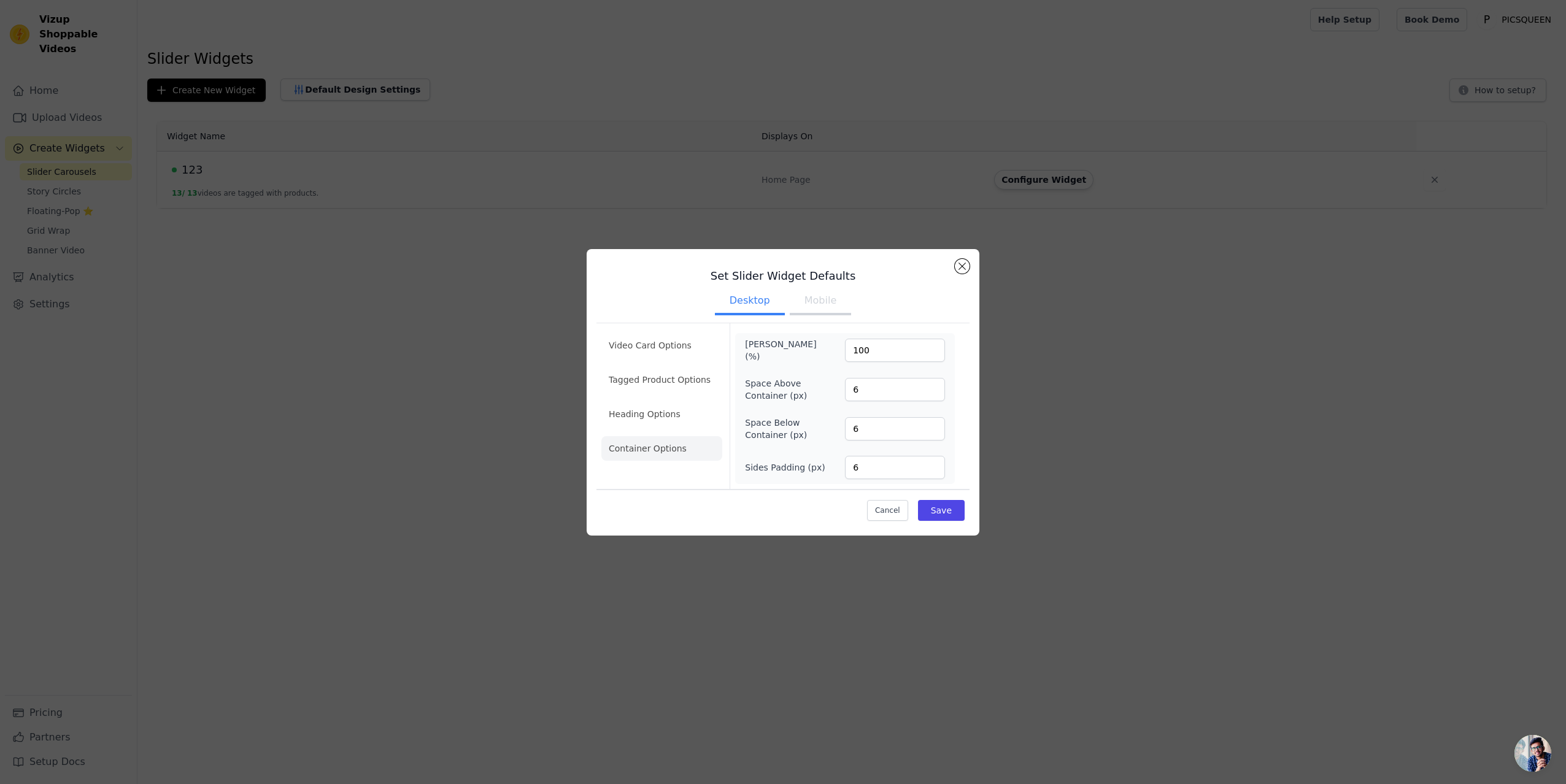
click at [829, 308] on button "Mobile" at bounding box center [820, 302] width 61 height 27
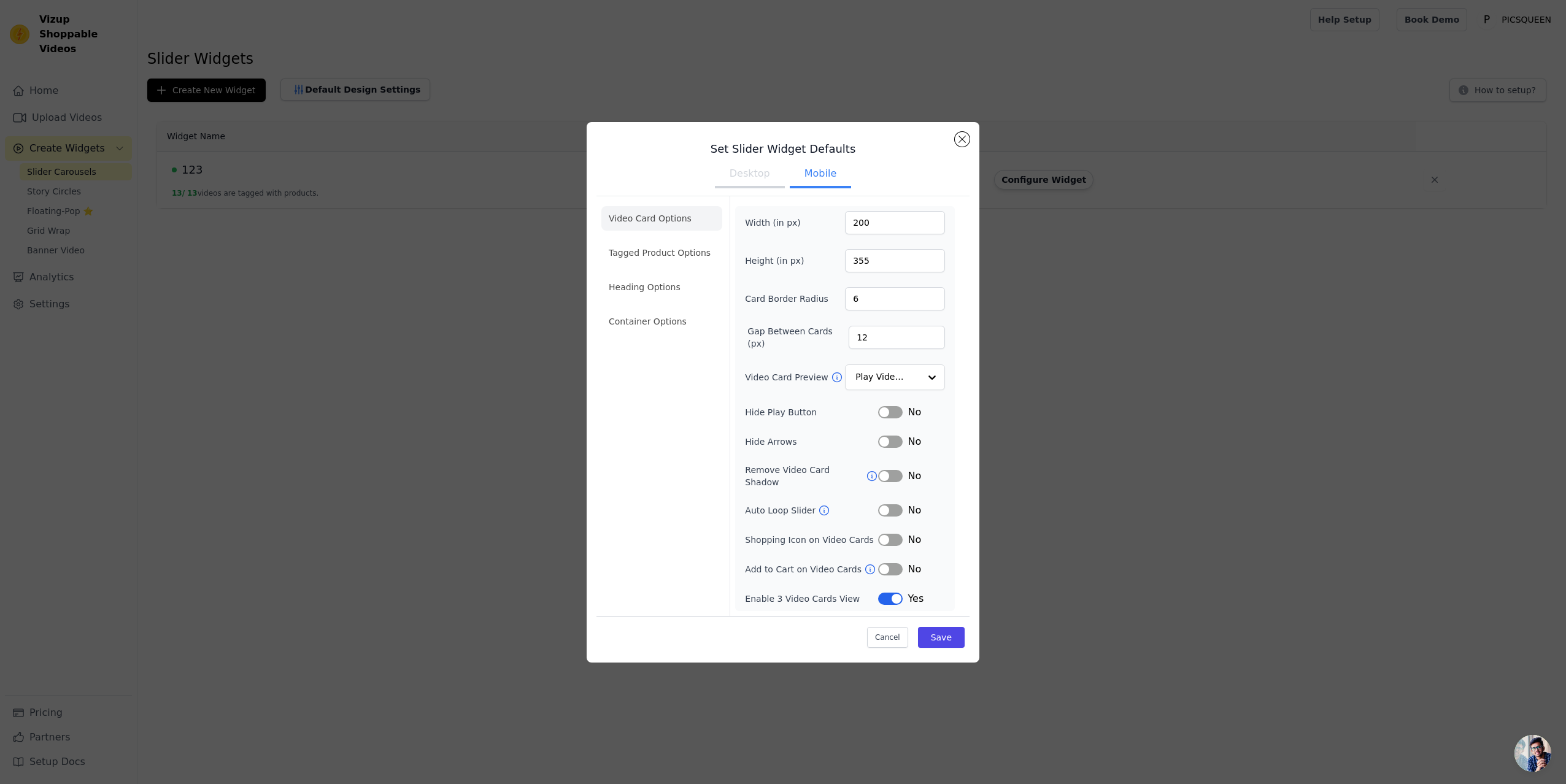
click at [750, 179] on button "Desktop" at bounding box center [750, 175] width 70 height 27
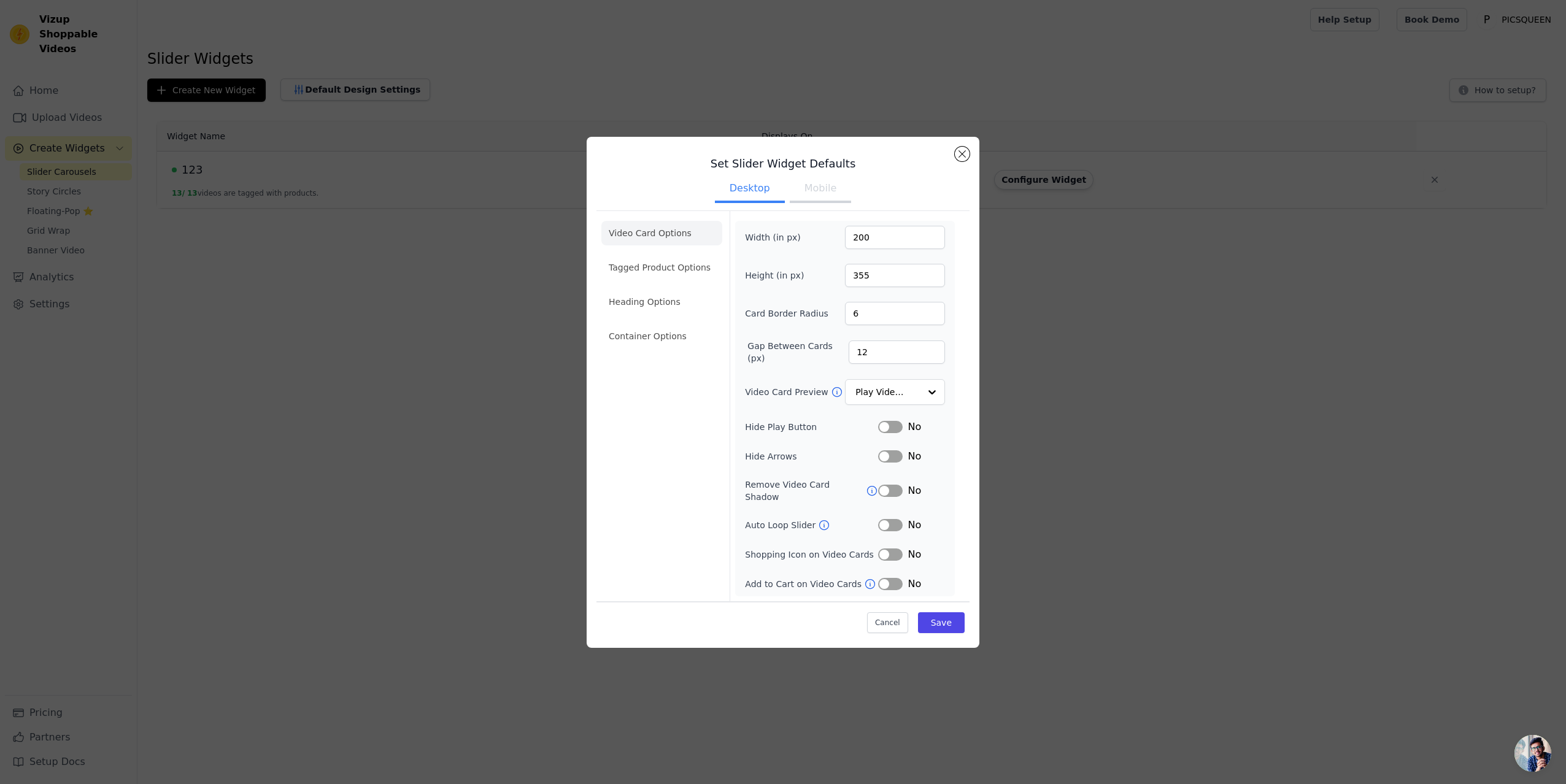
click at [807, 195] on button "Mobile" at bounding box center [820, 190] width 61 height 27
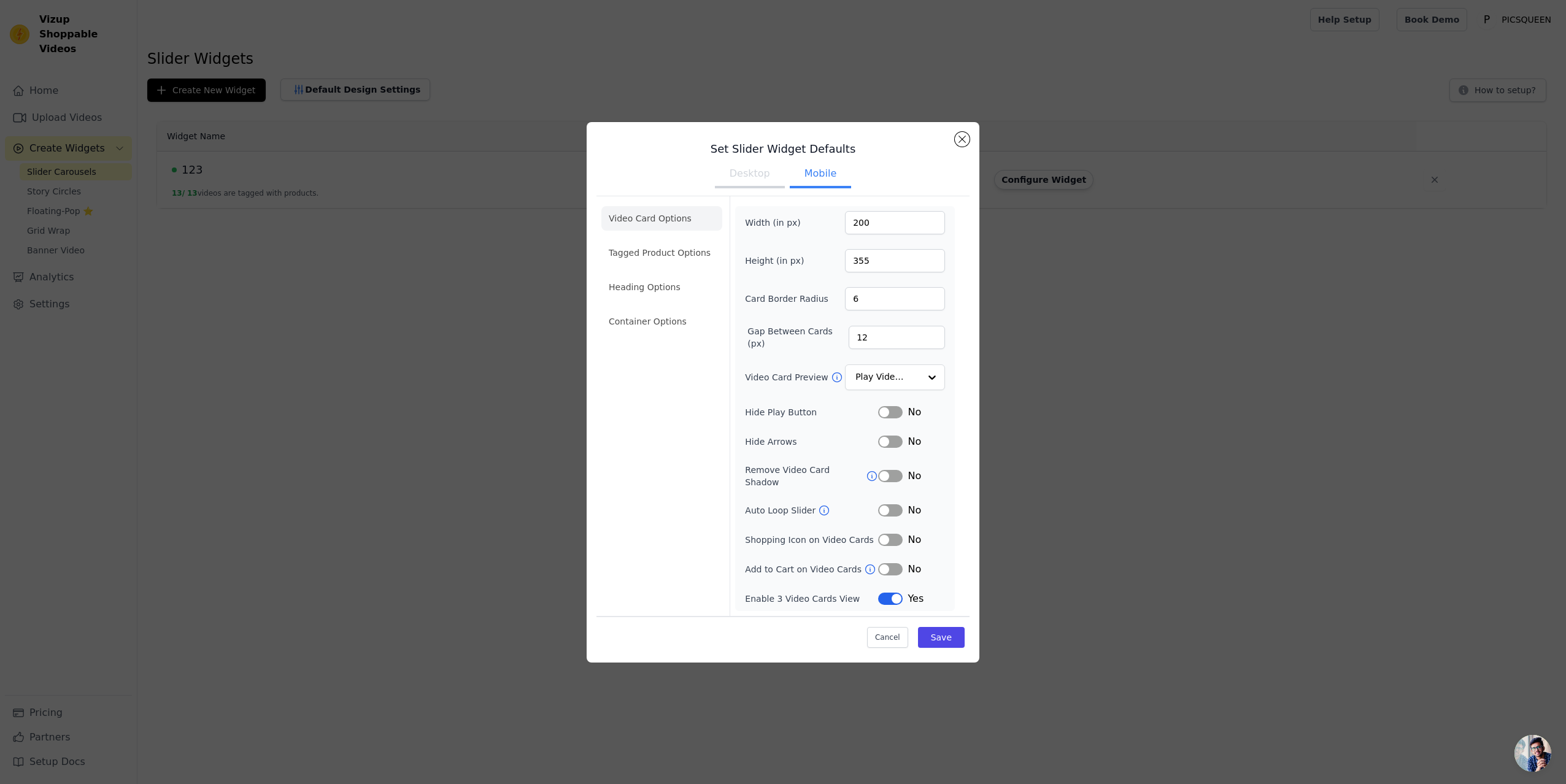
click at [636, 329] on li "Container Options" at bounding box center [662, 321] width 121 height 25
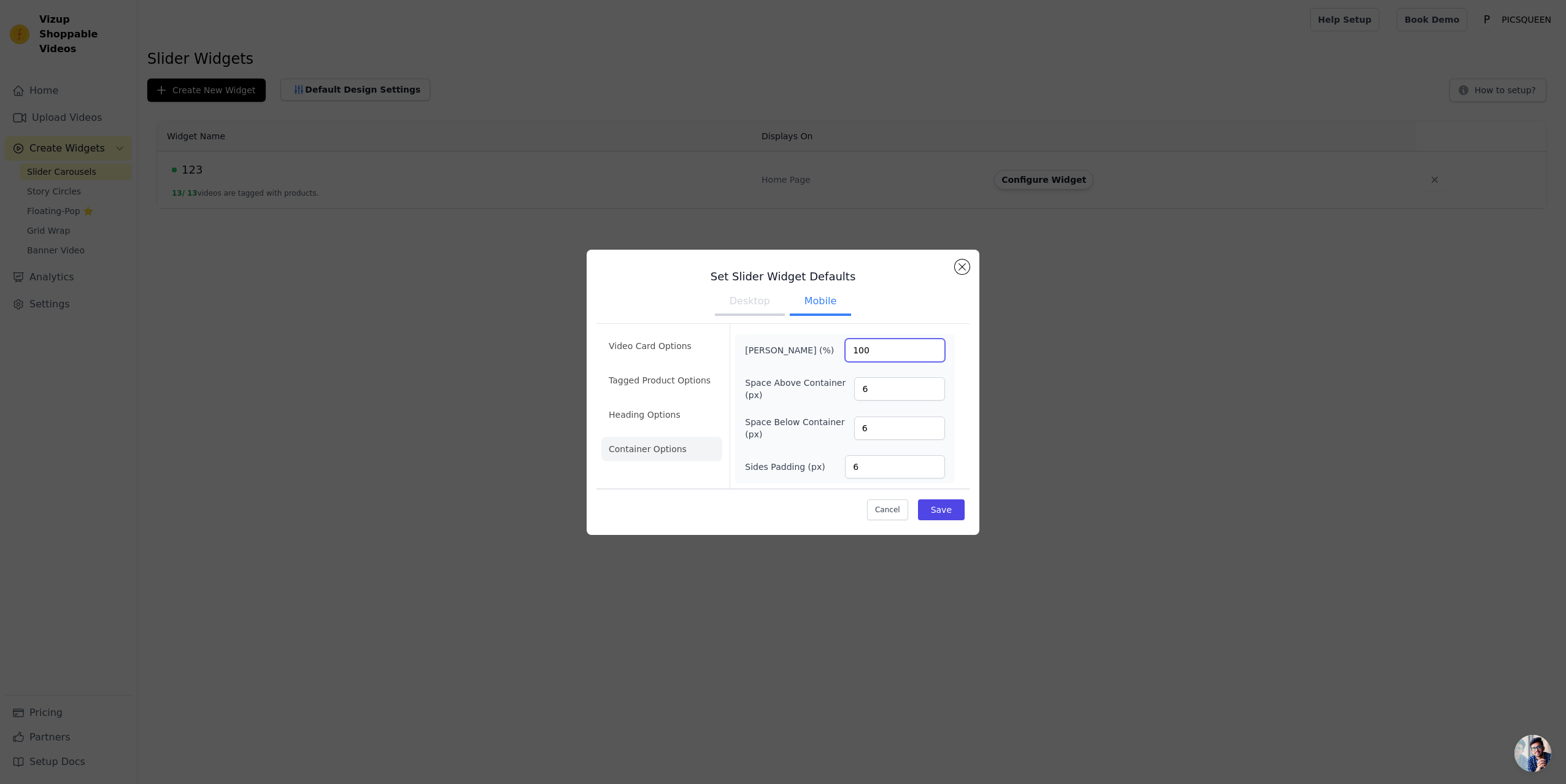
drag, startPoint x: 884, startPoint y: 344, endPoint x: 844, endPoint y: 344, distance: 40.0
click at [844, 344] on div "Max Width (%) 100" at bounding box center [845, 350] width 200 height 23
type input "120"
click at [950, 501] on button "Save" at bounding box center [941, 510] width 46 height 21
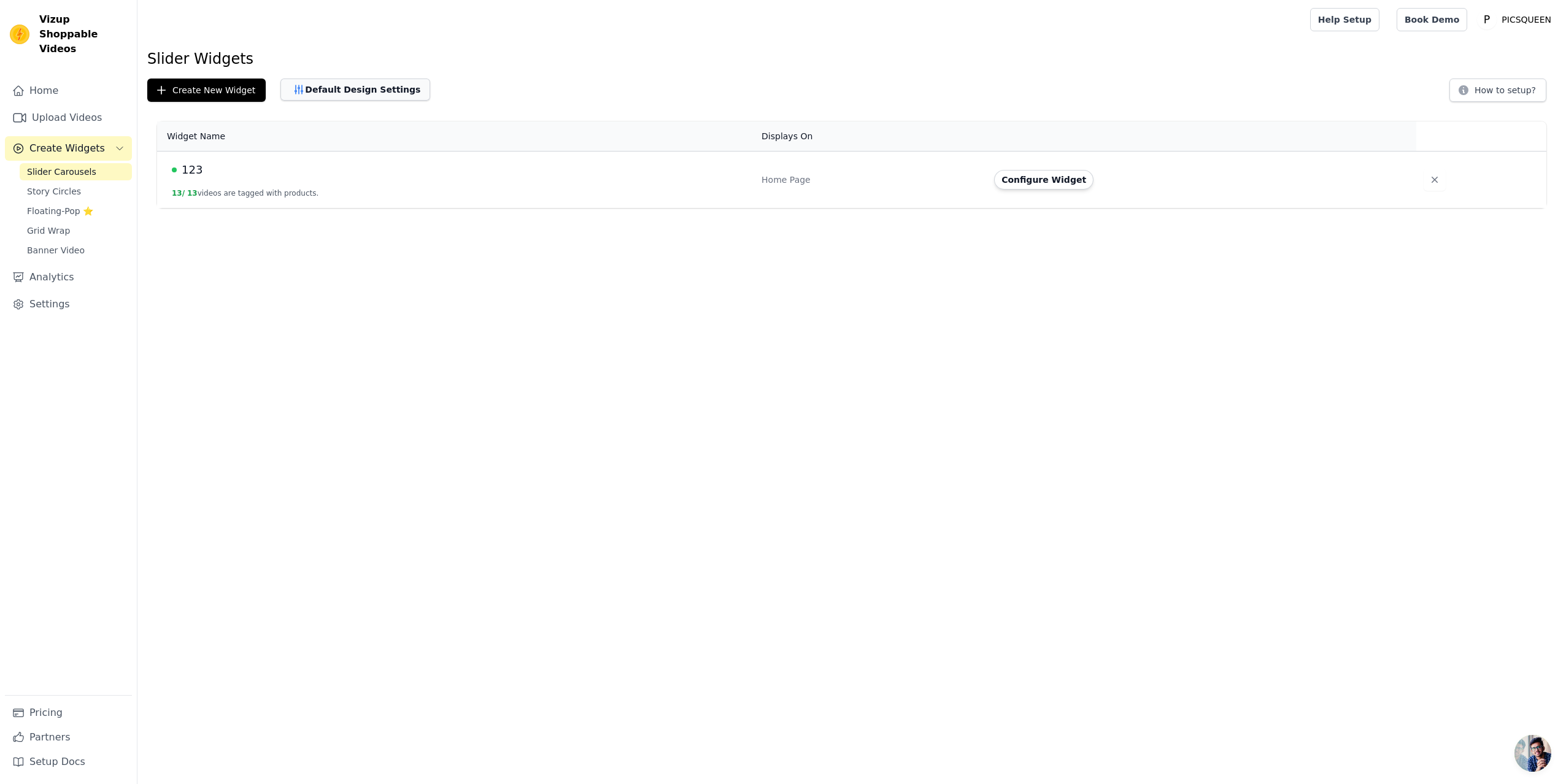
click at [339, 88] on button "Default Design Settings" at bounding box center [355, 90] width 150 height 22
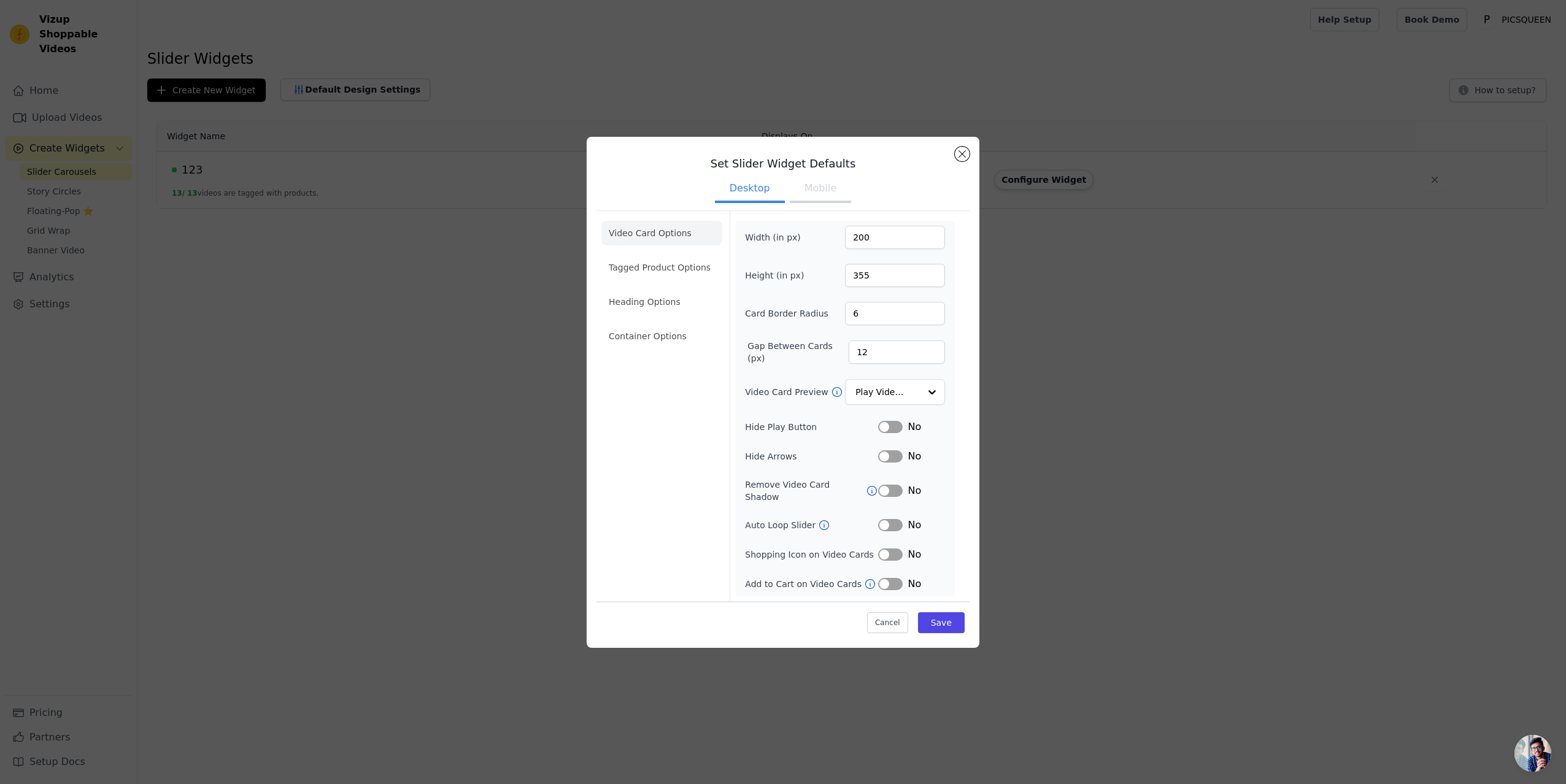
click at [809, 199] on button "Mobile" at bounding box center [820, 190] width 61 height 27
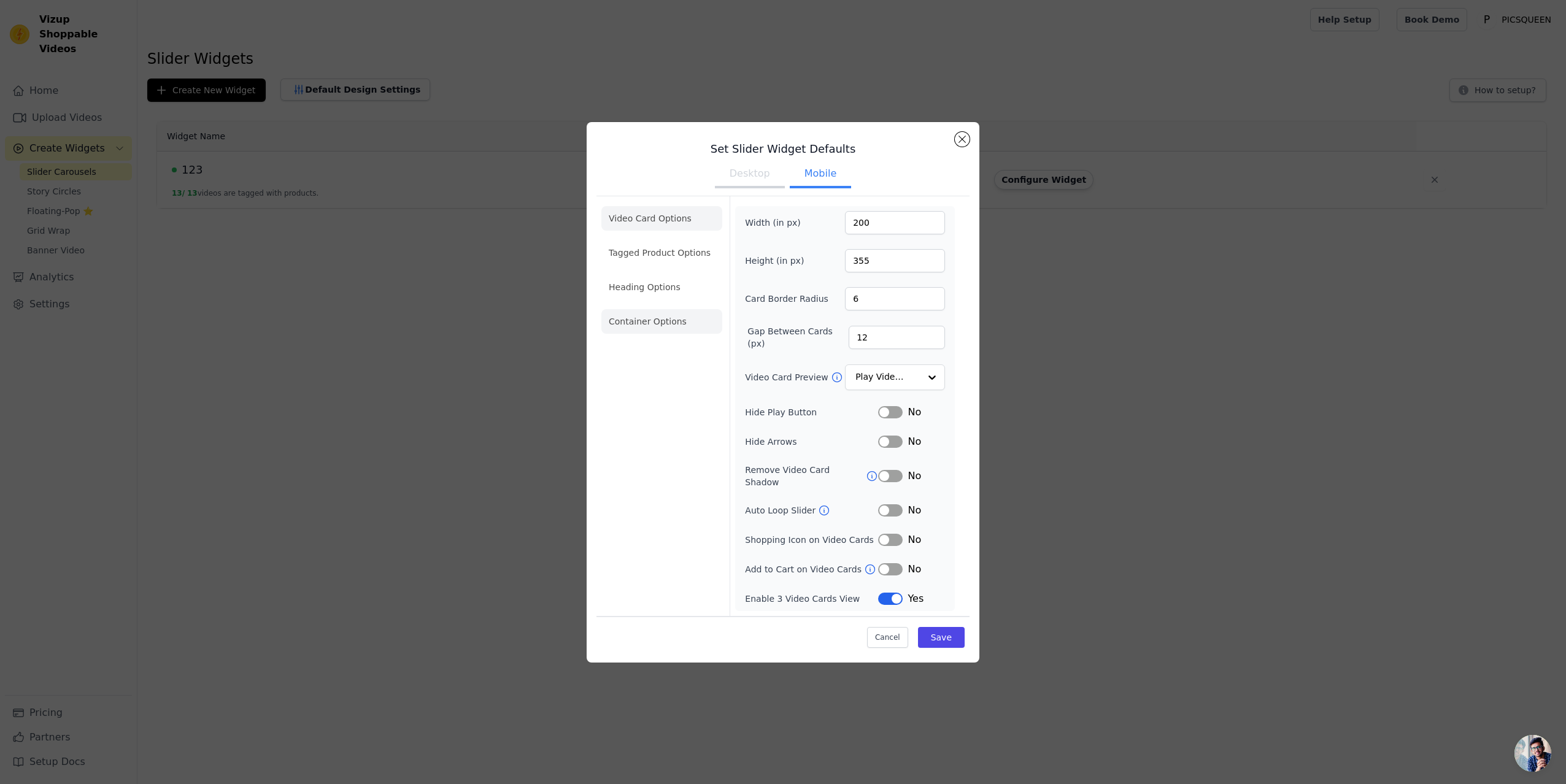
click at [650, 334] on li "Container Options" at bounding box center [662, 321] width 121 height 25
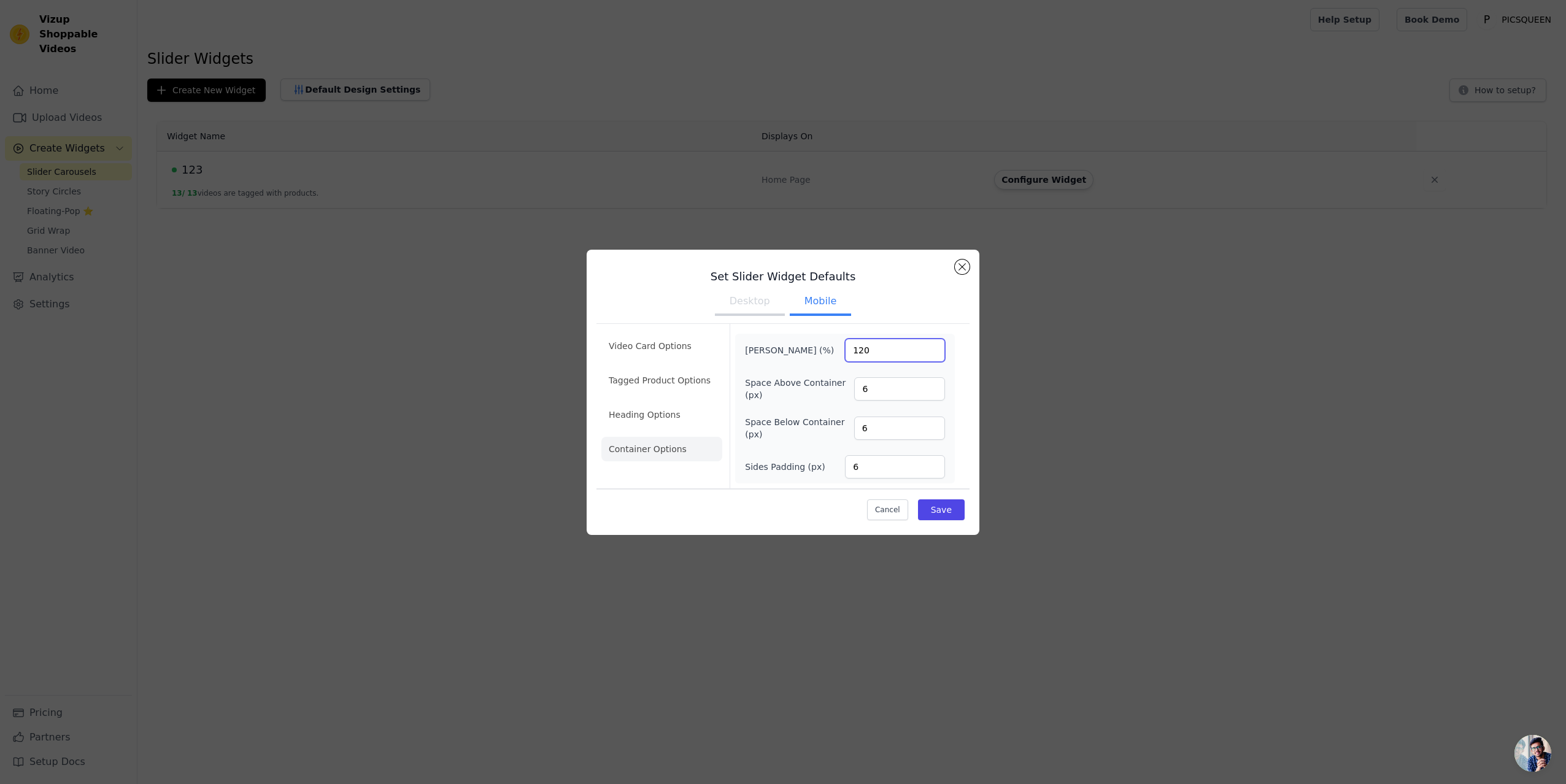
drag, startPoint x: 880, startPoint y: 350, endPoint x: 853, endPoint y: 349, distance: 27.0
click at [853, 349] on input "120" at bounding box center [895, 350] width 100 height 23
type input "100"
click at [940, 507] on button "Save" at bounding box center [941, 510] width 46 height 21
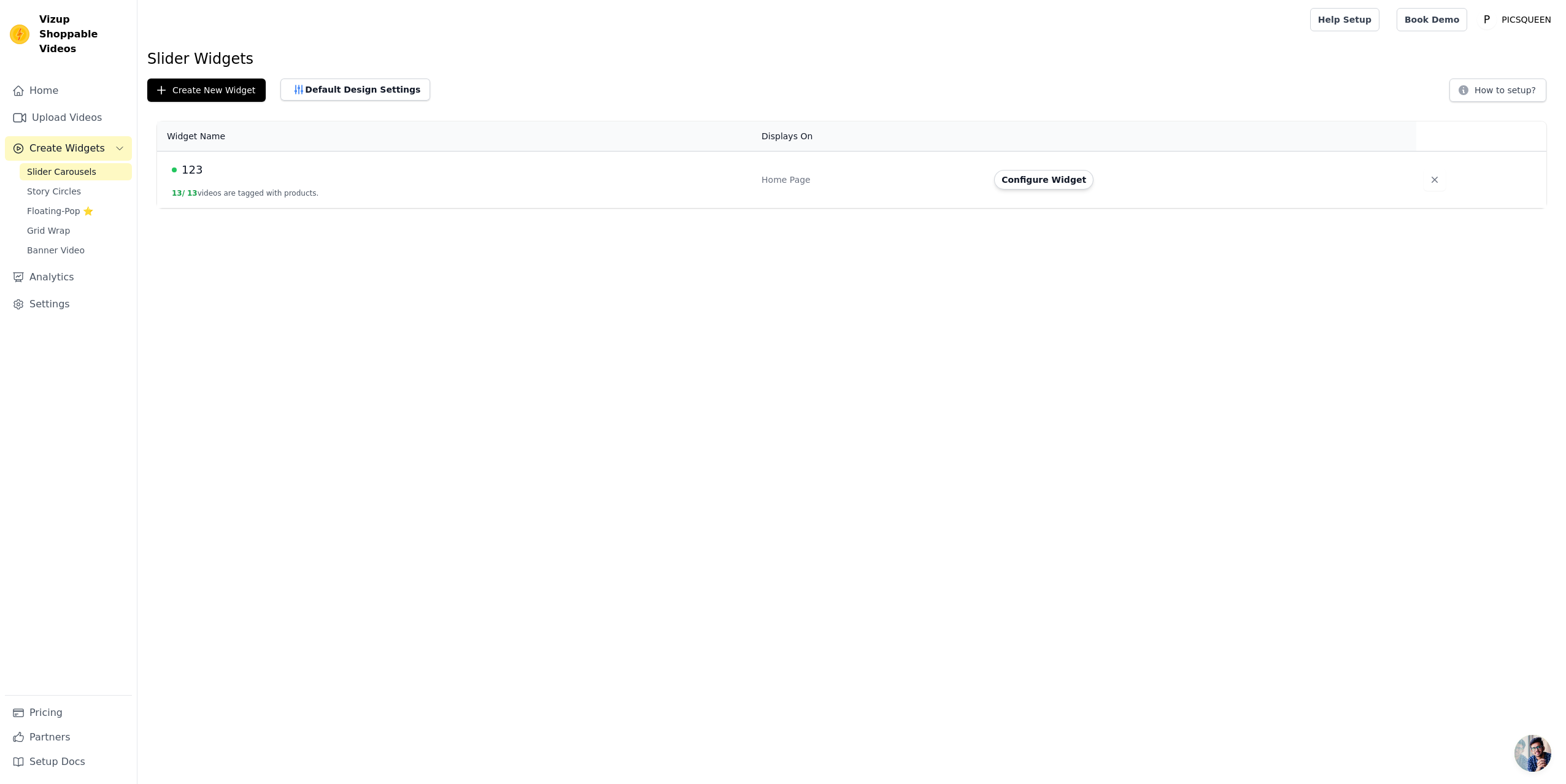
click at [286, 177] on div "123" at bounding box center [459, 170] width 575 height 17
click at [1043, 183] on button "Configure Widget" at bounding box center [1044, 180] width 99 height 20
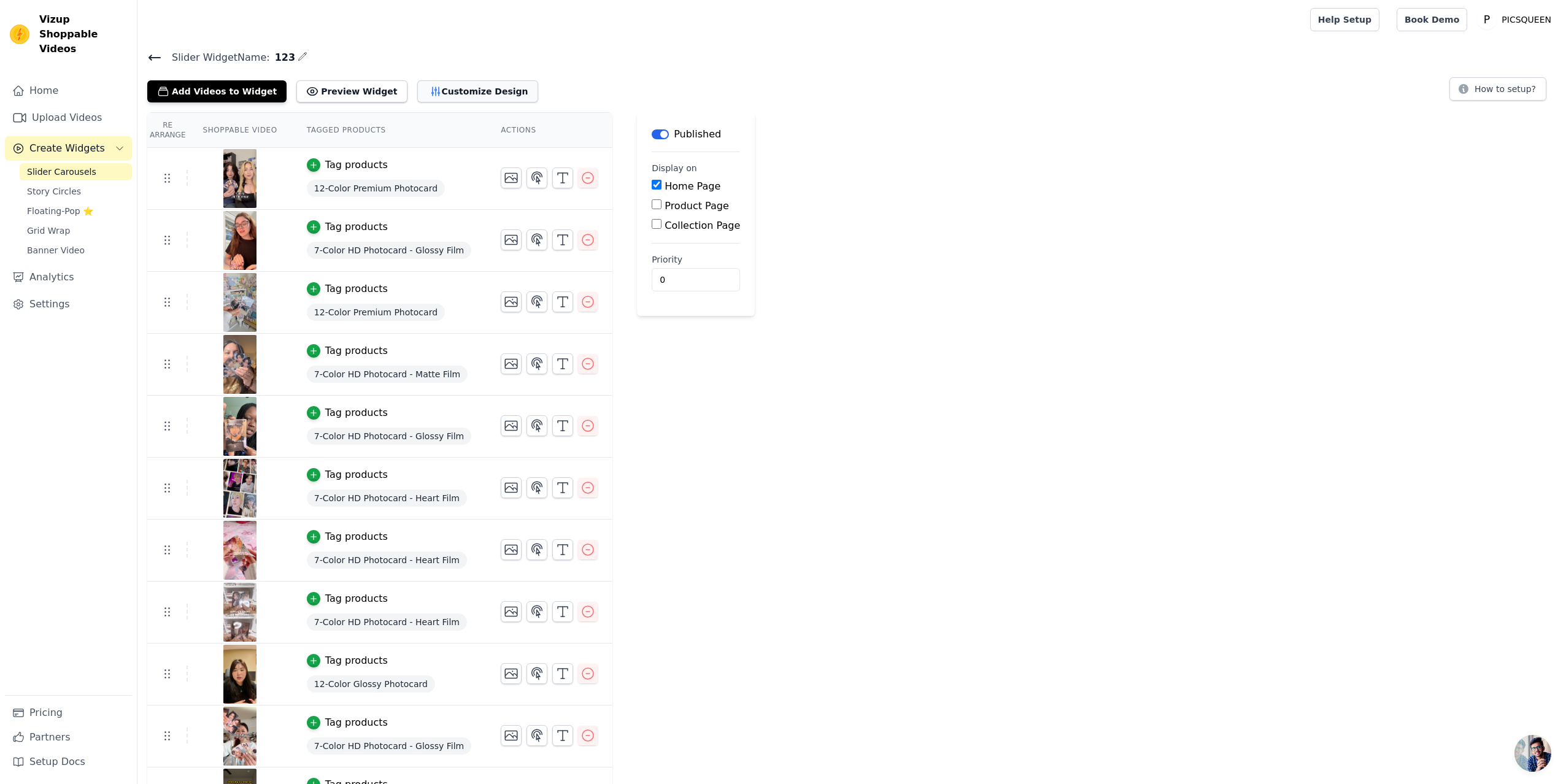
click at [462, 91] on button "Customize Design" at bounding box center [478, 91] width 121 height 22
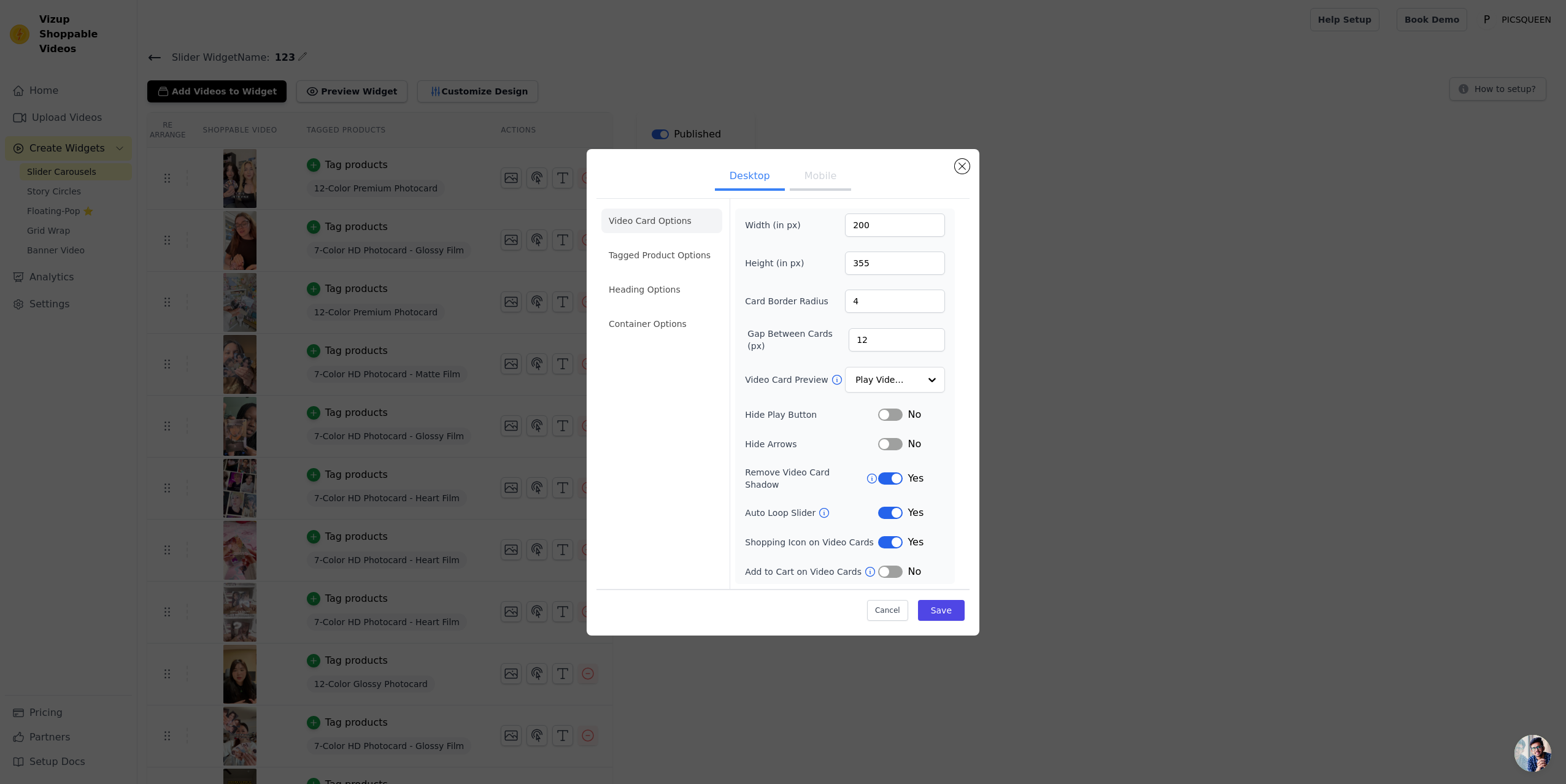
click at [814, 187] on button "Mobile" at bounding box center [820, 177] width 61 height 27
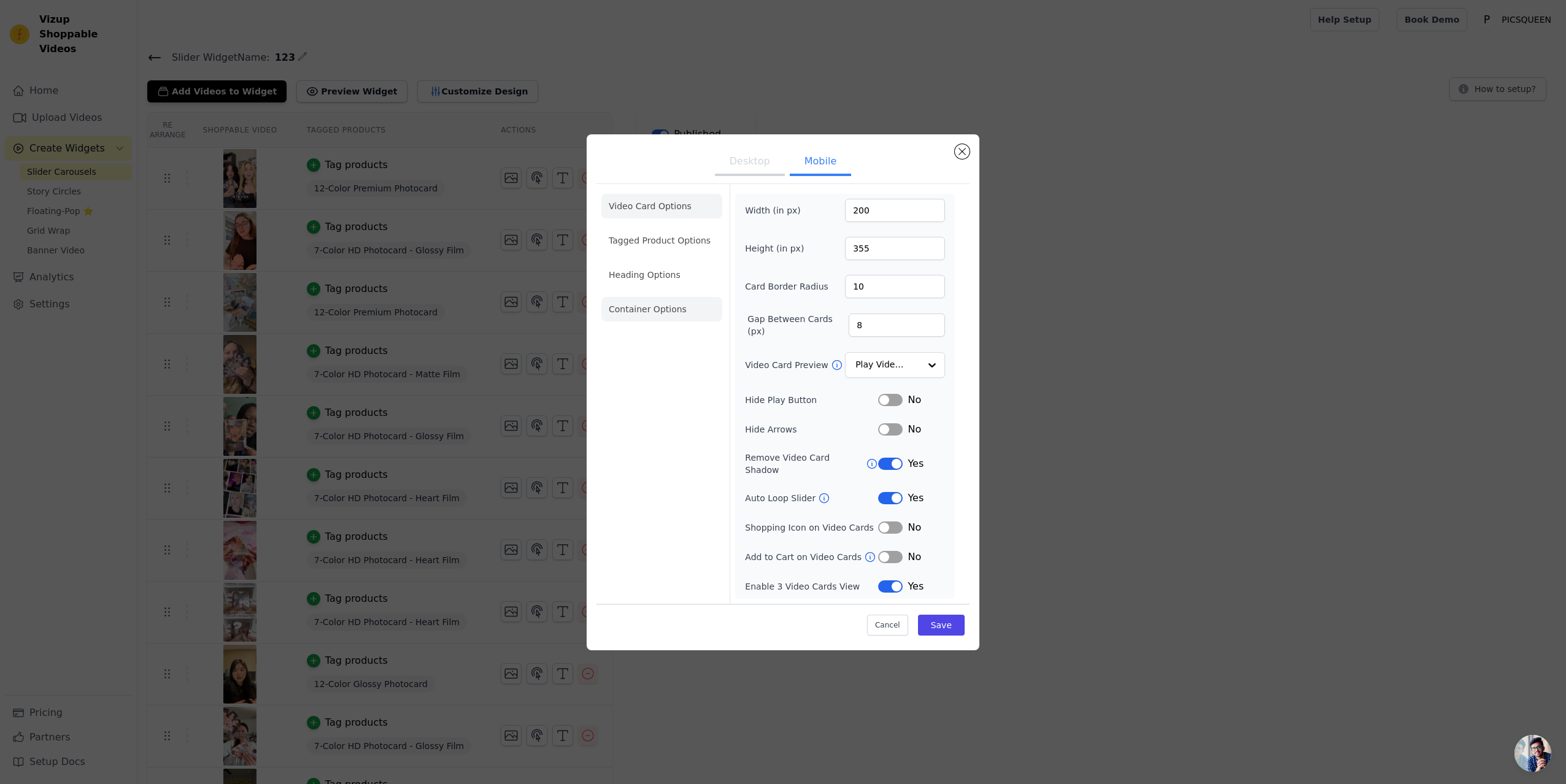
click at [666, 308] on li "Container Options" at bounding box center [662, 310] width 121 height 25
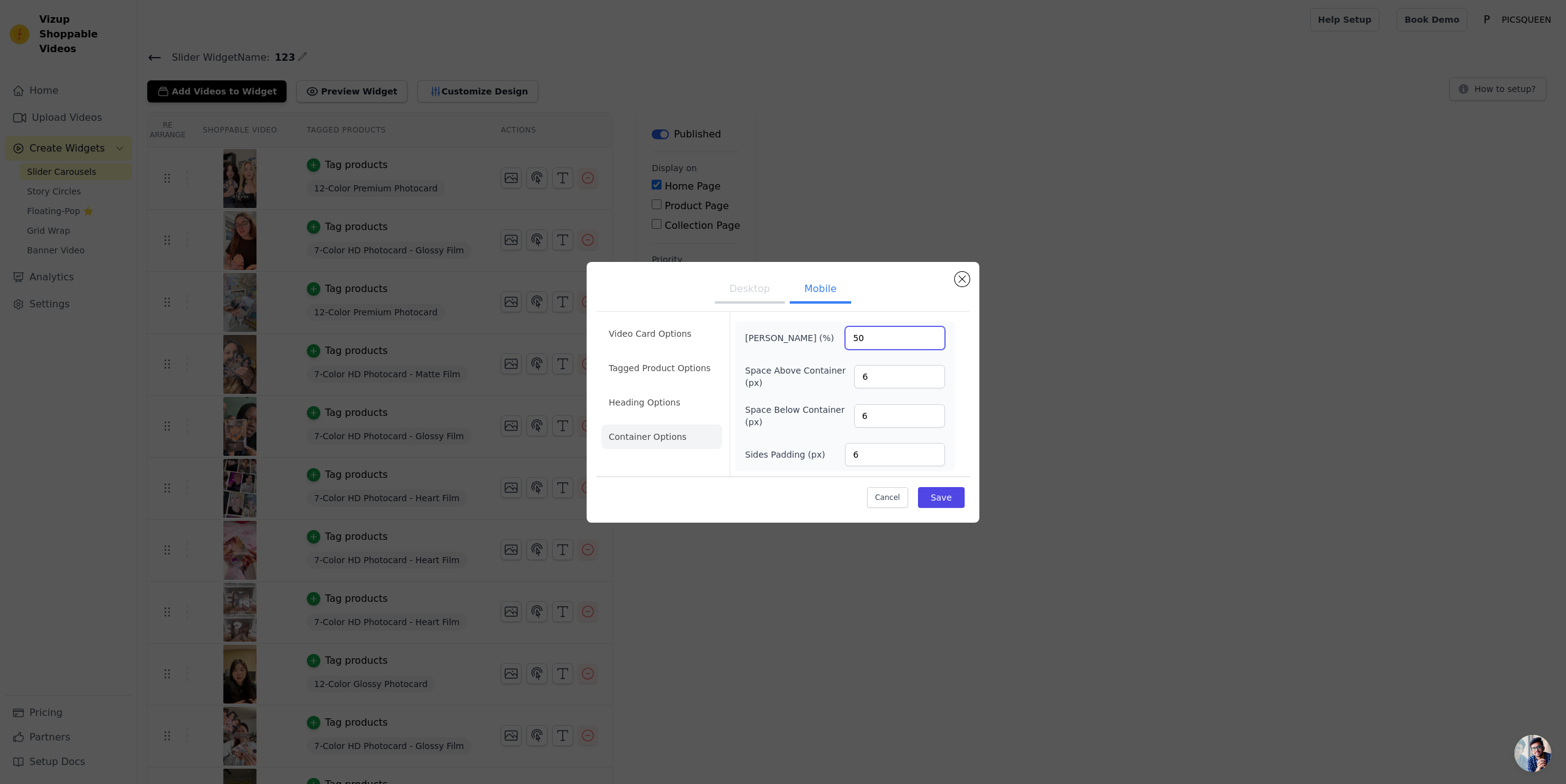
drag, startPoint x: 878, startPoint y: 332, endPoint x: 830, endPoint y: 333, distance: 48.0
click at [830, 333] on div "Max Width (%) 50" at bounding box center [845, 338] width 200 height 23
type input "100"
click at [949, 504] on button "Save" at bounding box center [941, 497] width 46 height 21
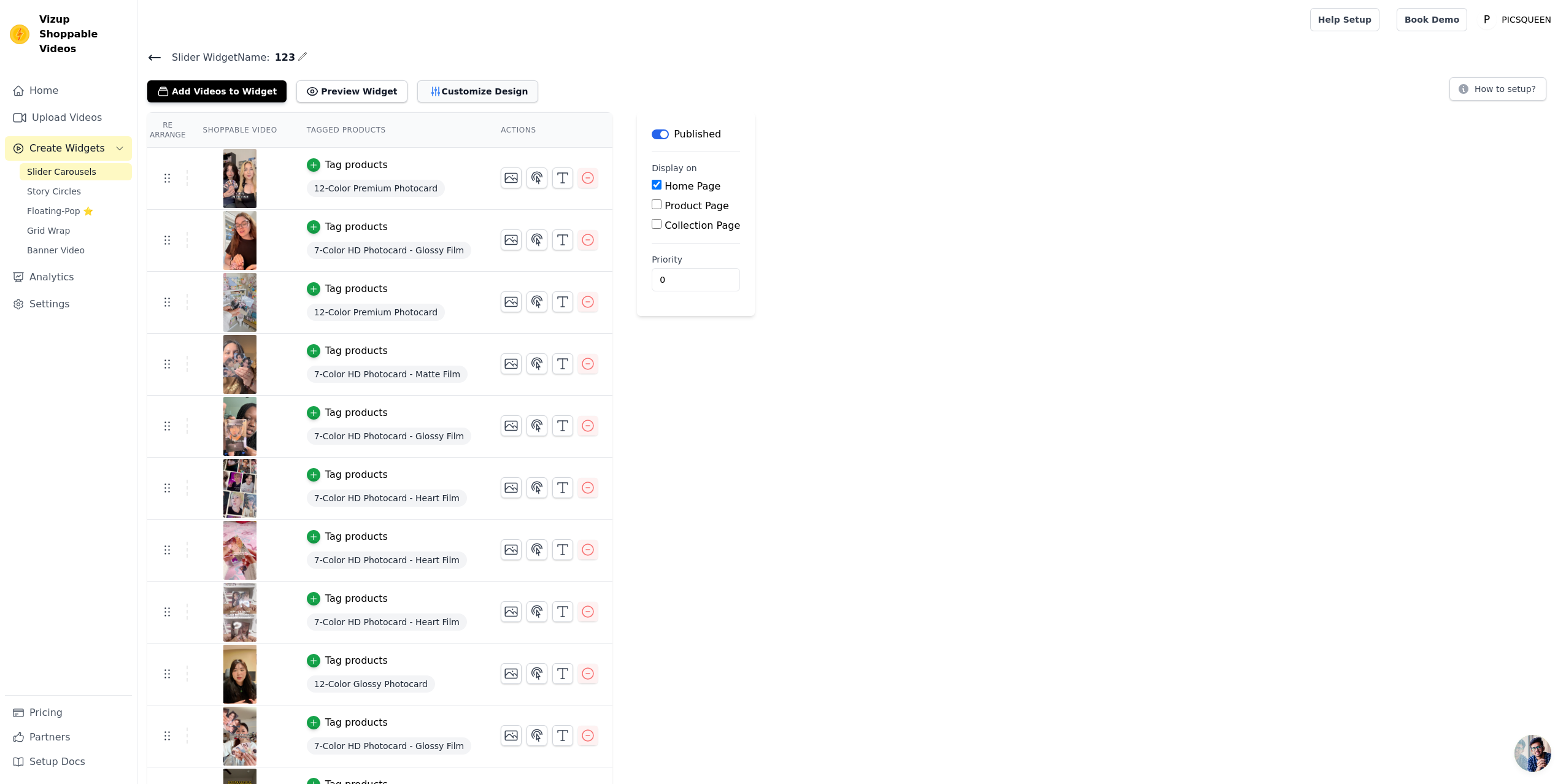
click at [464, 88] on button "Customize Design" at bounding box center [478, 91] width 121 height 22
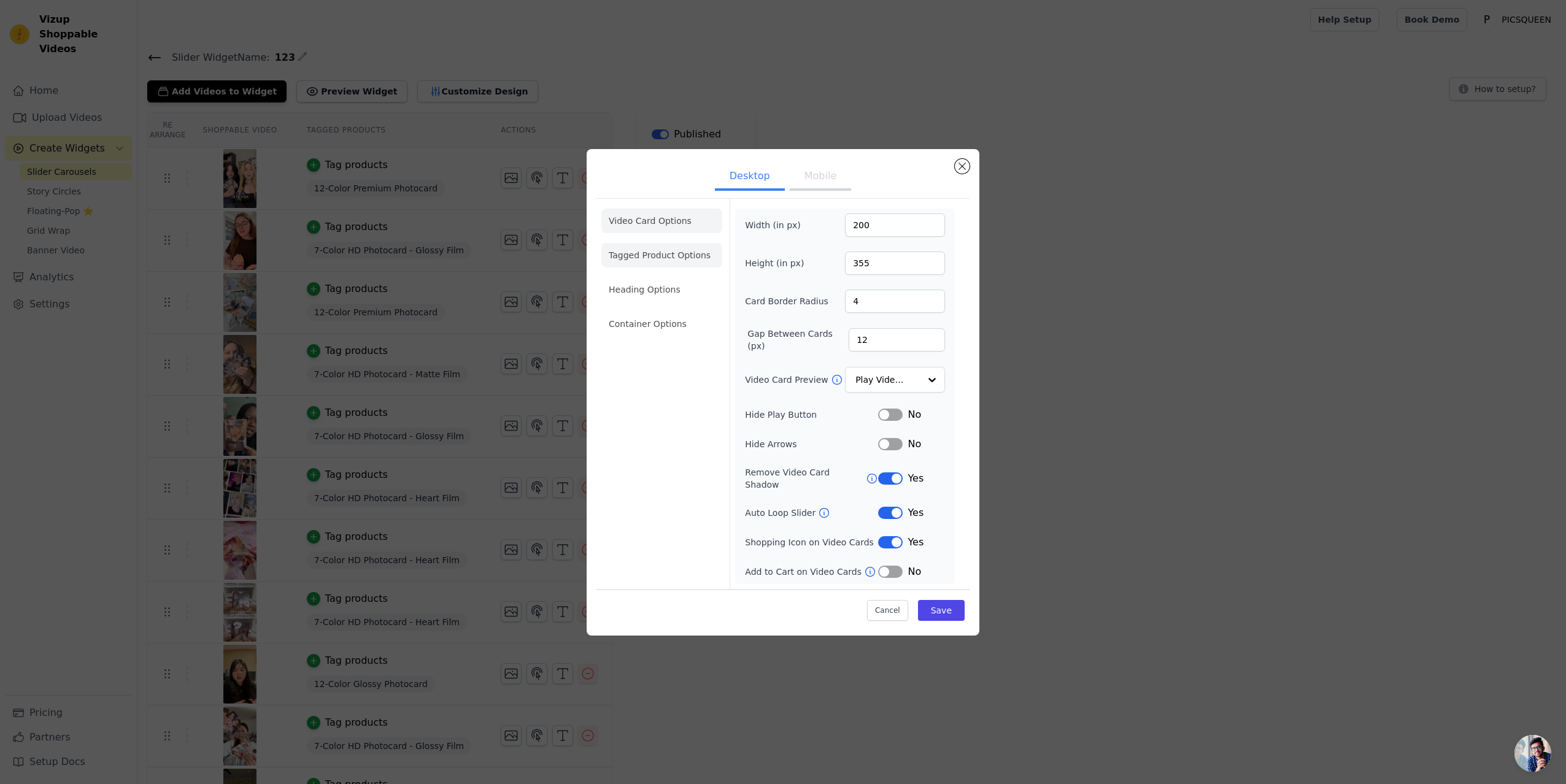
click at [666, 258] on li "Tagged Product Options" at bounding box center [662, 255] width 121 height 25
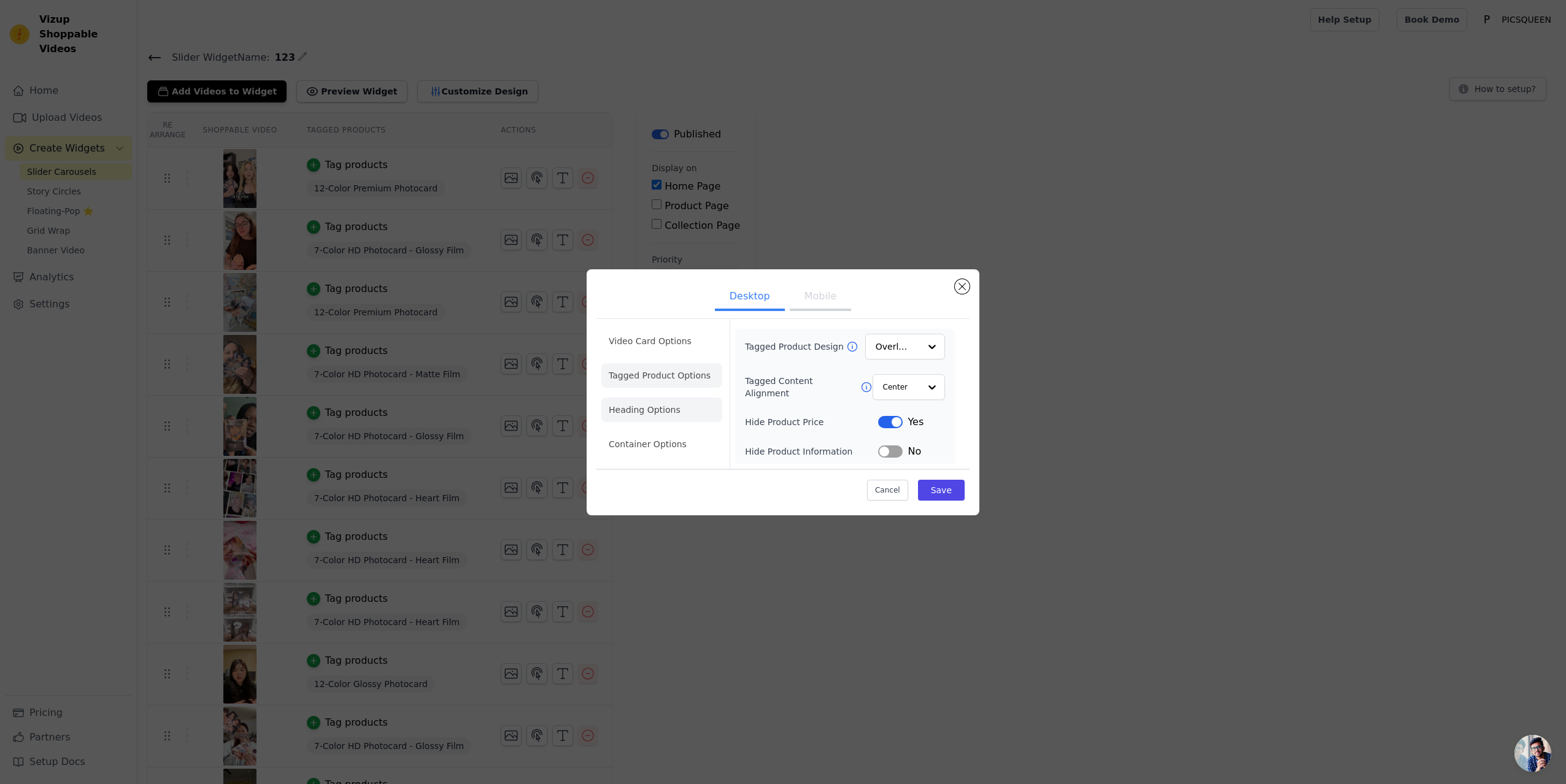
click at [652, 410] on li "Heading Options" at bounding box center [662, 410] width 121 height 25
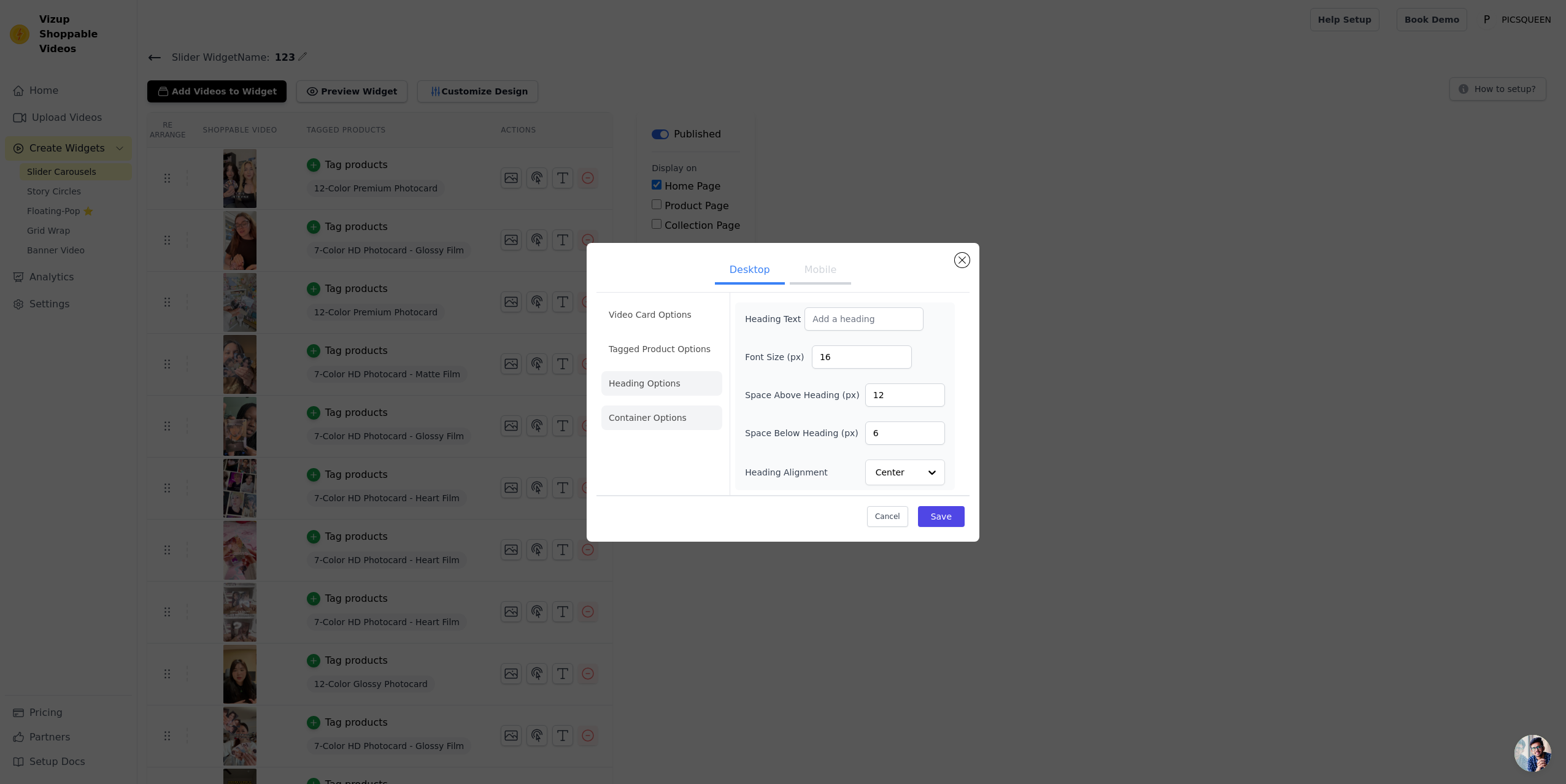
click at [686, 405] on li "Container Options" at bounding box center [662, 418] width 121 height 25
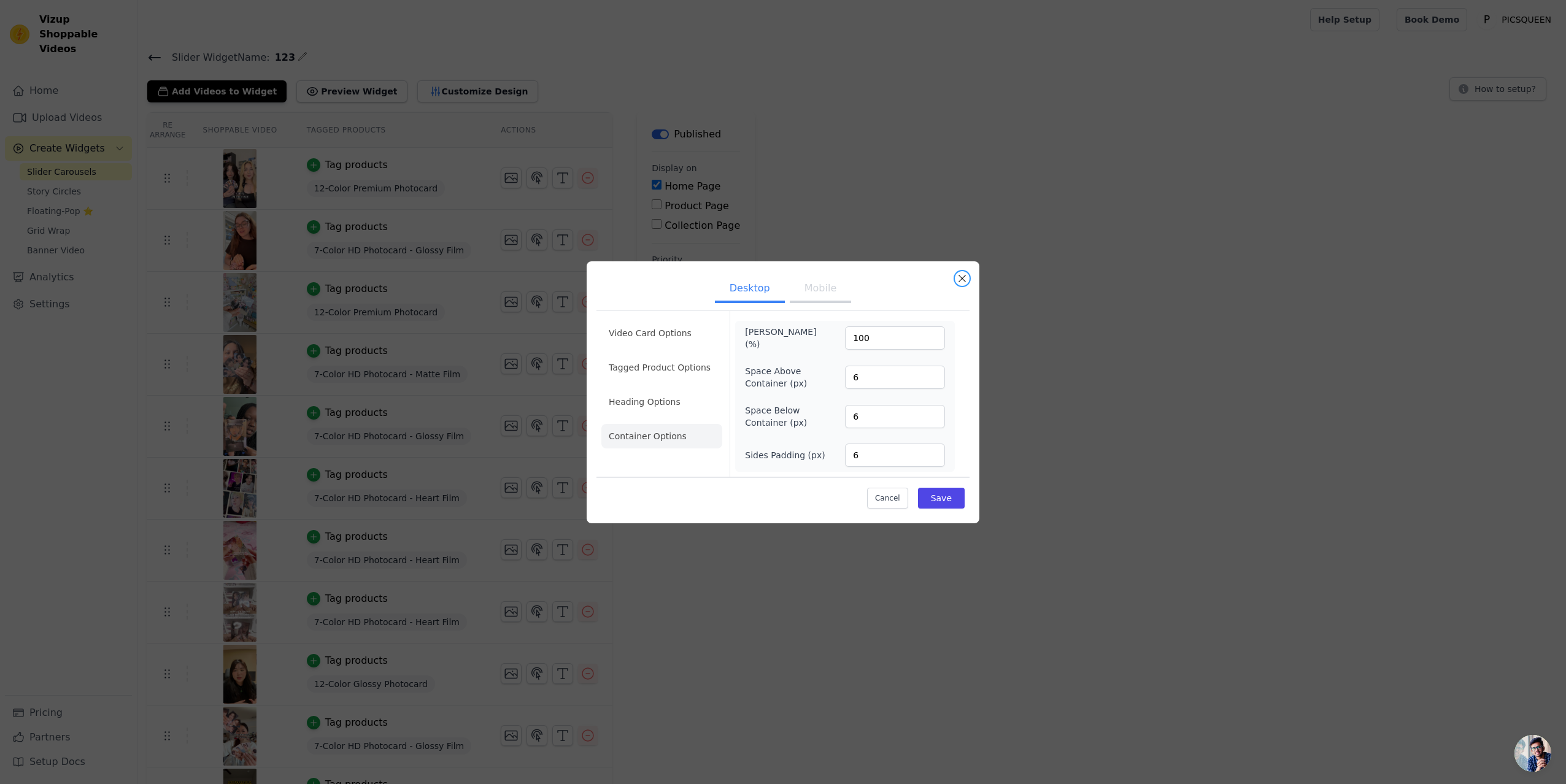
drag, startPoint x: 962, startPoint y: 278, endPoint x: 831, endPoint y: 285, distance: 131.2
click at [834, 285] on div "Desktop Mobile Video Card Options Tagged Product Options Heading Options Contai…" at bounding box center [782, 392] width 392 height 262
click at [821, 292] on button "Mobile" at bounding box center [820, 290] width 61 height 27
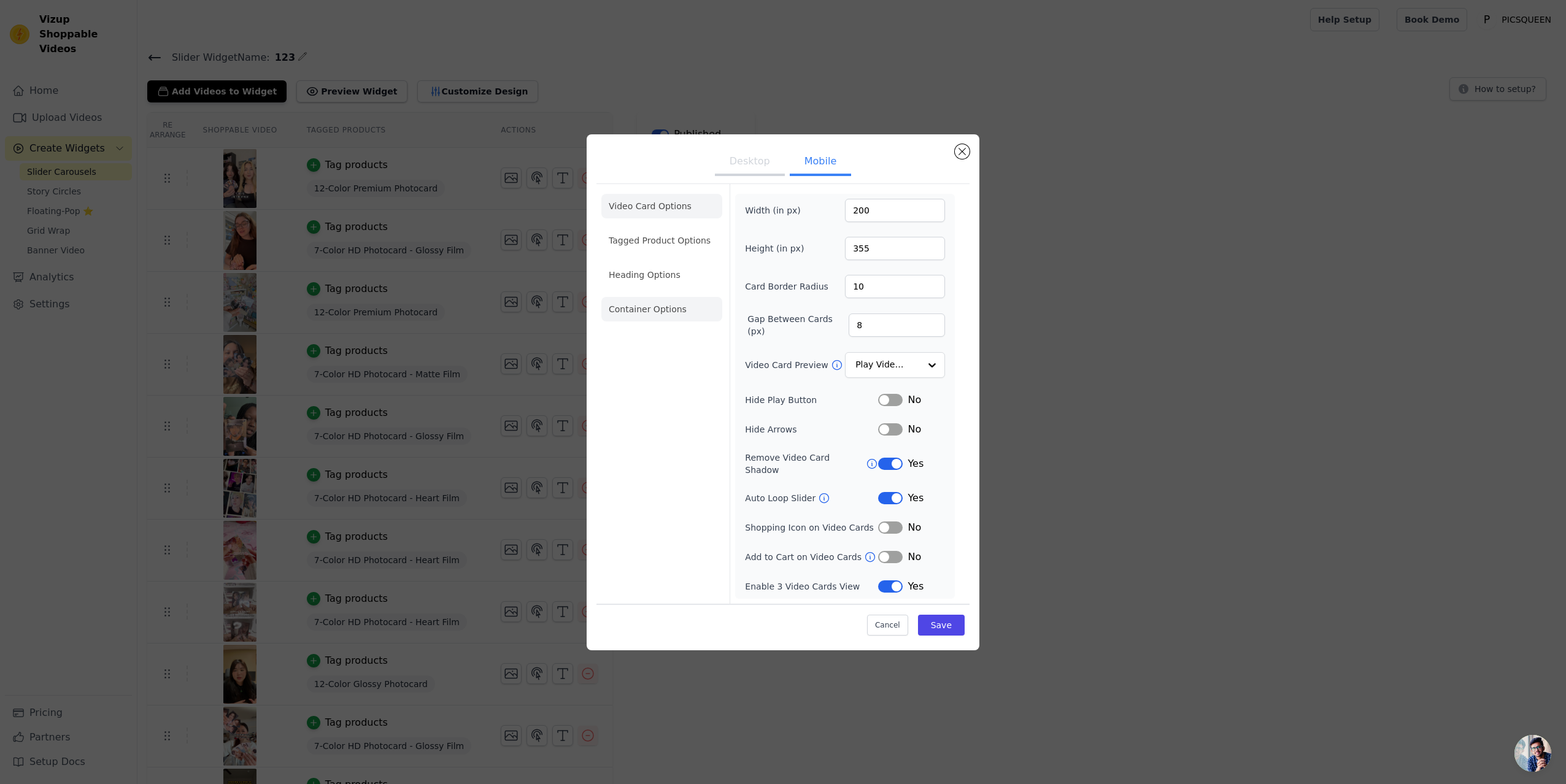
click at [686, 304] on li "Container Options" at bounding box center [662, 310] width 121 height 25
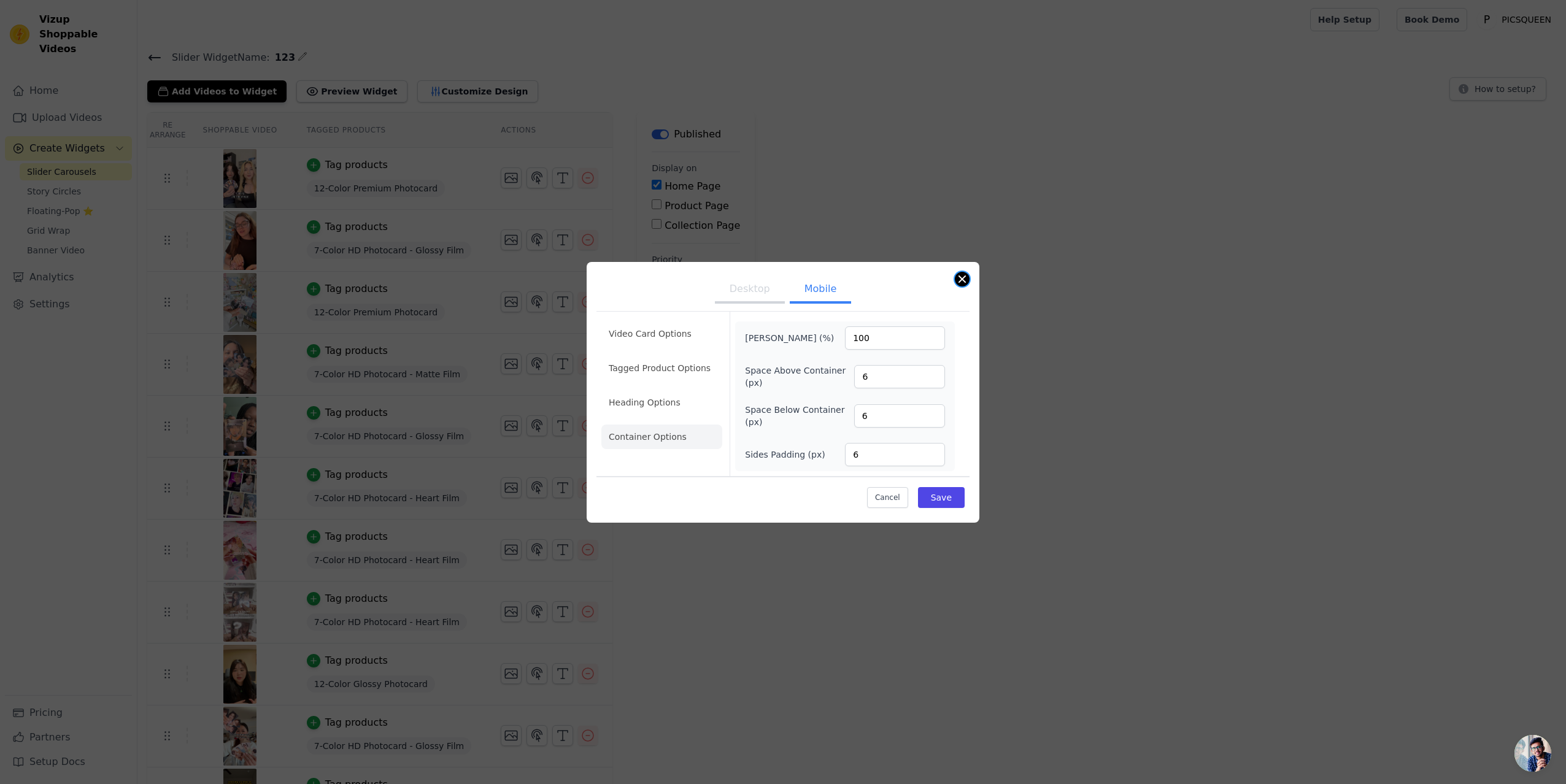
click at [961, 276] on button "Close modal" at bounding box center [962, 279] width 15 height 15
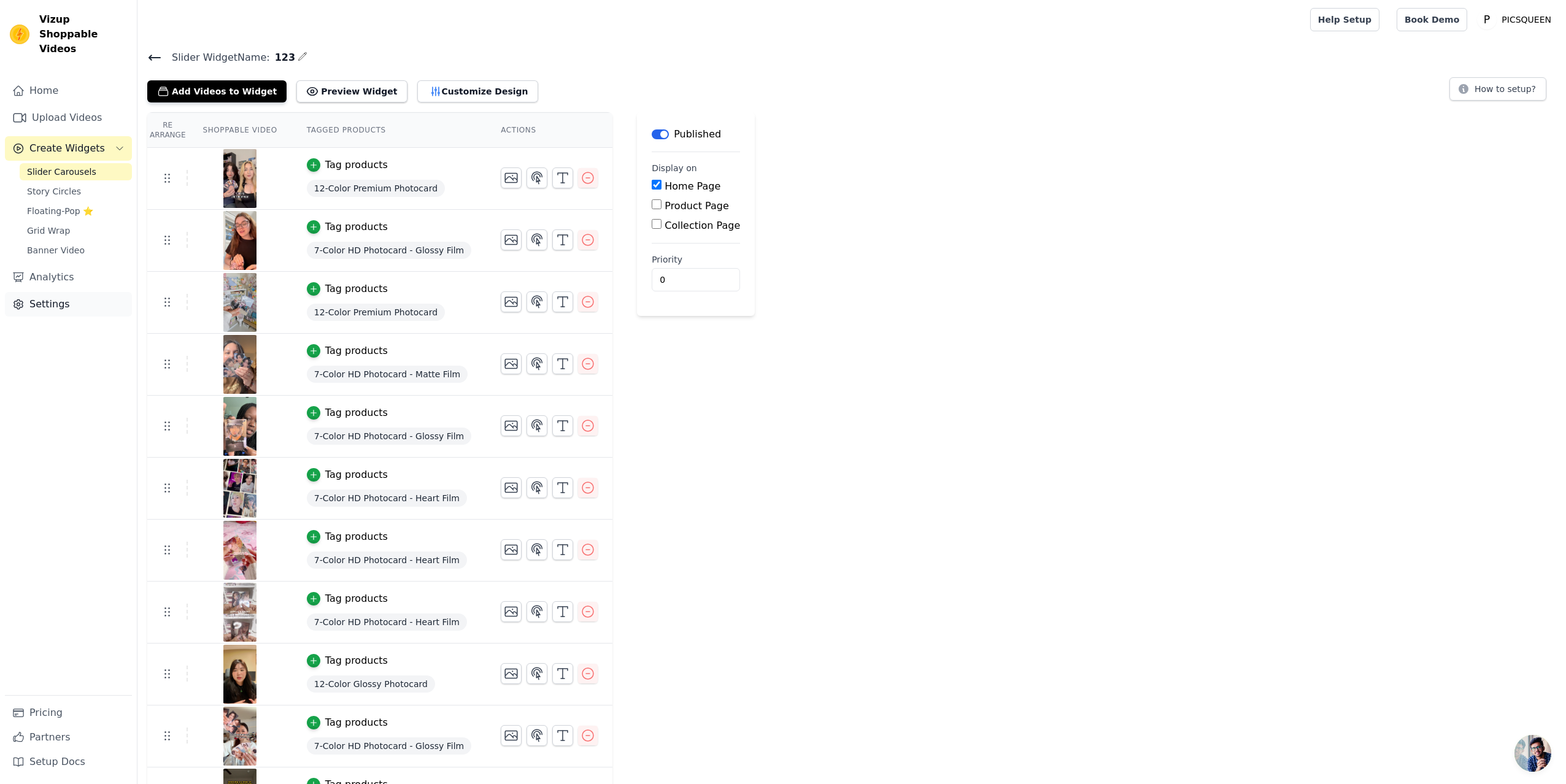
click at [53, 292] on link "Settings" at bounding box center [69, 305] width 127 height 25
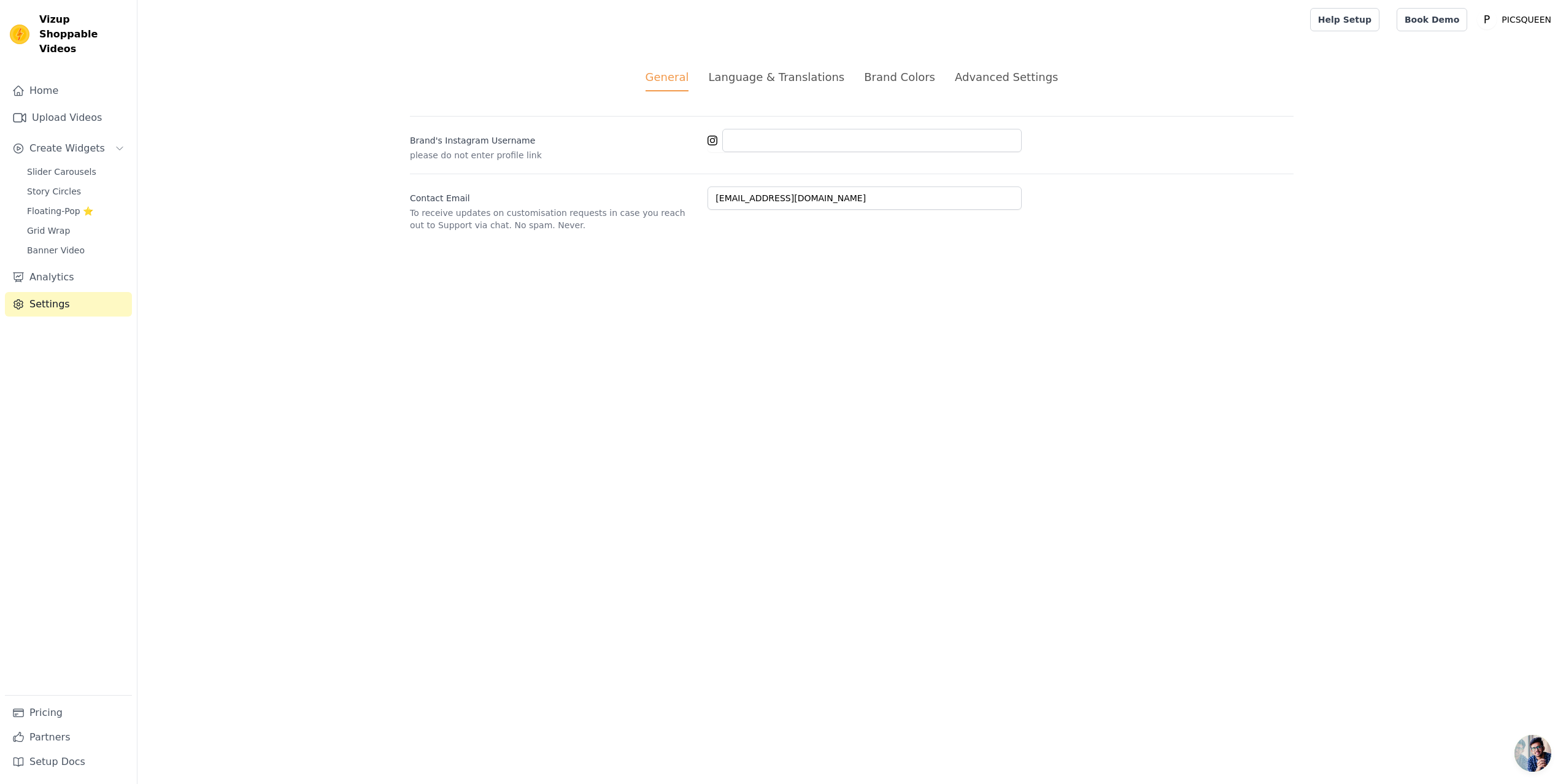
click at [906, 74] on div "Brand Colors" at bounding box center [899, 77] width 71 height 17
click at [1002, 71] on div "Advanced Settings" at bounding box center [1006, 77] width 103 height 17
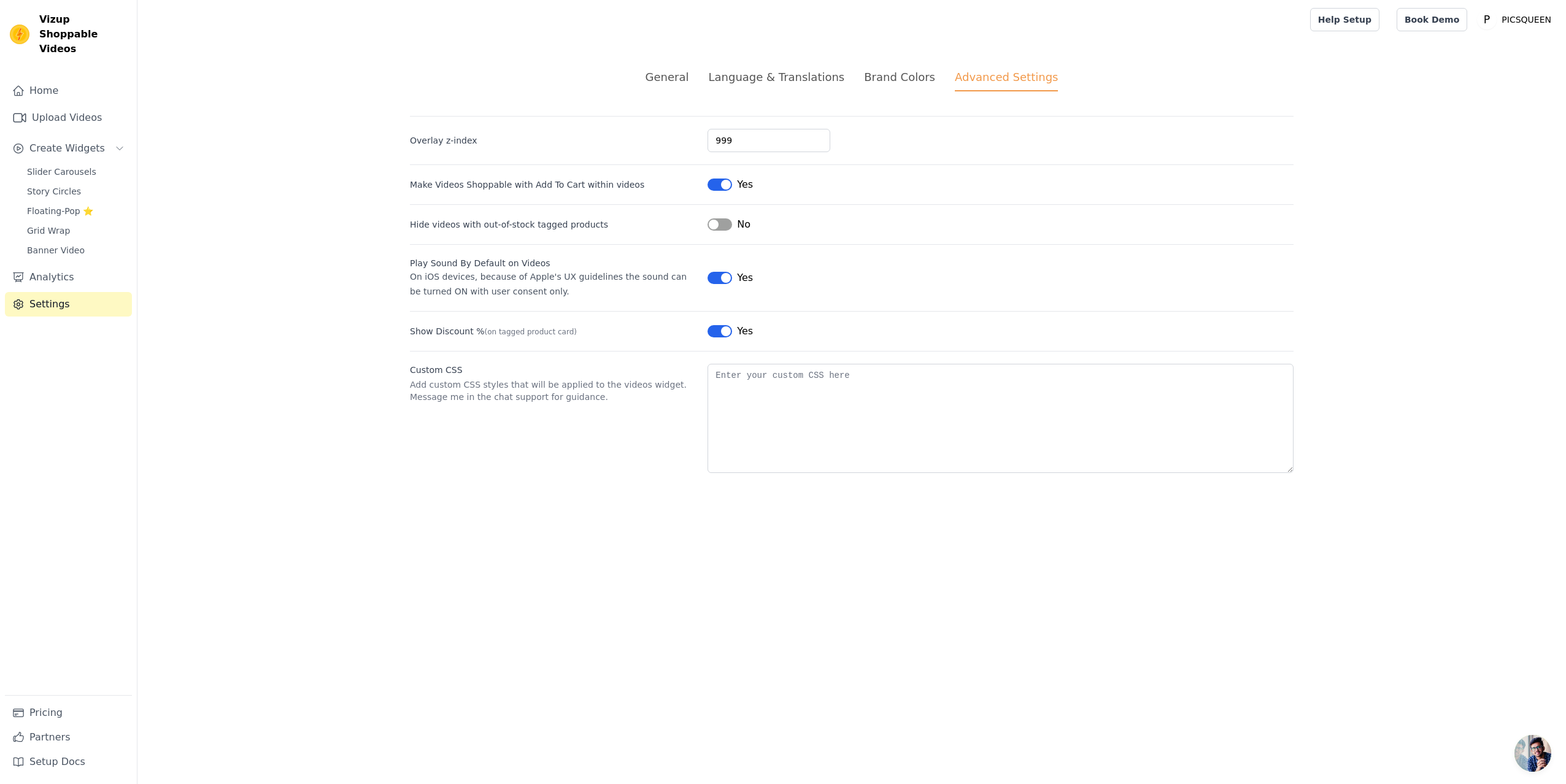
drag, startPoint x: 898, startPoint y: 75, endPoint x: 852, endPoint y: 77, distance: 46.0
click at [898, 75] on div "Brand Colors" at bounding box center [899, 77] width 71 height 17
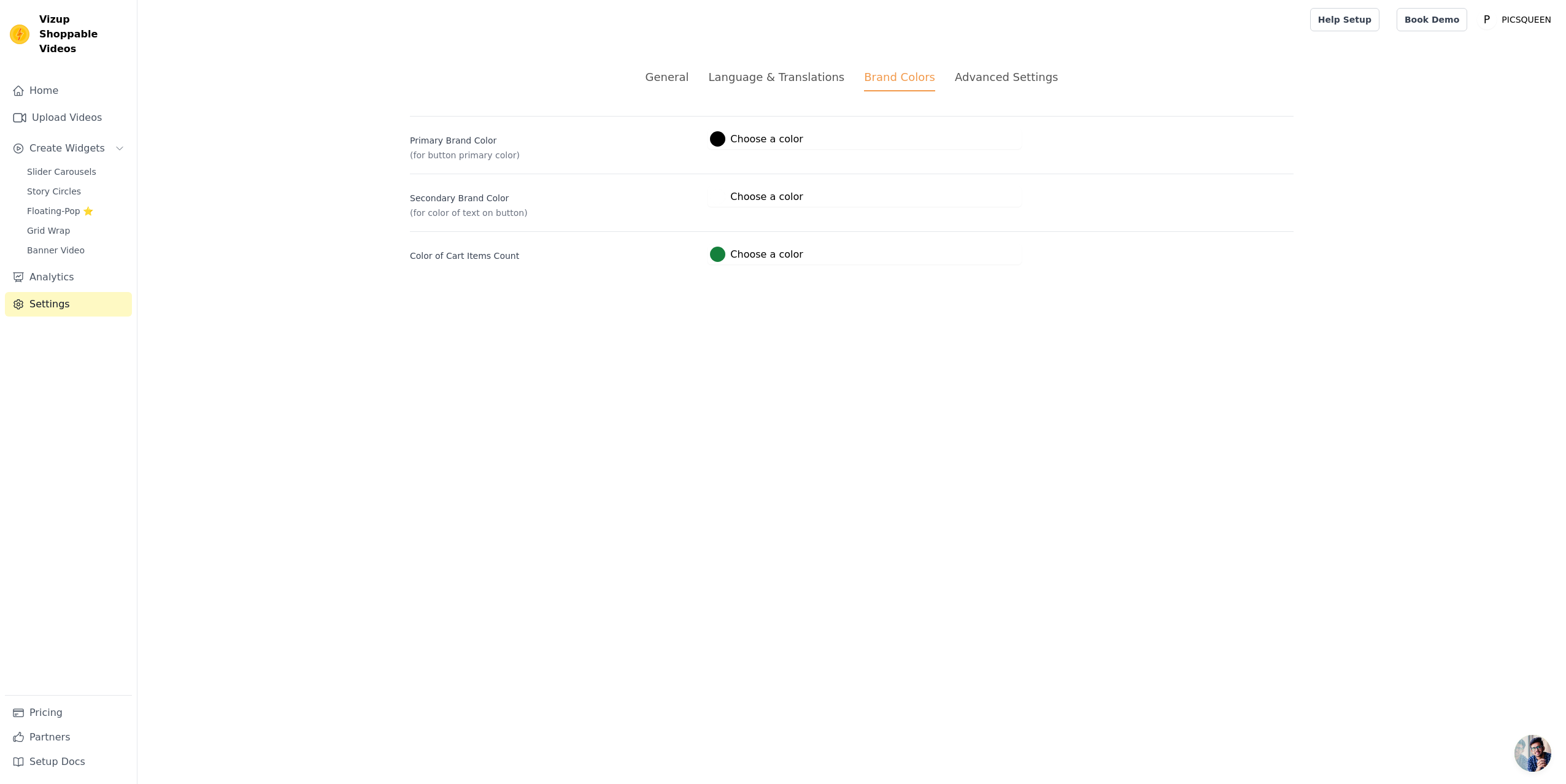
click at [808, 76] on div "Language & Translations" at bounding box center [776, 77] width 136 height 17
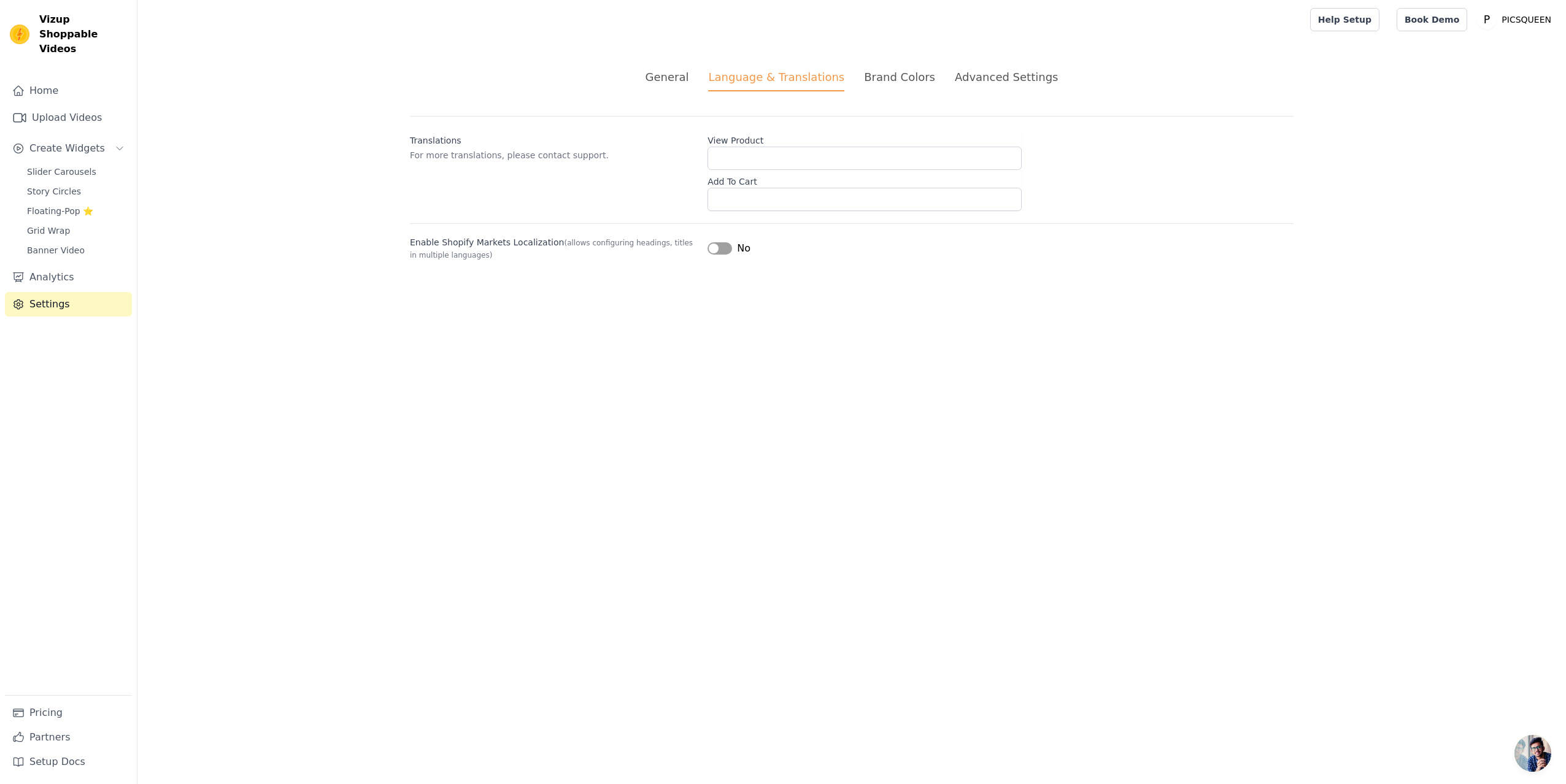
click at [899, 75] on div "Brand Colors" at bounding box center [899, 77] width 71 height 17
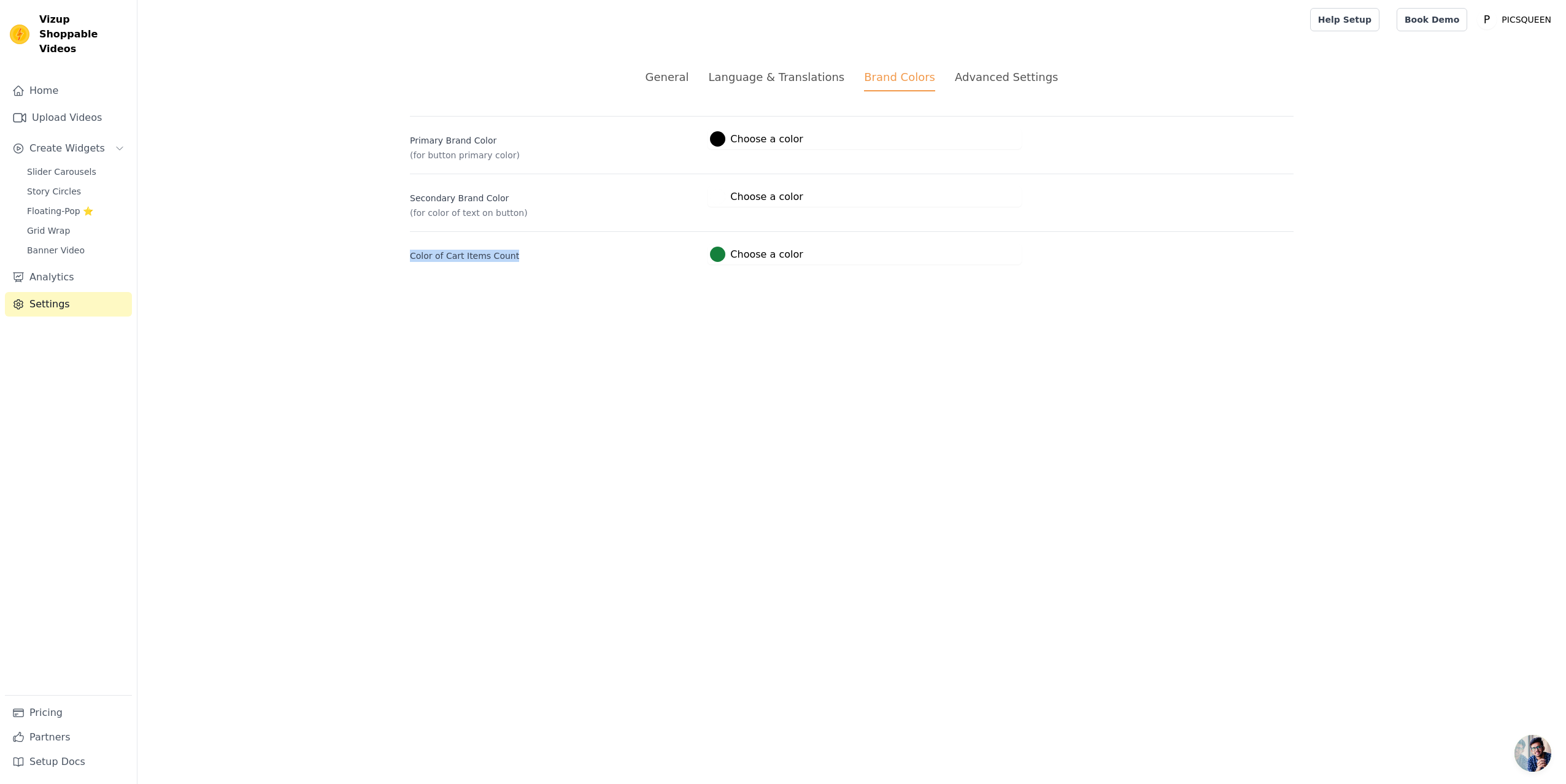
drag, startPoint x: 412, startPoint y: 254, endPoint x: 531, endPoint y: 264, distance: 119.4
click at [531, 264] on div "General Language & Translations Brand Colors Advanced Settings unsaved changes …" at bounding box center [852, 167] width 942 height 255
copy label "Color of Cart Items Count"
drag, startPoint x: 410, startPoint y: 197, endPoint x: 523, endPoint y: 214, distance: 114.3
click at [523, 214] on div "Secondary Brand Color (for color of text on button)" at bounding box center [554, 203] width 288 height 33
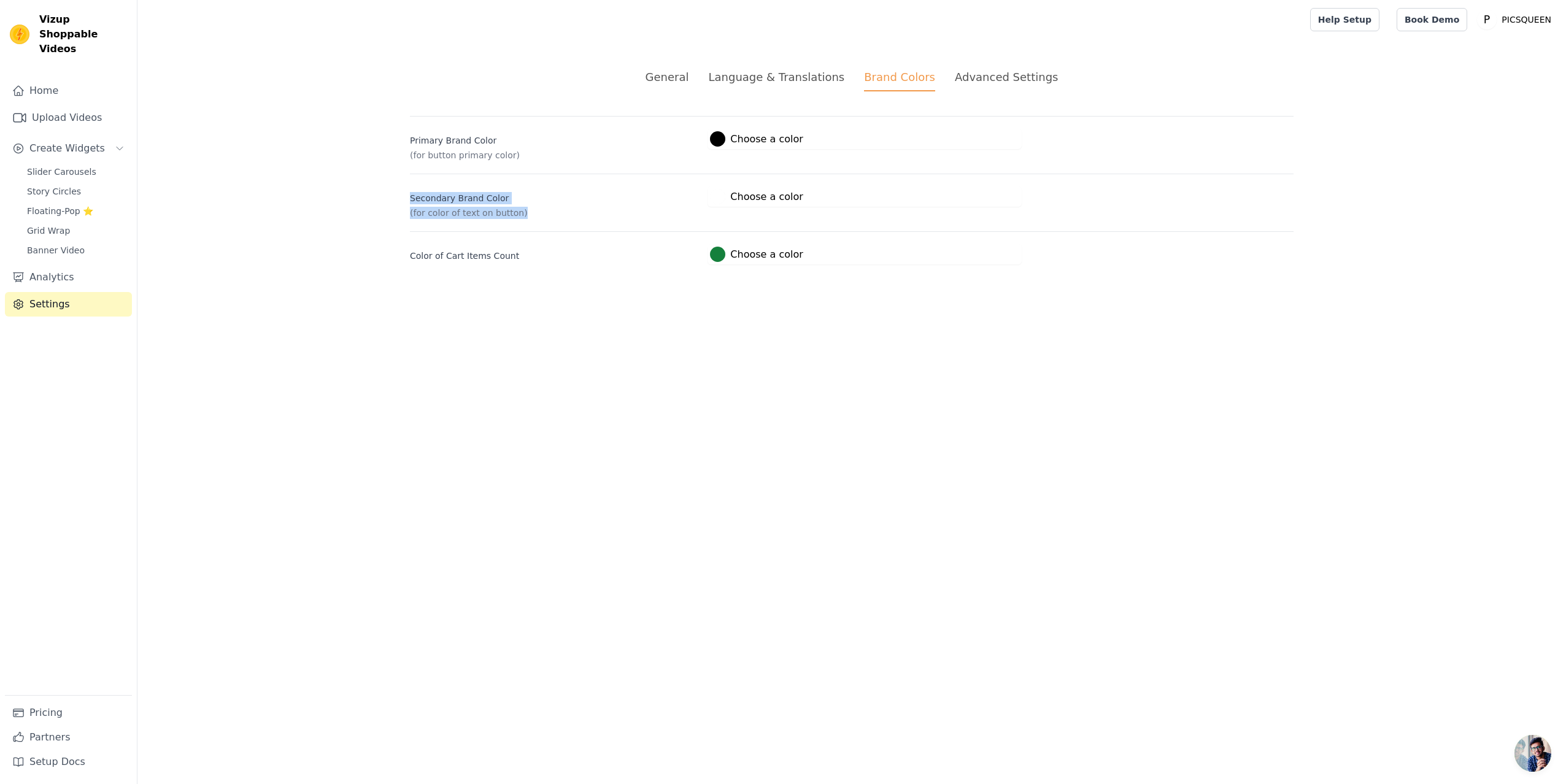
copy div "Secondary Brand Color (for color of text on button)"
click at [56, 244] on span "Banner Video" at bounding box center [56, 250] width 57 height 12
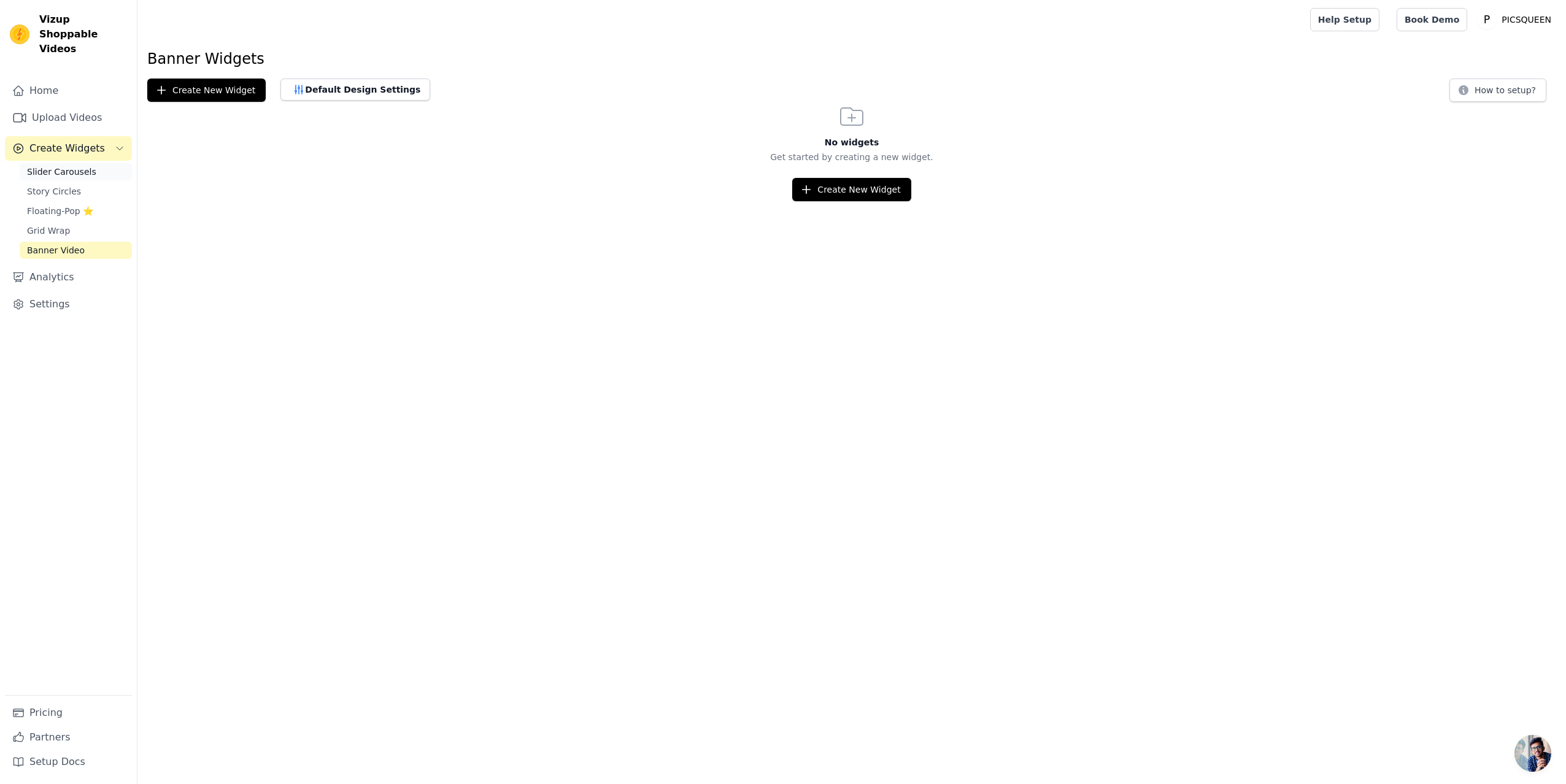
click at [56, 166] on span "Slider Carousels" at bounding box center [62, 172] width 69 height 12
